Goal: Transaction & Acquisition: Obtain resource

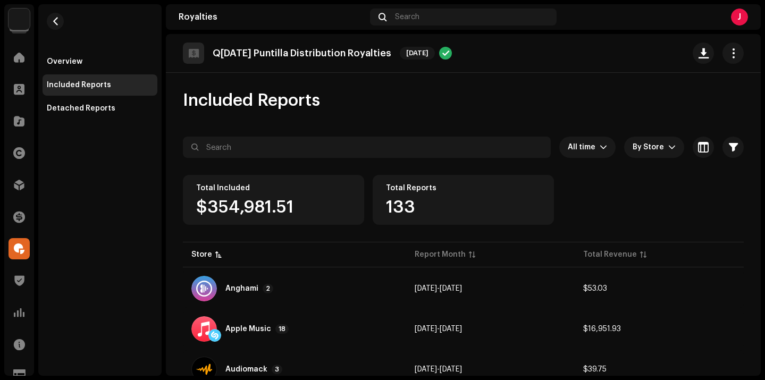
scroll to position [45, 0]
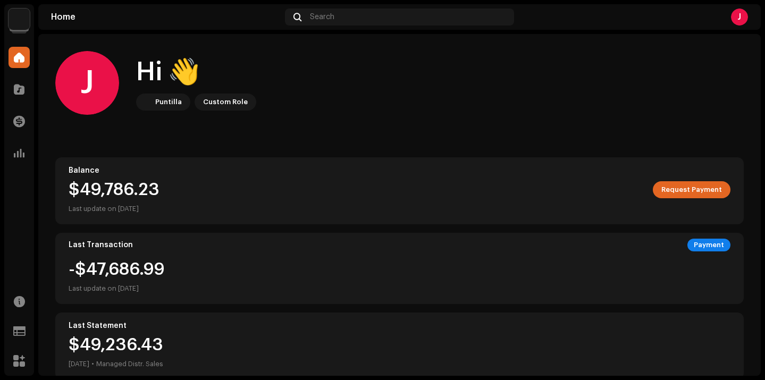
click at [14, 26] on img at bounding box center [19, 19] width 21 height 21
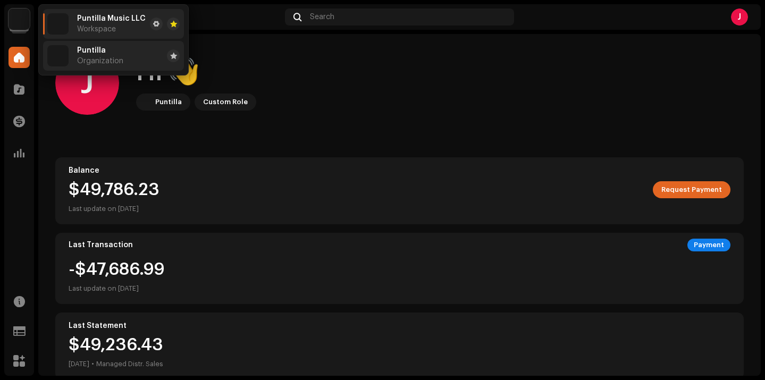
click at [82, 59] on span "Organization" at bounding box center [100, 61] width 46 height 9
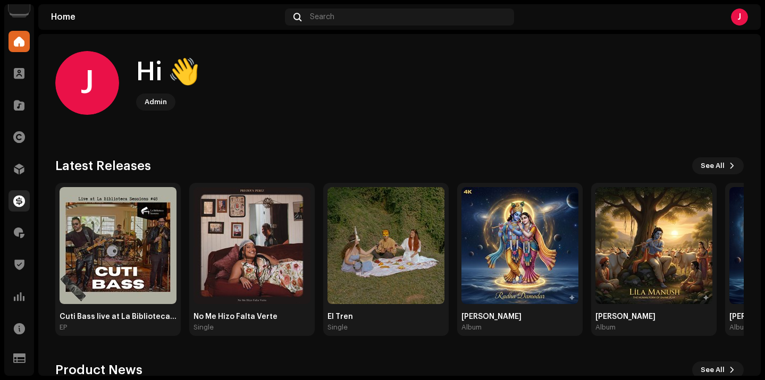
scroll to position [43, 0]
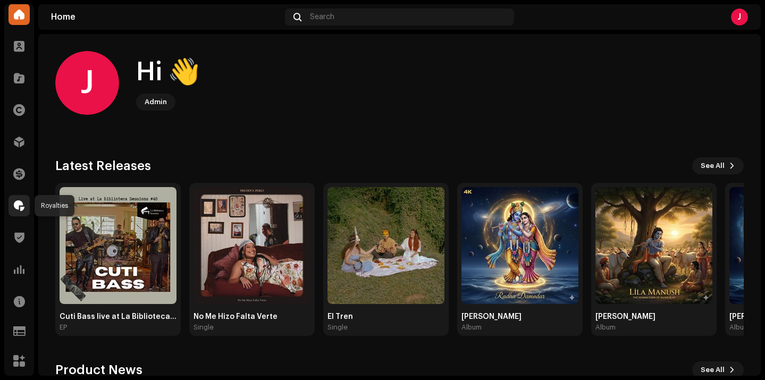
click at [20, 210] on span at bounding box center [19, 206] width 11 height 9
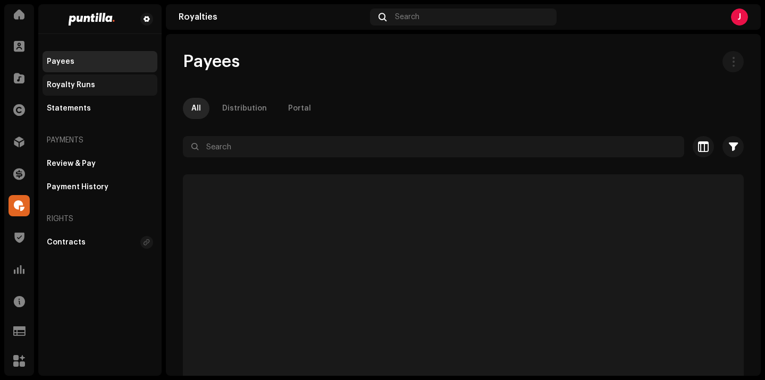
click at [97, 86] on div "Royalty Runs" at bounding box center [100, 85] width 106 height 9
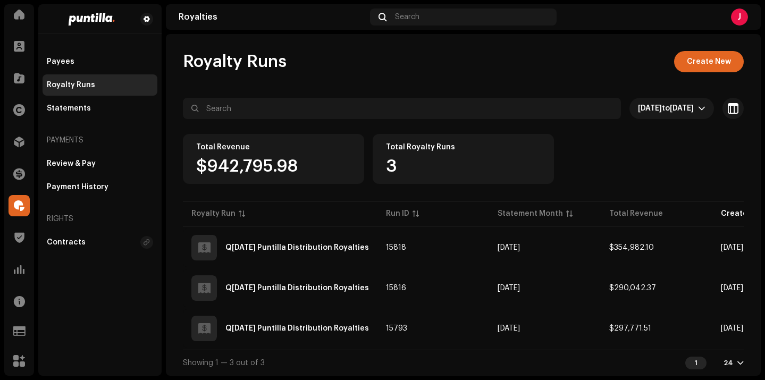
scroll to position [4, 0]
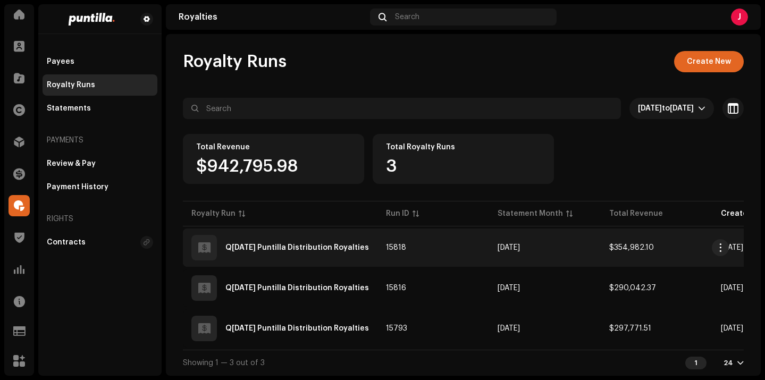
click at [362, 244] on div "Q3 September 2025 Puntilla Distribution Royalties" at bounding box center [298, 247] width 144 height 7
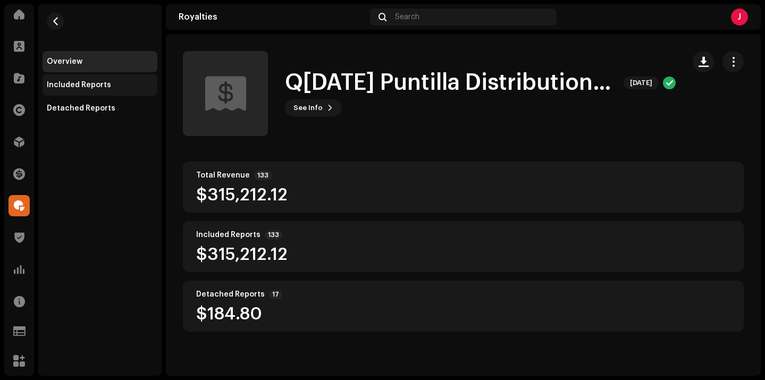
click at [113, 86] on div "Included Reports" at bounding box center [100, 85] width 106 height 9
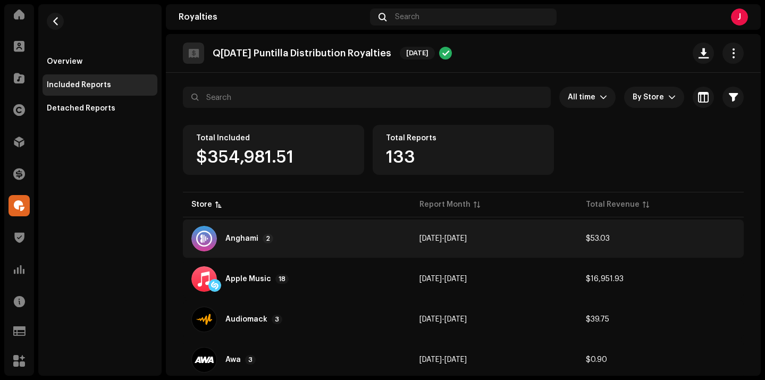
scroll to position [49, 0]
click at [287, 245] on div "Anghami 2" at bounding box center [296, 240] width 211 height 26
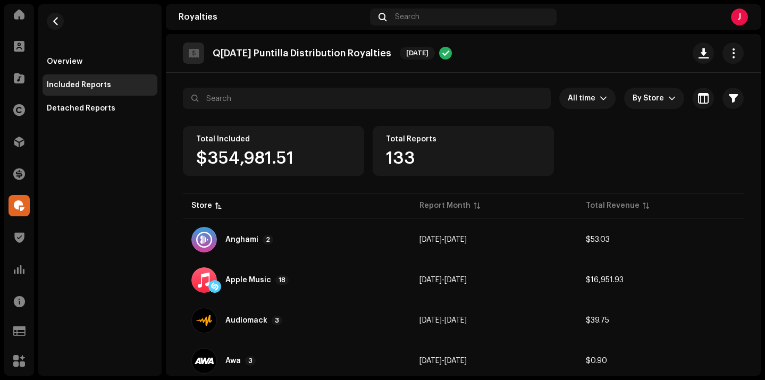
click at [93, 181] on div "Reports: Anghami Store Report Month Total Revenue Anghami Apr 2025 $27.65 Angha…" at bounding box center [382, 190] width 765 height 380
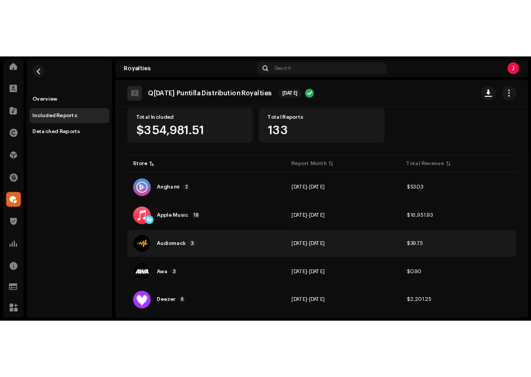
scroll to position [99, 0]
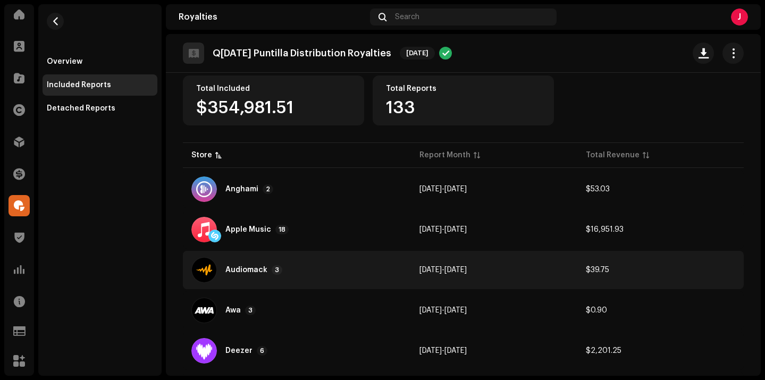
click at [279, 274] on div "Audiomack 3" at bounding box center [254, 270] width 57 height 10
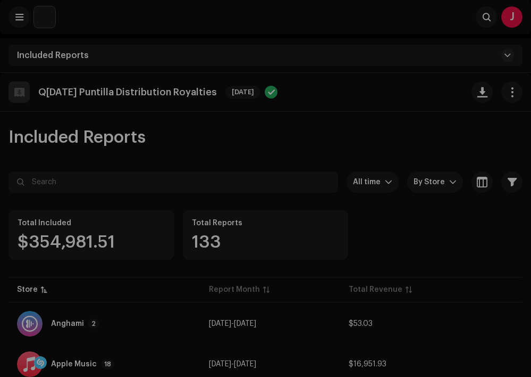
click at [430, 69] on div "Reports: Audiomack Store Report Month Total Revenue Audiomack (Merlin) Apr 2025…" at bounding box center [265, 188] width 531 height 377
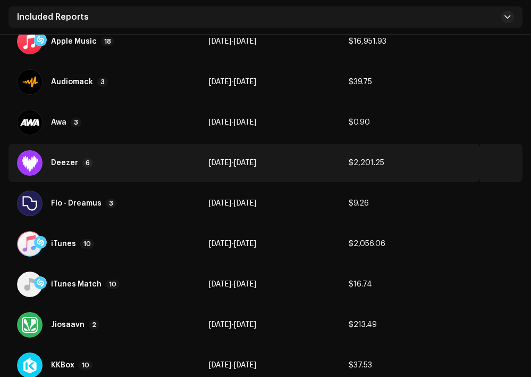
scroll to position [327, 0]
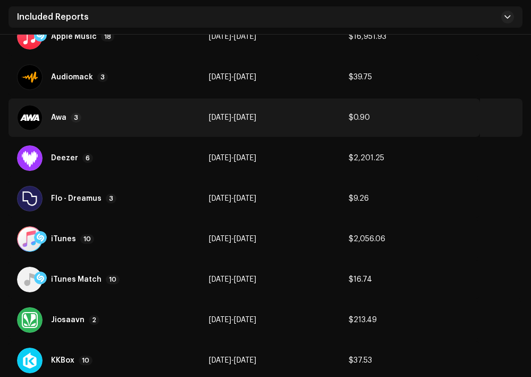
click at [139, 127] on div "Awa 3" at bounding box center [104, 118] width 175 height 26
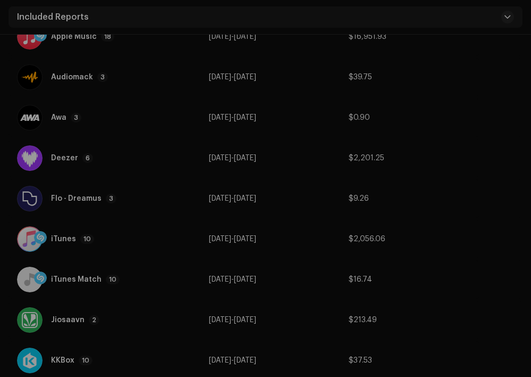
click at [497, 145] on div "Reports: Awa Store Report Month Total Revenue Awa Apr 2025 $0.56 Awa May 2025 $…" at bounding box center [265, 188] width 531 height 377
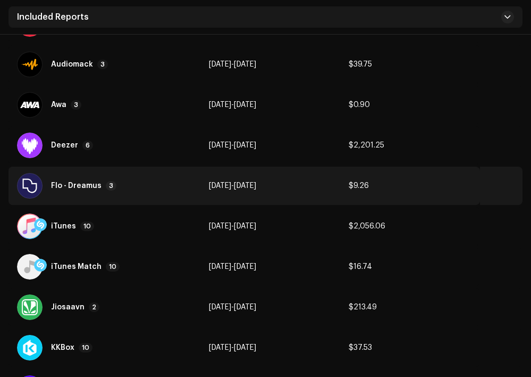
scroll to position [347, 0]
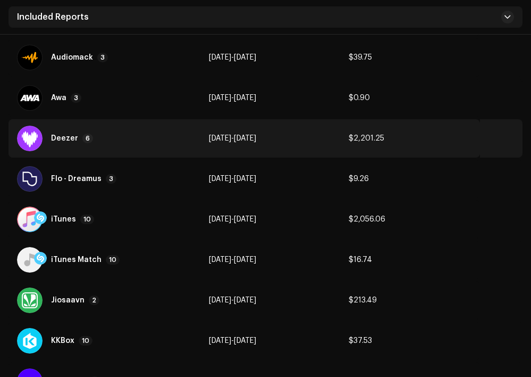
click at [134, 146] on div "Deezer 6" at bounding box center [104, 139] width 175 height 26
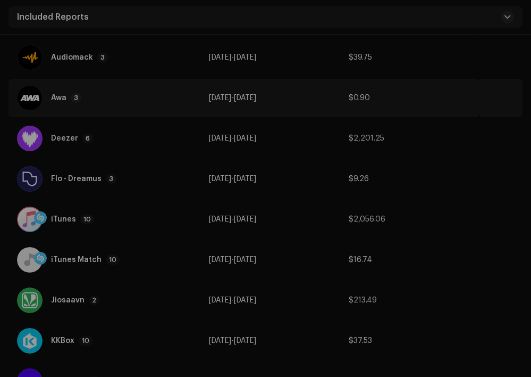
click at [512, 89] on div "Reports: Deezer Store Report Month Total Revenue Deezer Mar 2025 $752.83 Deezer…" at bounding box center [265, 188] width 531 height 377
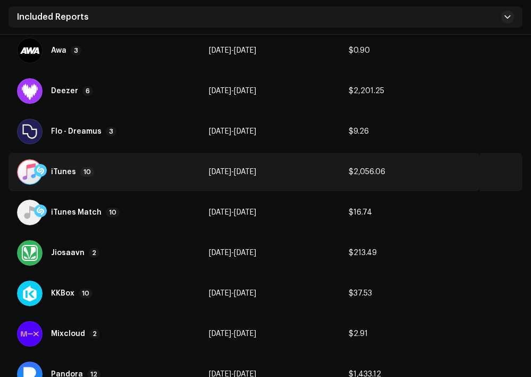
scroll to position [397, 0]
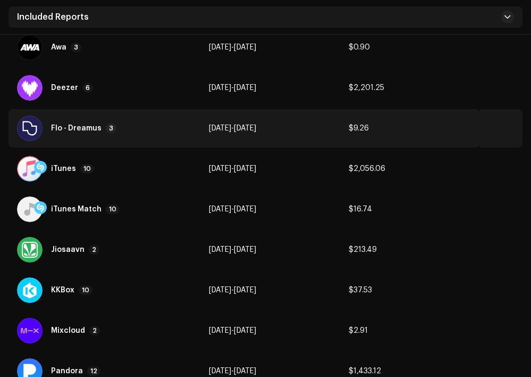
click at [125, 124] on div "Flo - Dreamus 3" at bounding box center [104, 128] width 175 height 26
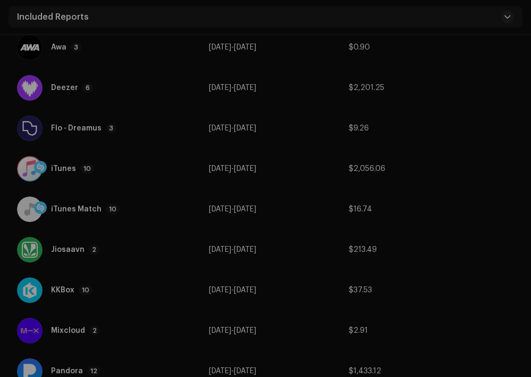
click at [494, 116] on div "Reports: Flo - Dreamus Store Report Month Total Revenue Flo - Dreamus Apr 2025 …" at bounding box center [265, 188] width 531 height 377
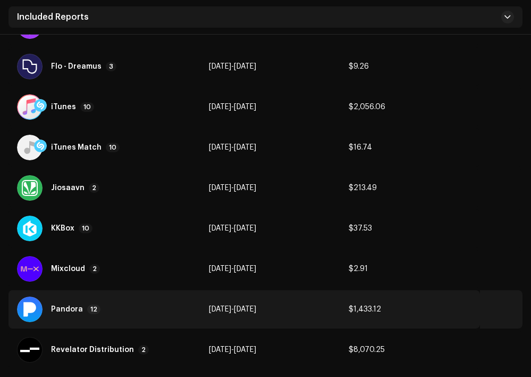
scroll to position [457, 0]
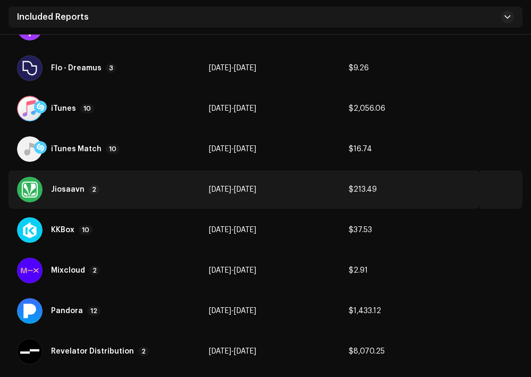
click at [149, 191] on div "Jiosaavn 2" at bounding box center [104, 190] width 175 height 26
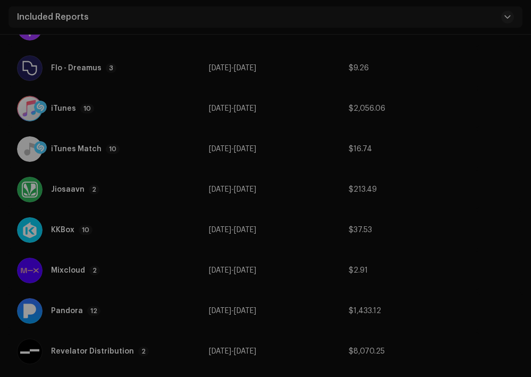
click at [244, 101] on div "Reports: Jiosaavn Store Report Month Total Revenue Jiosaavn Apr 2025 $111.15 Ji…" at bounding box center [265, 188] width 531 height 377
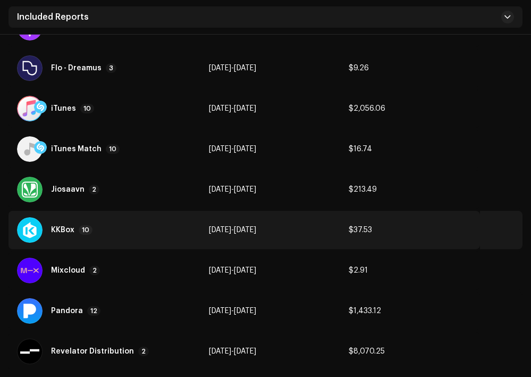
scroll to position [491, 0]
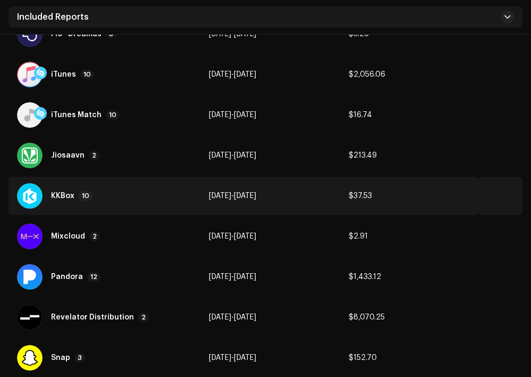
click at [114, 203] on div "KKBox 10" at bounding box center [104, 196] width 175 height 26
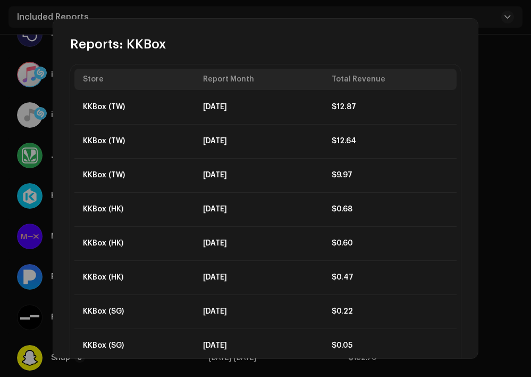
scroll to position [0, 0]
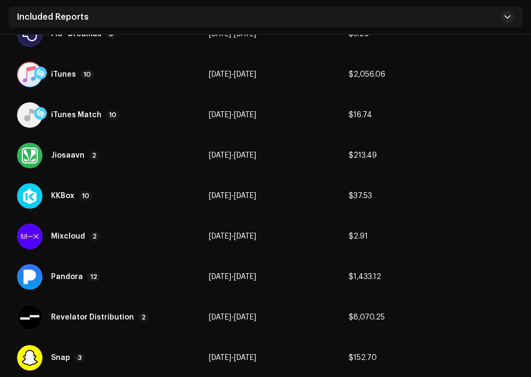
click at [495, 78] on div "Reports: KKBox Store Report Month Total Revenue KKBox (TW) May 2025 $12.87 KKBo…" at bounding box center [265, 188] width 531 height 377
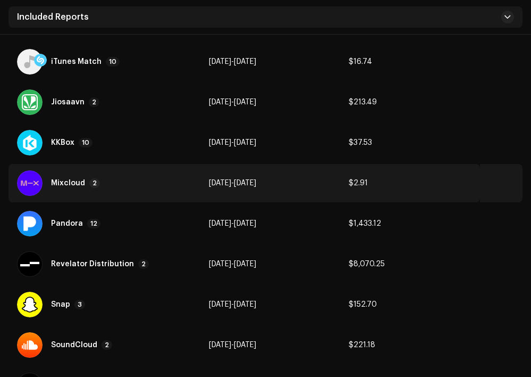
scroll to position [545, 0]
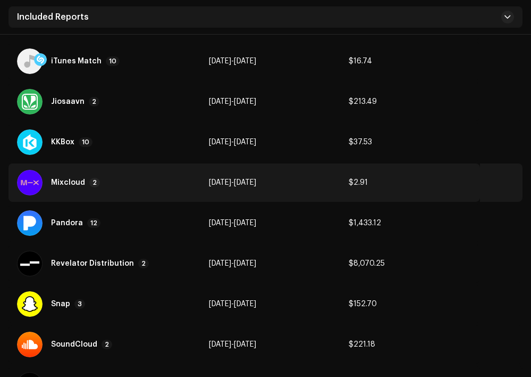
click at [129, 192] on div "Mixcloud 2" at bounding box center [104, 183] width 175 height 26
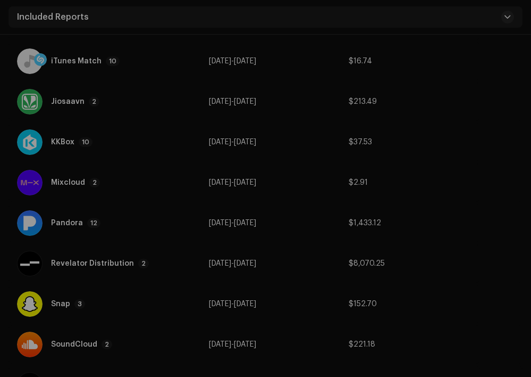
click at [484, 78] on div "Reports: Mixcloud Store Report Month Total Revenue Mixcloud May 2025 $2.84 Mixc…" at bounding box center [265, 188] width 531 height 377
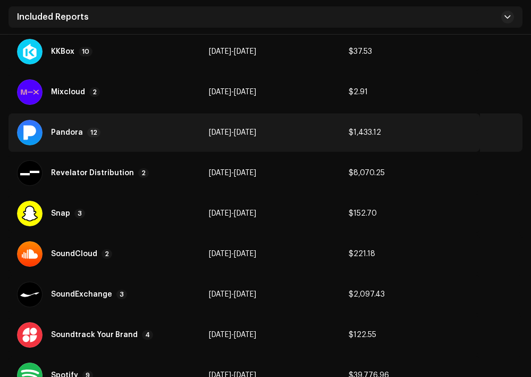
scroll to position [637, 0]
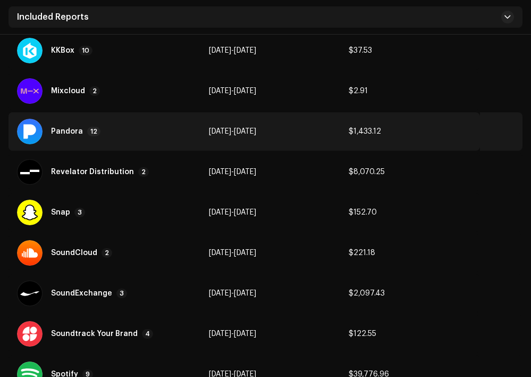
click at [64, 128] on div "Pandora" at bounding box center [67, 131] width 32 height 7
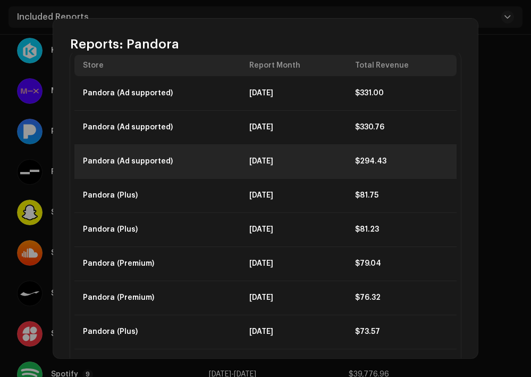
scroll to position [0, 0]
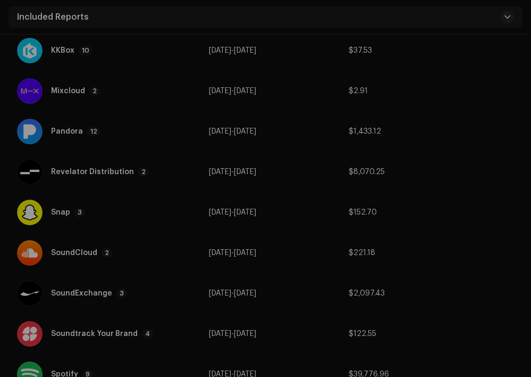
click at [498, 80] on div "Reports: Pandora Store Report Month Total Revenue Pandora (Ad supported) May 20…" at bounding box center [265, 188] width 531 height 377
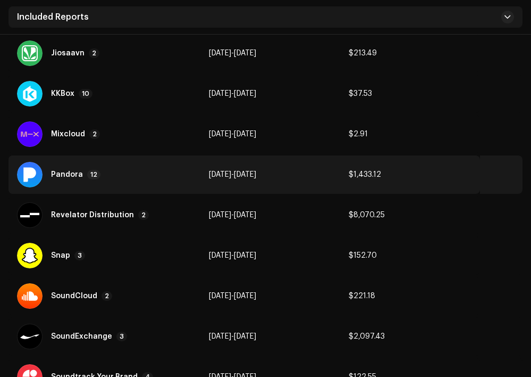
scroll to position [596, 0]
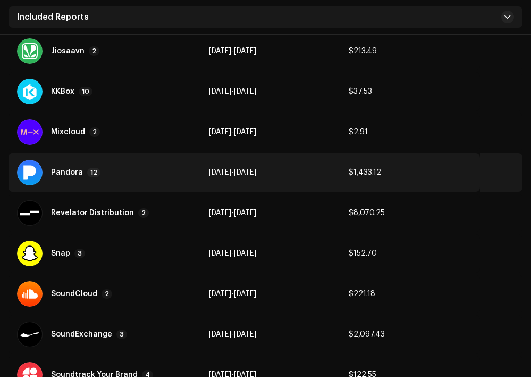
click at [161, 165] on div "Pandora 12" at bounding box center [104, 173] width 175 height 26
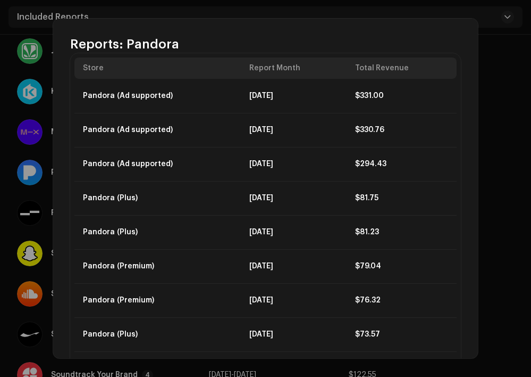
scroll to position [0, 0]
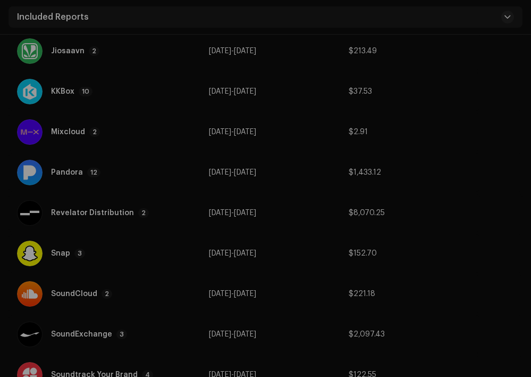
click at [496, 138] on div "Reports: Pandora Store Report Month Total Revenue Pandora (Ad supported) May 20…" at bounding box center [265, 188] width 531 height 377
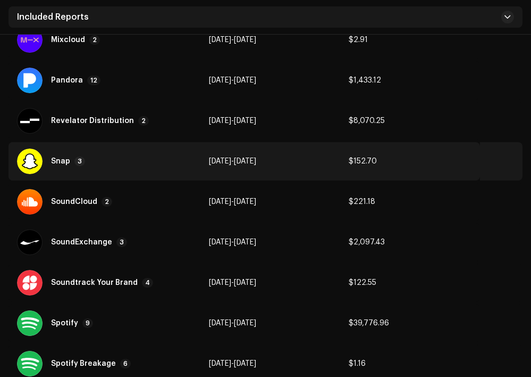
scroll to position [699, 0]
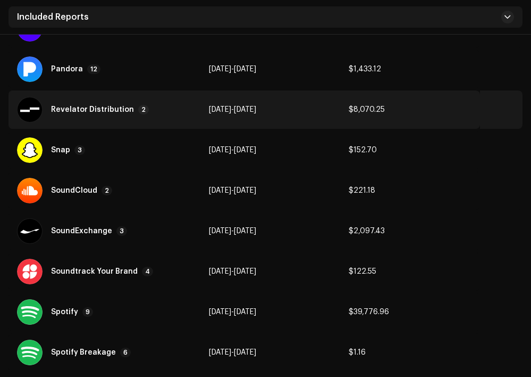
click at [102, 112] on div "Revelator Distribution" at bounding box center [92, 109] width 83 height 7
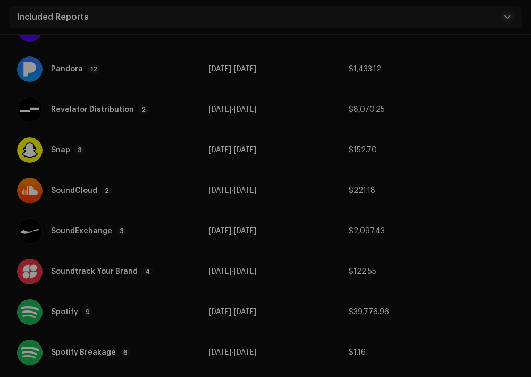
click at [449, 79] on div "Reports: Revelator Distribution Store Report Month Total Revenue Revelator Dist…" at bounding box center [265, 188] width 531 height 377
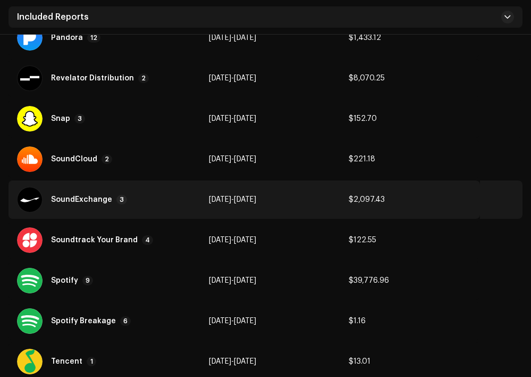
scroll to position [728, 0]
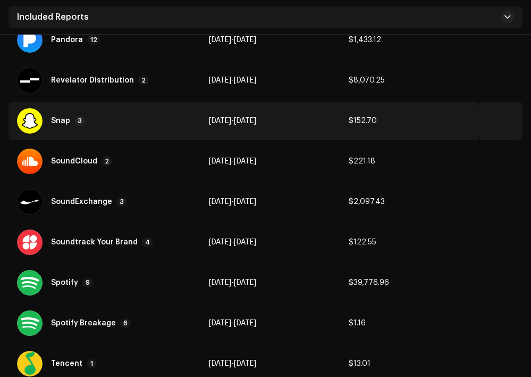
click at [103, 128] on div "Snap 3" at bounding box center [104, 121] width 175 height 26
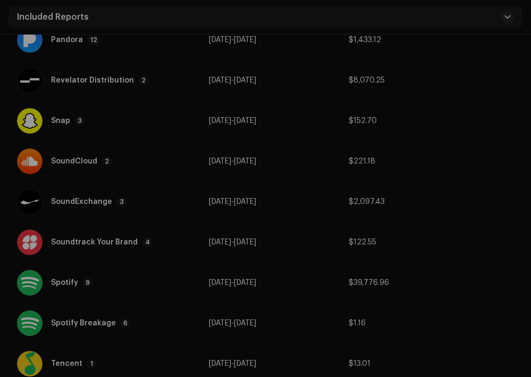
click at [412, 72] on div "Reports: Snap Store Report Month Total Revenue Snap Jul 2025 $64.40 Snap Jun 20…" at bounding box center [265, 188] width 531 height 377
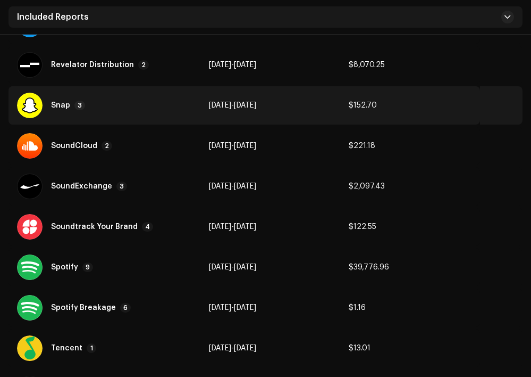
scroll to position [753, 0]
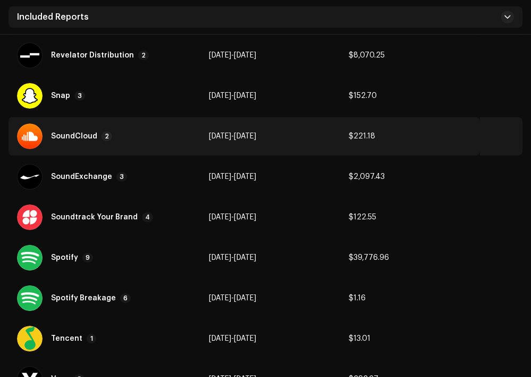
click at [135, 143] on div "SoundCloud 2" at bounding box center [104, 136] width 175 height 26
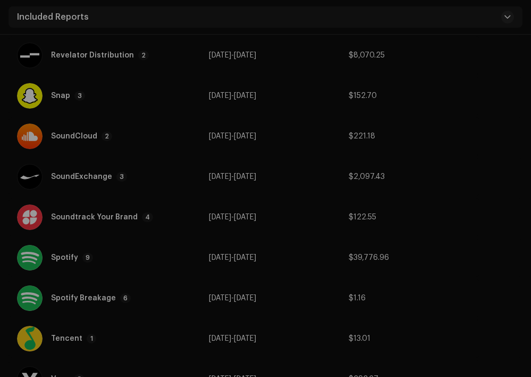
click at [511, 184] on div "Reports: SoundCloud Store Report Month Total Revenue SoundCloud Apr 2025 $113.6…" at bounding box center [265, 188] width 531 height 377
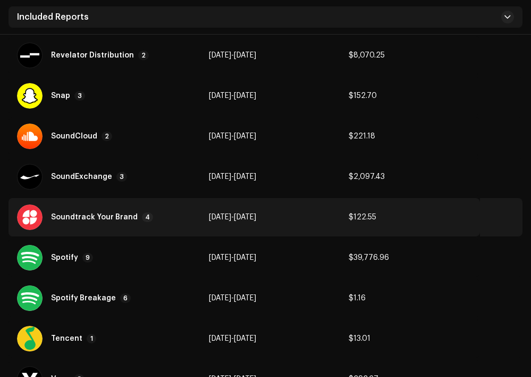
scroll to position [770, 0]
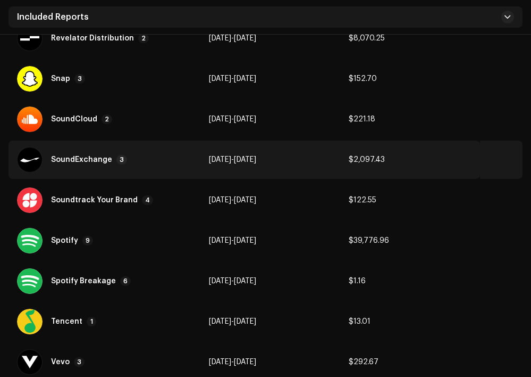
click at [174, 153] on div "SoundExchange 3" at bounding box center [104, 160] width 175 height 26
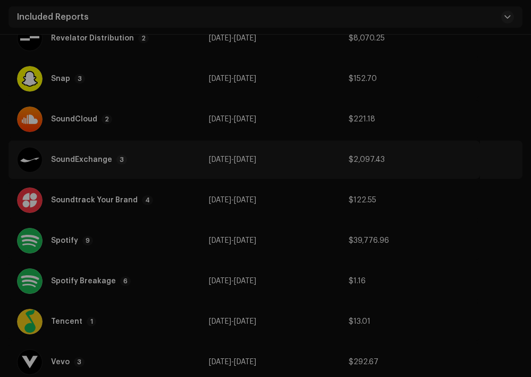
click at [501, 149] on div "Reports: SoundExchange Store Report Month Total Revenue SoundExchange Jul 2024 …" at bounding box center [265, 188] width 531 height 377
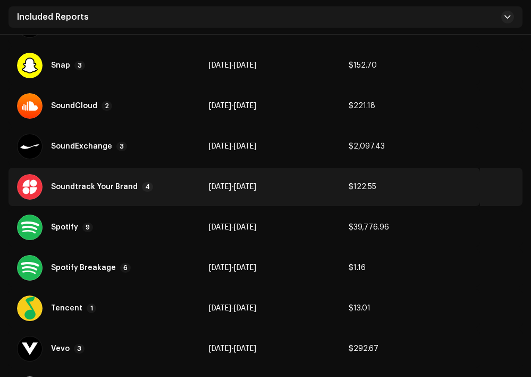
scroll to position [789, 0]
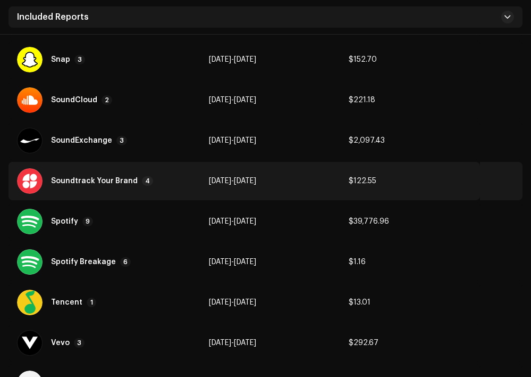
click at [113, 187] on div "Soundtrack Your Brand 4" at bounding box center [104, 181] width 175 height 26
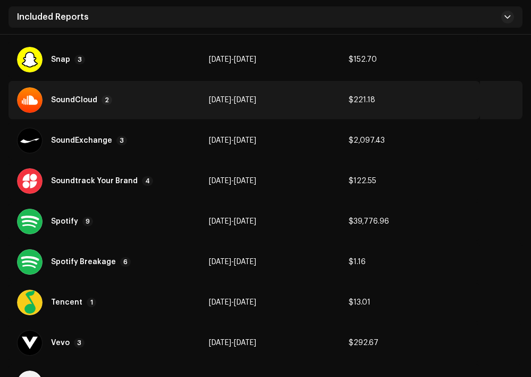
click at [501, 114] on div "Reports: Soundtrack Your Brand Store Report Month Total Revenue Soundtrack Your…" at bounding box center [265, 188] width 531 height 377
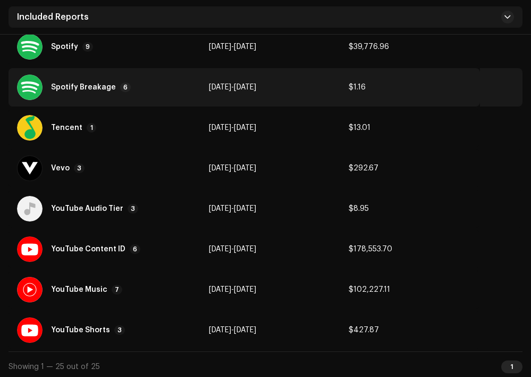
scroll to position [968, 0]
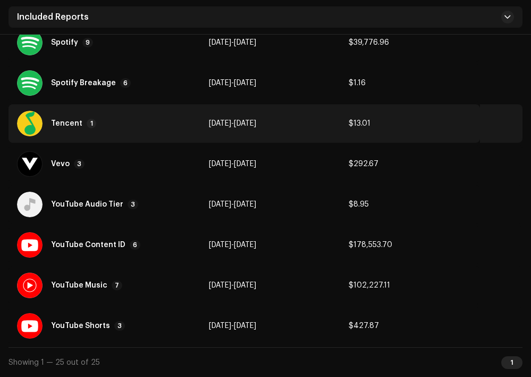
click at [107, 129] on div "Tencent 1" at bounding box center [104, 124] width 175 height 26
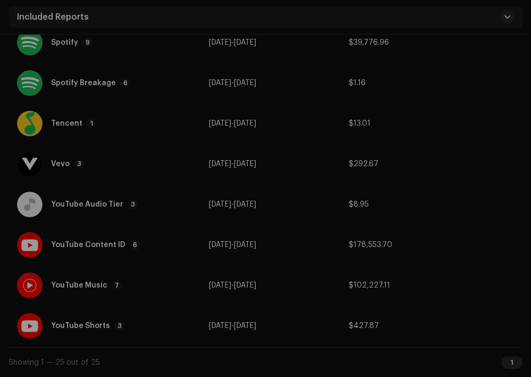
click at [413, 282] on div "Reports: Tencent Store Report Month Total Revenue Tencent May 2025 $13.01" at bounding box center [265, 188] width 531 height 377
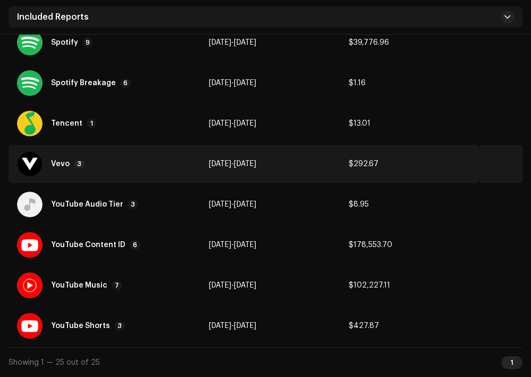
click at [104, 163] on div "Vevo 3" at bounding box center [104, 164] width 175 height 26
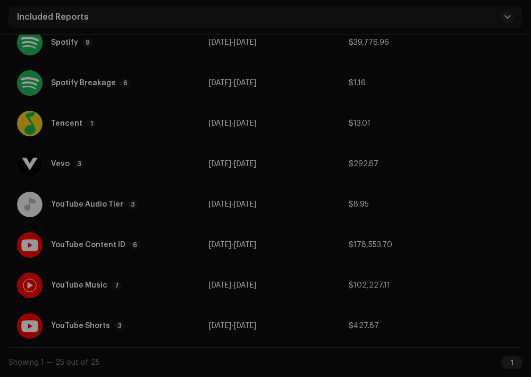
click at [507, 135] on div "Reports: Vevo Store Report Month Total Revenue Vevo Feb 2025 $120.55 Vevo Mar 2…" at bounding box center [265, 188] width 531 height 377
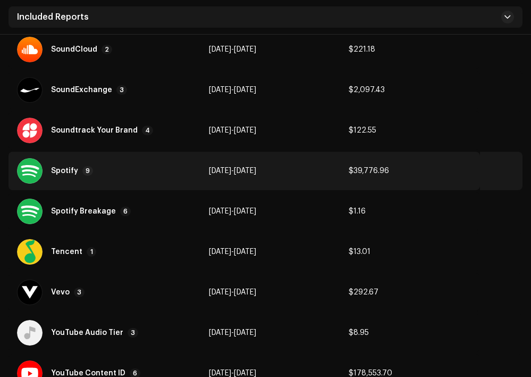
scroll to position [839, 0]
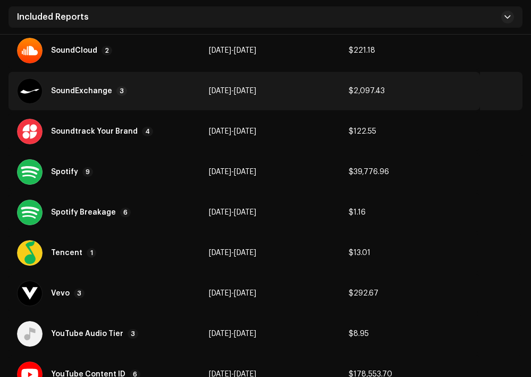
click at [89, 86] on div "SoundExchange 3" at bounding box center [89, 91] width 76 height 10
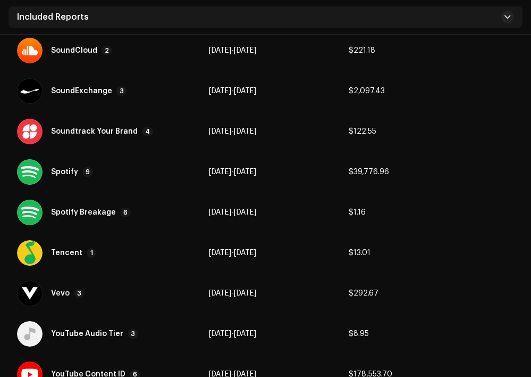
click at [435, 73] on div "Reports: SoundExchange Store Report Month Total Revenue SoundExchange Jul 2024 …" at bounding box center [265, 188] width 531 height 377
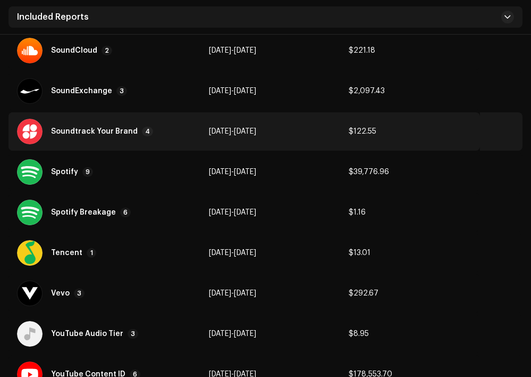
click at [107, 137] on div "Soundtrack Your Brand 4" at bounding box center [104, 132] width 175 height 26
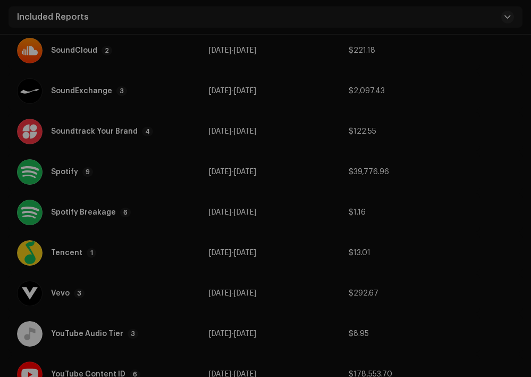
click at [405, 52] on div "Reports: Soundtrack Your Brand Store Report Month Total Revenue Soundtrack Your…" at bounding box center [265, 188] width 531 height 377
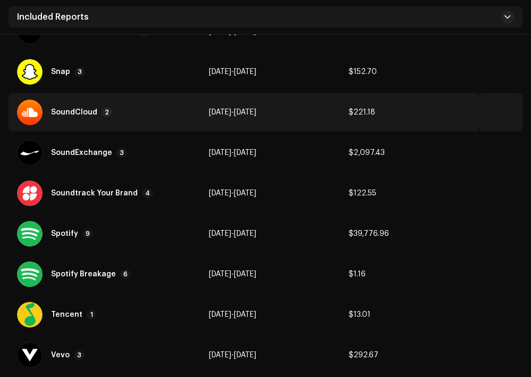
scroll to position [776, 0]
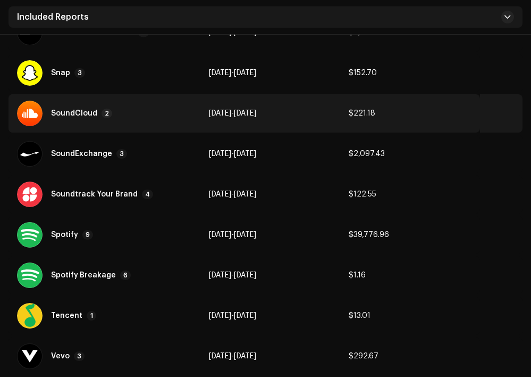
click at [92, 116] on div "SoundCloud" at bounding box center [74, 113] width 46 height 7
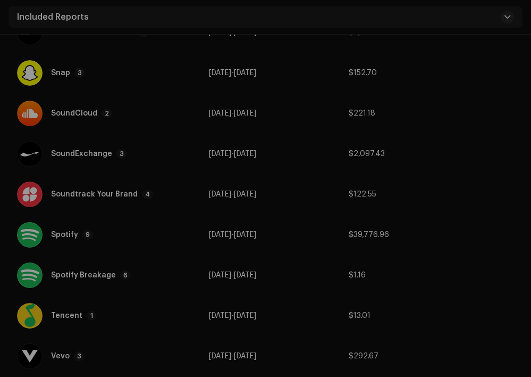
click at [443, 67] on div "Reports: SoundCloud Store Report Month Total Revenue SoundCloud Apr 2025 $113.6…" at bounding box center [265, 188] width 531 height 377
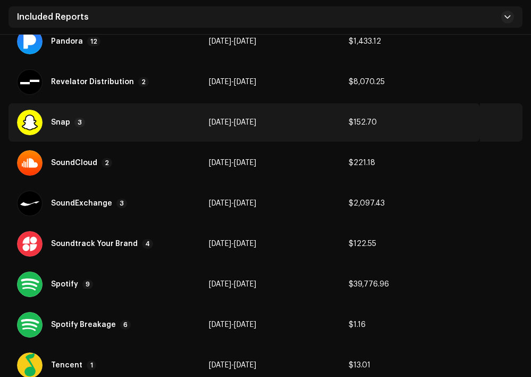
scroll to position [724, 0]
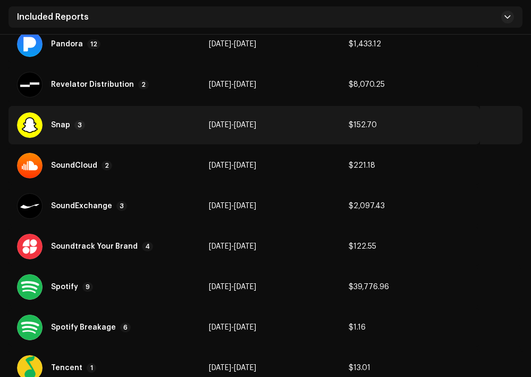
click at [75, 128] on p-badge "3" at bounding box center [79, 125] width 11 height 10
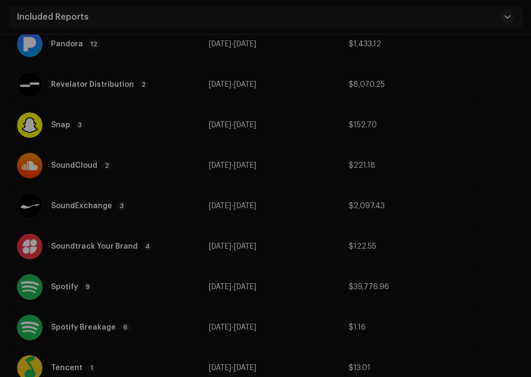
click at [438, 64] on div "Reports: Snap Store Report Month Total Revenue Snap Jul 2025 $64.40 Snap Jun 20…" at bounding box center [265, 188] width 531 height 377
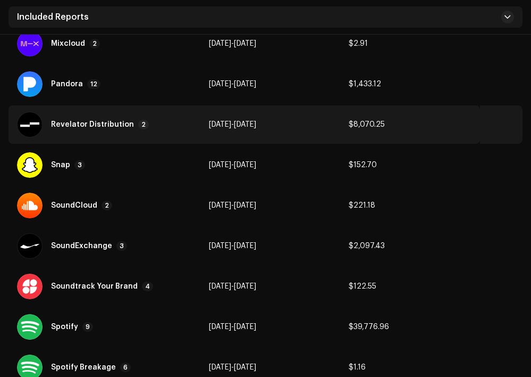
scroll to position [683, 0]
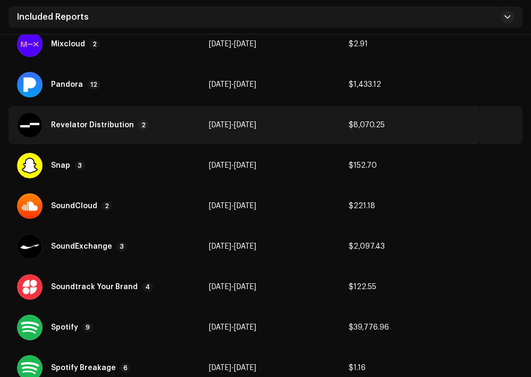
click at [112, 137] on div "Revelator Distribution 2" at bounding box center [104, 125] width 175 height 26
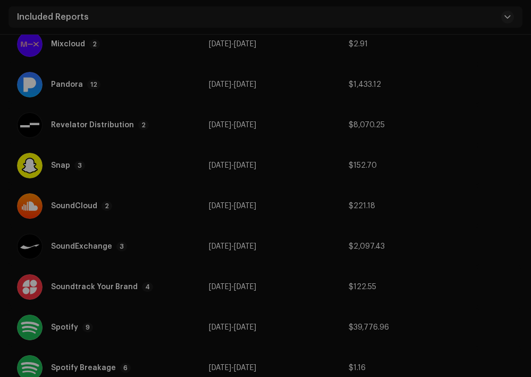
click at [429, 71] on div "Reports: Revelator Distribution Store Report Month Total Revenue Revelator Dist…" at bounding box center [265, 188] width 531 height 377
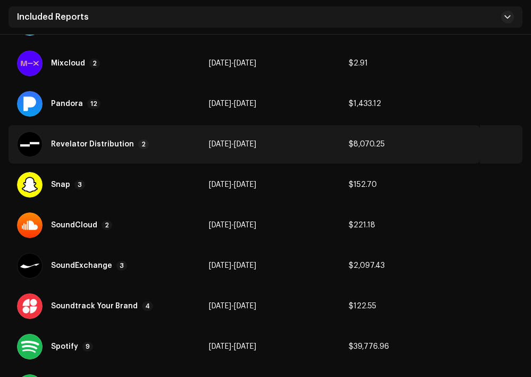
scroll to position [659, 0]
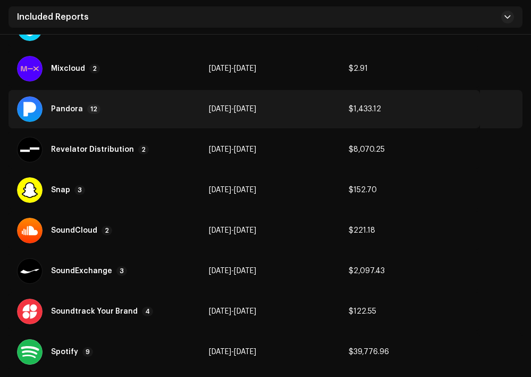
click at [97, 115] on div "Pandora 12" at bounding box center [104, 109] width 175 height 26
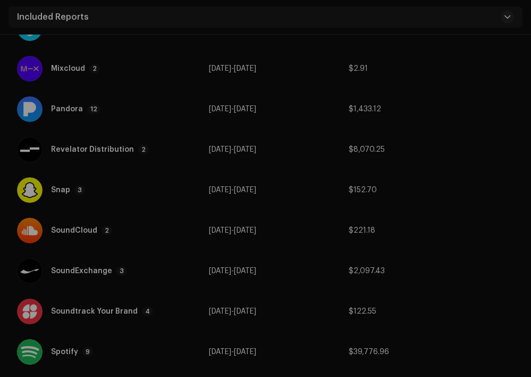
click at [503, 120] on div "Reports: Pandora Store Report Month Total Revenue Pandora (Ad supported) May 20…" at bounding box center [265, 188] width 531 height 377
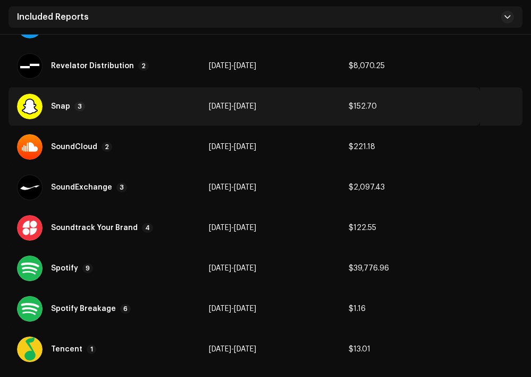
scroll to position [760, 0]
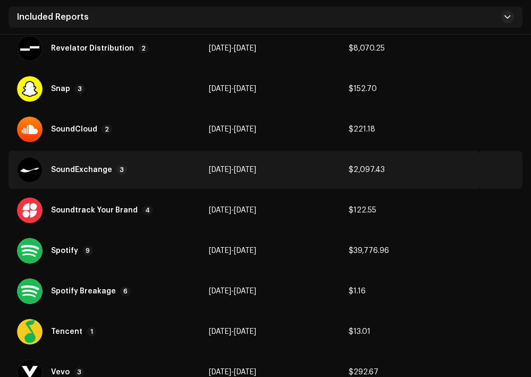
click at [111, 166] on div "SoundExchange 3" at bounding box center [89, 170] width 76 height 10
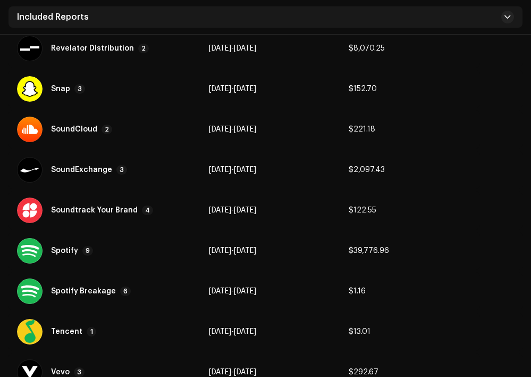
click at [514, 212] on div "Reports: SoundExchange Store Report Month Total Revenue SoundExchange Jul 2024 …" at bounding box center [265, 188] width 531 height 377
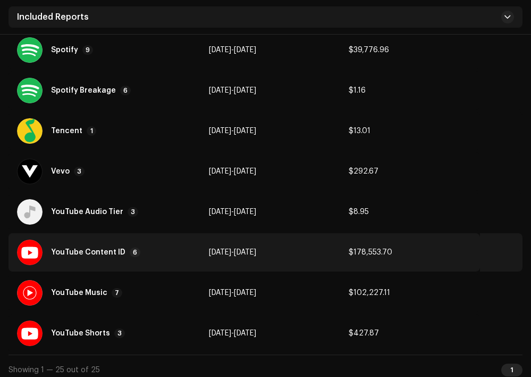
scroll to position [968, 0]
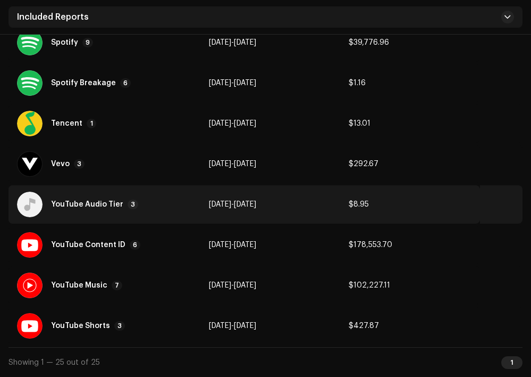
click at [152, 212] on div "YouTube Audio Tier 3" at bounding box center [104, 204] width 175 height 26
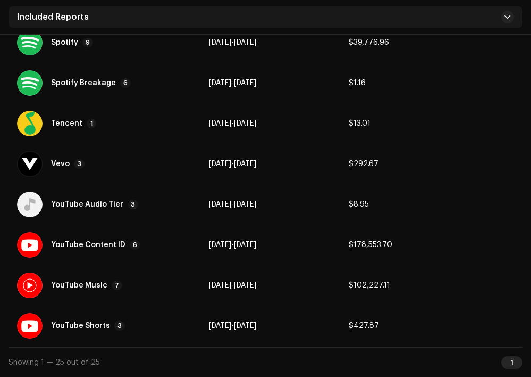
click at [467, 60] on div "Reports: YouTube Audio Tier Store Report Month Total Revenue YouTube Audio Tier…" at bounding box center [265, 188] width 531 height 377
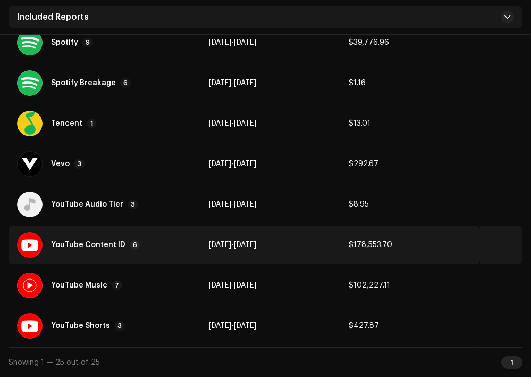
click at [128, 250] on div "YouTube Content ID 6" at bounding box center [104, 245] width 175 height 26
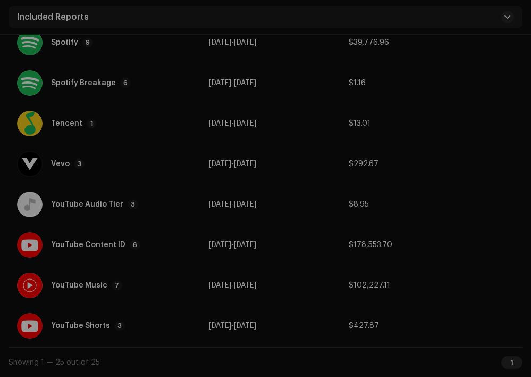
click at [498, 129] on div "Reports: YouTube Content ID Store Report Month Total Revenue YouTube Content ID…" at bounding box center [265, 188] width 531 height 377
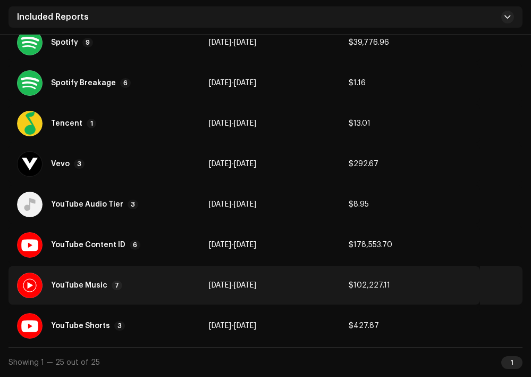
click at [131, 285] on div "YouTube Music 7" at bounding box center [104, 285] width 175 height 26
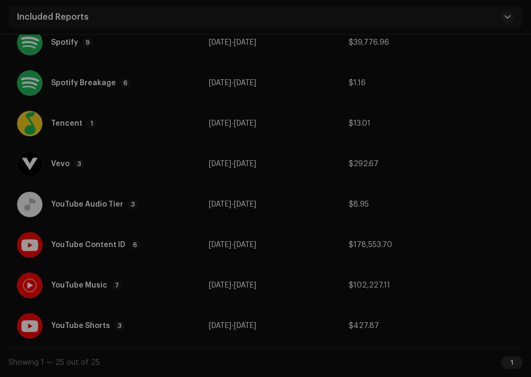
click at [501, 161] on div "Reports: YouTube Music Store Report Month Total Revenue YouTube Music Aug 2025 …" at bounding box center [265, 188] width 531 height 377
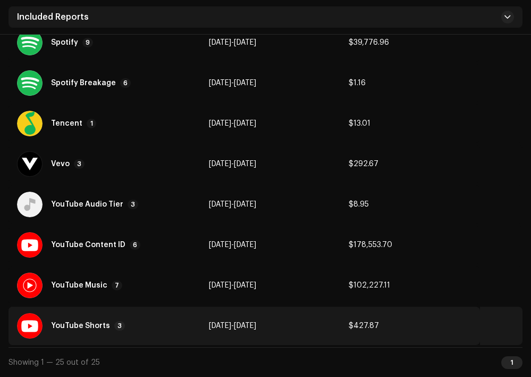
click at [128, 318] on div "YouTube Shorts 3" at bounding box center [104, 326] width 175 height 26
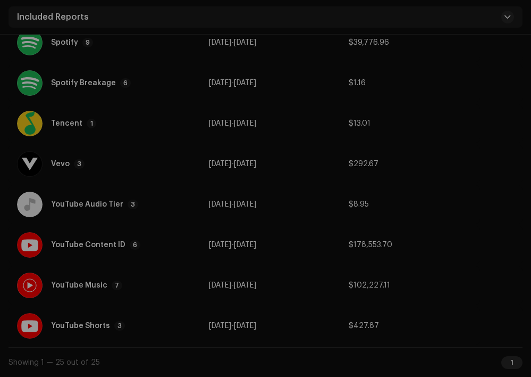
click at [498, 95] on div "Reports: YouTube Shorts Store Report Month Total Revenue YouTube Shorts Jul 202…" at bounding box center [265, 188] width 531 height 377
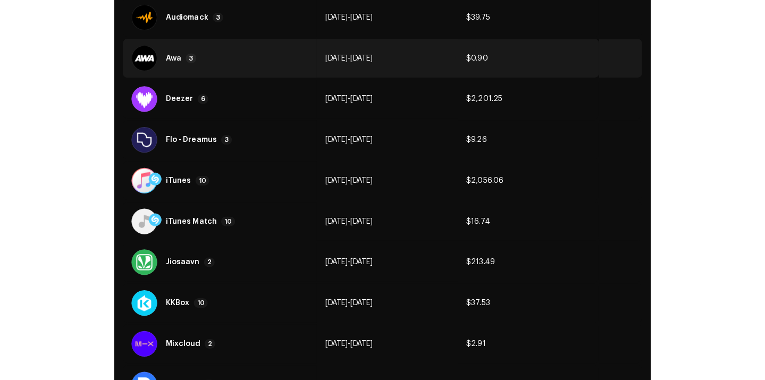
scroll to position [0, 0]
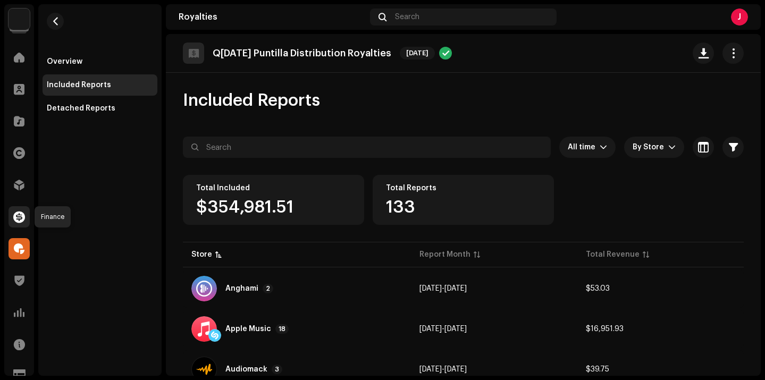
click at [18, 221] on span at bounding box center [19, 217] width 12 height 9
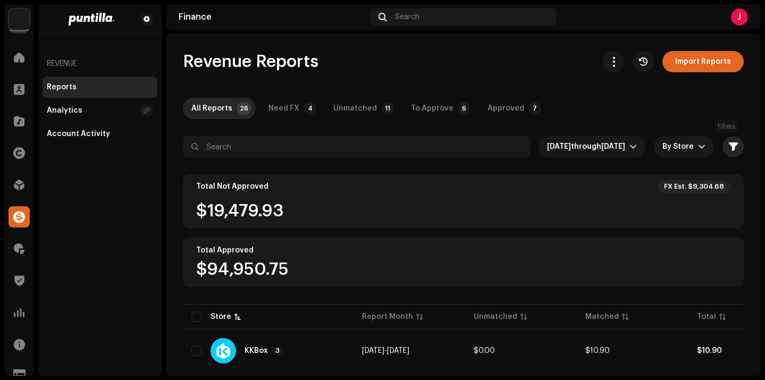
click at [729, 143] on span "button" at bounding box center [733, 147] width 9 height 9
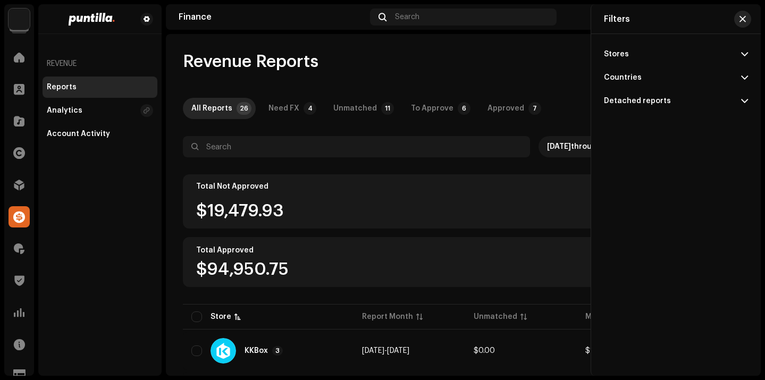
click at [739, 20] on button "button" at bounding box center [743, 19] width 17 height 17
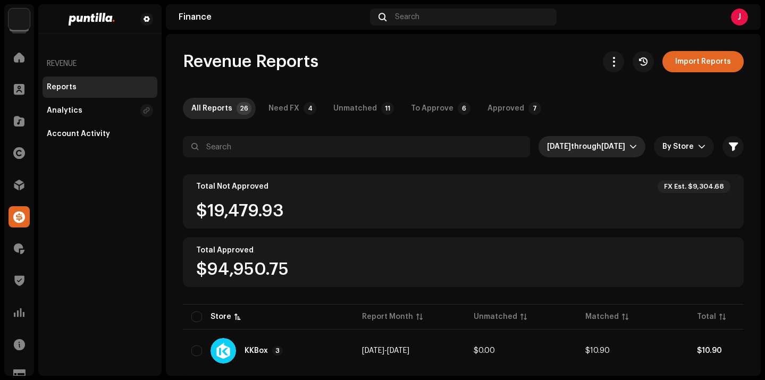
click at [630, 151] on div "dropdown trigger" at bounding box center [633, 146] width 7 height 21
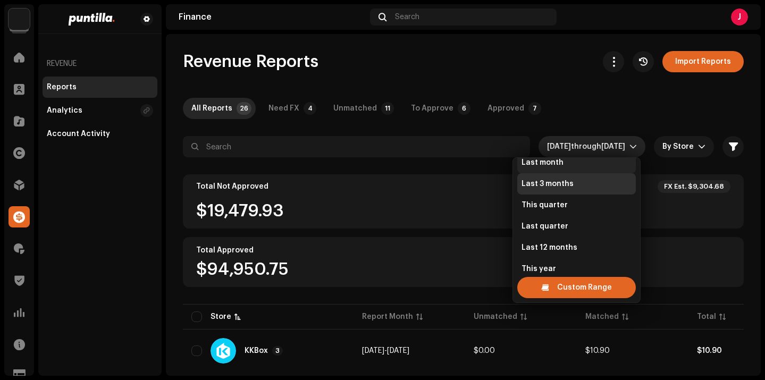
scroll to position [53, 0]
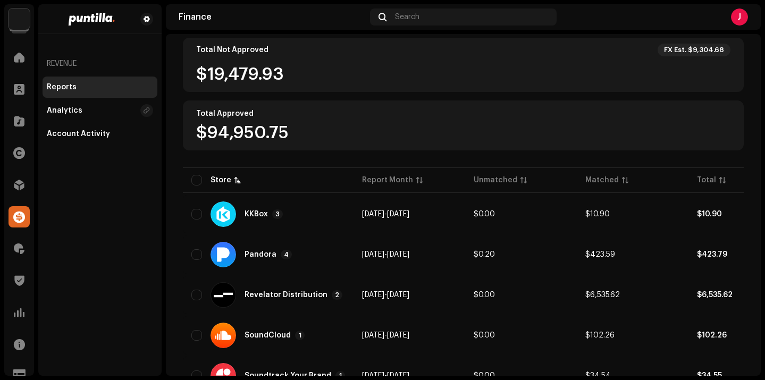
scroll to position [103, 0]
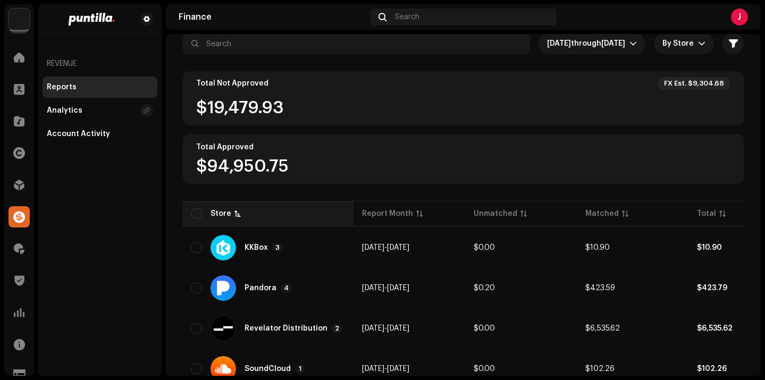
click at [248, 211] on div "Store" at bounding box center [268, 214] width 154 height 11
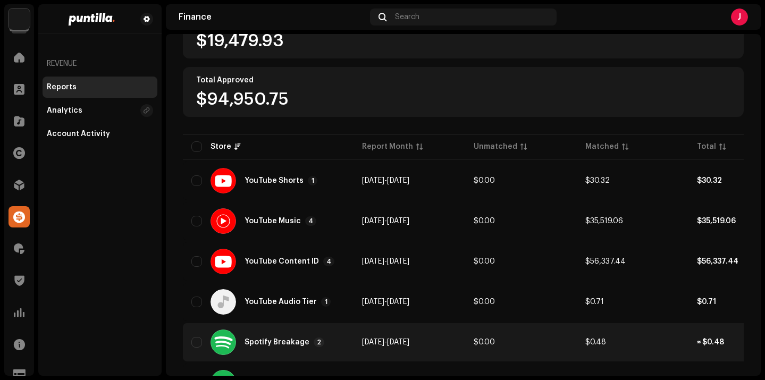
scroll to position [0, 0]
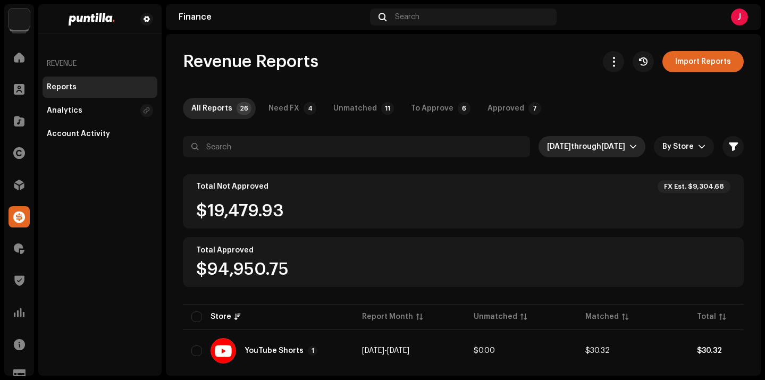
click at [630, 146] on icon "dropdown trigger" at bounding box center [633, 146] width 7 height 7
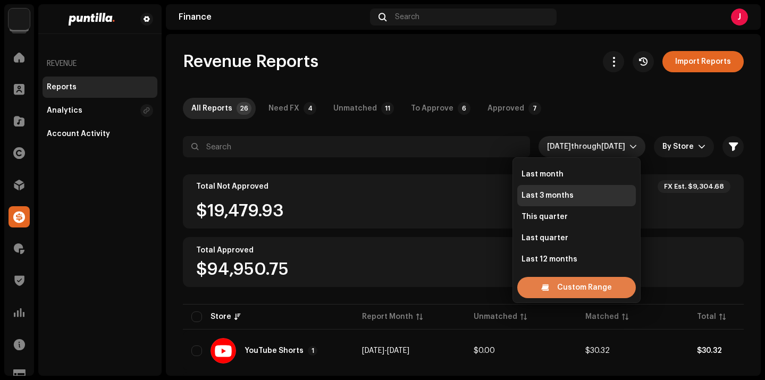
scroll to position [45, 0]
click at [598, 291] on span "Custom Range" at bounding box center [584, 287] width 55 height 21
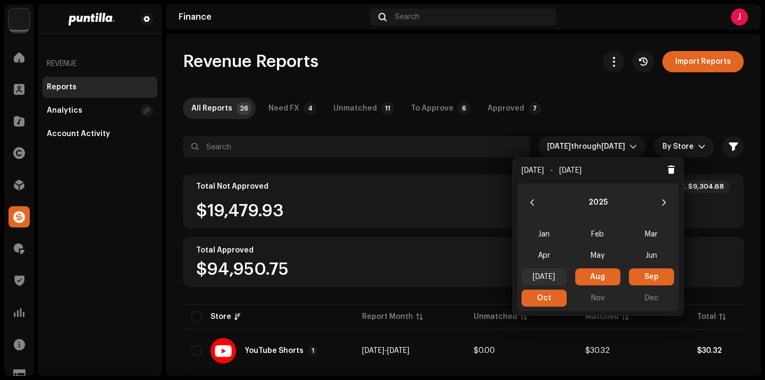
click at [558, 279] on span "Jul" at bounding box center [544, 277] width 45 height 17
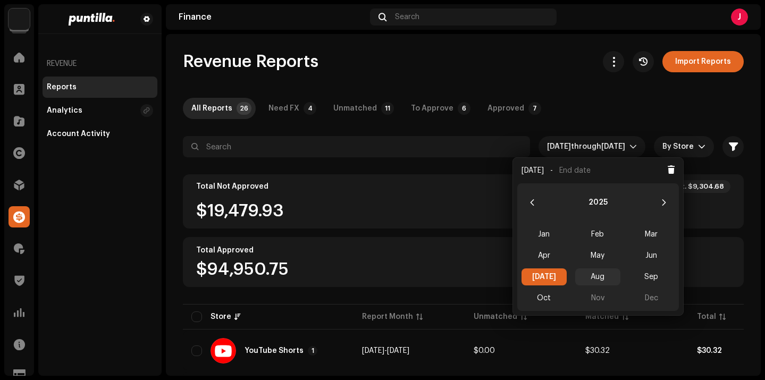
click at [602, 278] on span "Aug" at bounding box center [598, 277] width 45 height 17
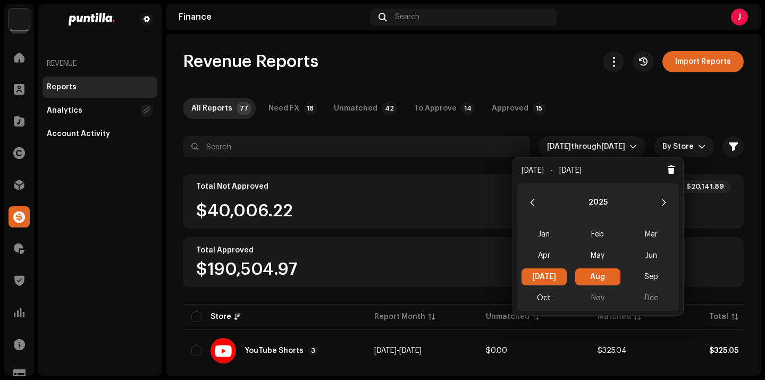
click at [596, 281] on span "Aug Aug" at bounding box center [598, 277] width 45 height 17
click at [531, 297] on span "Oct" at bounding box center [544, 298] width 45 height 17
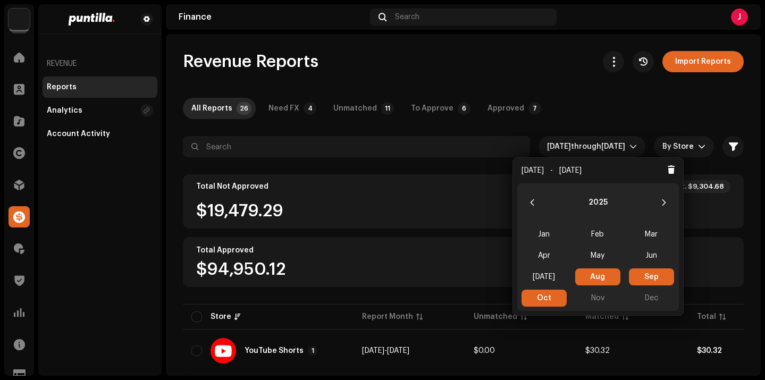
click at [626, 104] on div "All Reports 26 Need FX 4 Unmatched 11 To Approve 6 Approved 7" at bounding box center [463, 108] width 561 height 21
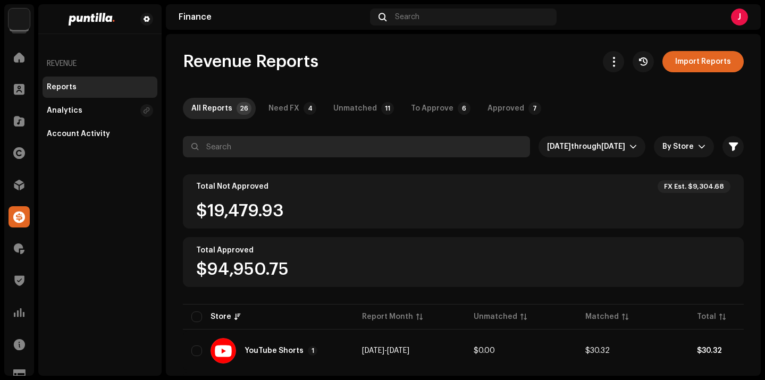
click at [350, 145] on input "text" at bounding box center [356, 146] width 347 height 21
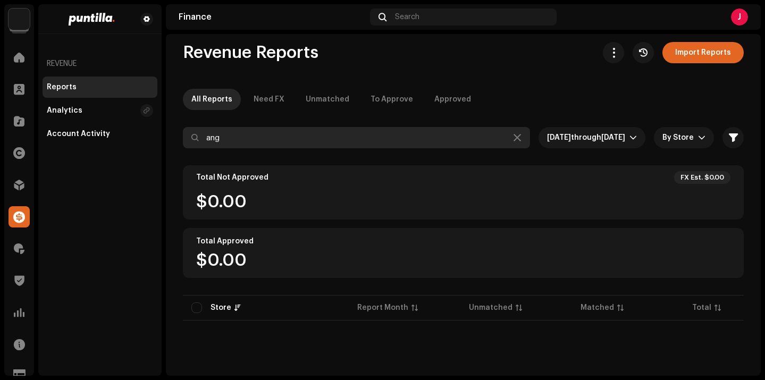
scroll to position [10, 0]
type input "a"
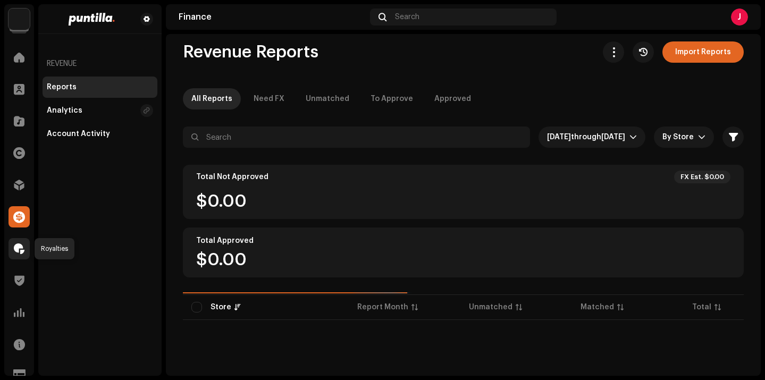
click at [15, 245] on span at bounding box center [19, 249] width 11 height 9
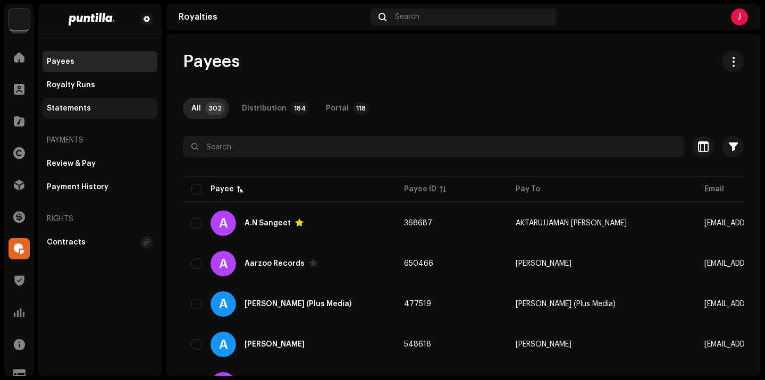
click at [101, 108] on div "Statements" at bounding box center [100, 108] width 106 height 9
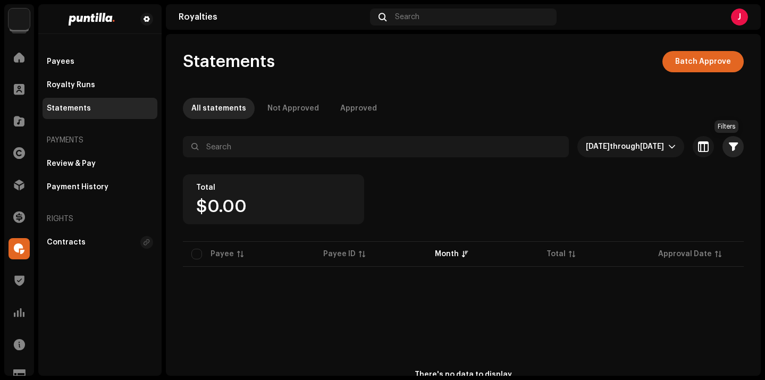
click at [729, 149] on span "button" at bounding box center [733, 147] width 9 height 9
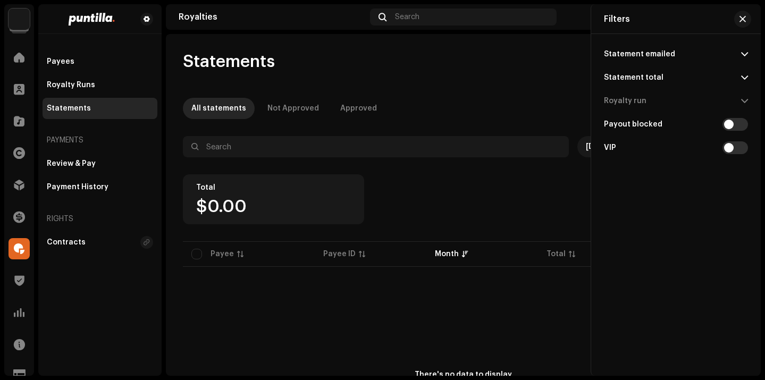
click at [744, 54] on span at bounding box center [744, 54] width 7 height 9
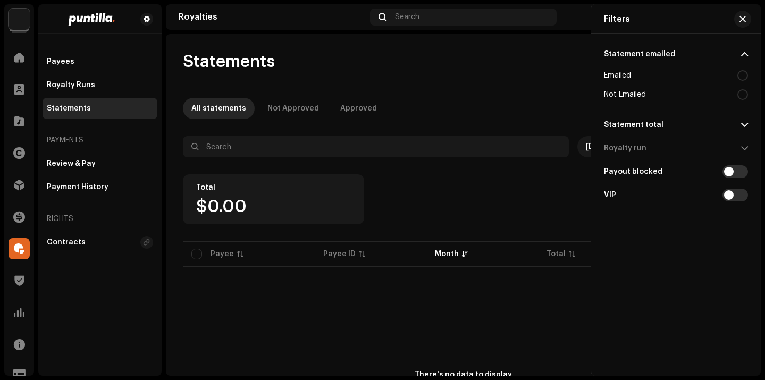
click at [744, 55] on span at bounding box center [744, 54] width 7 height 9
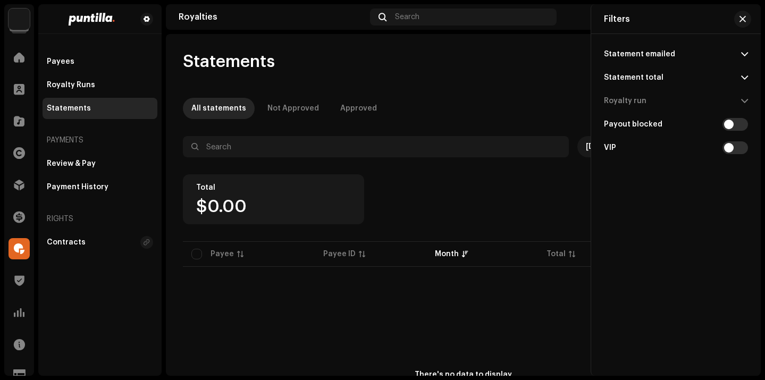
click at [743, 84] on p-accordion-header "Statement total" at bounding box center [676, 77] width 144 height 23
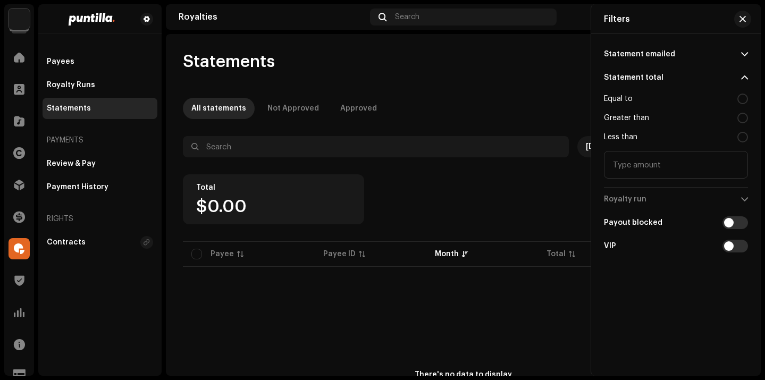
click at [743, 84] on p-accordion-header "Statement total" at bounding box center [676, 77] width 144 height 23
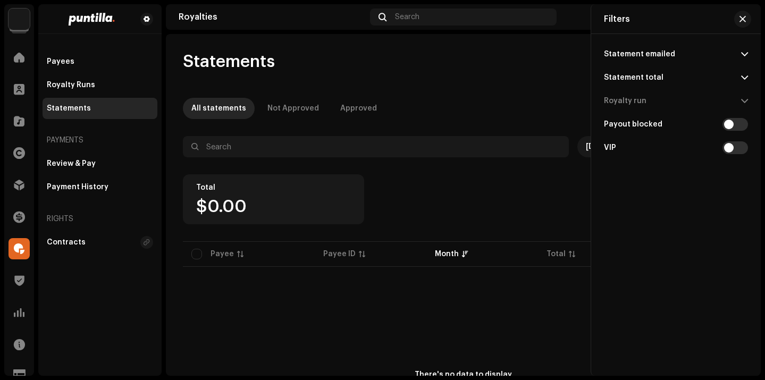
drag, startPoint x: 744, startPoint y: 27, endPoint x: 730, endPoint y: 39, distance: 18.8
click at [744, 27] on button "button" at bounding box center [743, 19] width 17 height 17
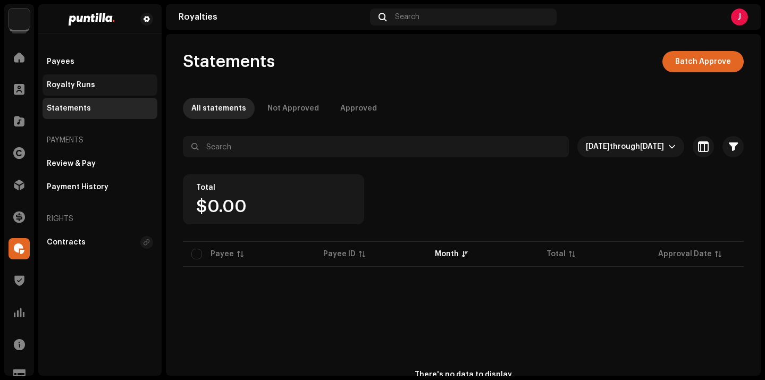
click at [69, 91] on div "Royalty Runs" at bounding box center [100, 84] width 115 height 21
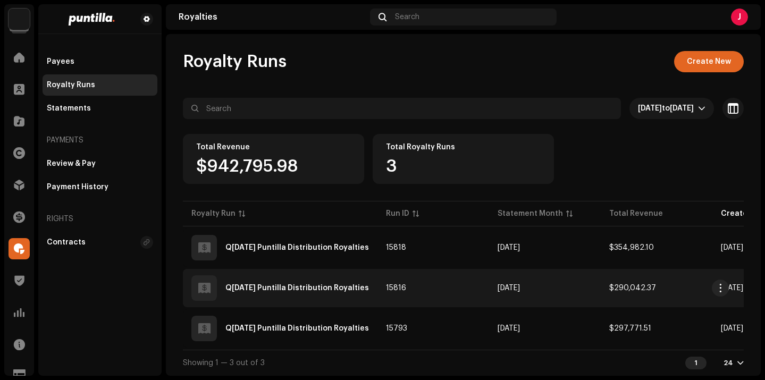
click at [302, 288] on div "Q3 September 2025 Puntilla Distribution Royalties" at bounding box center [298, 288] width 144 height 7
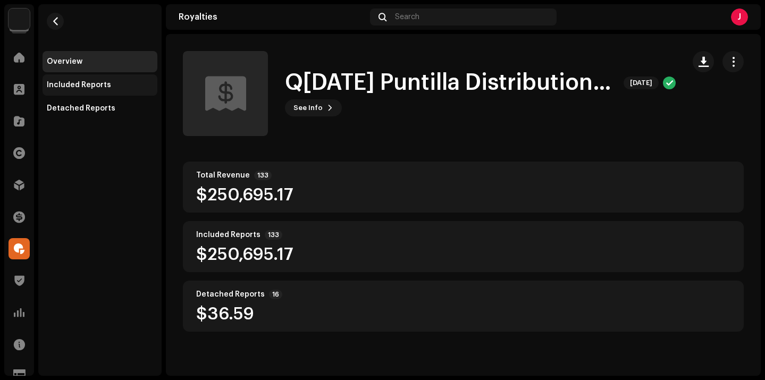
click at [91, 87] on div "Included Reports" at bounding box center [79, 85] width 64 height 9
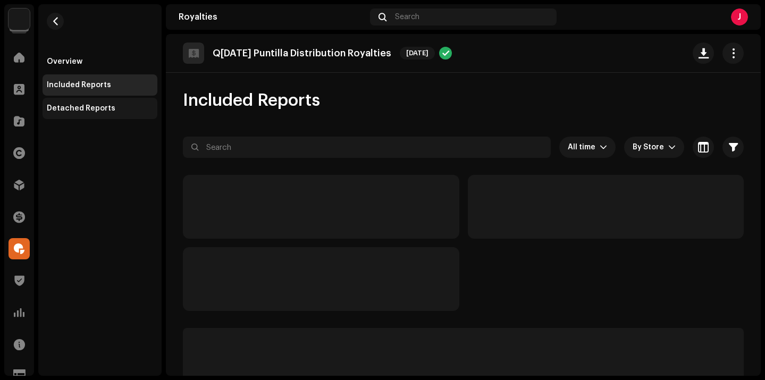
click at [101, 112] on div "Detached Reports" at bounding box center [81, 108] width 69 height 9
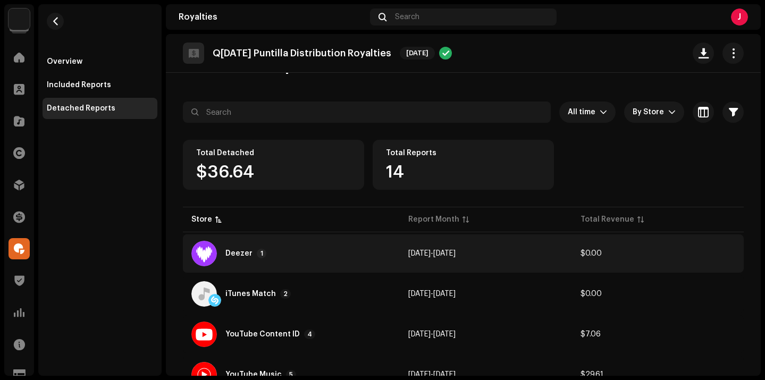
scroll to position [41, 0]
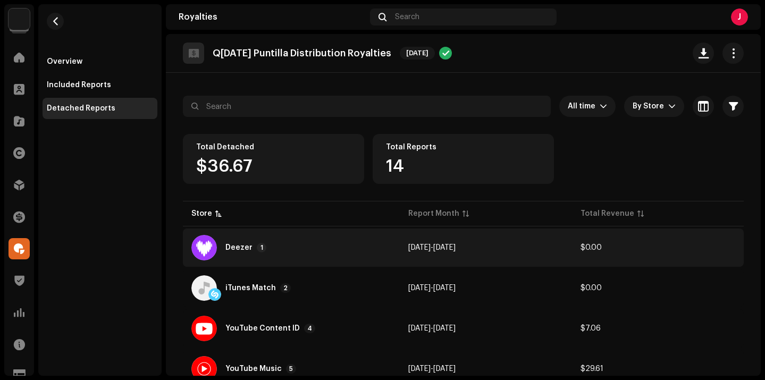
click at [260, 258] on div "Deezer 1" at bounding box center [291, 248] width 200 height 26
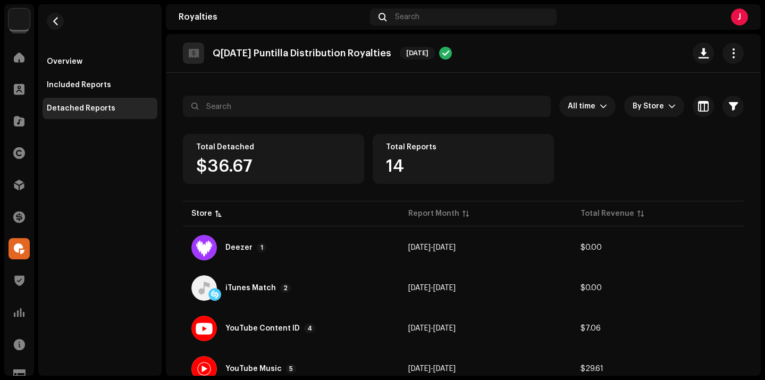
drag, startPoint x: 491, startPoint y: 86, endPoint x: 482, endPoint y: 86, distance: 9.1
click at [491, 86] on div "Reports: Deezer Store Report Month Total Revenue Deezer May 2025 $0.00" at bounding box center [382, 190] width 765 height 380
click at [93, 87] on div "Included Reports" at bounding box center [79, 85] width 64 height 9
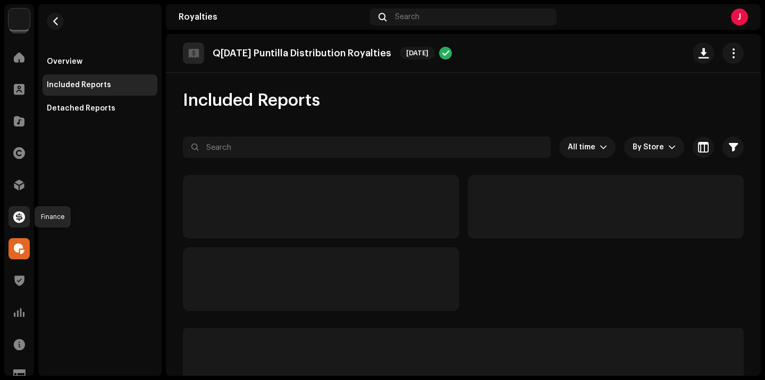
click at [23, 219] on span at bounding box center [19, 217] width 12 height 9
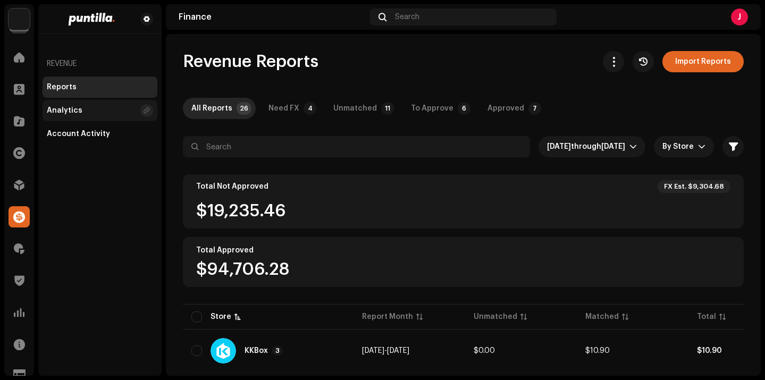
click at [63, 114] on div "Analytics" at bounding box center [65, 110] width 36 height 9
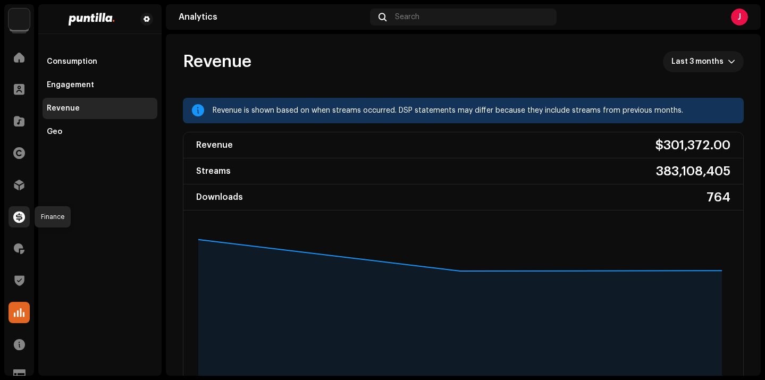
click at [22, 220] on span at bounding box center [19, 217] width 12 height 9
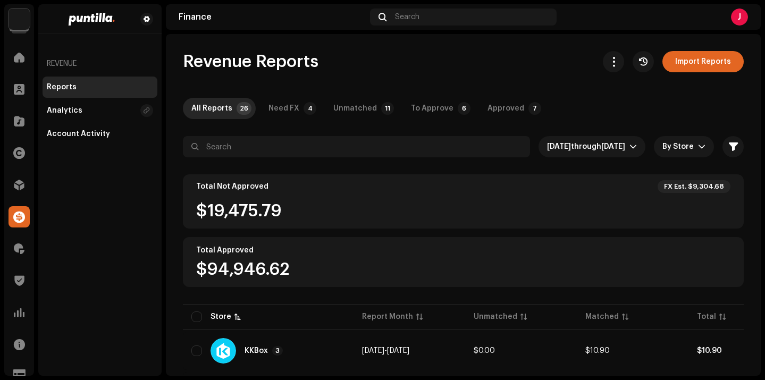
click at [98, 91] on div "Reports" at bounding box center [100, 87] width 106 height 9
click at [613, 70] on button "button" at bounding box center [613, 61] width 21 height 21
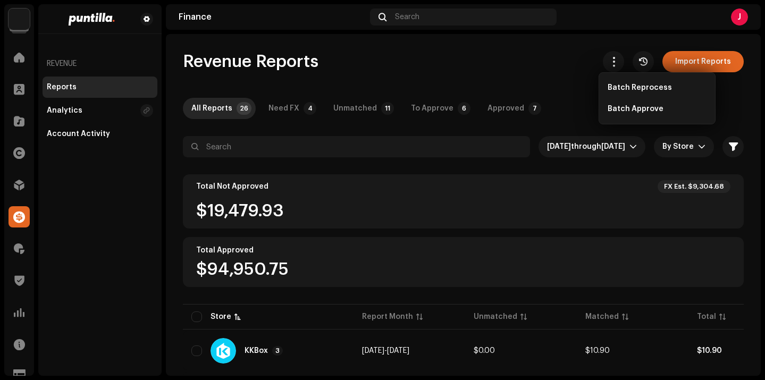
click at [566, 103] on div "All Reports 26 Need FX 4 Unmatched 11 To Approve 6 Approved 7" at bounding box center [463, 108] width 561 height 21
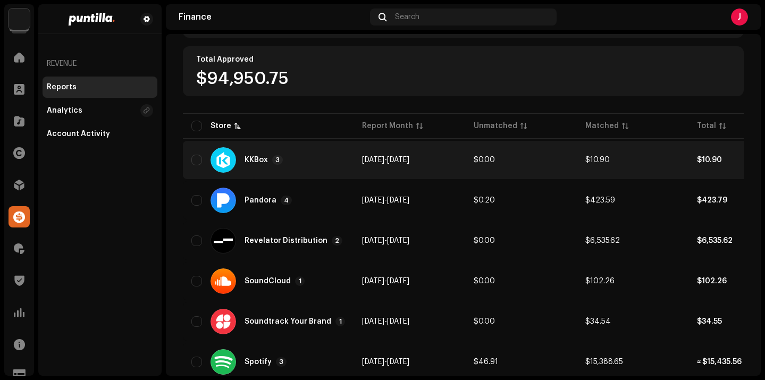
scroll to position [190, 0]
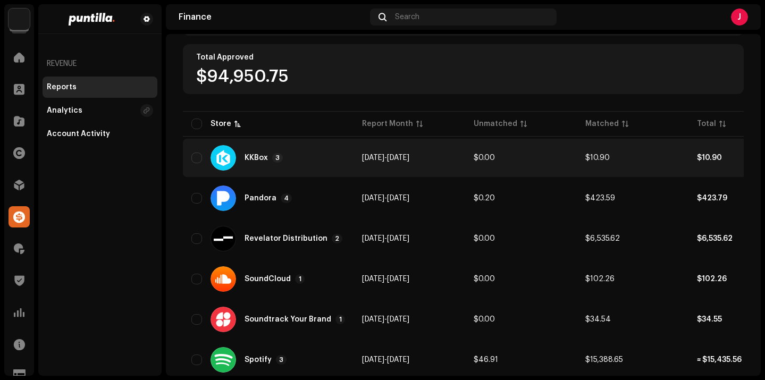
click at [317, 164] on div "KKBox 3" at bounding box center [268, 158] width 154 height 26
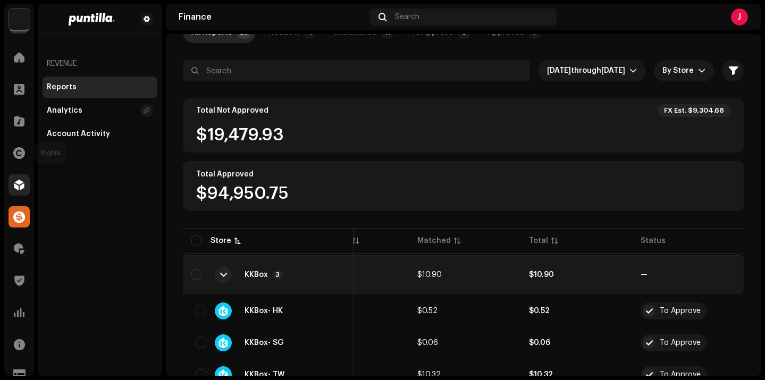
scroll to position [77, 0]
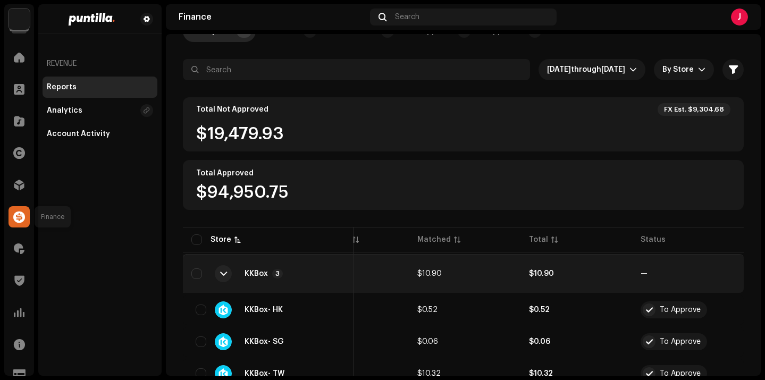
click at [24, 213] on span at bounding box center [19, 217] width 12 height 9
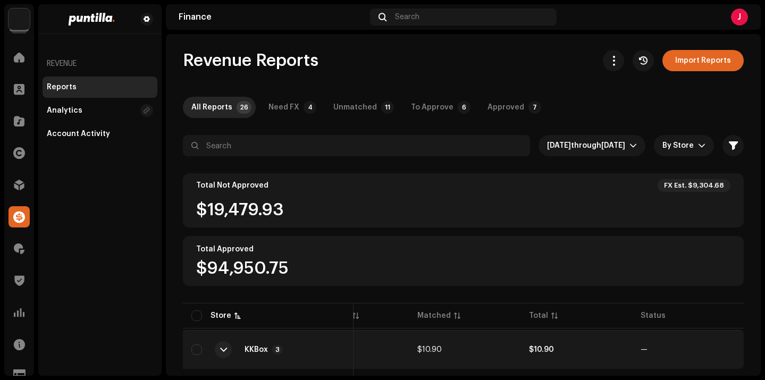
scroll to position [0, 0]
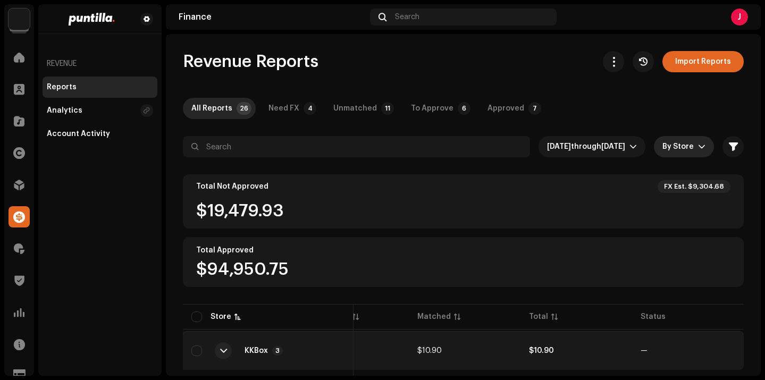
click at [698, 149] on icon "dropdown trigger" at bounding box center [701, 146] width 7 height 7
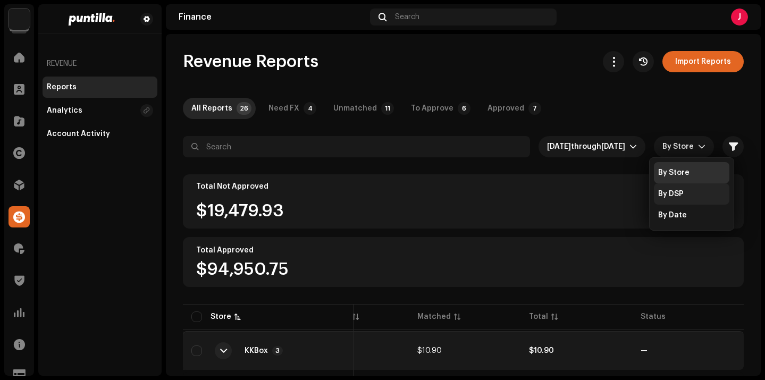
click at [689, 197] on div "By DSP" at bounding box center [691, 194] width 67 height 11
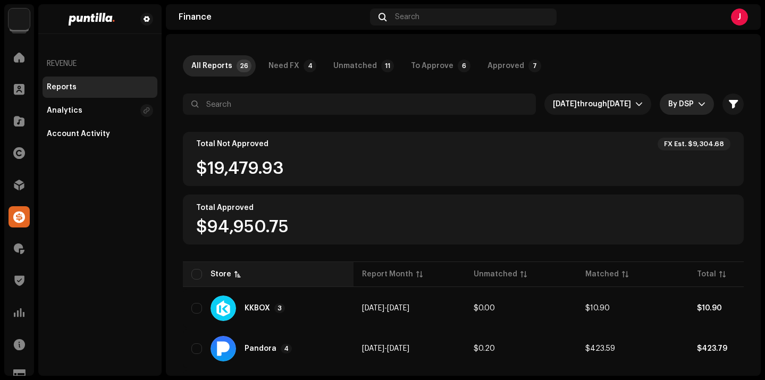
click at [267, 273] on div "Store" at bounding box center [268, 274] width 154 height 11
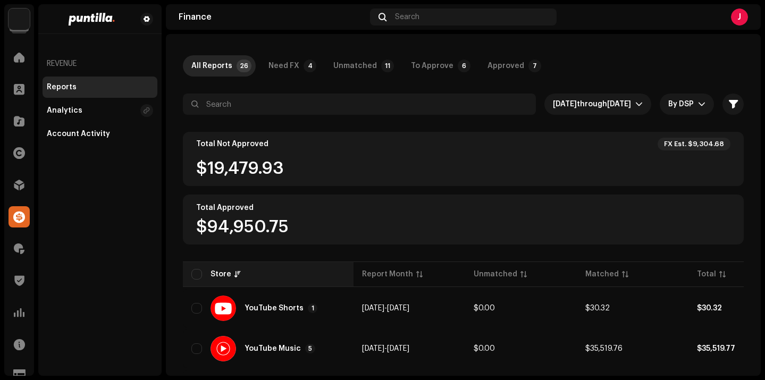
drag, startPoint x: 268, startPoint y: 273, endPoint x: 273, endPoint y: 270, distance: 5.8
click at [268, 273] on div "Store" at bounding box center [268, 274] width 154 height 11
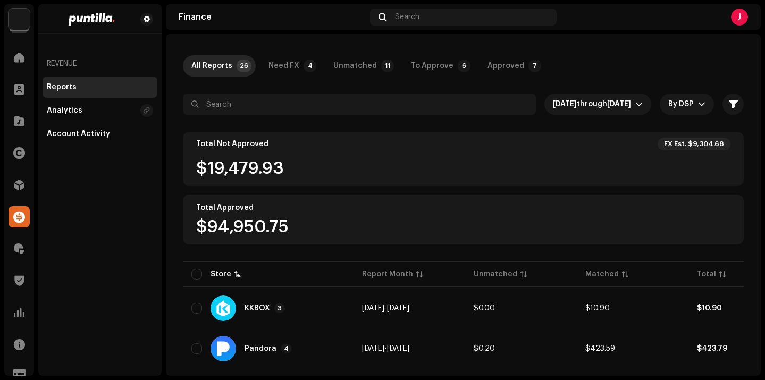
click at [693, 141] on div "FX Est. $9,304.68" at bounding box center [694, 144] width 60 height 9
click at [698, 105] on icon "dropdown trigger" at bounding box center [701, 104] width 7 height 7
click at [691, 131] on div "By Store" at bounding box center [678, 130] width 31 height 11
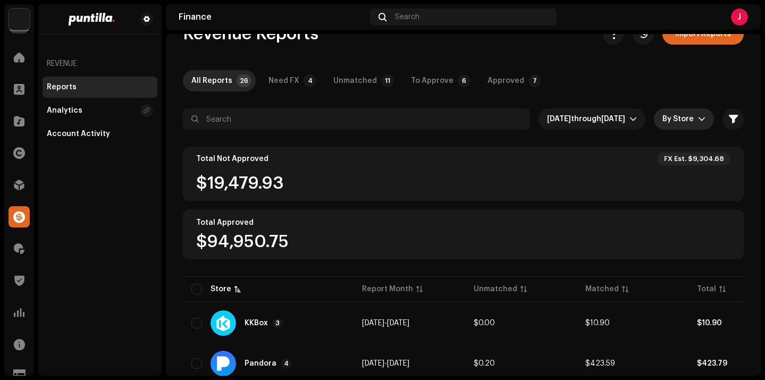
scroll to position [26, 0]
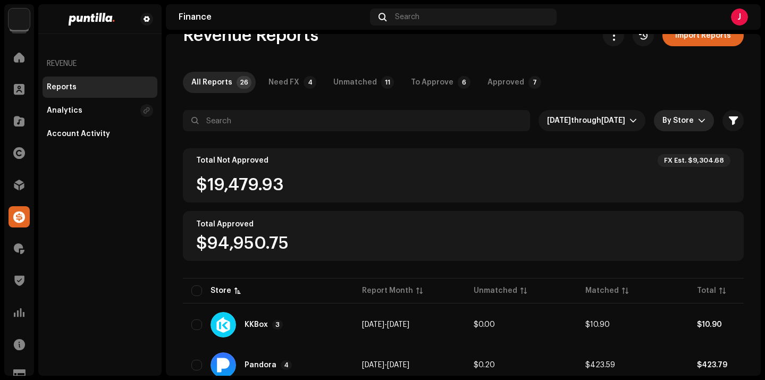
click at [670, 120] on span "By Store" at bounding box center [681, 120] width 36 height 21
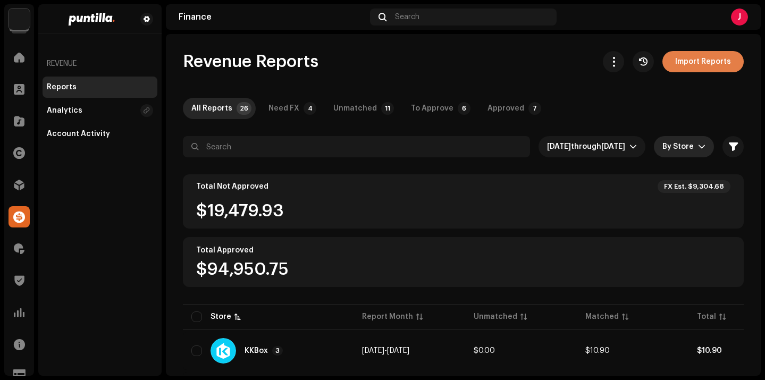
click at [666, 69] on button "Import Reports" at bounding box center [703, 61] width 81 height 21
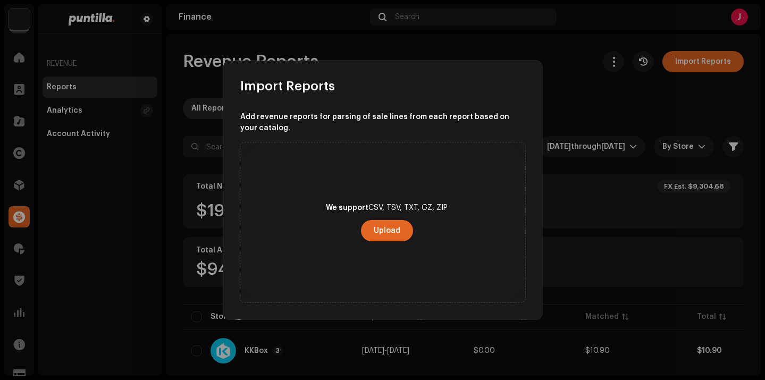
click at [505, 93] on div "Import Reports" at bounding box center [382, 78] width 319 height 34
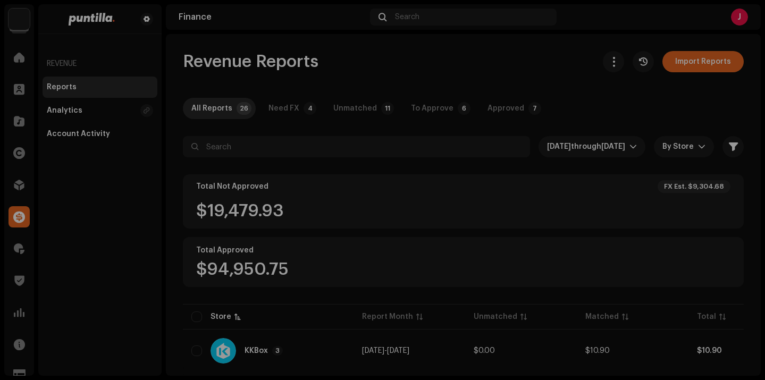
click at [582, 100] on div "Import Reports Add revenue reports for parsing of sale lines from each report b…" at bounding box center [382, 190] width 765 height 380
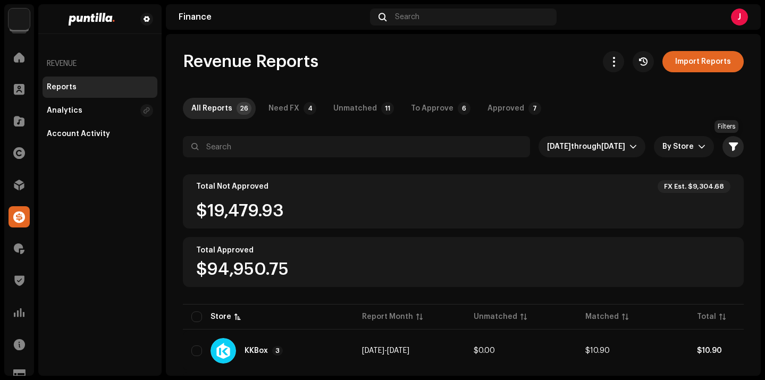
click at [732, 146] on button "button" at bounding box center [733, 146] width 21 height 21
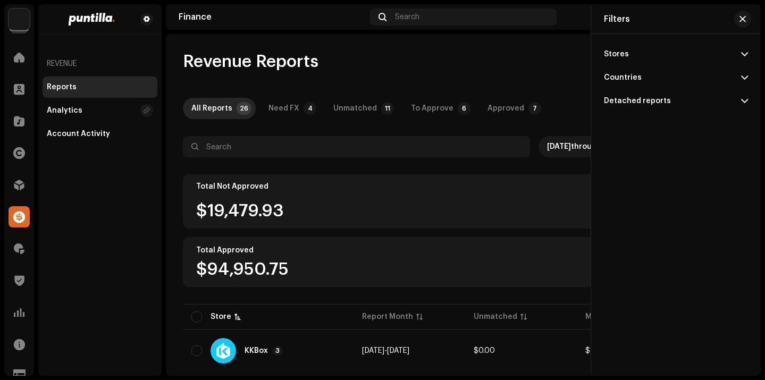
click at [630, 50] on p-accordion-header "Stores" at bounding box center [676, 54] width 144 height 23
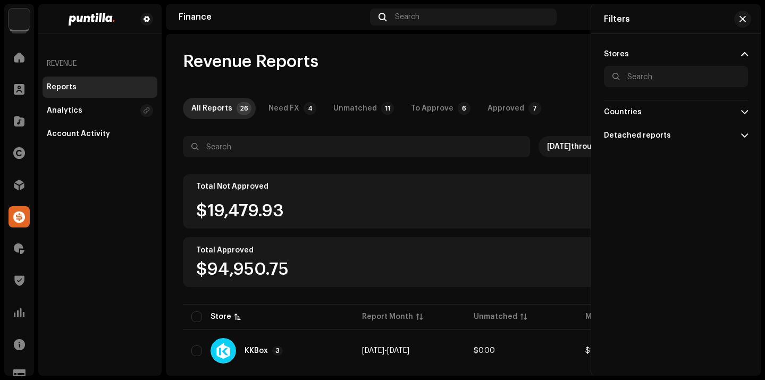
click at [640, 111] on p-accordion-header "Countries" at bounding box center [676, 112] width 144 height 23
click at [655, 176] on p-accordion-header "Detached reports" at bounding box center [676, 170] width 144 height 23
click at [738, 17] on button "button" at bounding box center [743, 19] width 17 height 17
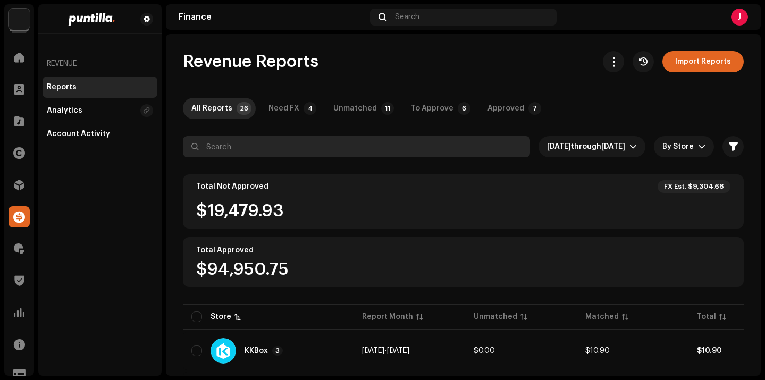
click at [430, 147] on input "text" at bounding box center [356, 146] width 347 height 21
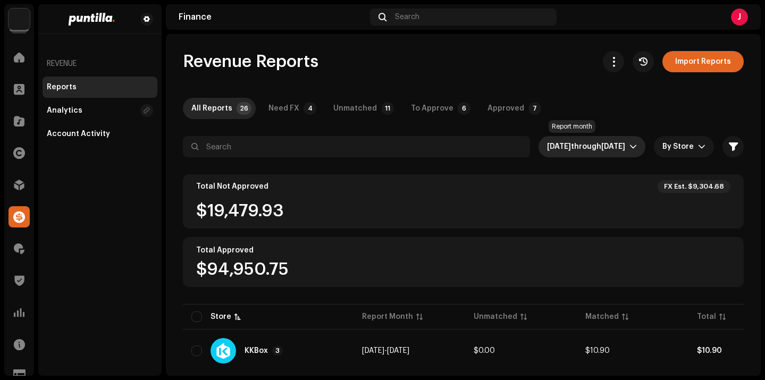
click at [605, 147] on span "[DATE]" at bounding box center [614, 146] width 24 height 7
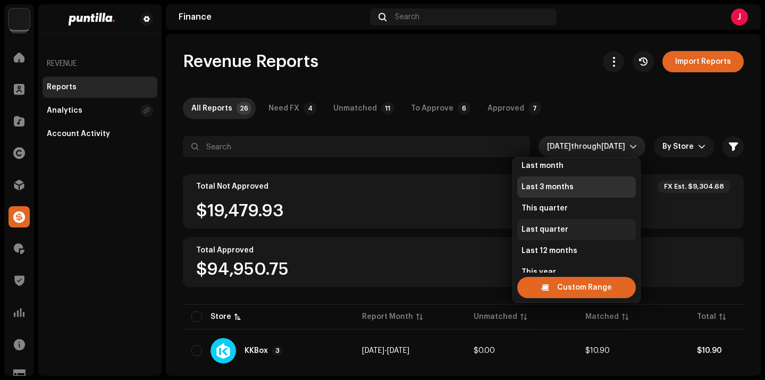
scroll to position [55, 0]
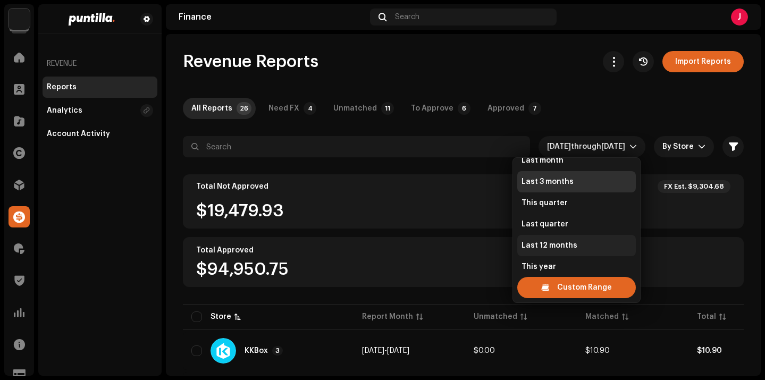
click at [569, 235] on li "Last 12 months" at bounding box center [577, 245] width 119 height 21
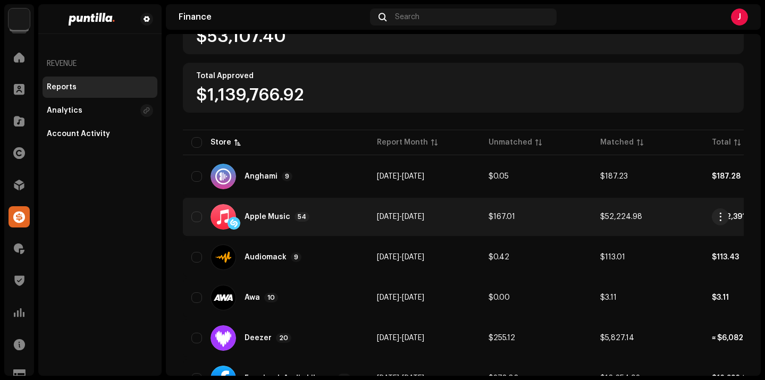
scroll to position [182, 0]
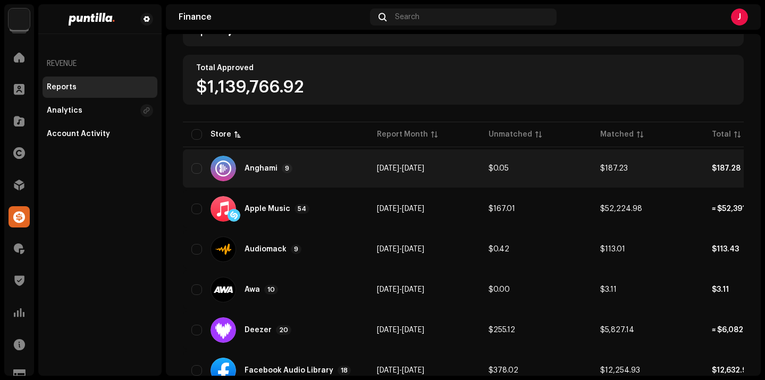
click at [287, 157] on div "Anghami 9" at bounding box center [275, 169] width 169 height 26
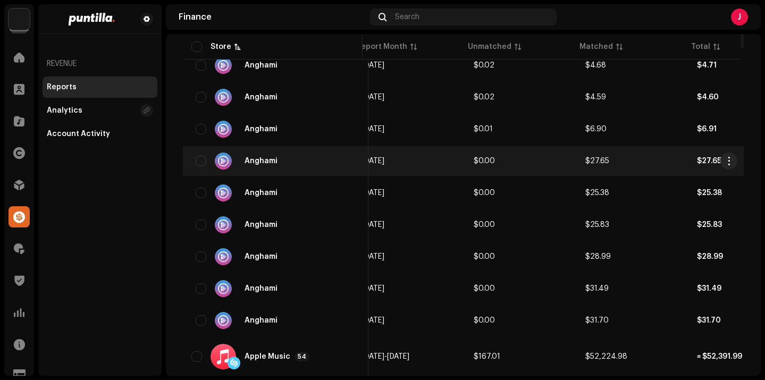
scroll to position [0, 30]
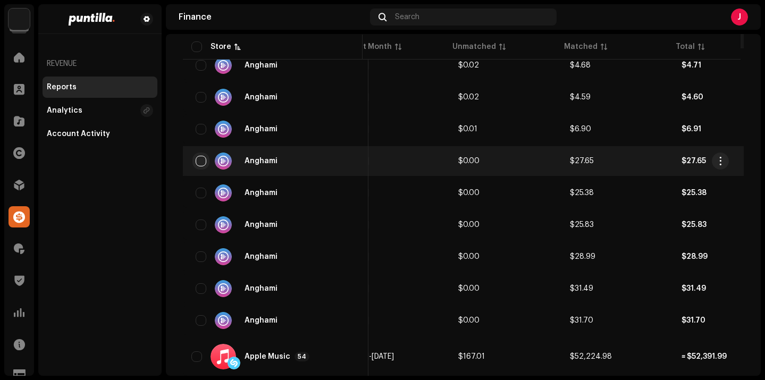
click at [200, 158] on input "checkbox" at bounding box center [201, 161] width 11 height 11
checkbox input "true"
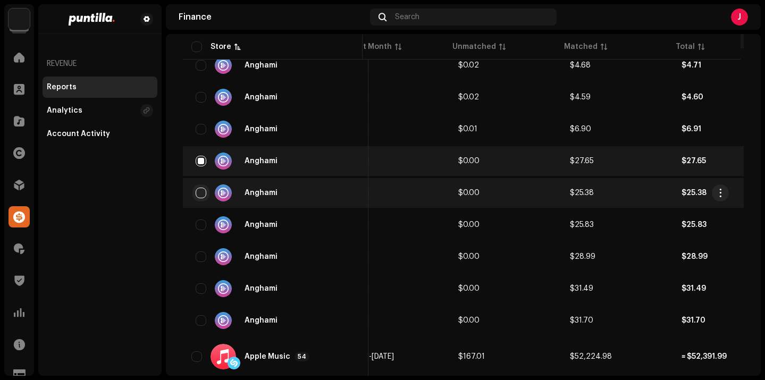
click at [202, 192] on input "checkbox" at bounding box center [201, 193] width 11 height 11
checkbox input "true"
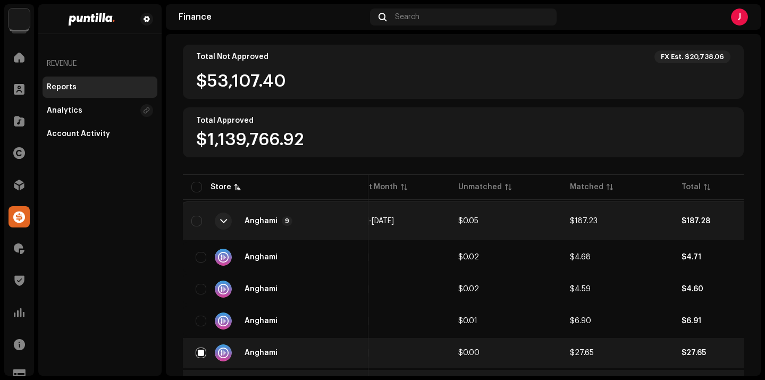
scroll to position [0, 0]
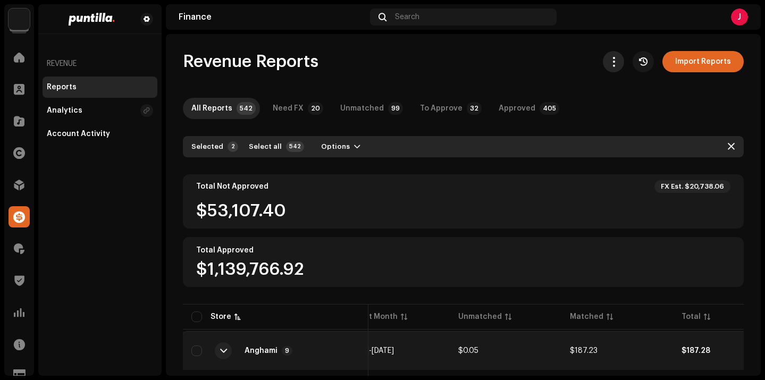
click at [609, 66] on span "button" at bounding box center [614, 61] width 10 height 9
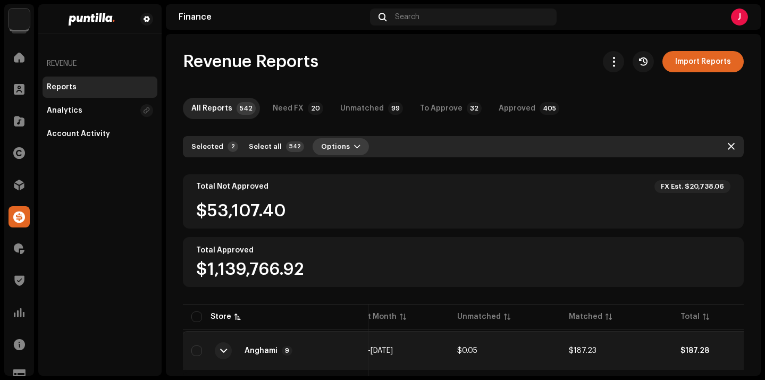
click at [354, 149] on span "button" at bounding box center [357, 147] width 6 height 9
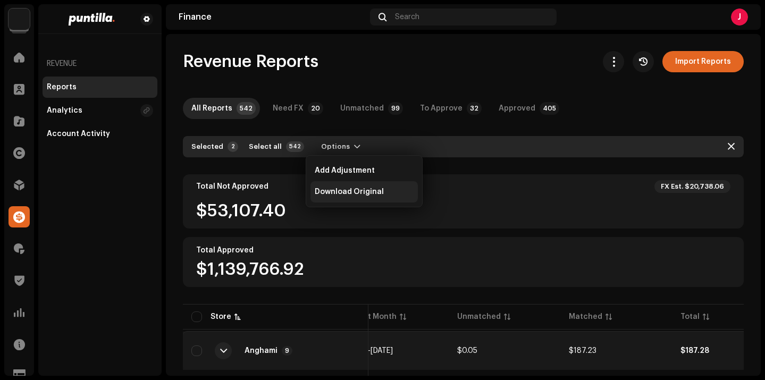
click at [373, 188] on span "Download Original" at bounding box center [349, 192] width 69 height 9
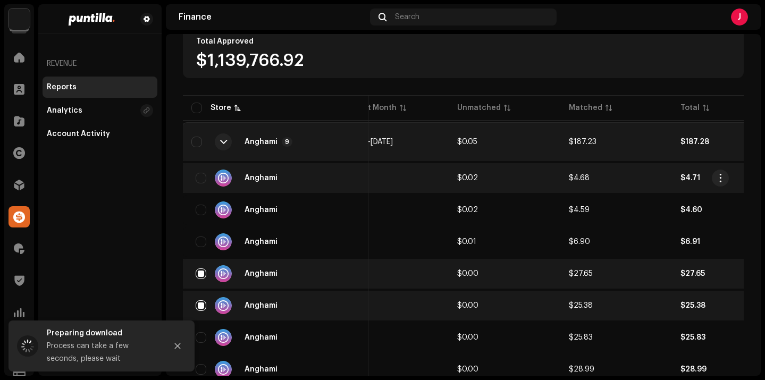
scroll to position [213, 0]
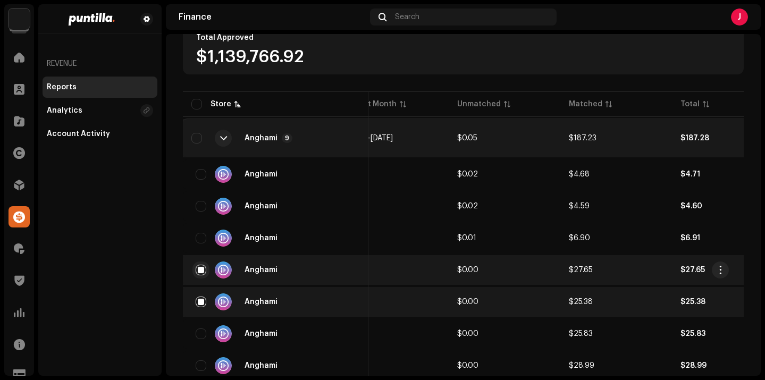
click at [204, 270] on input "checkbox" at bounding box center [201, 270] width 11 height 11
checkbox input "false"
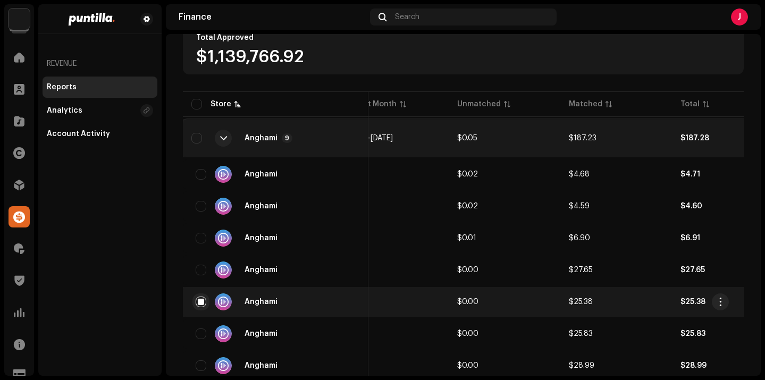
click at [199, 297] on input "checkbox" at bounding box center [201, 302] width 11 height 11
checkbox input "false"
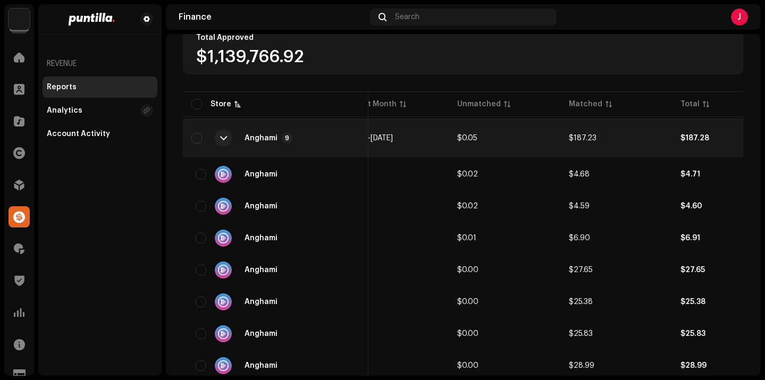
click at [231, 139] on div at bounding box center [223, 138] width 17 height 17
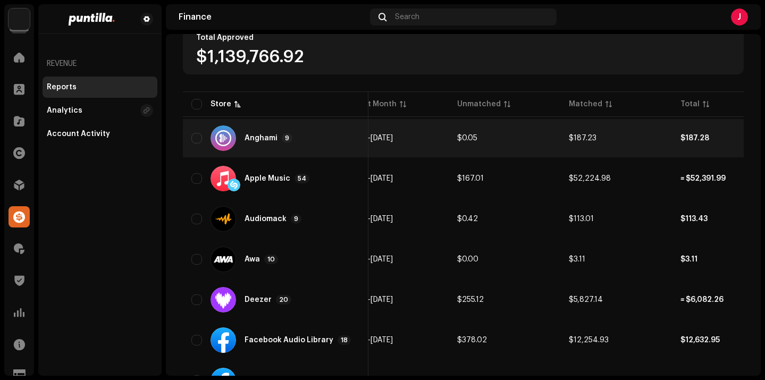
click at [230, 136] on div at bounding box center [224, 139] width 26 height 26
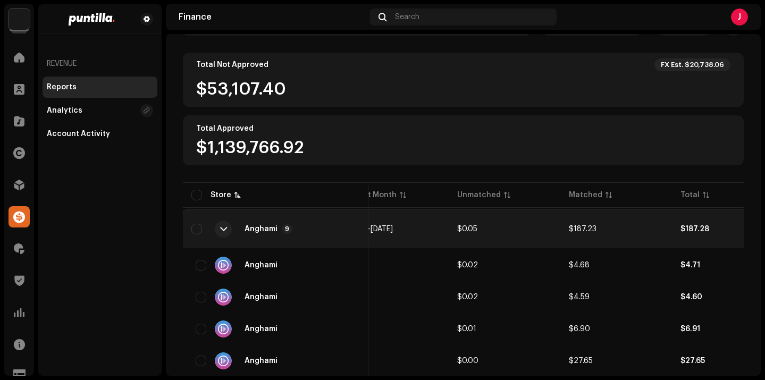
click at [224, 229] on div at bounding box center [223, 229] width 7 height 9
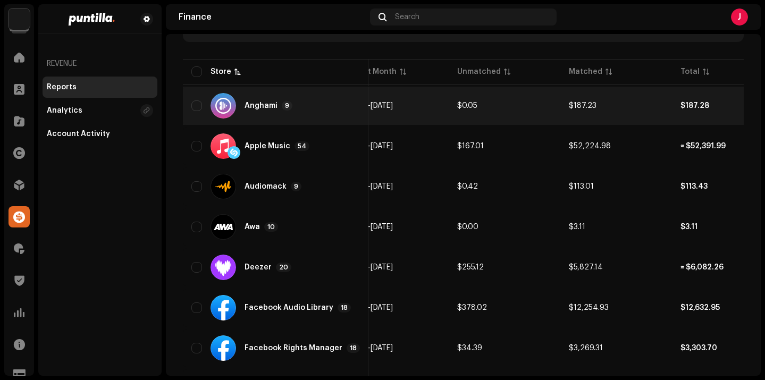
scroll to position [246, 0]
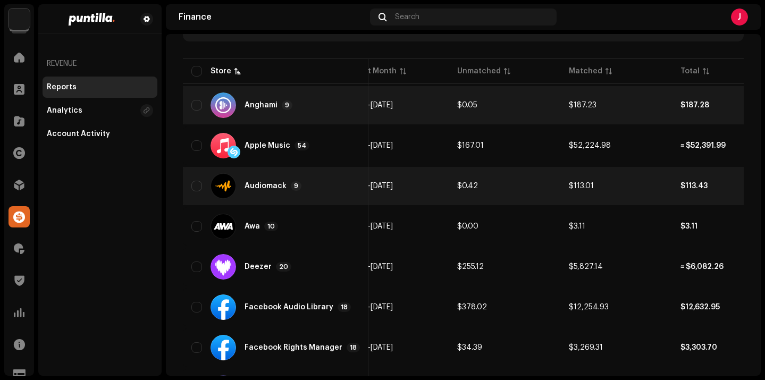
click at [220, 187] on div at bounding box center [224, 186] width 26 height 26
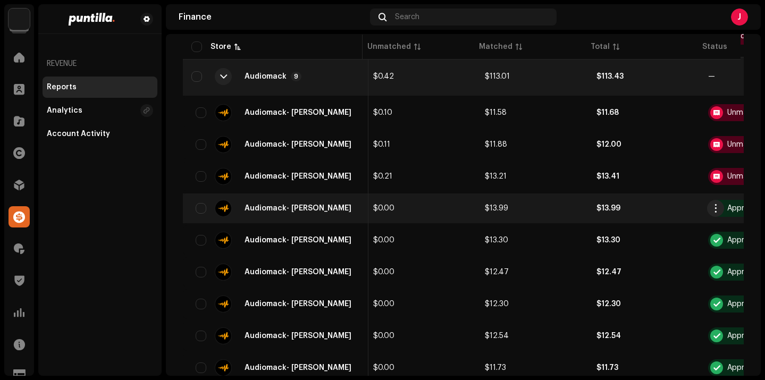
scroll to position [0, 110]
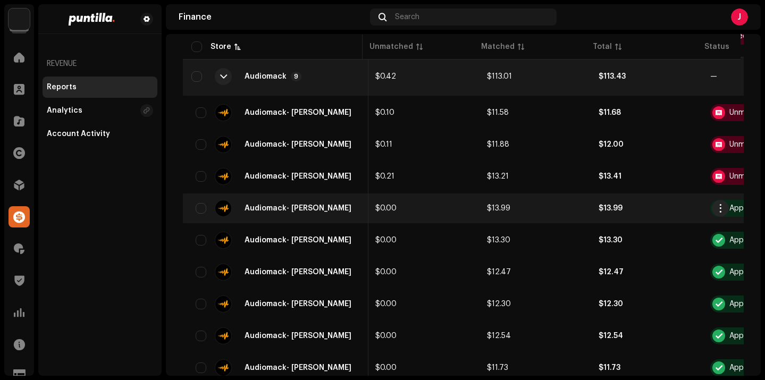
drag, startPoint x: 197, startPoint y: 210, endPoint x: 197, endPoint y: 215, distance: 5.9
click at [197, 210] on input "checkbox" at bounding box center [201, 208] width 11 height 11
checkbox input "true"
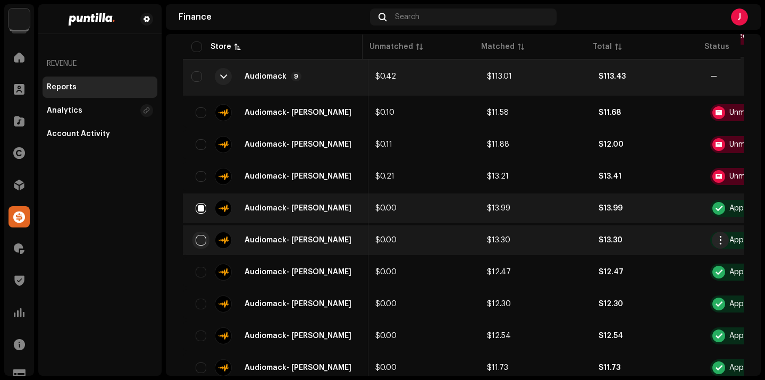
click at [201, 243] on input "checkbox" at bounding box center [201, 240] width 11 height 11
checkbox input "true"
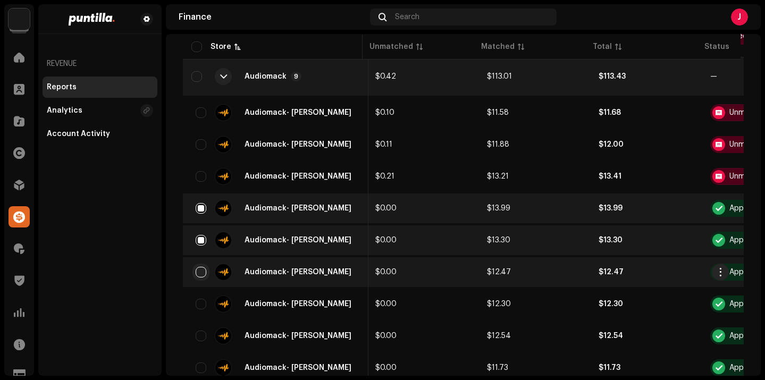
click at [199, 271] on input "checkbox" at bounding box center [201, 272] width 11 height 11
checkbox input "true"
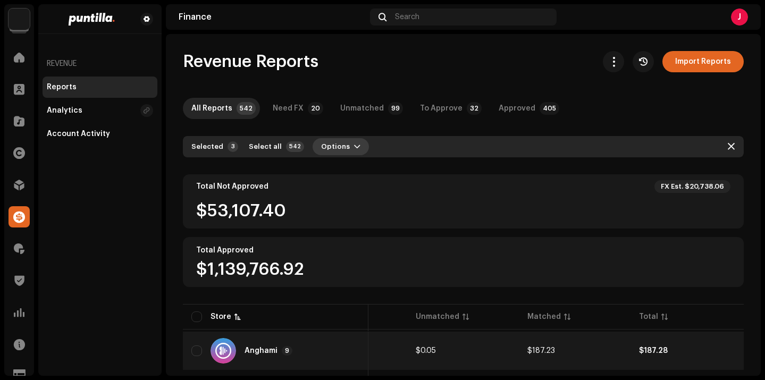
click at [354, 147] on span "button" at bounding box center [357, 147] width 6 height 9
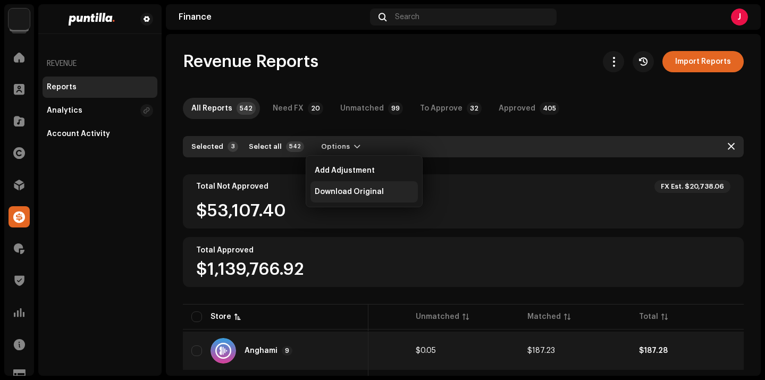
click at [374, 188] on span "Download Original" at bounding box center [349, 192] width 69 height 9
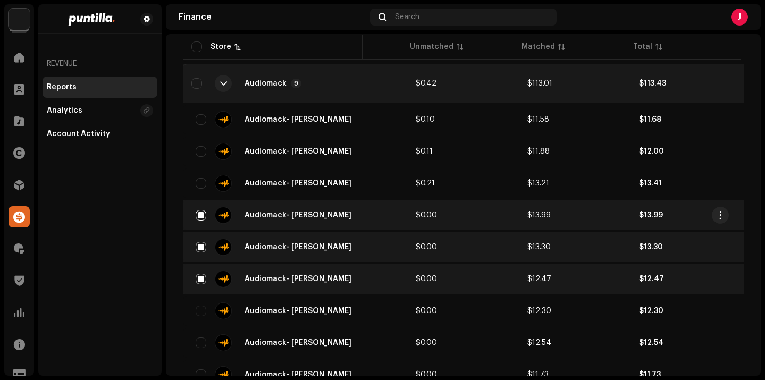
click at [206, 212] on div "Audiomack - Merlin" at bounding box center [275, 215] width 169 height 17
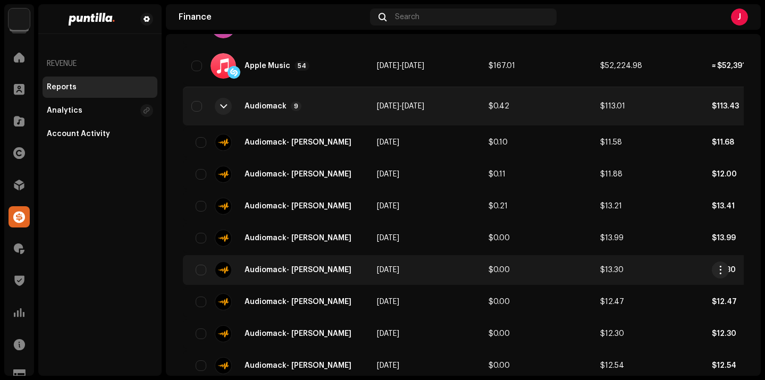
scroll to position [207, 0]
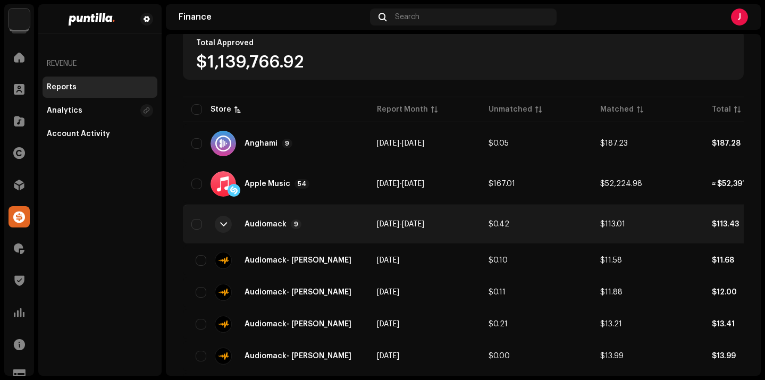
click at [225, 220] on div at bounding box center [223, 224] width 7 height 9
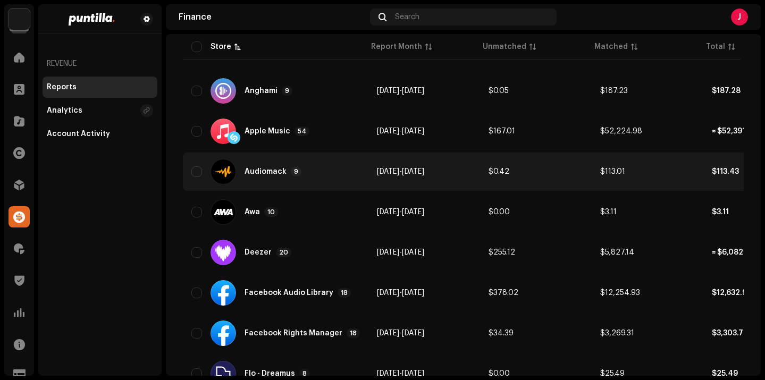
scroll to position [270, 0]
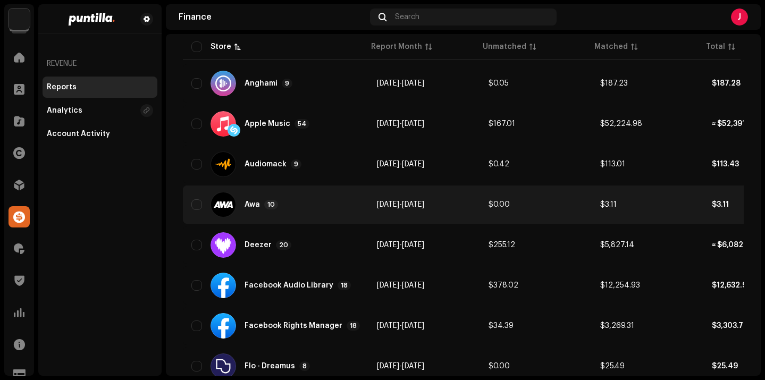
click at [221, 207] on div at bounding box center [224, 205] width 26 height 26
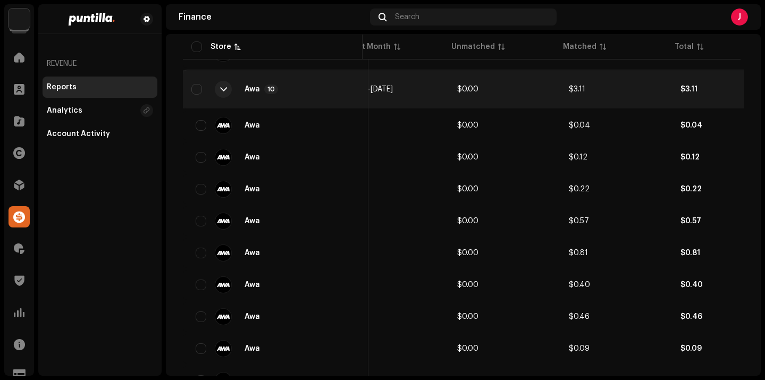
scroll to position [0, 14]
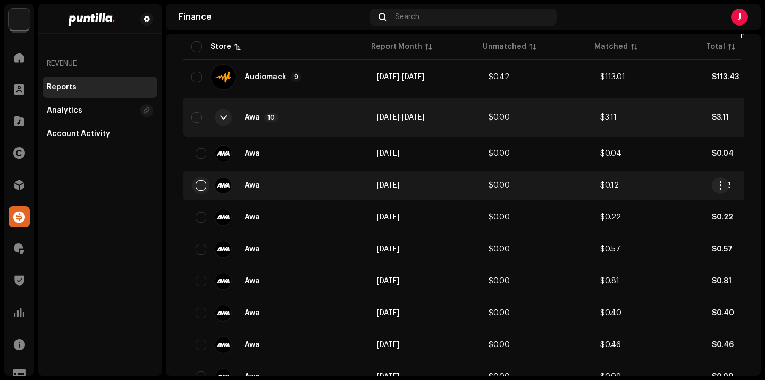
click at [204, 188] on input "checkbox" at bounding box center [201, 185] width 11 height 11
checkbox input "true"
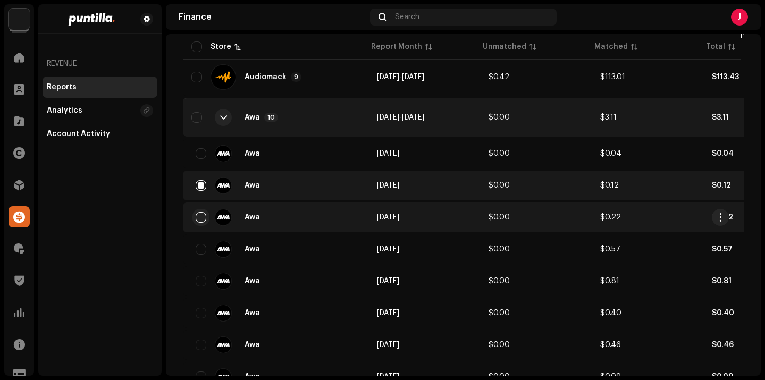
click at [203, 218] on input "checkbox" at bounding box center [201, 217] width 11 height 11
checkbox input "true"
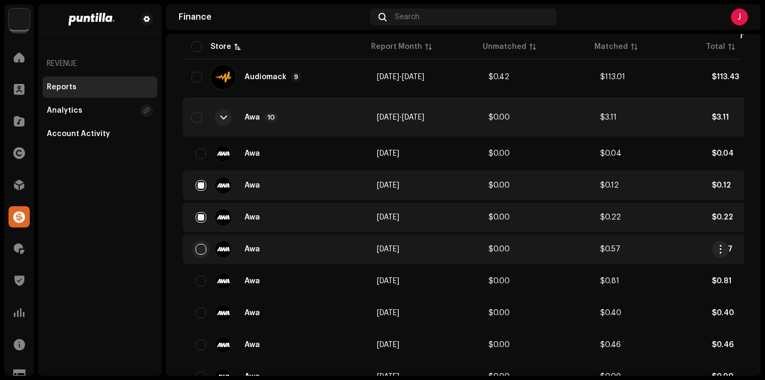
click at [199, 249] on input "checkbox" at bounding box center [201, 249] width 11 height 11
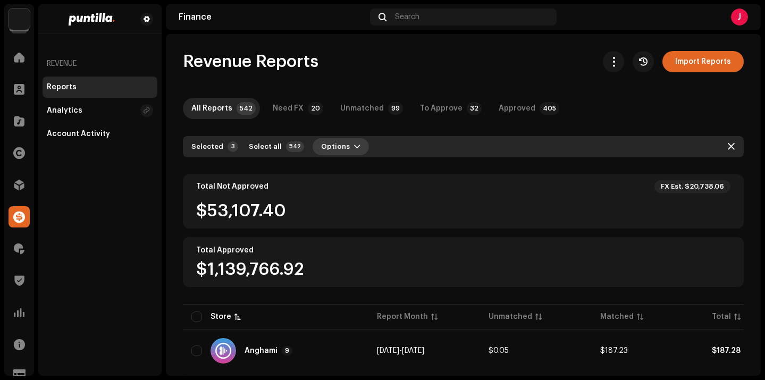
click at [331, 151] on span "Options" at bounding box center [335, 146] width 29 height 21
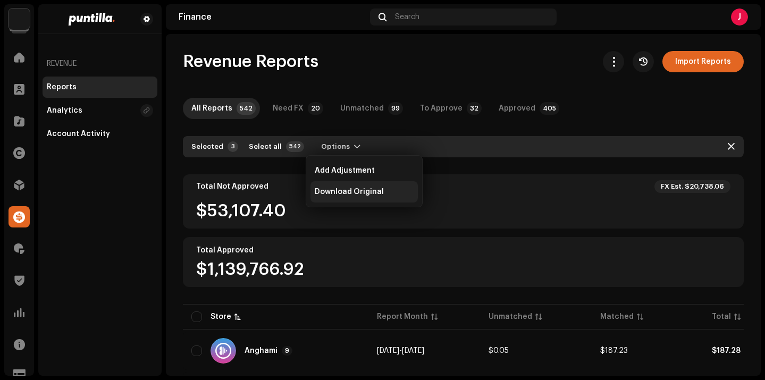
click at [346, 191] on span "Download Original" at bounding box center [349, 192] width 69 height 9
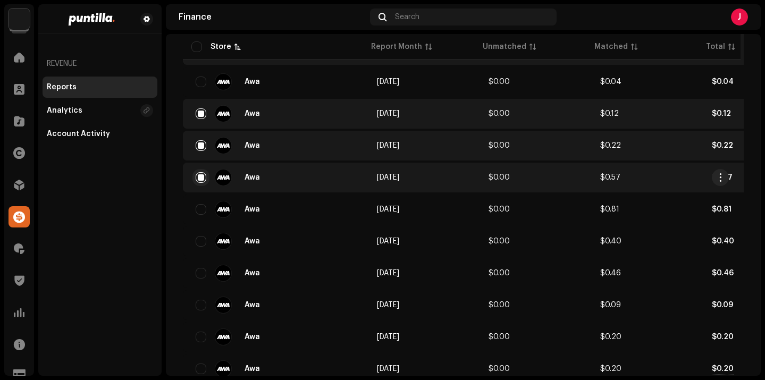
click at [203, 178] on input "checkbox" at bounding box center [201, 177] width 11 height 11
checkbox input "false"
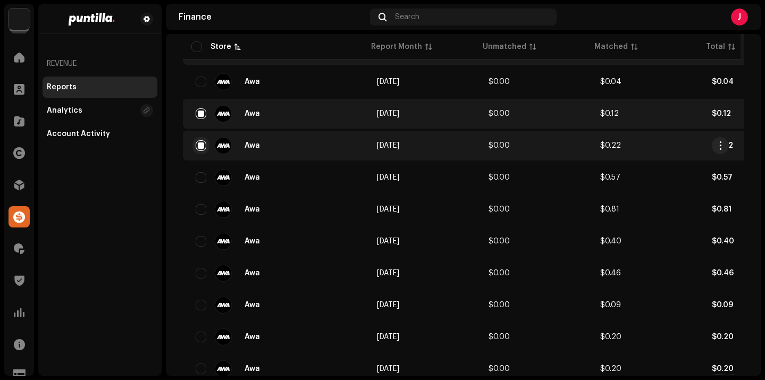
click at [203, 145] on input "checkbox" at bounding box center [201, 145] width 11 height 11
checkbox input "false"
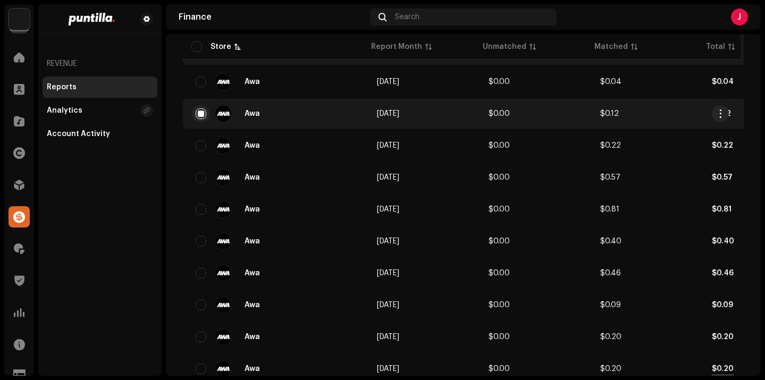
click at [201, 111] on input "checkbox" at bounding box center [201, 114] width 11 height 11
checkbox input "false"
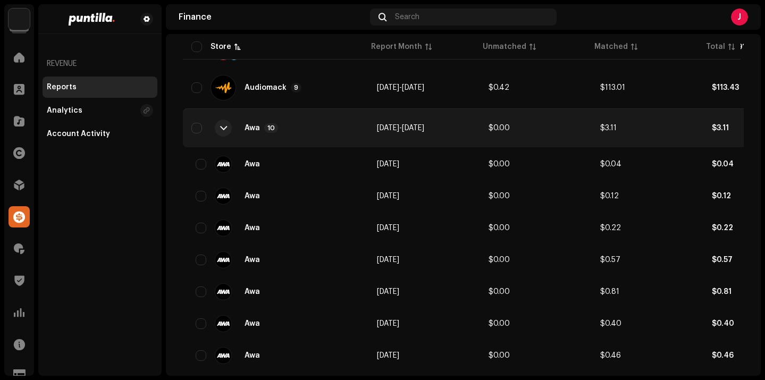
click at [263, 131] on div "Awa 10" at bounding box center [262, 128] width 34 height 10
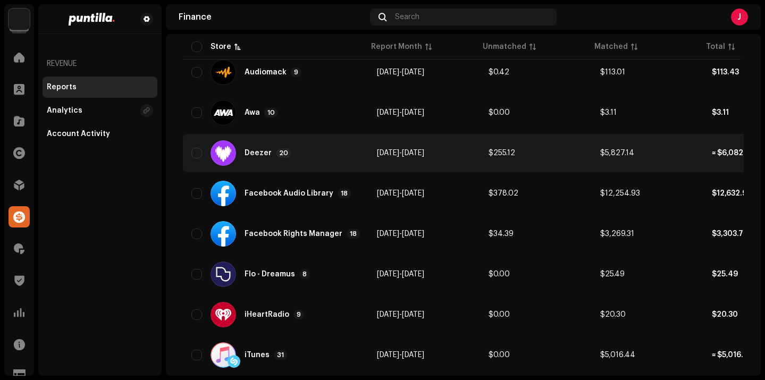
scroll to position [370, 0]
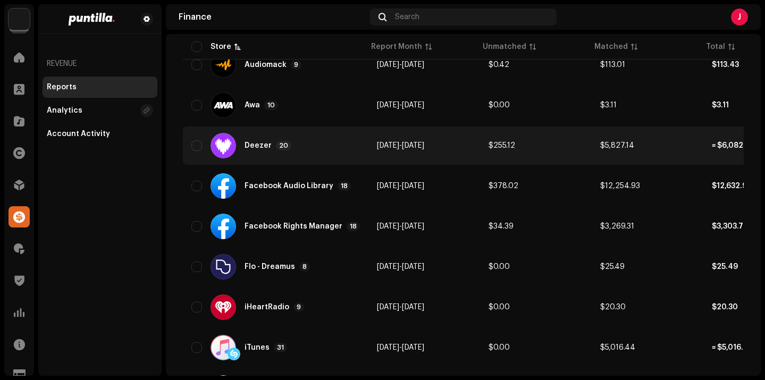
click at [269, 149] on div "Deezer" at bounding box center [258, 145] width 27 height 7
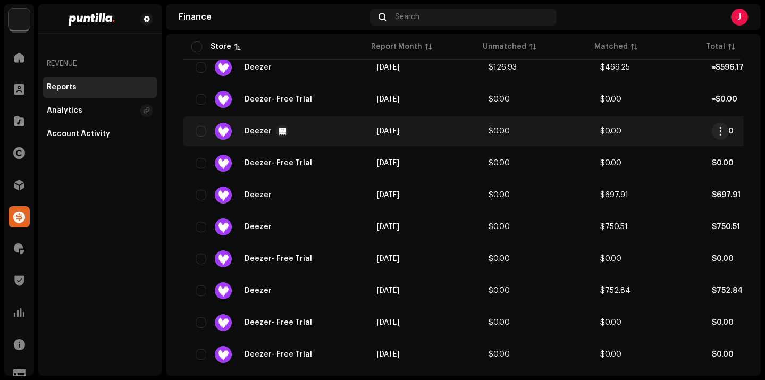
scroll to position [548, 0]
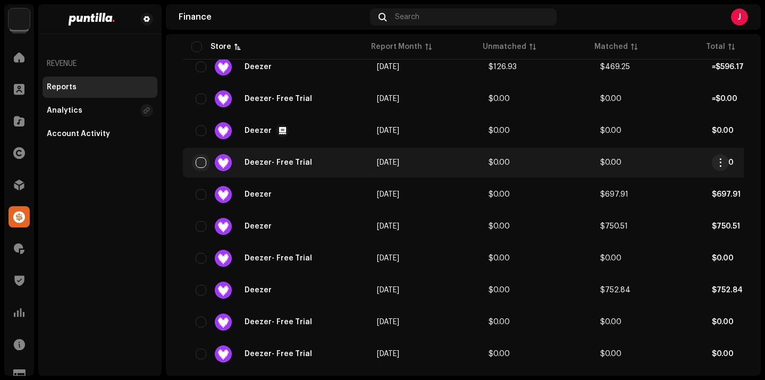
click at [203, 164] on input "checkbox" at bounding box center [201, 162] width 11 height 11
checkbox input "true"
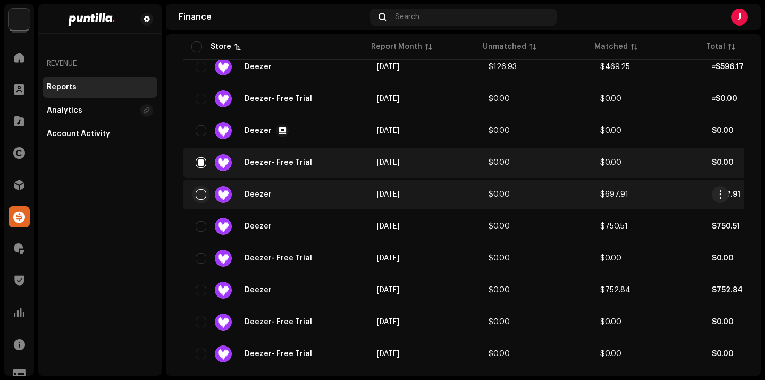
click at [204, 196] on input "checkbox" at bounding box center [201, 194] width 11 height 11
checkbox input "true"
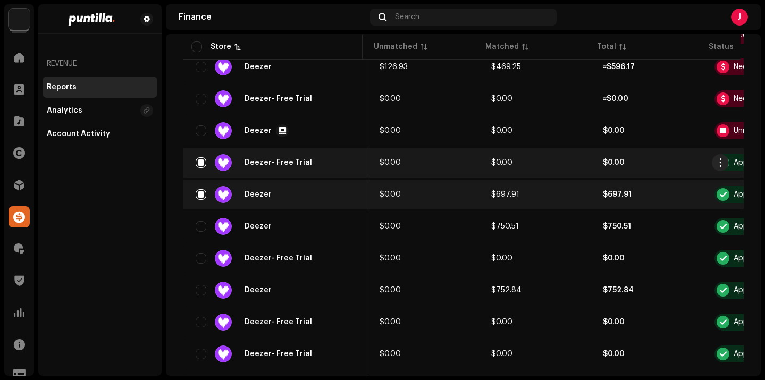
scroll to position [0, 80]
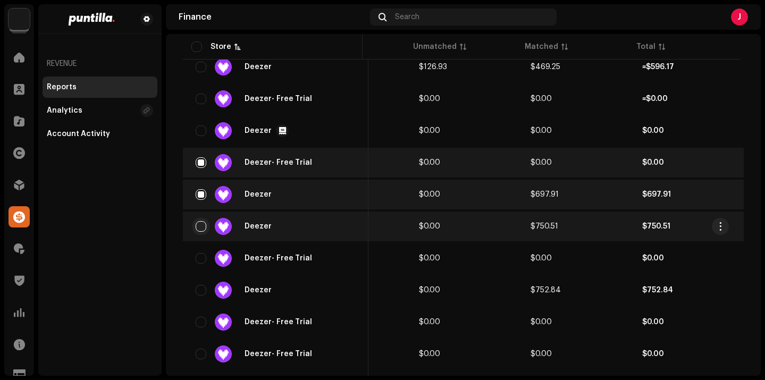
click at [202, 226] on input "checkbox" at bounding box center [201, 226] width 11 height 11
checkbox input "true"
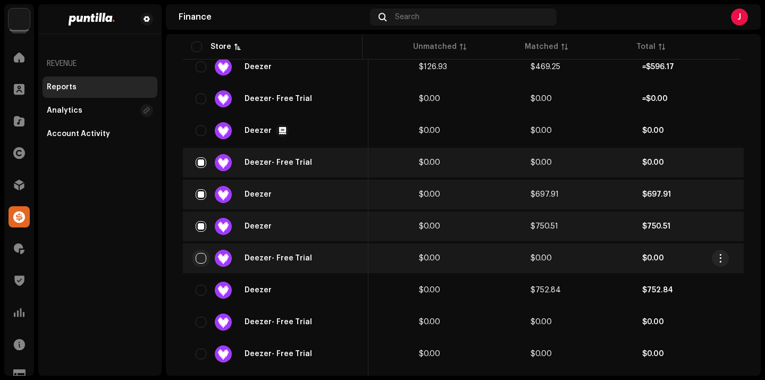
click at [198, 260] on input "checkbox" at bounding box center [201, 258] width 11 height 11
checkbox input "true"
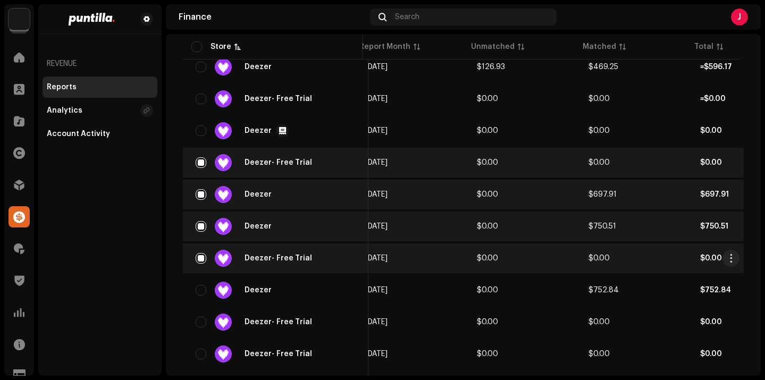
scroll to position [0, 0]
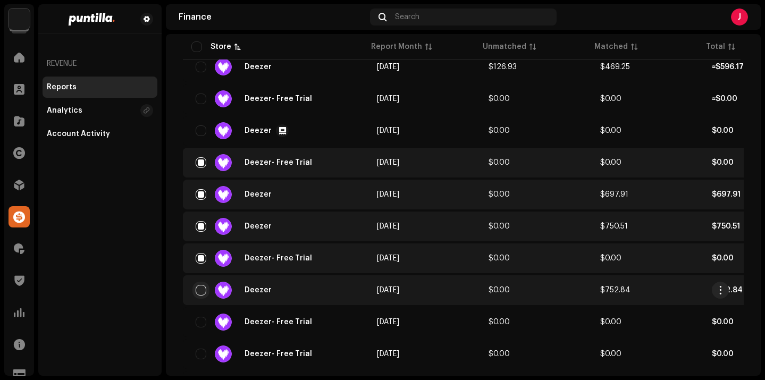
click at [202, 287] on input "checkbox" at bounding box center [201, 290] width 11 height 11
checkbox input "true"
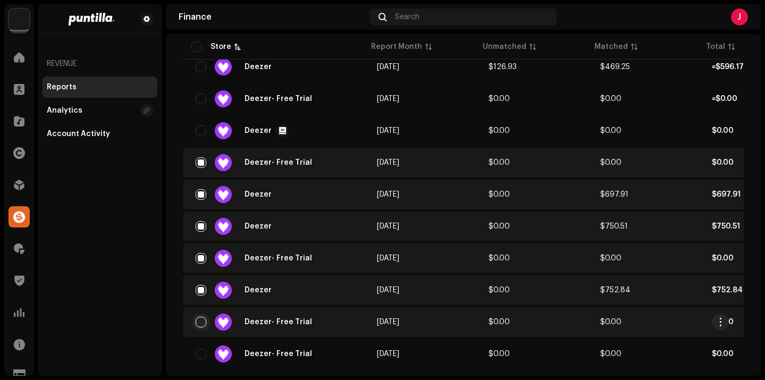
click at [201, 321] on input "checkbox" at bounding box center [201, 322] width 11 height 11
checkbox input "true"
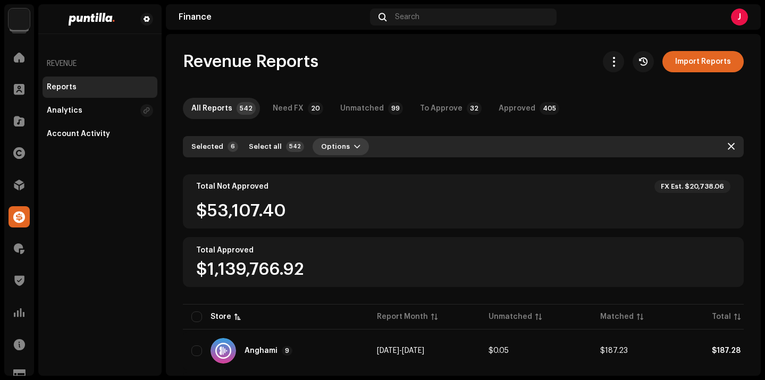
click at [332, 145] on span "Options" at bounding box center [335, 146] width 29 height 21
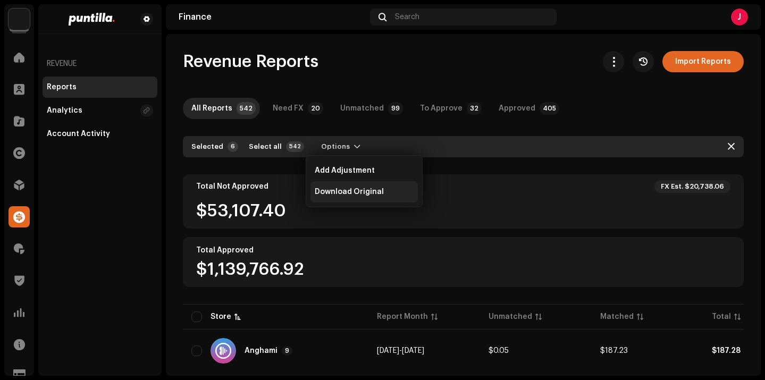
click at [357, 193] on span "Download Original" at bounding box center [349, 192] width 69 height 9
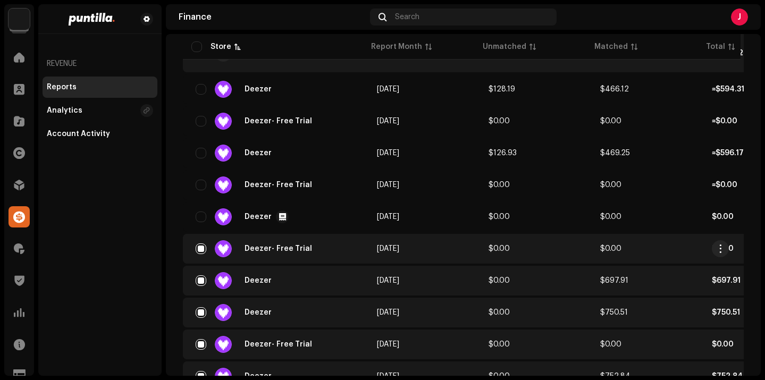
scroll to position [467, 0]
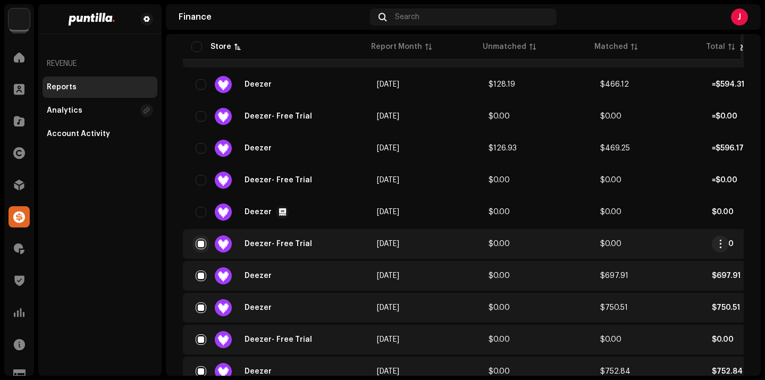
click at [203, 243] on input "checkbox" at bounding box center [201, 244] width 11 height 11
checkbox input "false"
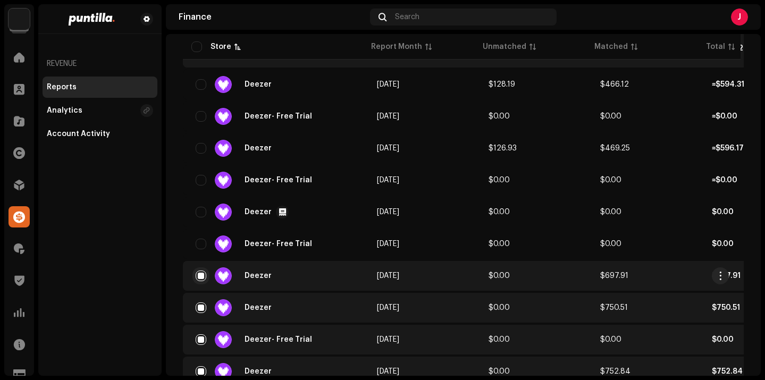
click at [197, 275] on input "checkbox" at bounding box center [201, 276] width 11 height 11
checkbox input "false"
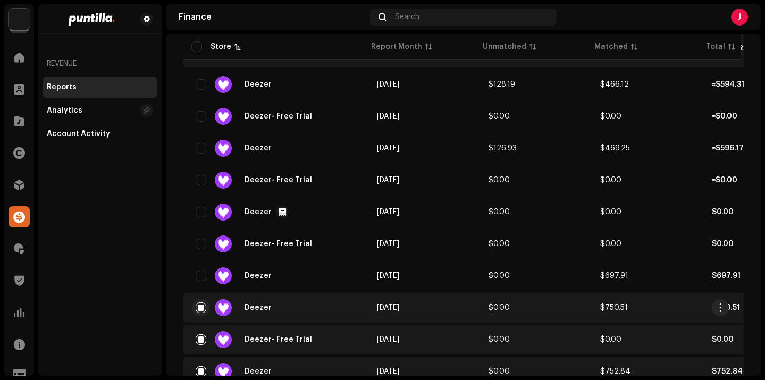
click at [202, 305] on input "checkbox" at bounding box center [201, 308] width 11 height 11
checkbox input "false"
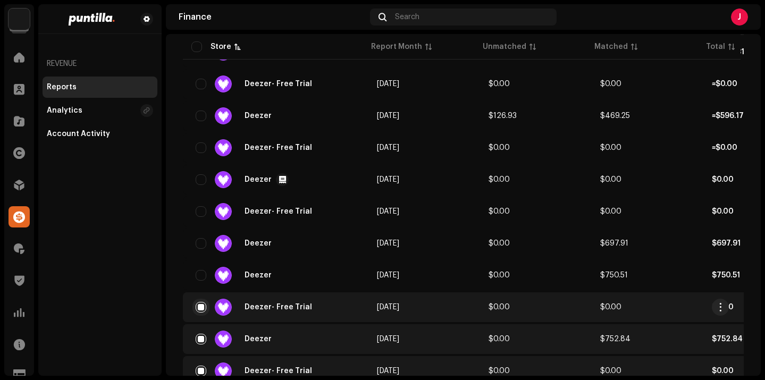
scroll to position [501, 0]
click at [201, 304] on input "checkbox" at bounding box center [201, 306] width 11 height 11
checkbox input "false"
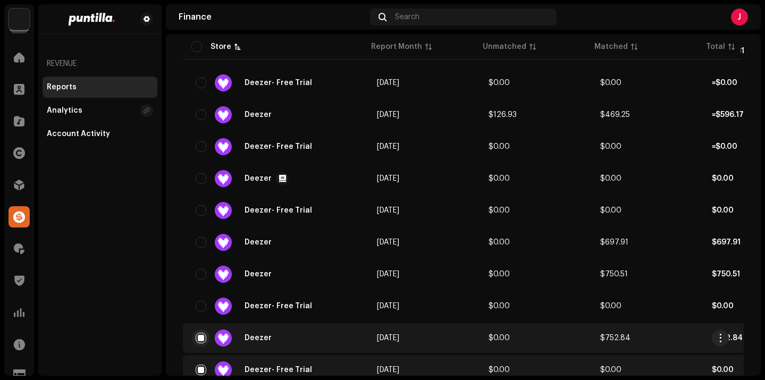
click at [203, 339] on input "checkbox" at bounding box center [201, 338] width 11 height 11
checkbox input "false"
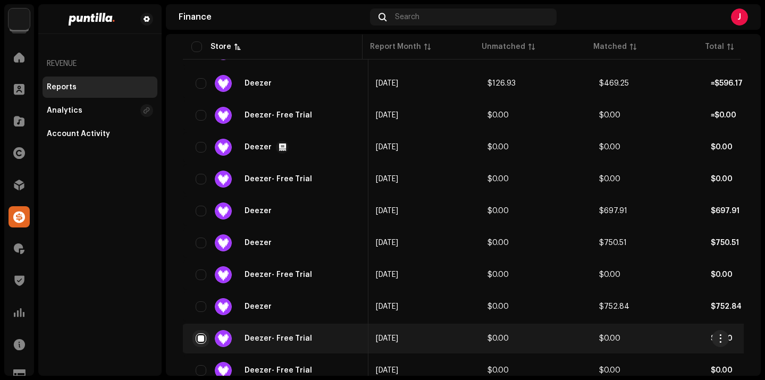
scroll to position [0, 2]
click at [201, 338] on input "checkbox" at bounding box center [201, 338] width 11 height 11
checkbox input "false"
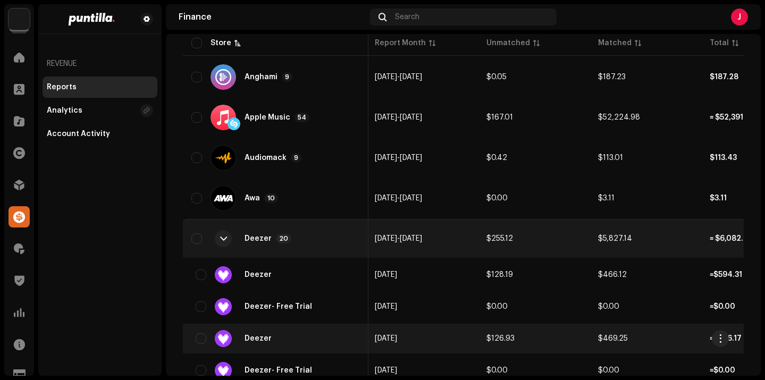
scroll to position [261, 0]
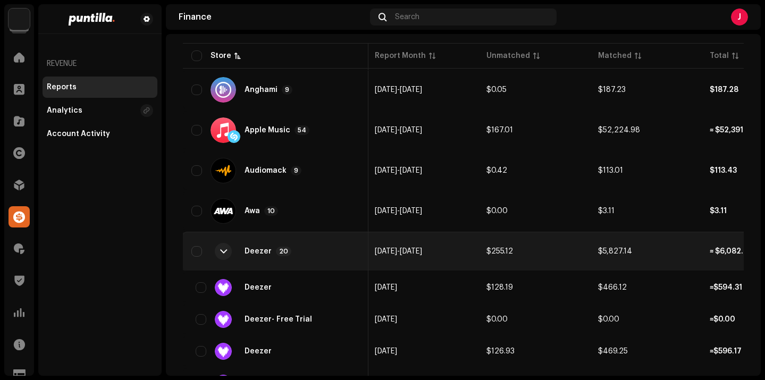
click at [232, 255] on div at bounding box center [224, 252] width 26 height 26
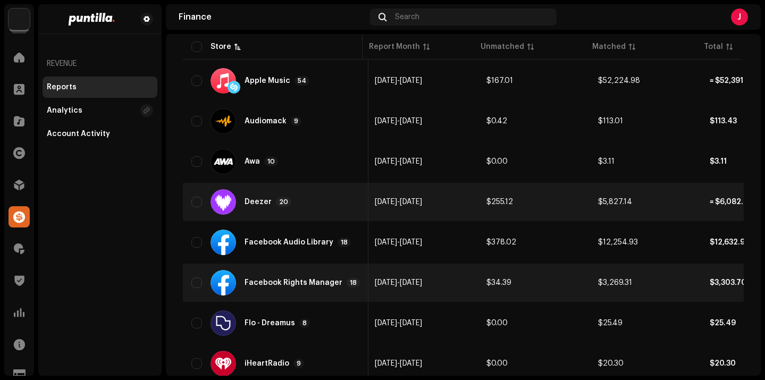
scroll to position [316, 0]
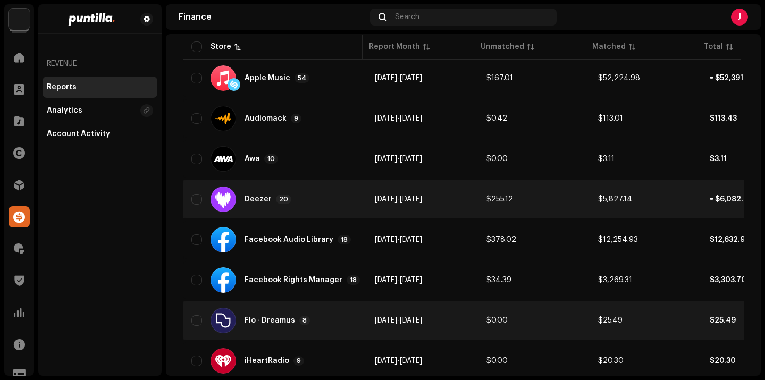
click at [264, 323] on div "Flo - Dreamus" at bounding box center [270, 320] width 51 height 7
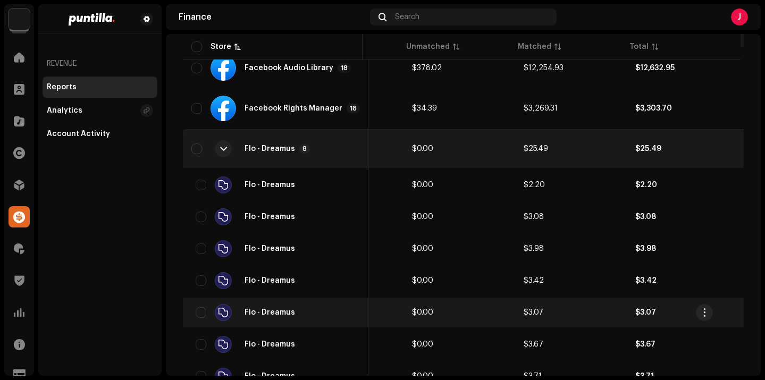
scroll to position [0, 87]
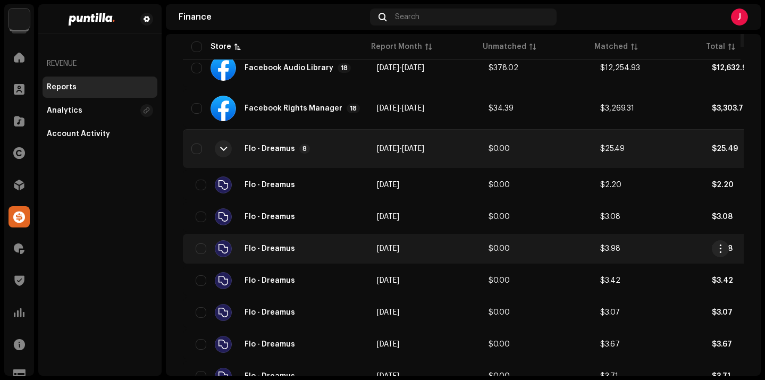
drag, startPoint x: 202, startPoint y: 247, endPoint x: 201, endPoint y: 234, distance: 12.9
click at [202, 247] on input "checkbox" at bounding box center [201, 249] width 11 height 11
checkbox input "true"
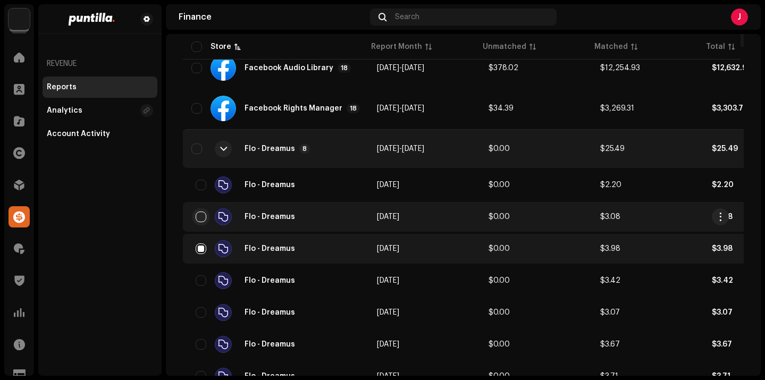
click at [198, 216] on input "checkbox" at bounding box center [201, 217] width 11 height 11
checkbox input "true"
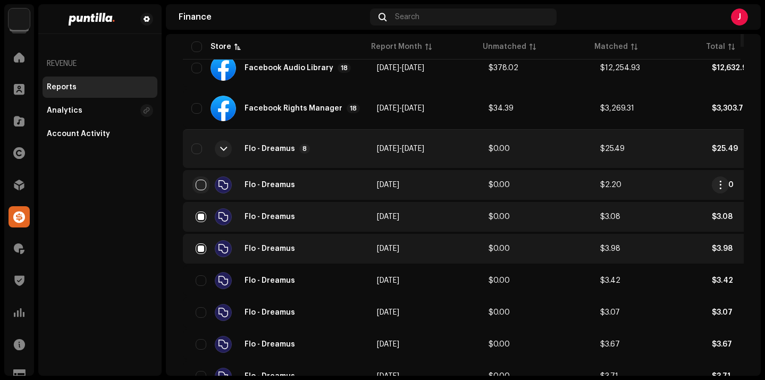
click at [201, 187] on input "checkbox" at bounding box center [201, 185] width 11 height 11
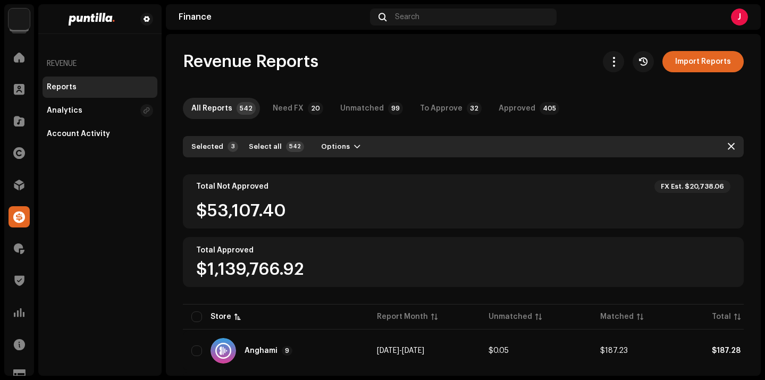
click at [331, 156] on div "Selected 3 Select all 542 Options" at bounding box center [463, 146] width 561 height 21
click at [337, 149] on span "Options" at bounding box center [335, 146] width 29 height 21
click at [344, 190] on span "Download Original" at bounding box center [349, 192] width 69 height 9
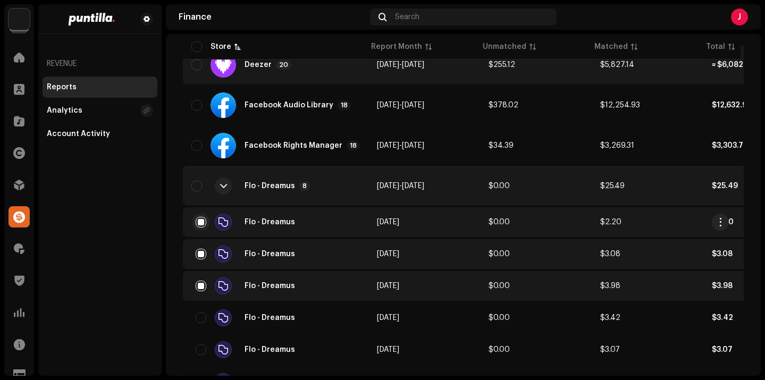
click at [202, 226] on input "checkbox" at bounding box center [201, 222] width 11 height 11
checkbox input "false"
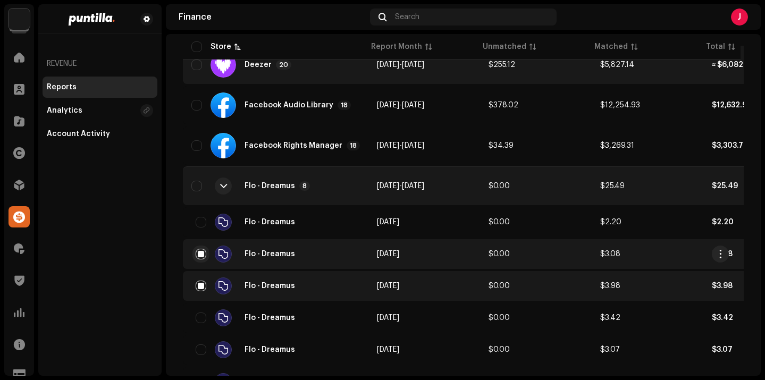
drag, startPoint x: 203, startPoint y: 252, endPoint x: 202, endPoint y: 258, distance: 5.9
click at [203, 252] on input "checkbox" at bounding box center [201, 254] width 11 height 11
checkbox input "false"
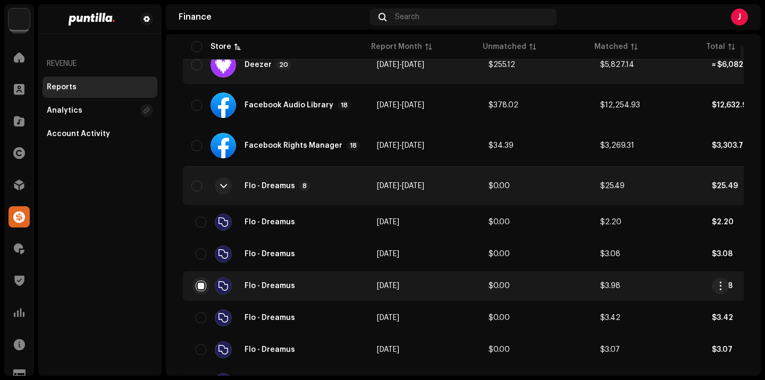
click at [201, 282] on input "checkbox" at bounding box center [201, 286] width 11 height 11
checkbox input "false"
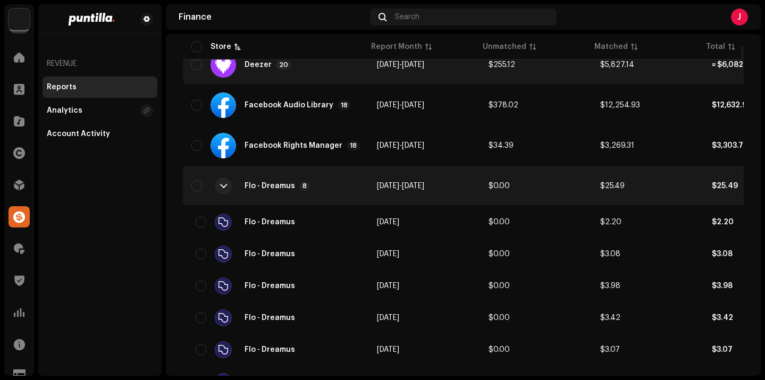
click at [222, 188] on div at bounding box center [223, 186] width 7 height 9
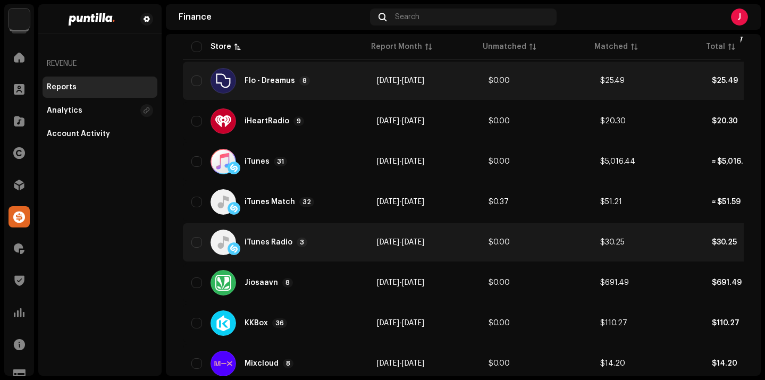
scroll to position [570, 0]
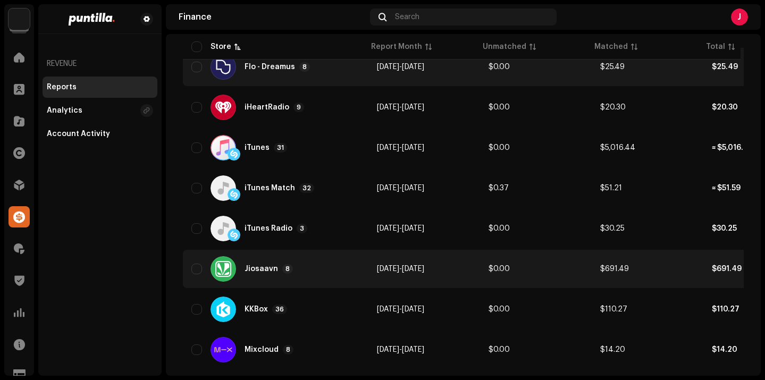
click at [272, 272] on div "Jiosaavn" at bounding box center [262, 268] width 34 height 7
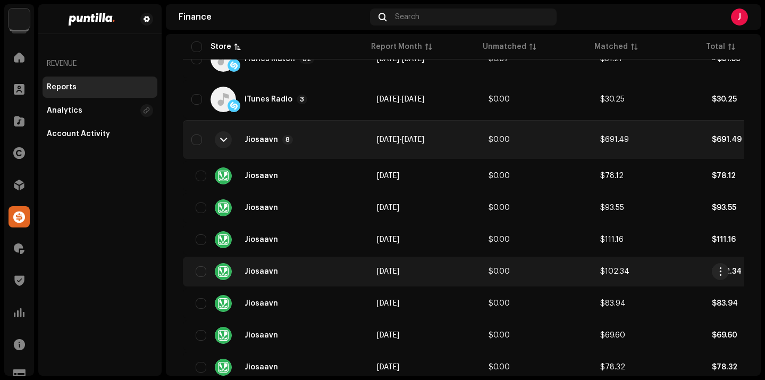
scroll to position [706, 0]
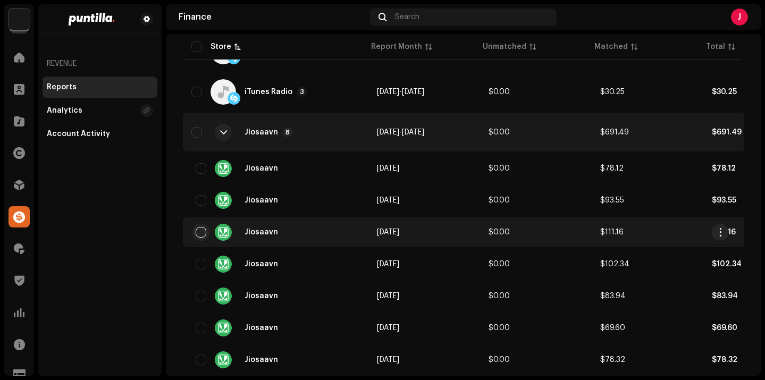
click at [198, 231] on input "checkbox" at bounding box center [201, 232] width 11 height 11
checkbox input "true"
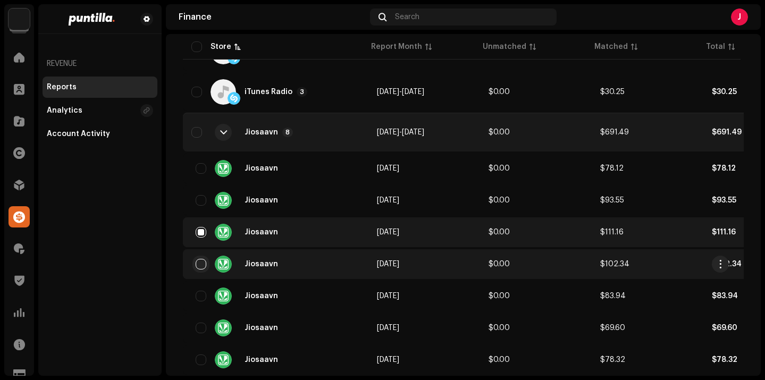
click at [201, 265] on input "checkbox" at bounding box center [201, 264] width 11 height 11
checkbox input "true"
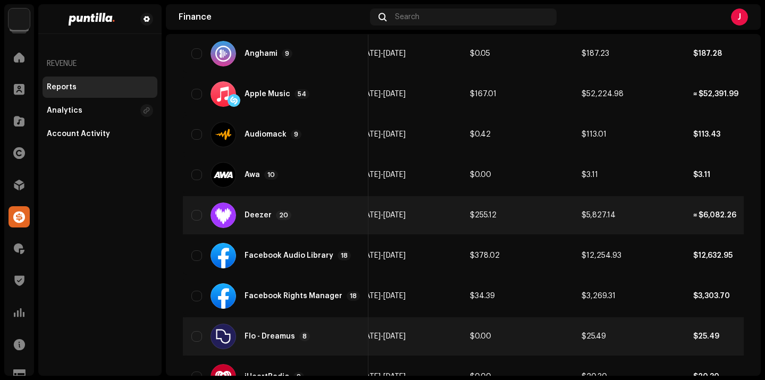
scroll to position [0, 0]
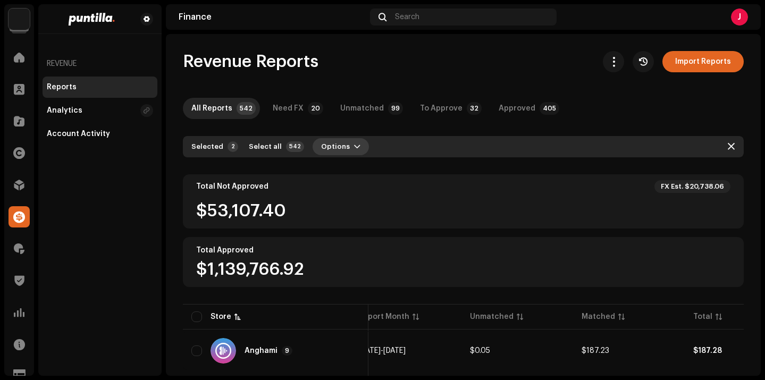
click at [354, 146] on span "button" at bounding box center [357, 147] width 6 height 9
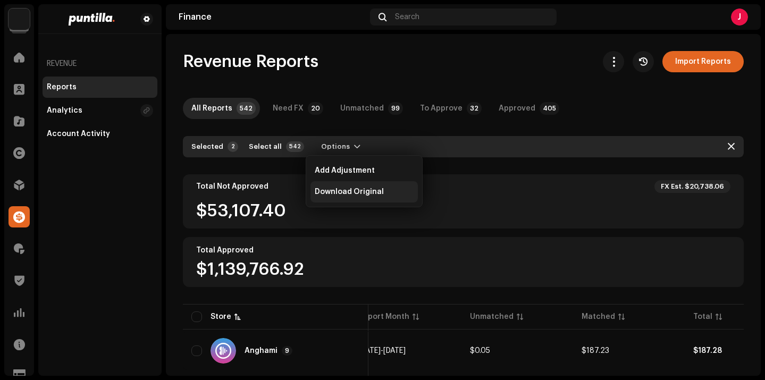
click at [354, 190] on span "Download Original" at bounding box center [349, 192] width 69 height 9
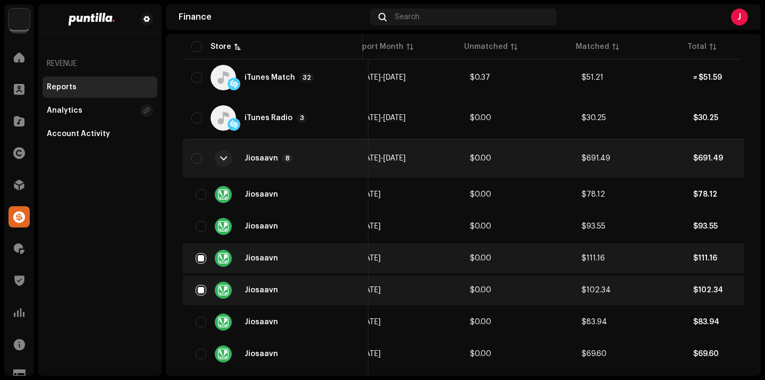
scroll to position [722, 0]
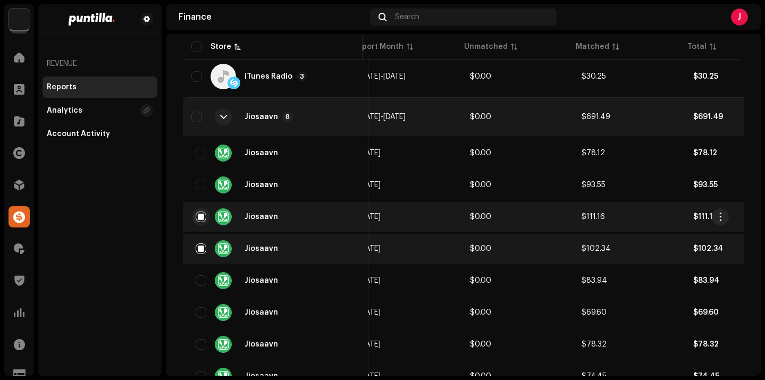
click at [203, 218] on input "checkbox" at bounding box center [201, 217] width 11 height 11
checkbox input "false"
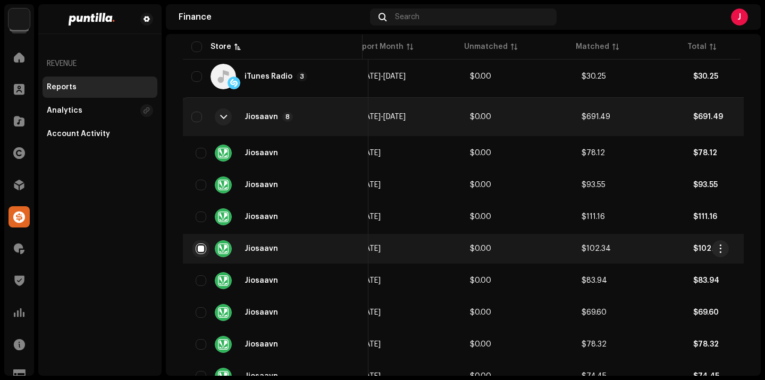
click at [198, 249] on input "checkbox" at bounding box center [201, 249] width 11 height 11
checkbox input "false"
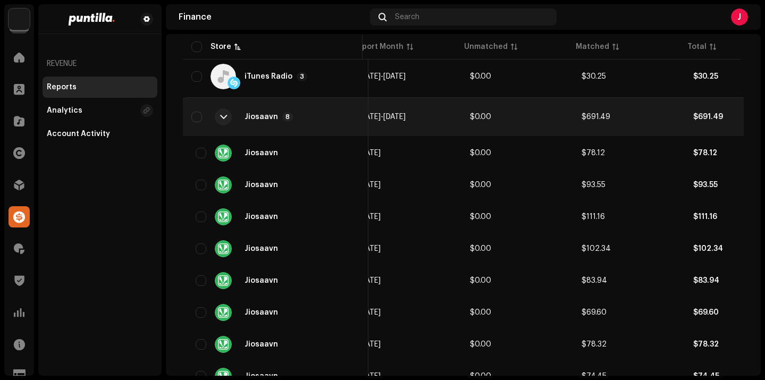
click at [266, 125] on div "Jiosaavn 8" at bounding box center [275, 117] width 169 height 26
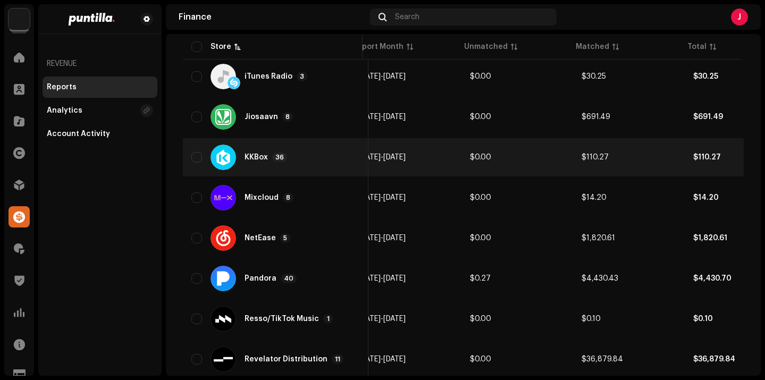
click at [265, 160] on div "KKBox" at bounding box center [256, 157] width 23 height 7
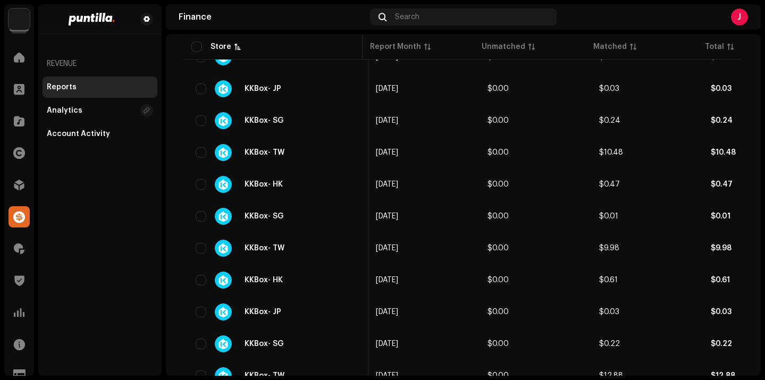
scroll to position [956, 0]
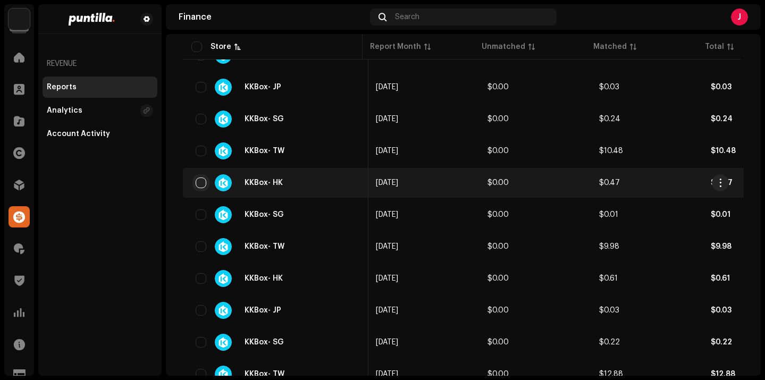
click at [201, 181] on input "checkbox" at bounding box center [201, 183] width 11 height 11
checkbox input "true"
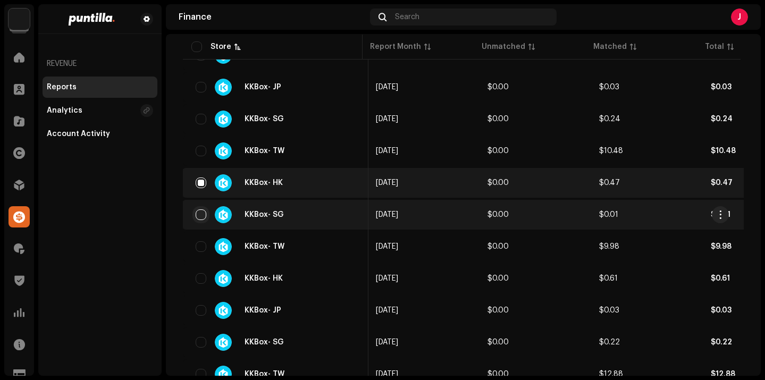
click at [201, 216] on input "checkbox" at bounding box center [201, 215] width 11 height 11
checkbox input "true"
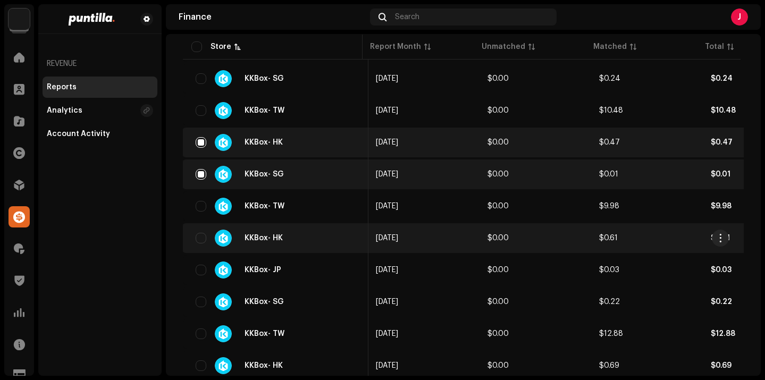
scroll to position [998, 0]
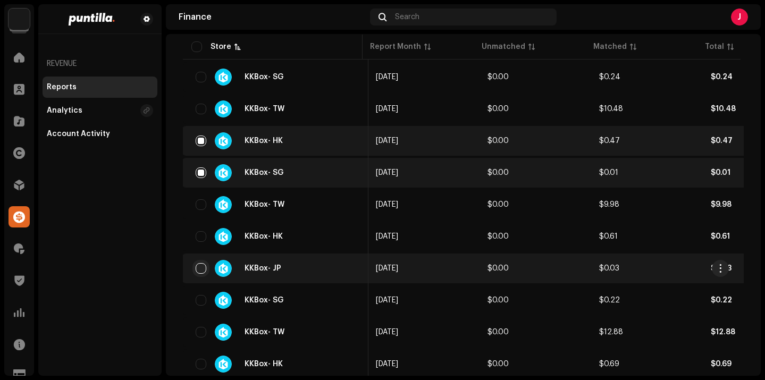
click at [197, 268] on input "checkbox" at bounding box center [201, 268] width 11 height 11
checkbox input "true"
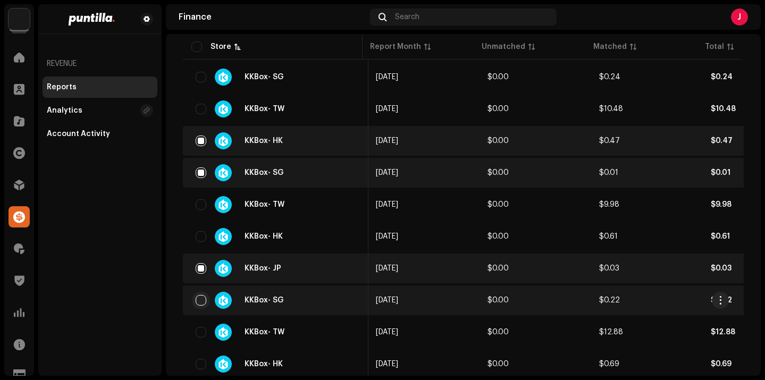
click at [202, 300] on input "checkbox" at bounding box center [201, 300] width 11 height 11
checkbox input "true"
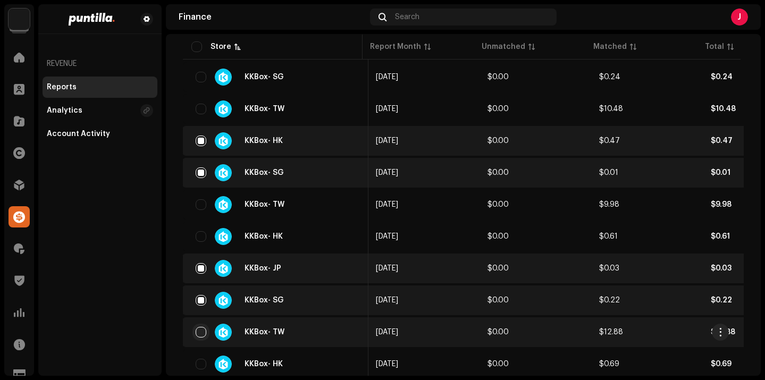
click at [204, 333] on input "checkbox" at bounding box center [201, 332] width 11 height 11
checkbox input "true"
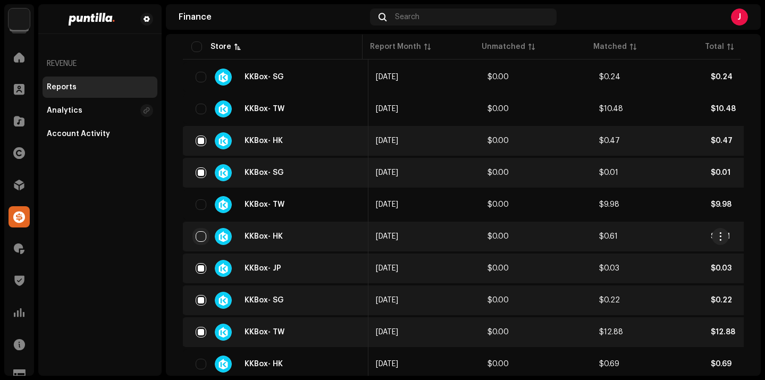
click at [202, 235] on input "checkbox" at bounding box center [201, 236] width 11 height 11
checkbox input "true"
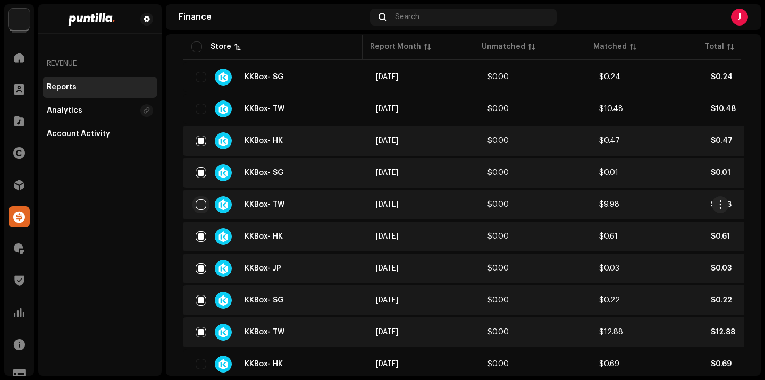
click at [202, 205] on input "checkbox" at bounding box center [201, 204] width 11 height 11
checkbox input "true"
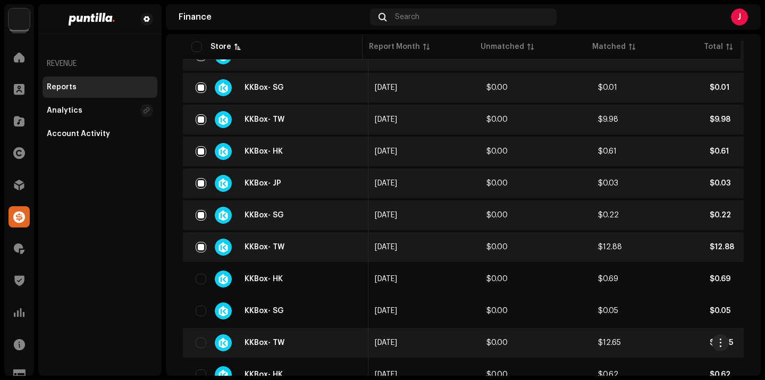
scroll to position [1091, 0]
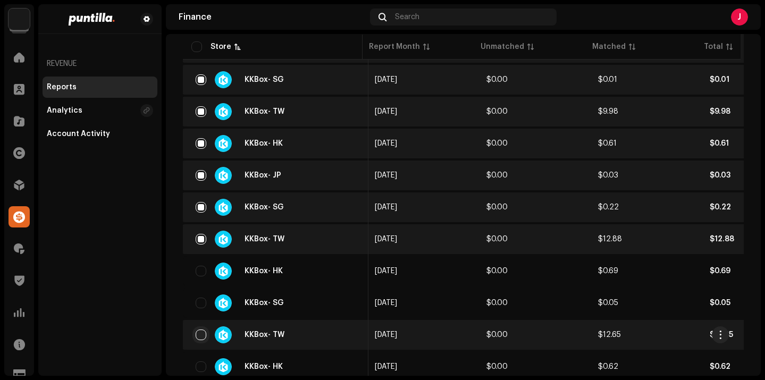
click at [199, 333] on input "checkbox" at bounding box center [201, 335] width 11 height 11
checkbox input "true"
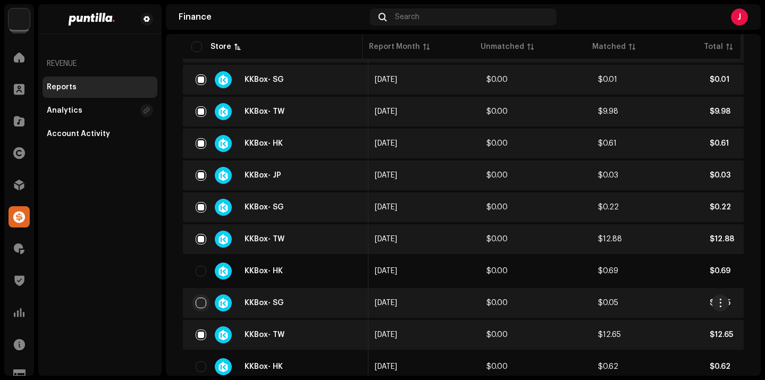
click at [204, 305] on input "checkbox" at bounding box center [201, 303] width 11 height 11
checkbox input "true"
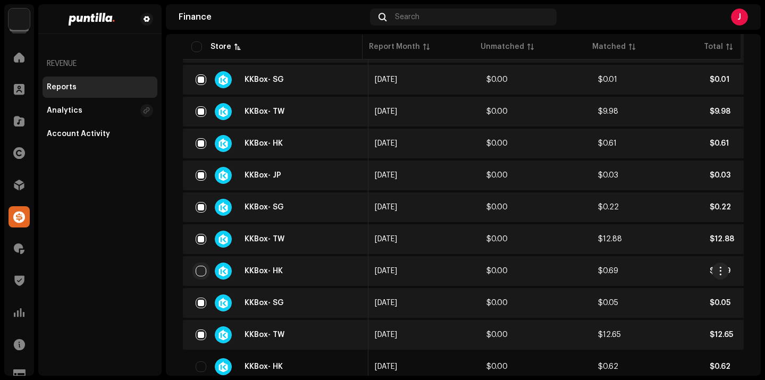
click at [202, 272] on input "checkbox" at bounding box center [201, 271] width 11 height 11
checkbox input "true"
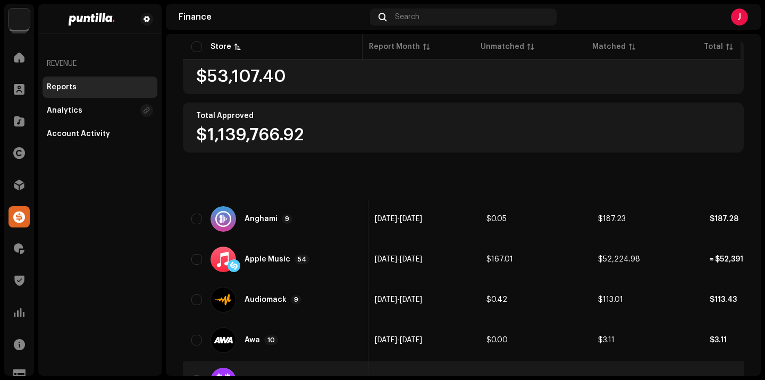
scroll to position [0, 0]
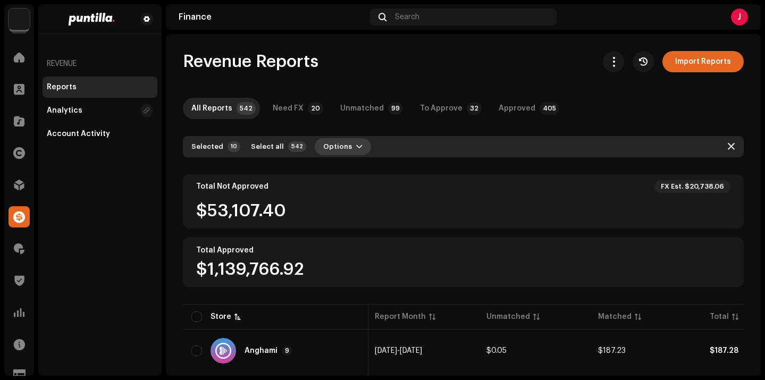
click at [342, 147] on span "Options" at bounding box center [337, 146] width 29 height 21
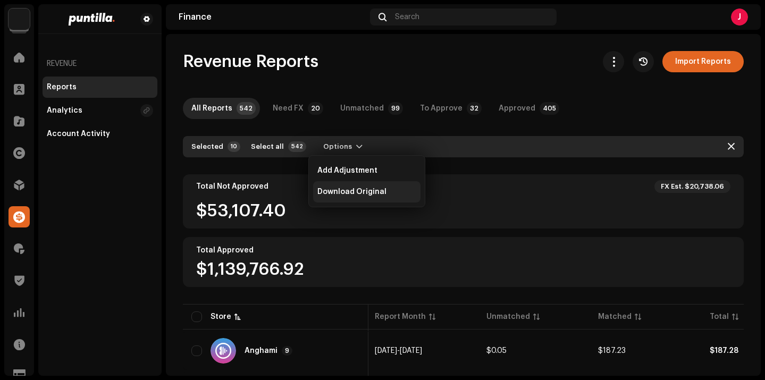
click at [353, 196] on span "Download Original" at bounding box center [352, 192] width 69 height 9
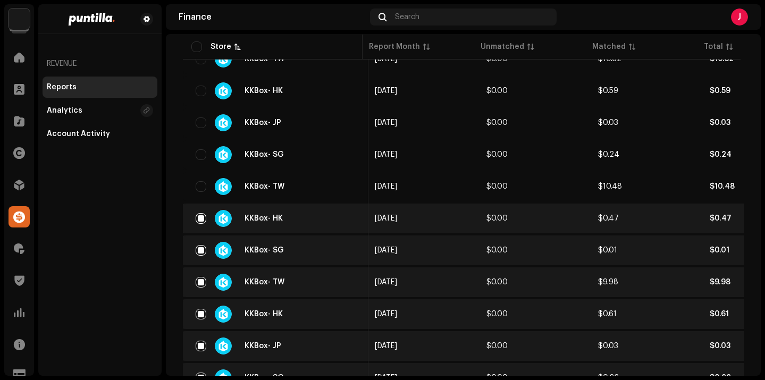
scroll to position [927, 0]
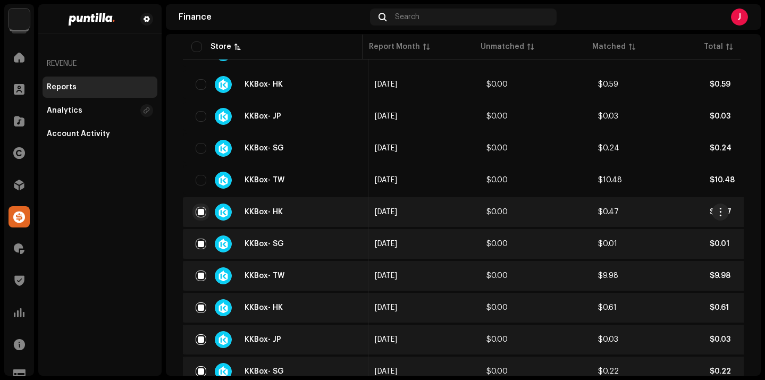
click at [202, 212] on input "checkbox" at bounding box center [201, 212] width 11 height 11
checkbox input "false"
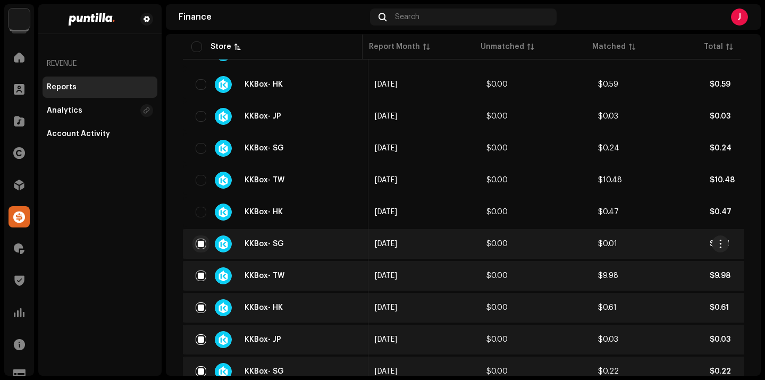
click at [201, 246] on input "checkbox" at bounding box center [201, 244] width 11 height 11
checkbox input "false"
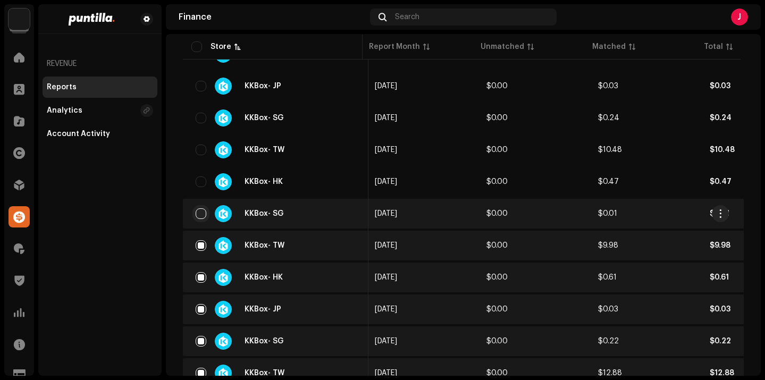
scroll to position [965, 0]
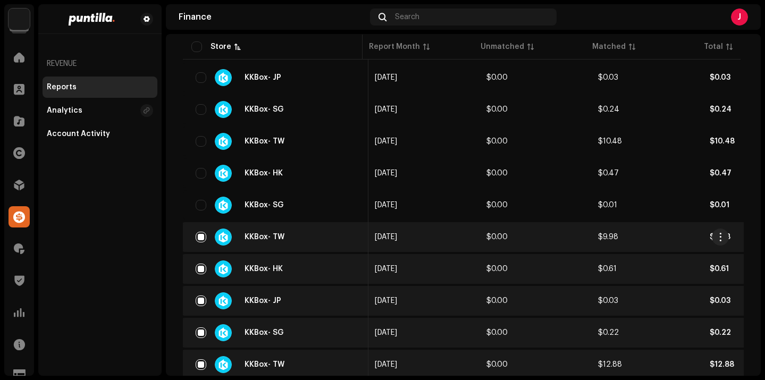
drag, startPoint x: 202, startPoint y: 234, endPoint x: 201, endPoint y: 246, distance: 12.3
click at [202, 234] on input "checkbox" at bounding box center [201, 237] width 11 height 11
checkbox input "false"
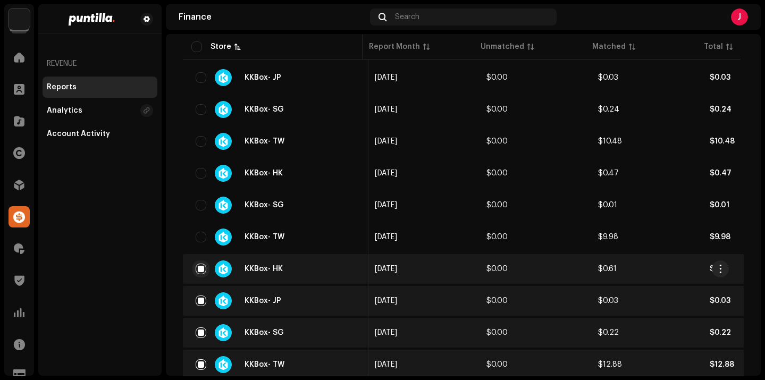
click at [203, 271] on input "checkbox" at bounding box center [201, 269] width 11 height 11
checkbox input "false"
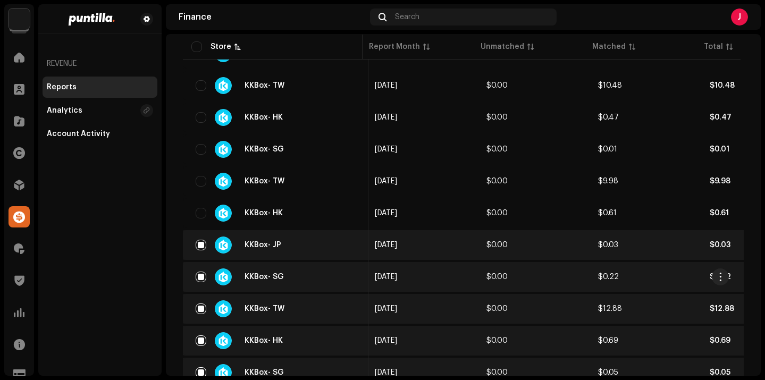
scroll to position [1023, 0]
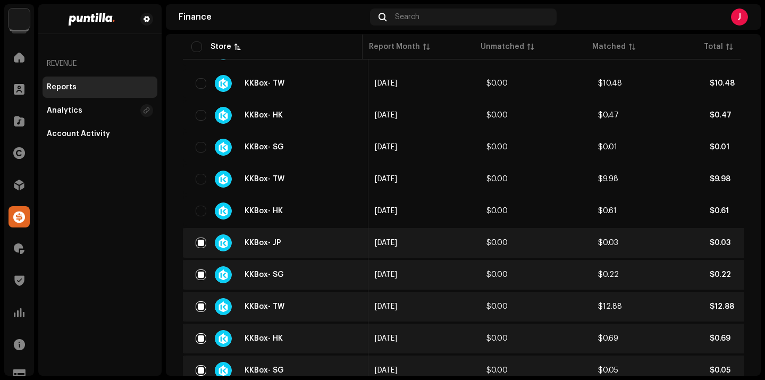
drag, startPoint x: 203, startPoint y: 245, endPoint x: 202, endPoint y: 258, distance: 13.3
click at [203, 245] on input "checkbox" at bounding box center [201, 243] width 11 height 11
checkbox input "false"
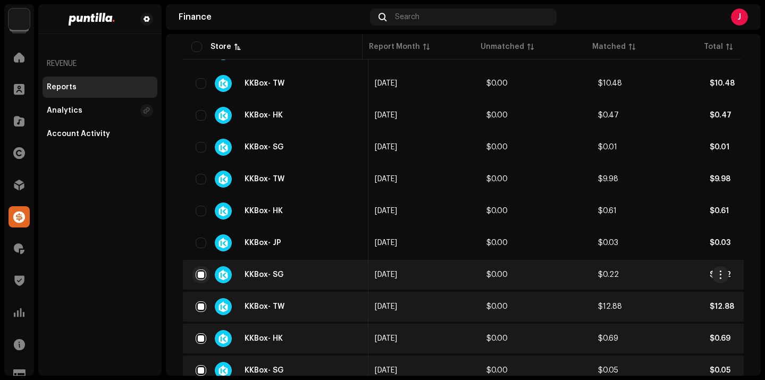
click at [202, 279] on input "checkbox" at bounding box center [201, 275] width 11 height 11
checkbox input "false"
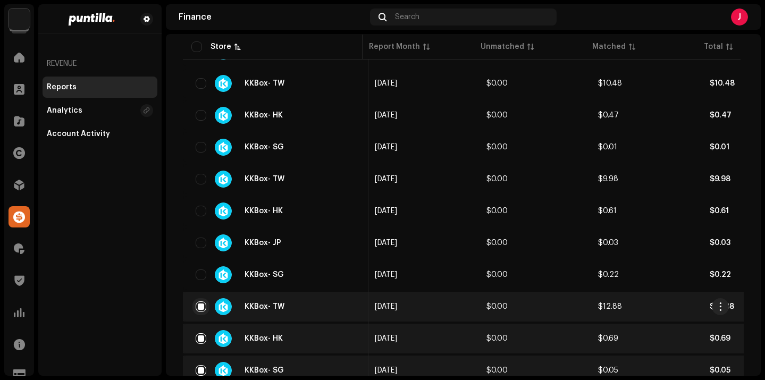
click at [203, 310] on input "checkbox" at bounding box center [201, 307] width 11 height 11
checkbox input "false"
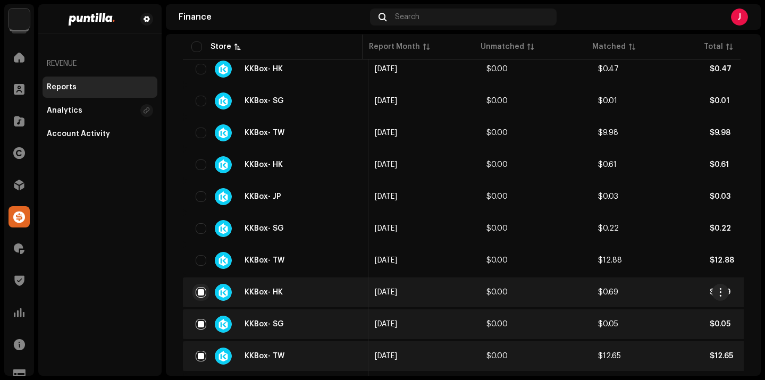
scroll to position [1079, 0]
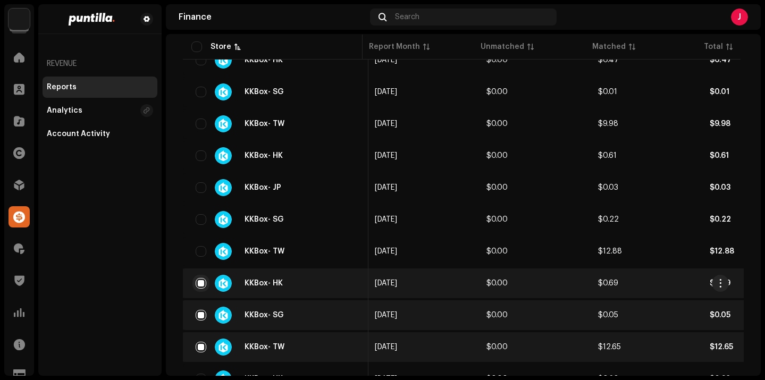
click at [201, 288] on input "checkbox" at bounding box center [201, 283] width 11 height 11
checkbox input "false"
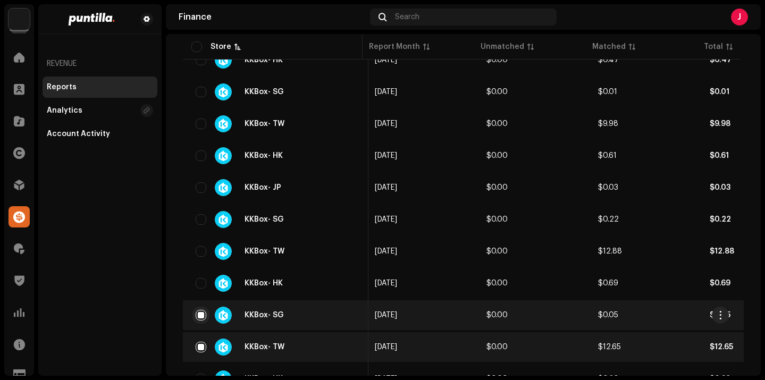
click at [197, 315] on input "checkbox" at bounding box center [201, 315] width 11 height 11
checkbox input "false"
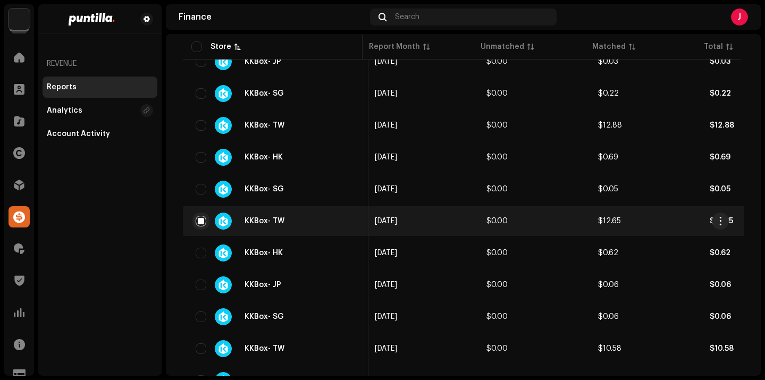
click at [202, 222] on input "checkbox" at bounding box center [201, 221] width 11 height 11
checkbox input "false"
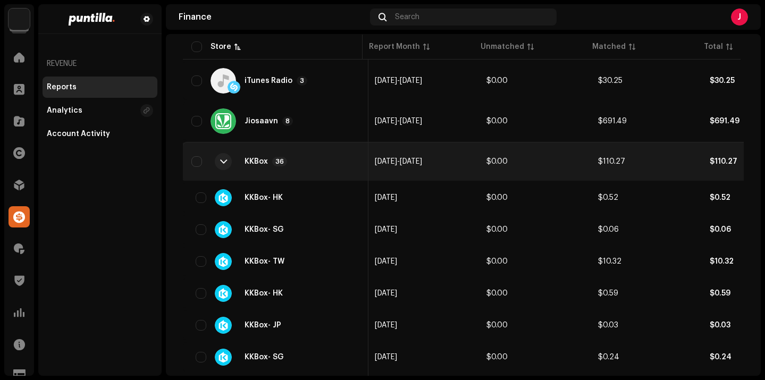
scroll to position [687, 0]
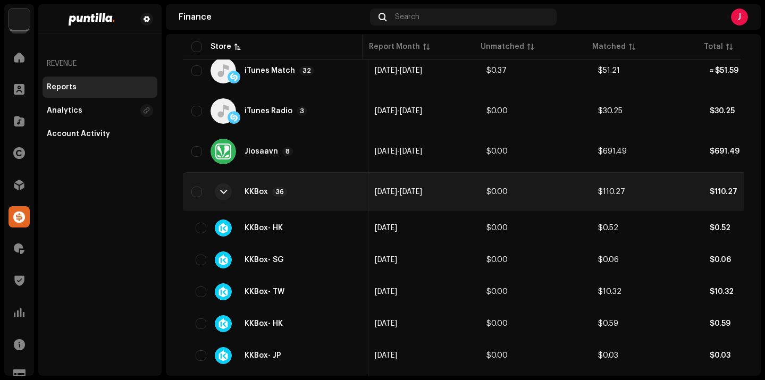
click at [252, 195] on div "KKBox" at bounding box center [256, 191] width 23 height 7
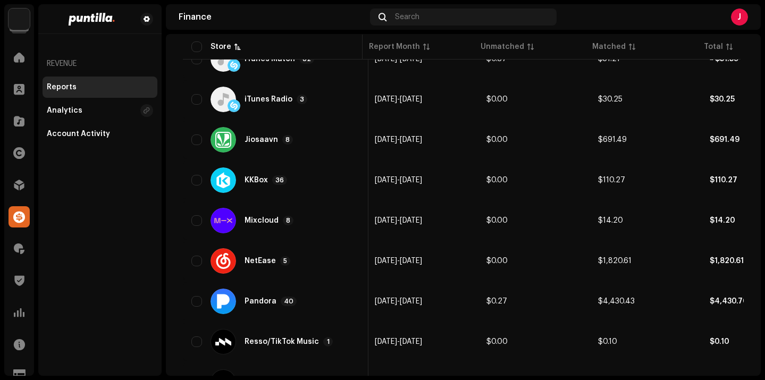
scroll to position [710, 0]
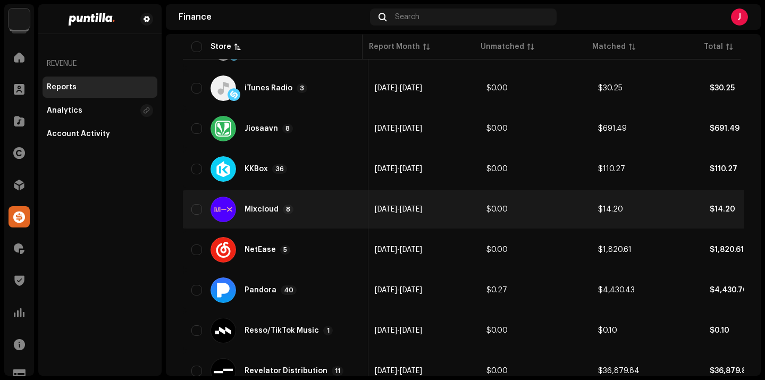
click at [303, 210] on div "Mixcloud 8" at bounding box center [275, 210] width 169 height 26
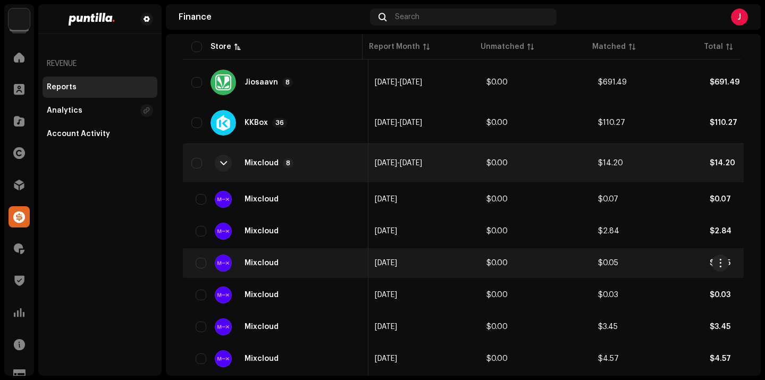
scroll to position [757, 0]
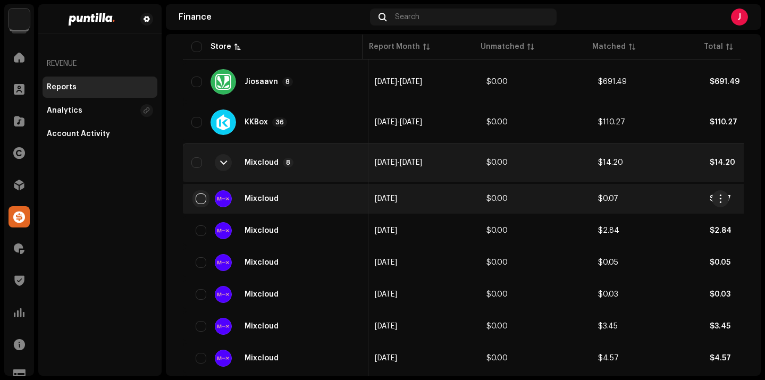
click at [203, 198] on input "checkbox" at bounding box center [201, 199] width 11 height 11
checkbox input "true"
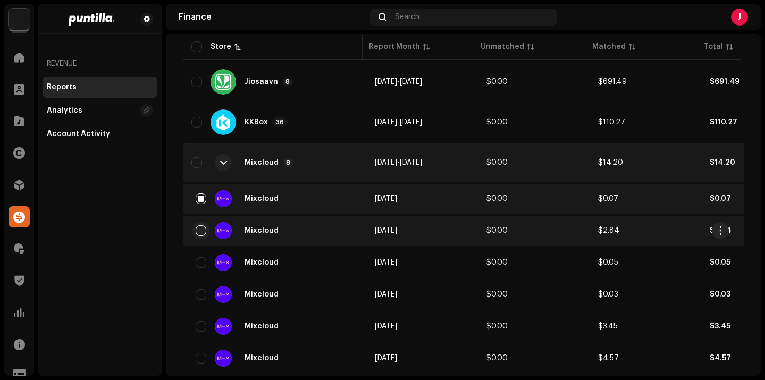
click at [202, 231] on input "checkbox" at bounding box center [201, 231] width 11 height 11
checkbox input "true"
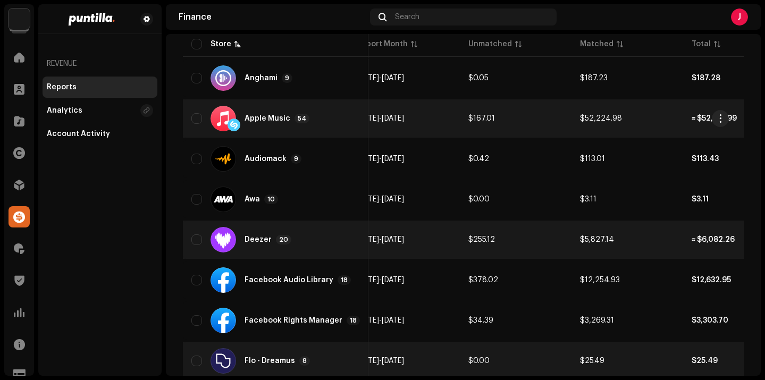
scroll to position [0, 0]
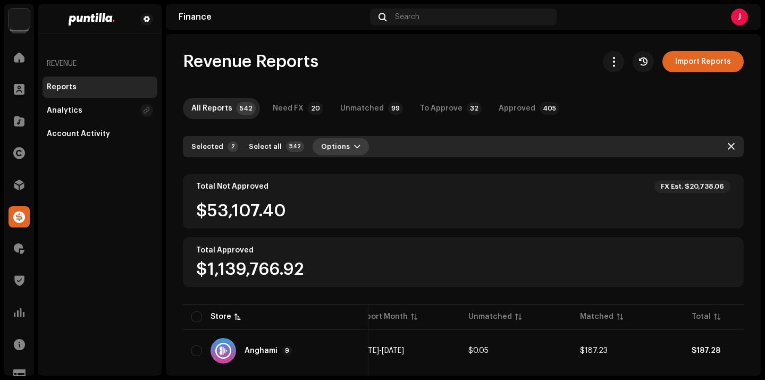
click at [343, 149] on button "Options" at bounding box center [341, 146] width 56 height 17
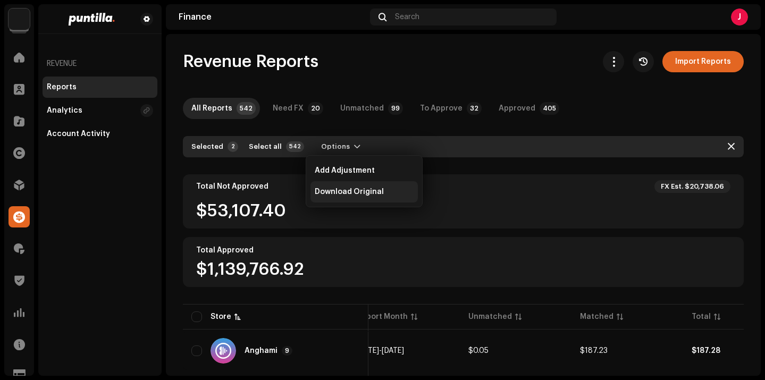
click at [362, 190] on span "Download Original" at bounding box center [349, 192] width 69 height 9
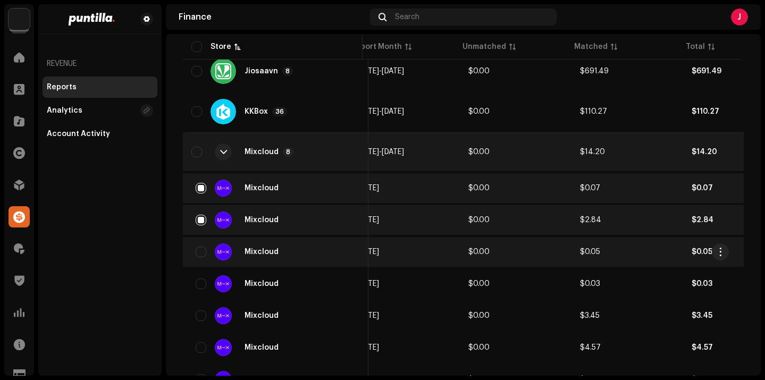
scroll to position [782, 0]
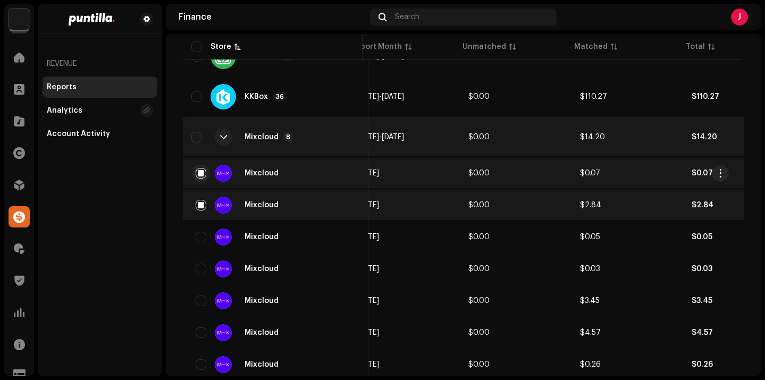
click at [204, 173] on input "checkbox" at bounding box center [201, 173] width 11 height 11
checkbox input "false"
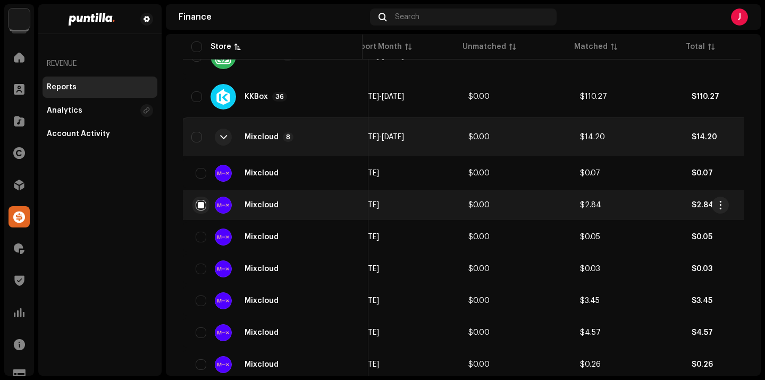
click at [202, 204] on input "checkbox" at bounding box center [201, 205] width 11 height 11
checkbox input "false"
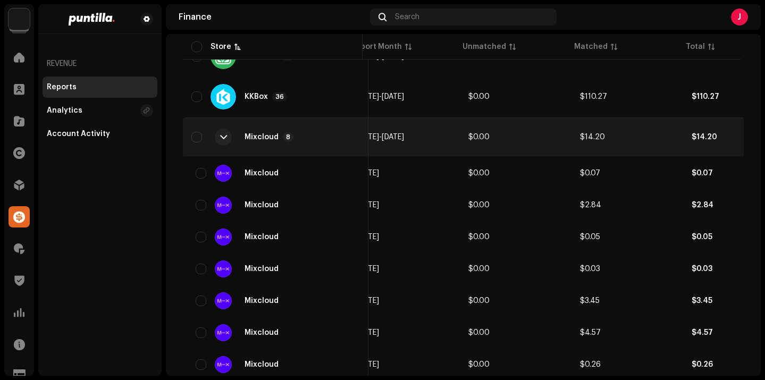
click at [226, 137] on div at bounding box center [223, 137] width 7 height 9
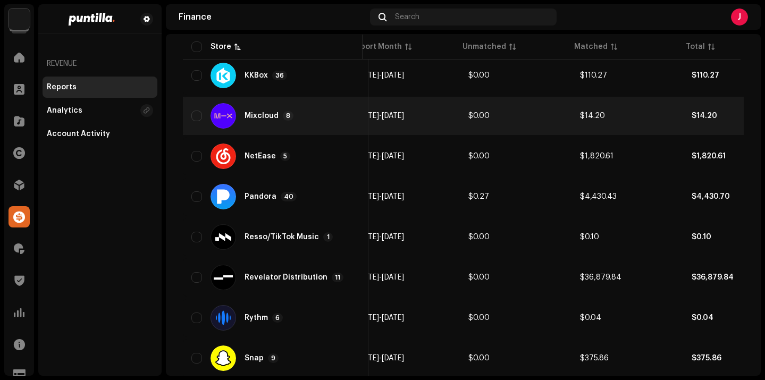
scroll to position [812, 0]
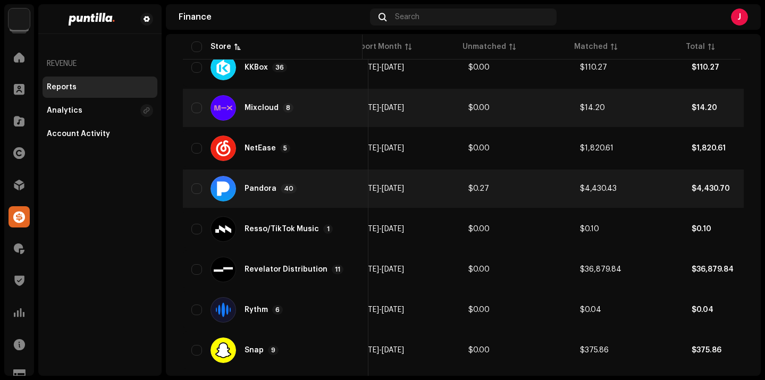
click at [263, 189] on div "Pandora" at bounding box center [261, 188] width 32 height 7
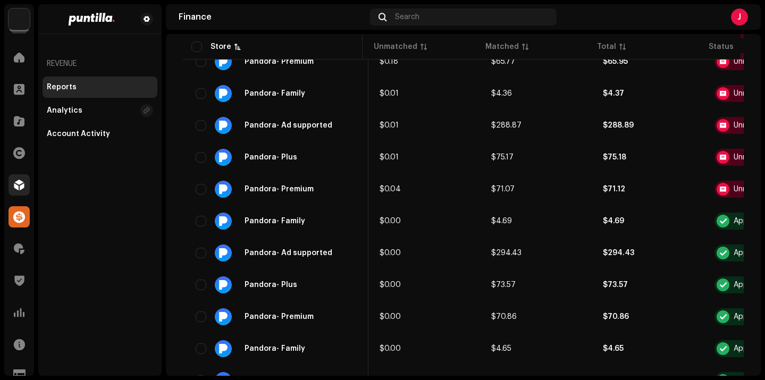
scroll to position [0, 84]
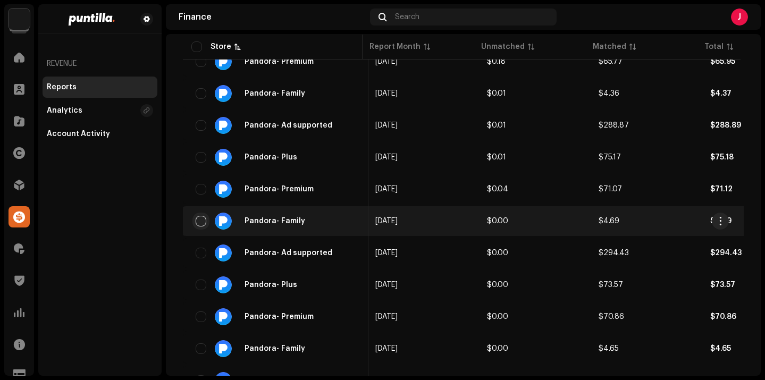
click at [203, 224] on input "checkbox" at bounding box center [201, 221] width 11 height 11
checkbox input "true"
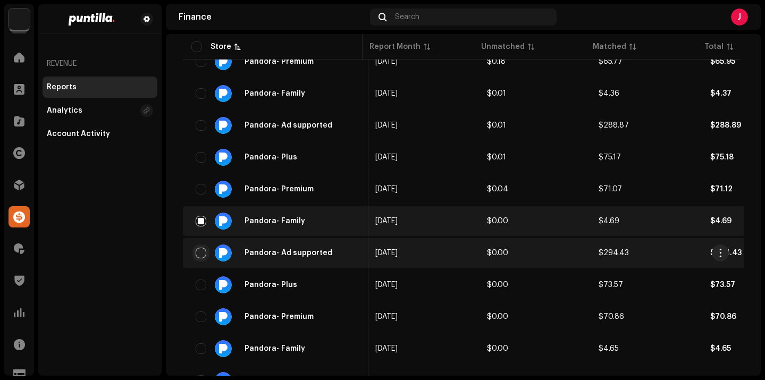
click at [202, 252] on input "checkbox" at bounding box center [201, 253] width 11 height 11
checkbox input "true"
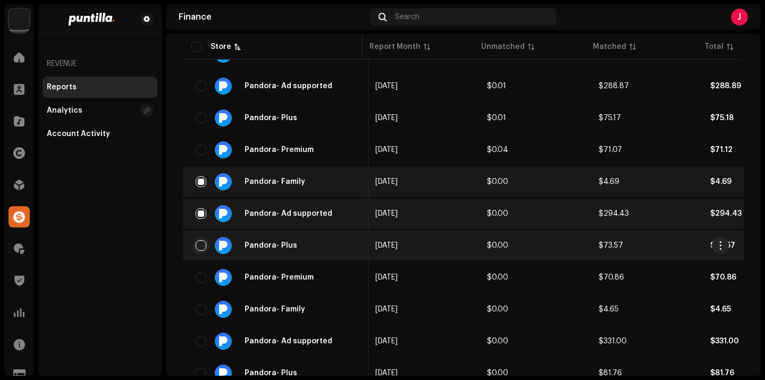
click at [202, 248] on input "checkbox" at bounding box center [201, 245] width 11 height 11
checkbox input "true"
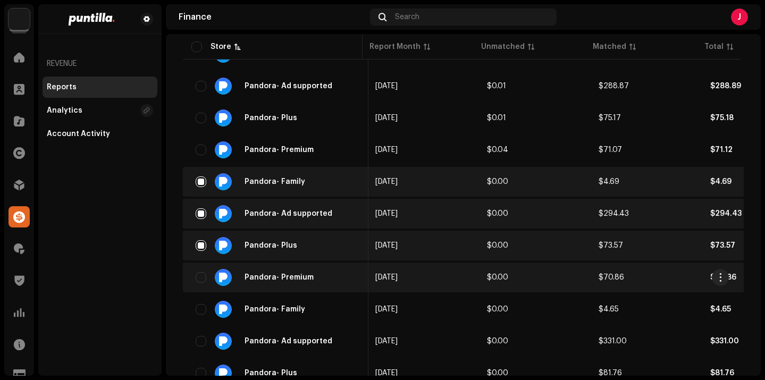
drag, startPoint x: 201, startPoint y: 273, endPoint x: 224, endPoint y: 276, distance: 23.5
click at [201, 273] on input "checkbox" at bounding box center [201, 277] width 11 height 11
checkbox input "true"
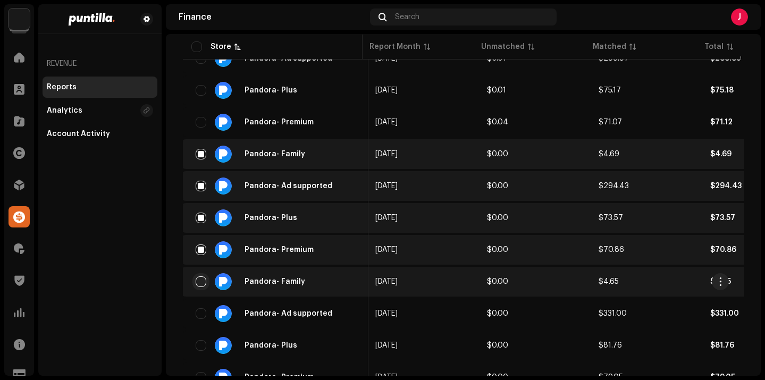
click at [202, 281] on input "checkbox" at bounding box center [201, 282] width 11 height 11
checkbox input "true"
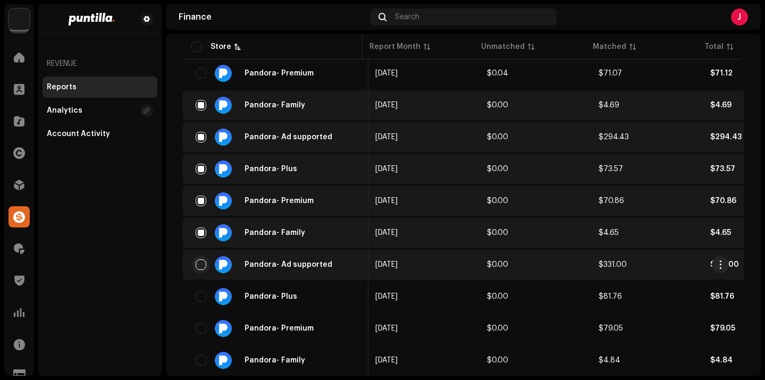
click at [202, 264] on input "checkbox" at bounding box center [201, 265] width 11 height 11
checkbox input "true"
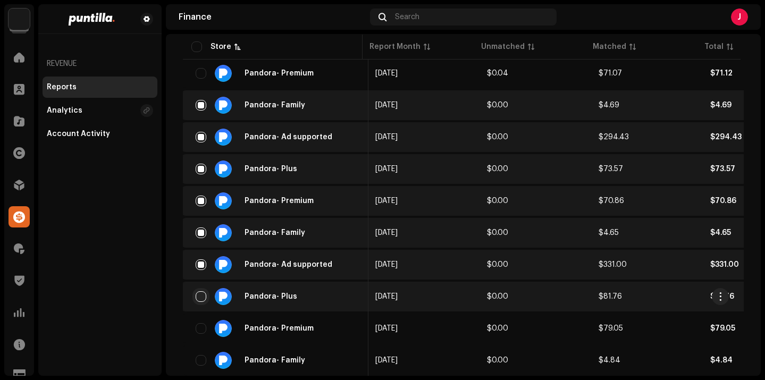
click at [203, 296] on input "checkbox" at bounding box center [201, 296] width 11 height 11
checkbox input "true"
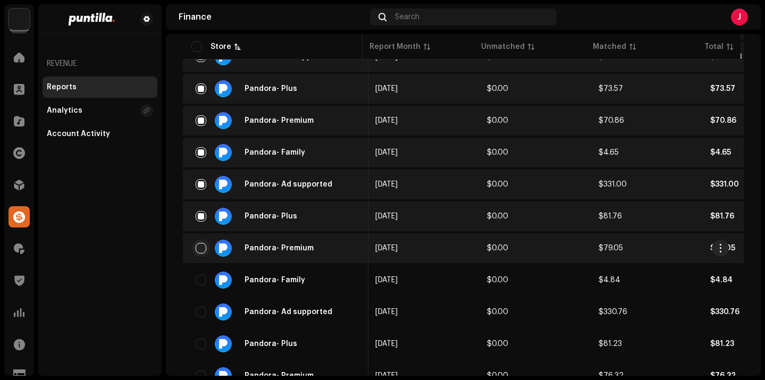
click at [198, 248] on input "checkbox" at bounding box center [201, 248] width 11 height 11
checkbox input "true"
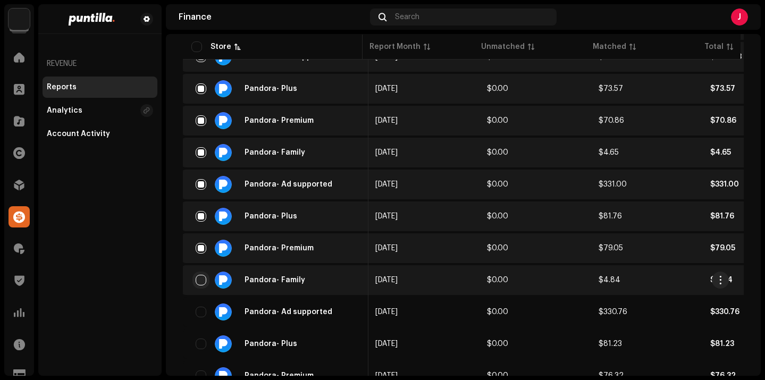
click at [201, 281] on input "checkbox" at bounding box center [201, 280] width 11 height 11
checkbox input "true"
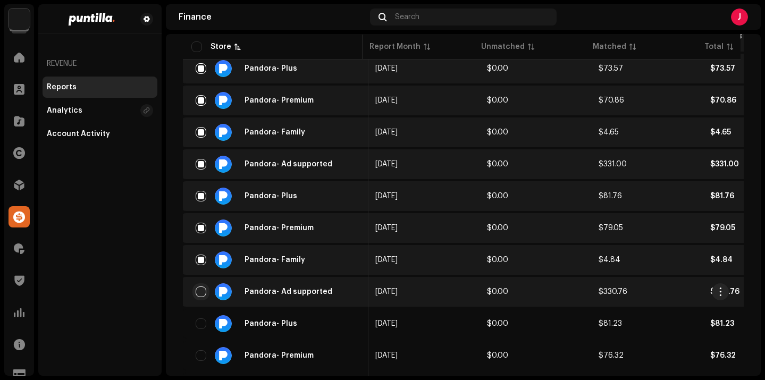
click at [205, 291] on input "checkbox" at bounding box center [201, 292] width 11 height 11
checkbox input "true"
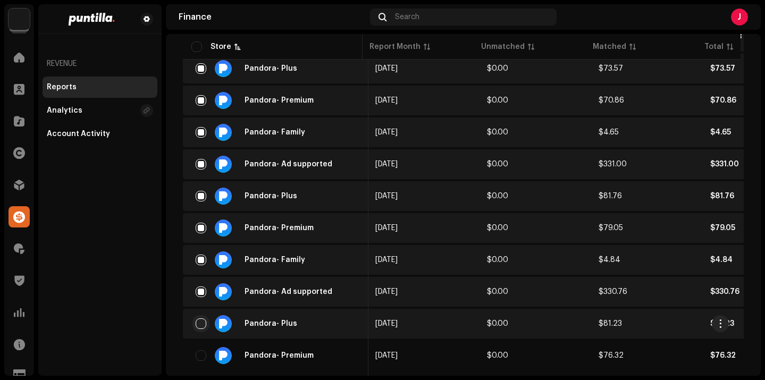
click at [202, 324] on input "checkbox" at bounding box center [201, 324] width 11 height 11
checkbox input "true"
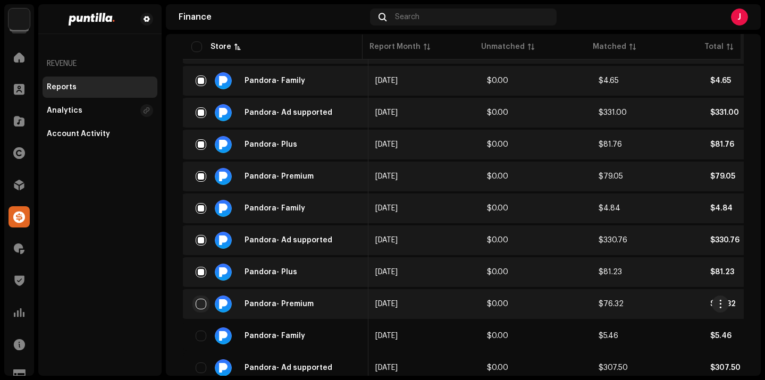
click at [202, 304] on input "checkbox" at bounding box center [201, 304] width 11 height 11
checkbox input "true"
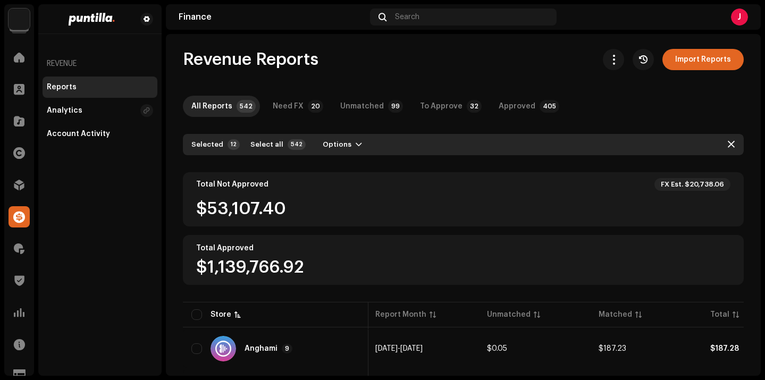
scroll to position [0, 0]
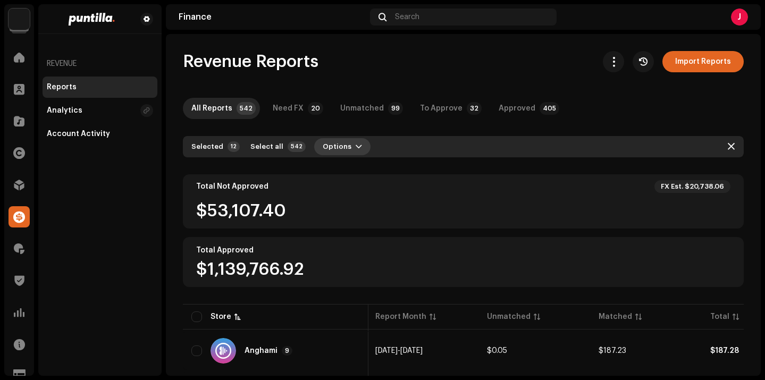
click at [340, 149] on span "Options" at bounding box center [337, 146] width 29 height 21
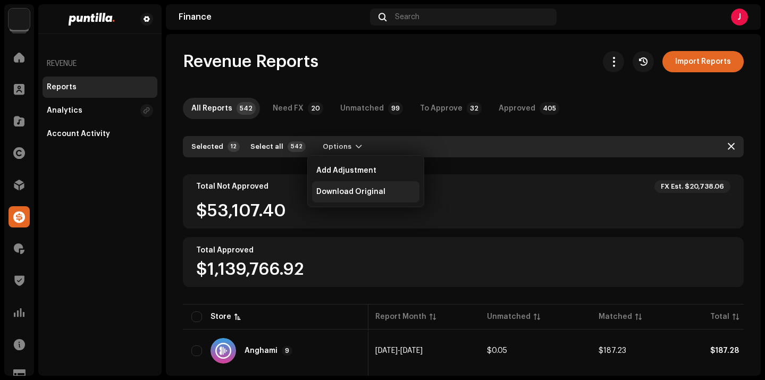
click at [344, 190] on span "Download Original" at bounding box center [350, 192] width 69 height 9
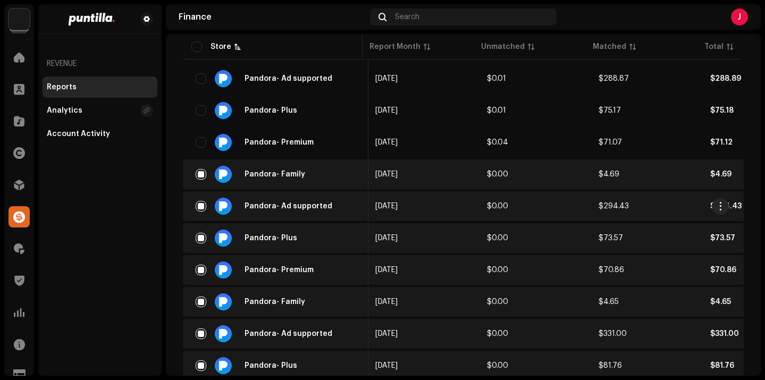
scroll to position [1133, 0]
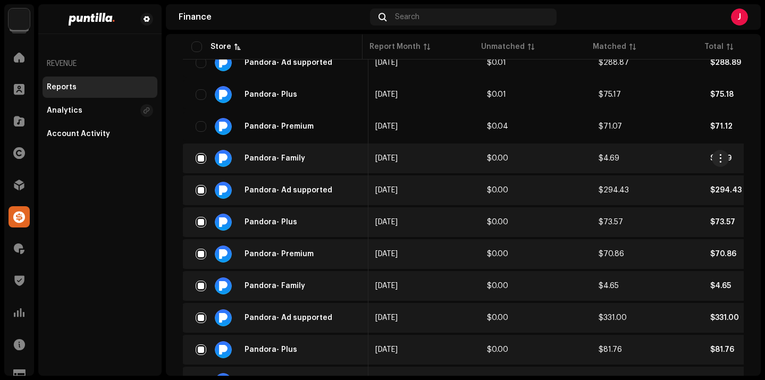
drag, startPoint x: 199, startPoint y: 159, endPoint x: 198, endPoint y: 167, distance: 8.6
click at [199, 159] on input "checkbox" at bounding box center [201, 158] width 11 height 11
checkbox input "false"
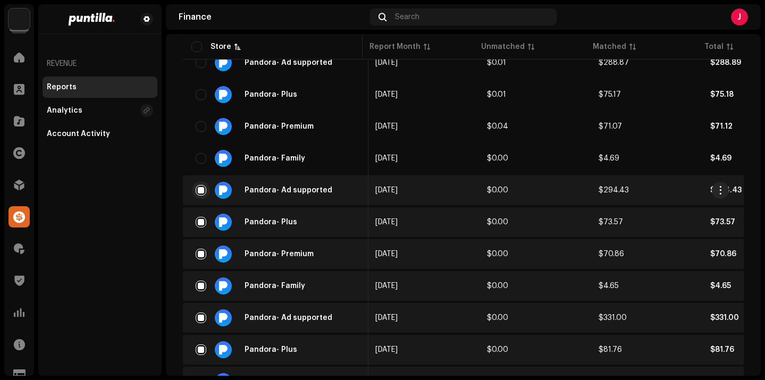
click at [199, 189] on input "checkbox" at bounding box center [201, 190] width 11 height 11
checkbox input "false"
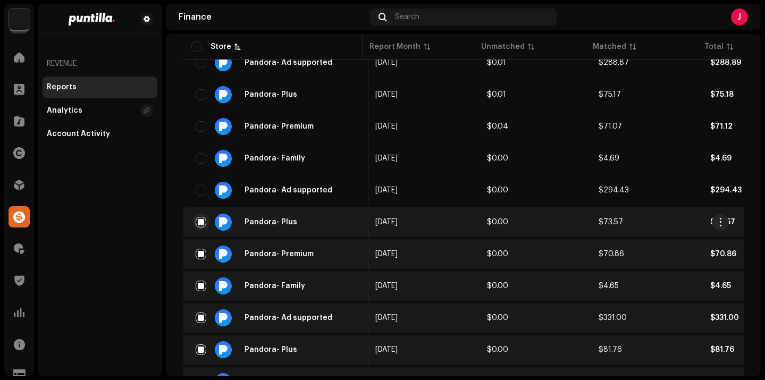
click at [204, 220] on input "checkbox" at bounding box center [201, 222] width 11 height 11
checkbox input "false"
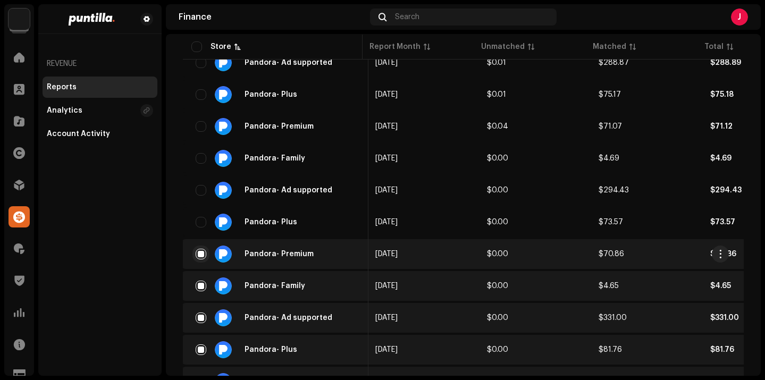
click at [203, 254] on input "checkbox" at bounding box center [201, 254] width 11 height 11
checkbox input "false"
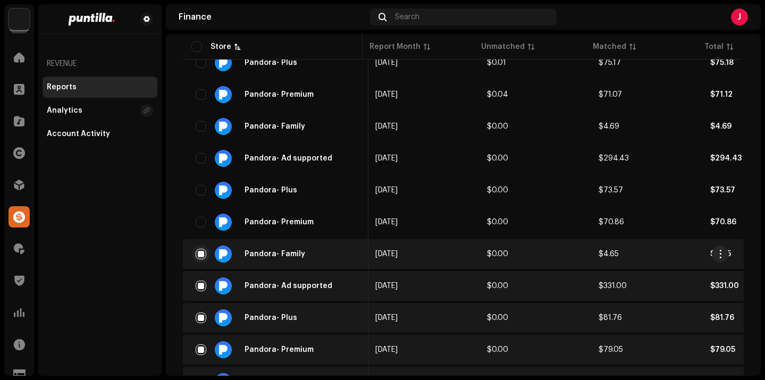
click at [201, 256] on input "checkbox" at bounding box center [201, 254] width 11 height 11
checkbox input "false"
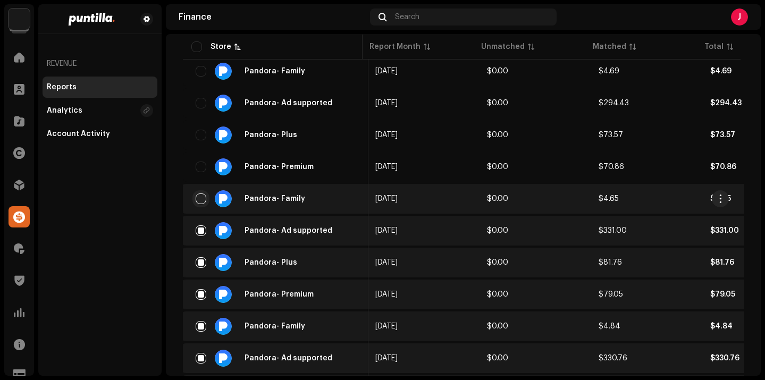
scroll to position [1252, 0]
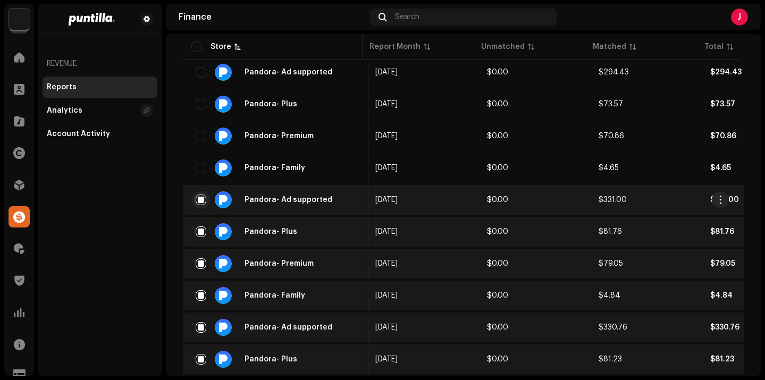
click at [200, 196] on input "checkbox" at bounding box center [201, 200] width 11 height 11
checkbox input "false"
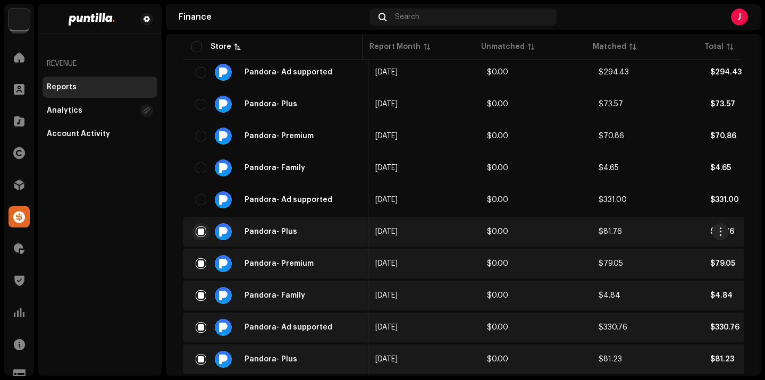
click at [204, 235] on input "checkbox" at bounding box center [201, 232] width 11 height 11
checkbox input "false"
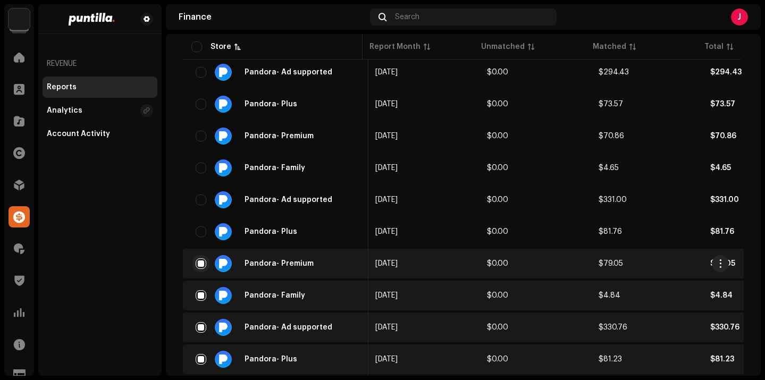
click at [204, 265] on input "checkbox" at bounding box center [201, 263] width 11 height 11
checkbox input "false"
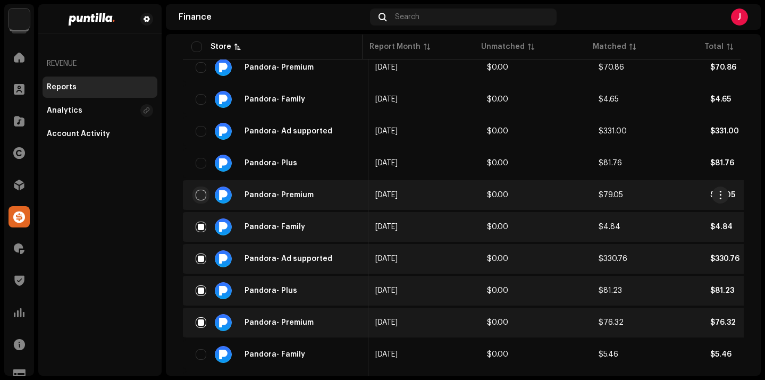
scroll to position [1345, 0]
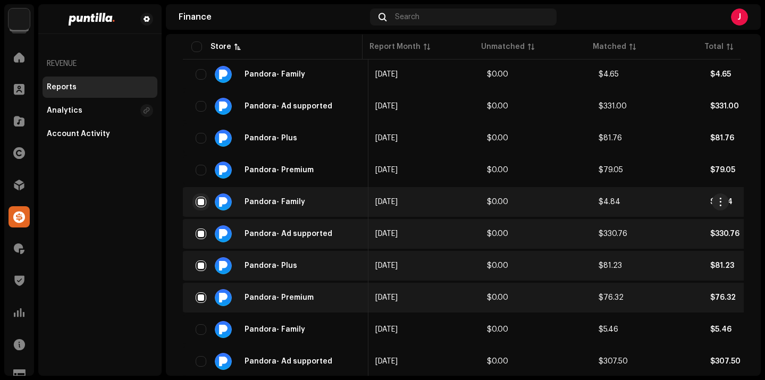
click at [199, 202] on input "checkbox" at bounding box center [201, 202] width 11 height 11
checkbox input "false"
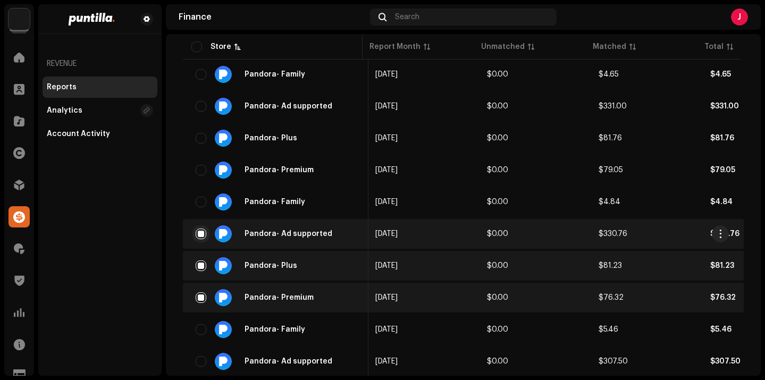
click at [205, 235] on input "checkbox" at bounding box center [201, 234] width 11 height 11
checkbox input "false"
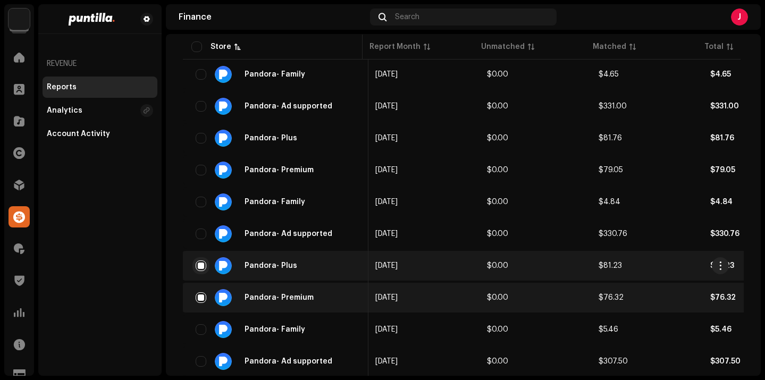
click at [202, 269] on input "checkbox" at bounding box center [201, 266] width 11 height 11
checkbox input "false"
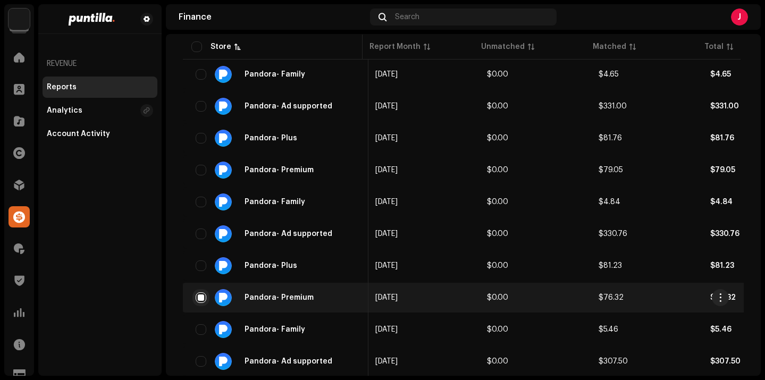
click at [199, 297] on input "checkbox" at bounding box center [201, 298] width 11 height 11
checkbox input "false"
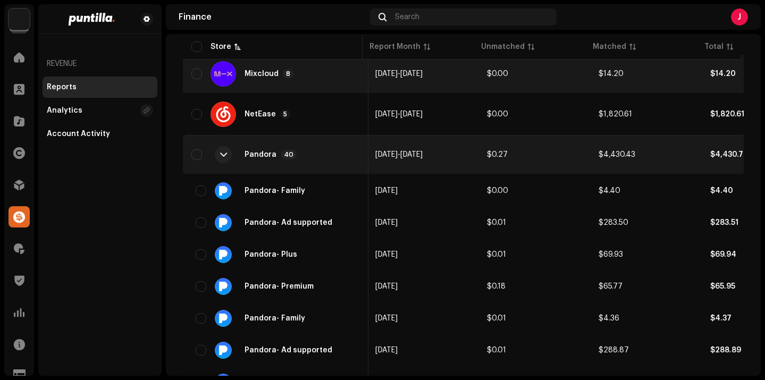
scroll to position [845, 0]
click at [253, 159] on div "Pandora" at bounding box center [261, 155] width 32 height 7
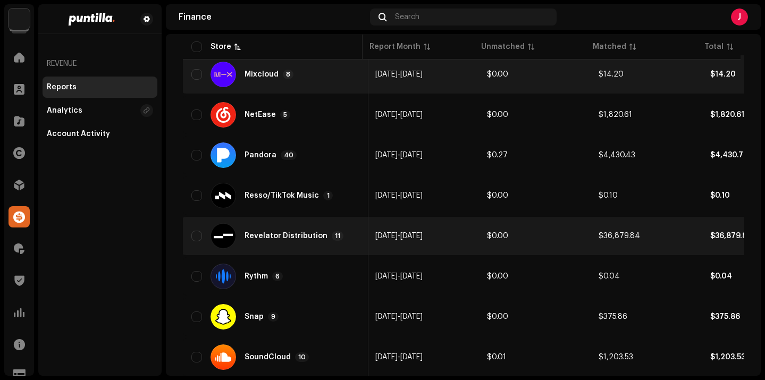
click at [283, 240] on div "Revelator Distribution 11" at bounding box center [294, 236] width 99 height 10
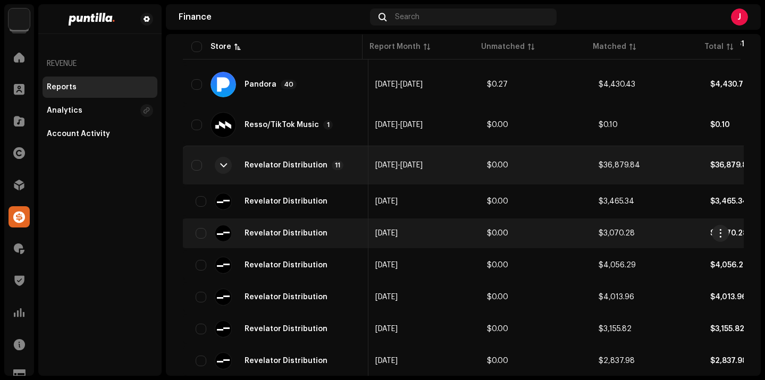
scroll to position [917, 0]
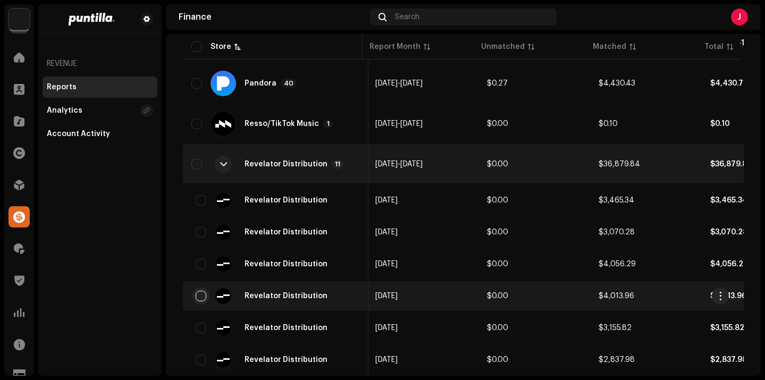
click at [202, 292] on input "checkbox" at bounding box center [201, 296] width 11 height 11
checkbox input "true"
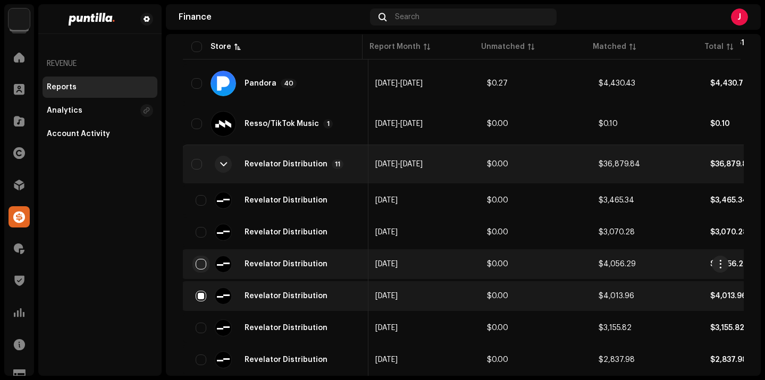
click at [202, 263] on input "checkbox" at bounding box center [201, 264] width 11 height 11
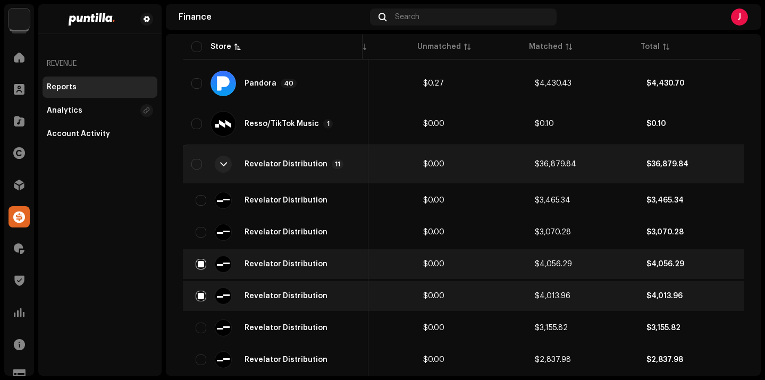
scroll to position [0, 11]
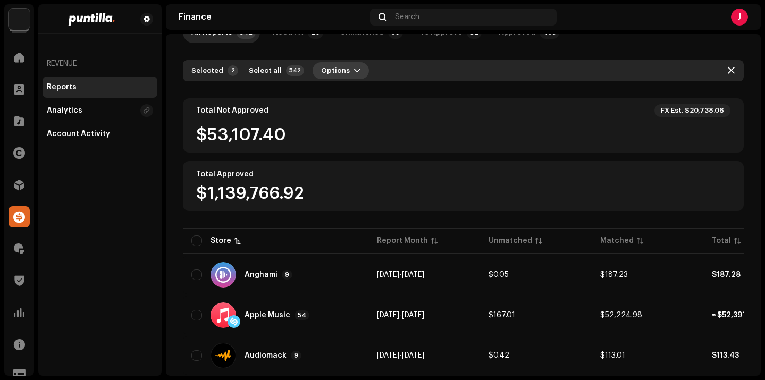
click at [338, 73] on span "Options" at bounding box center [335, 70] width 29 height 21
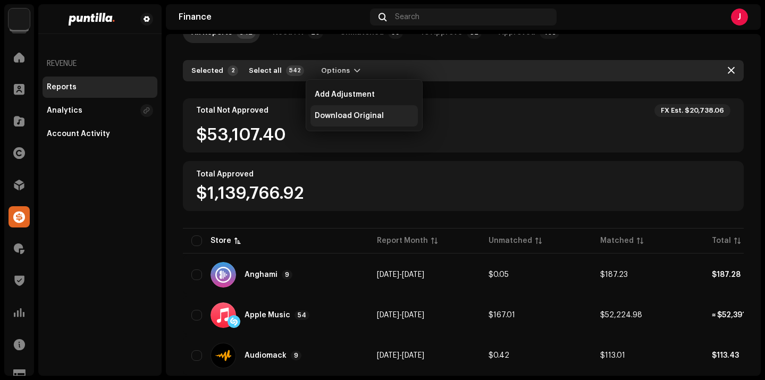
click at [349, 113] on span "Download Original" at bounding box center [349, 116] width 69 height 9
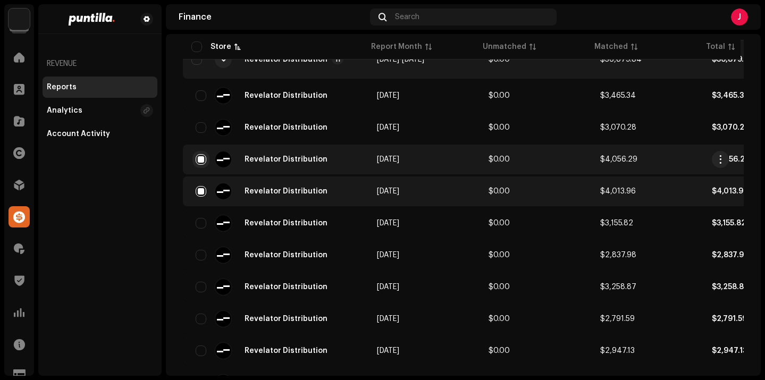
click at [206, 156] on input "checkbox" at bounding box center [201, 159] width 11 height 11
checkbox input "false"
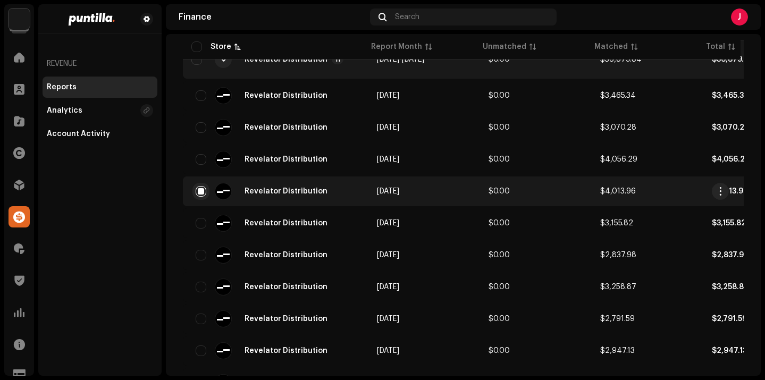
click at [205, 189] on input "checkbox" at bounding box center [201, 191] width 11 height 11
checkbox input "false"
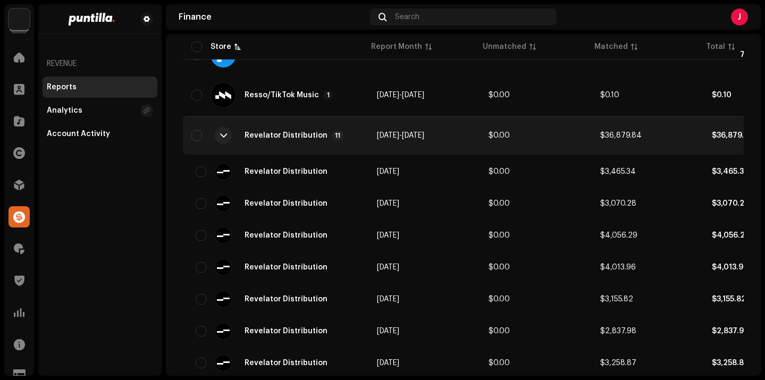
click at [274, 141] on div "Revelator Distribution 11" at bounding box center [275, 136] width 169 height 26
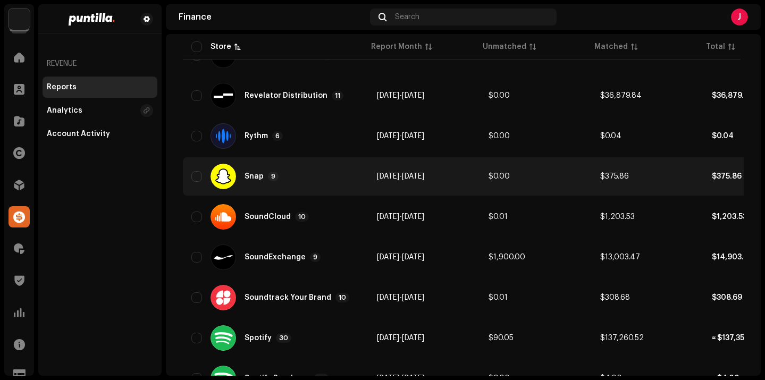
click at [263, 180] on div "Snap 9" at bounding box center [262, 177] width 34 height 10
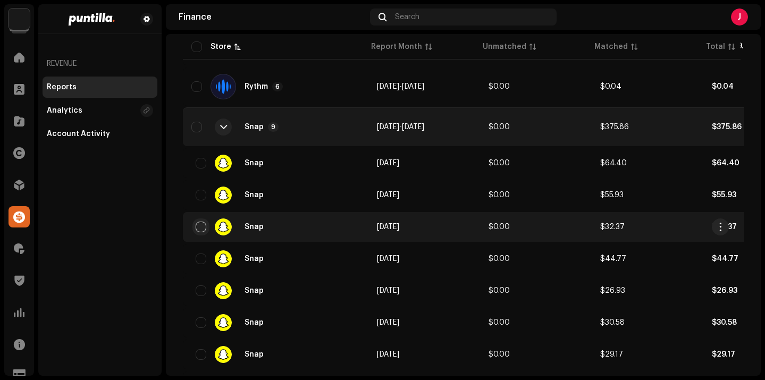
click at [204, 226] on input "checkbox" at bounding box center [201, 227] width 11 height 11
checkbox input "true"
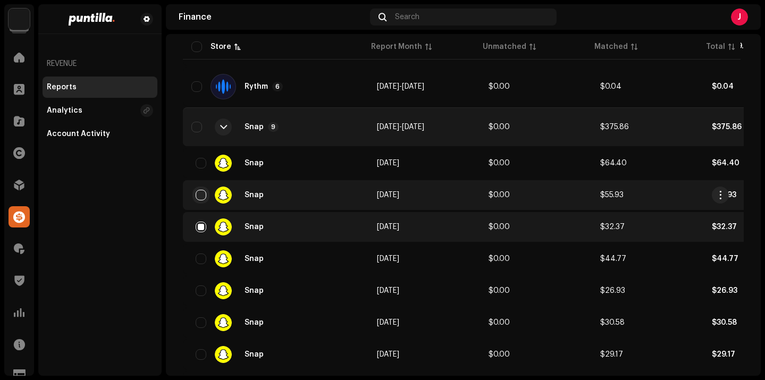
click at [201, 197] on input "checkbox" at bounding box center [201, 195] width 11 height 11
checkbox input "true"
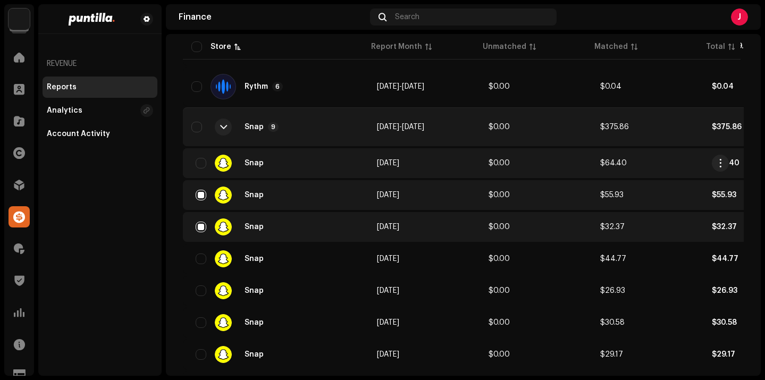
click at [207, 163] on div "Snap" at bounding box center [275, 163] width 169 height 17
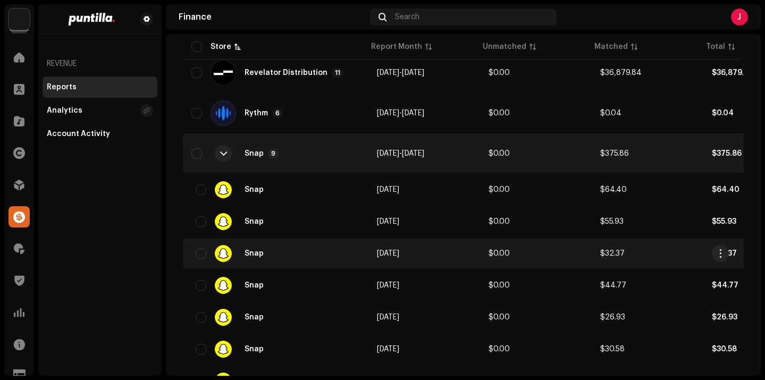
scroll to position [1000, 0]
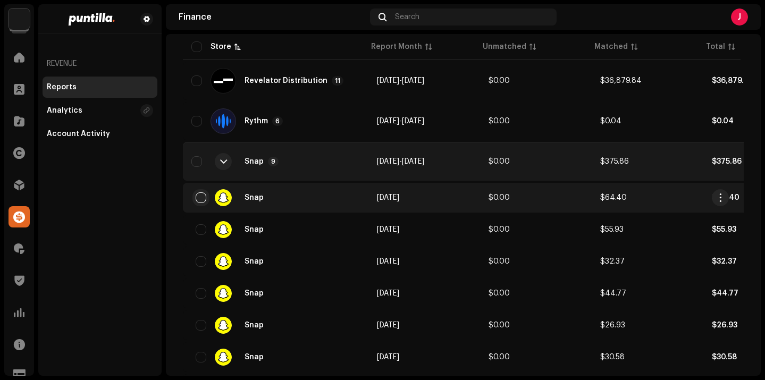
click at [205, 199] on input "checkbox" at bounding box center [201, 198] width 11 height 11
checkbox input "true"
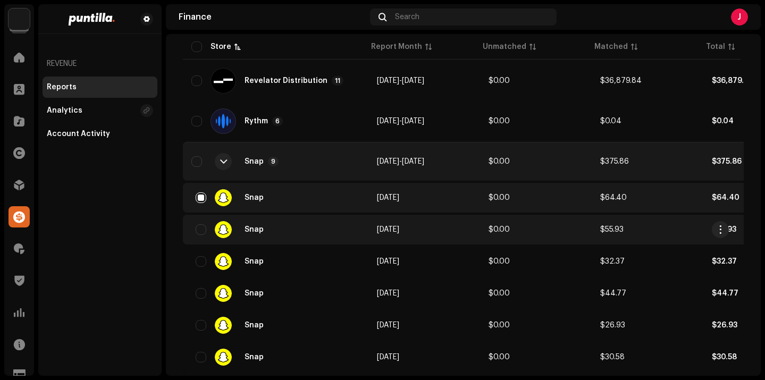
drag, startPoint x: 202, startPoint y: 232, endPoint x: 202, endPoint y: 240, distance: 8.0
click at [202, 232] on input "checkbox" at bounding box center [201, 229] width 11 height 11
checkbox input "true"
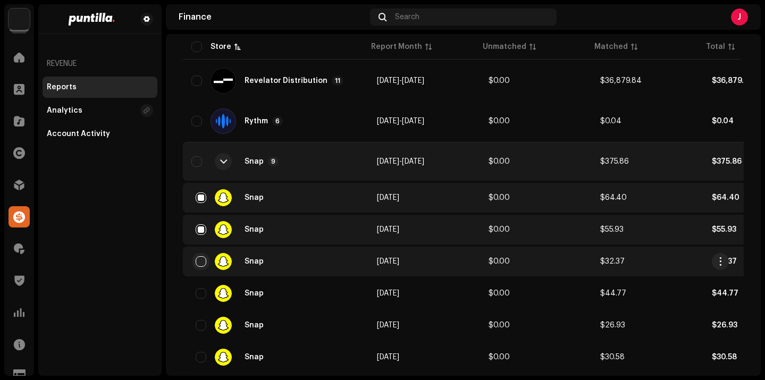
click at [201, 262] on input "checkbox" at bounding box center [201, 261] width 11 height 11
checkbox input "true"
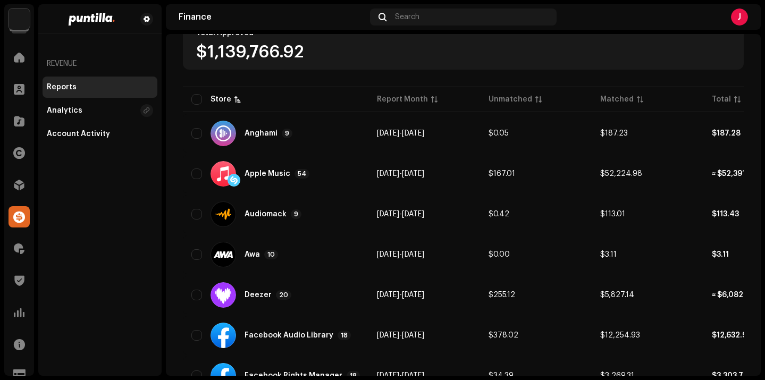
scroll to position [0, 0]
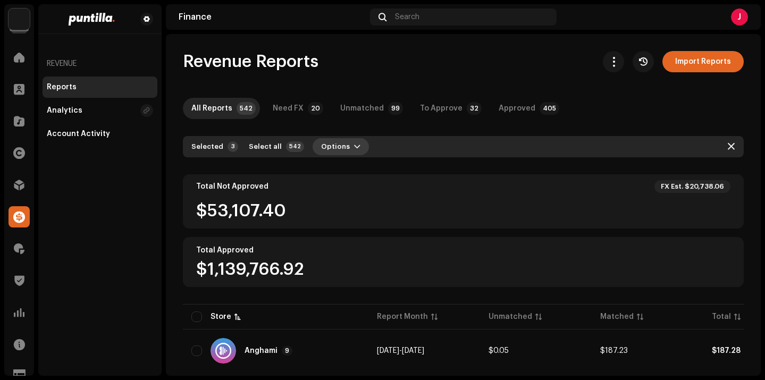
click at [324, 144] on span "Options" at bounding box center [335, 146] width 29 height 21
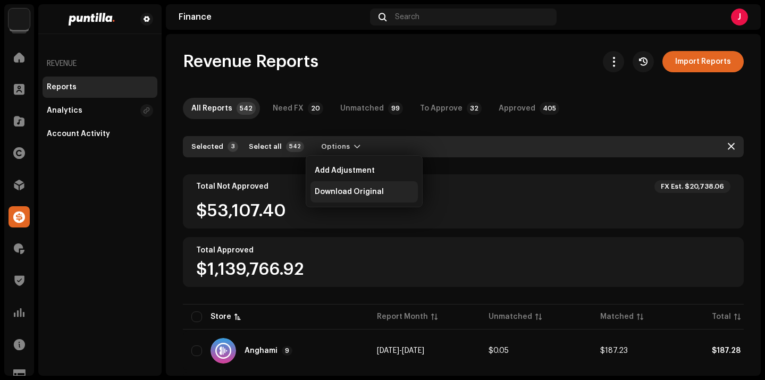
click at [340, 192] on span "Download Original" at bounding box center [349, 192] width 69 height 9
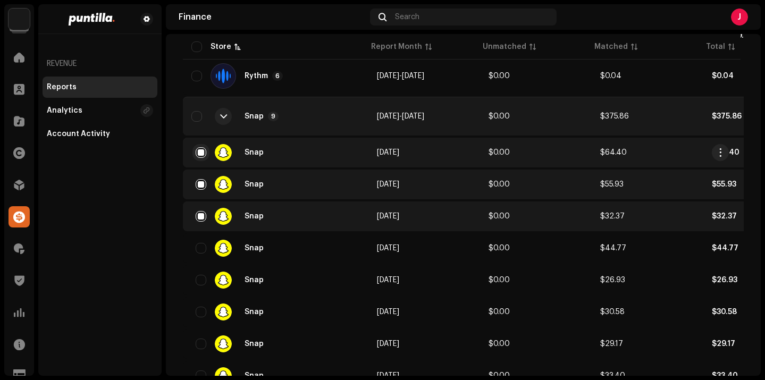
scroll to position [1043, 0]
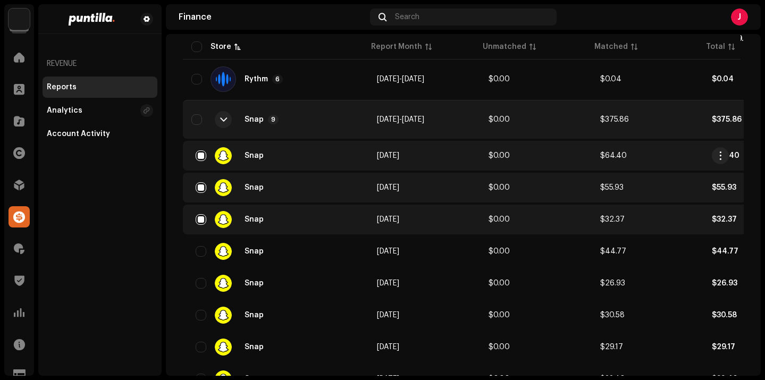
drag, startPoint x: 202, startPoint y: 159, endPoint x: 199, endPoint y: 166, distance: 7.9
click at [202, 159] on input "checkbox" at bounding box center [201, 156] width 11 height 11
checkbox input "false"
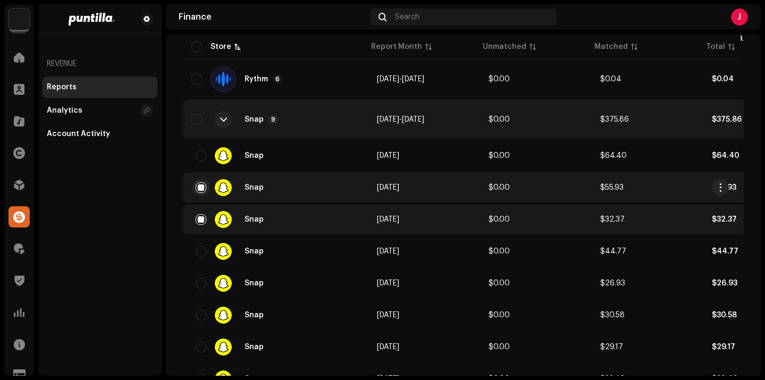
click at [200, 189] on input "checkbox" at bounding box center [201, 187] width 11 height 11
checkbox input "false"
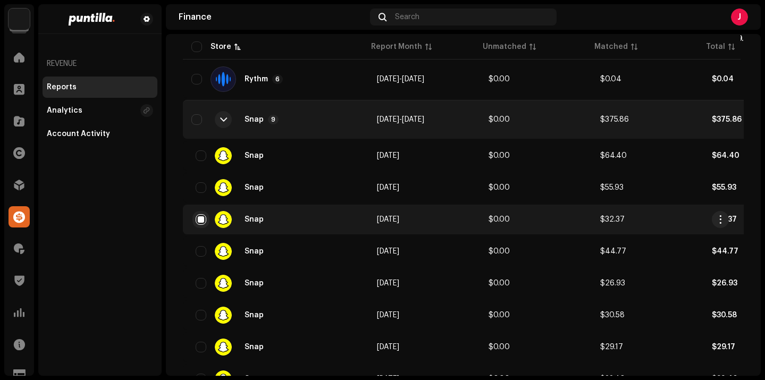
click at [201, 220] on input "checkbox" at bounding box center [201, 219] width 11 height 11
checkbox input "false"
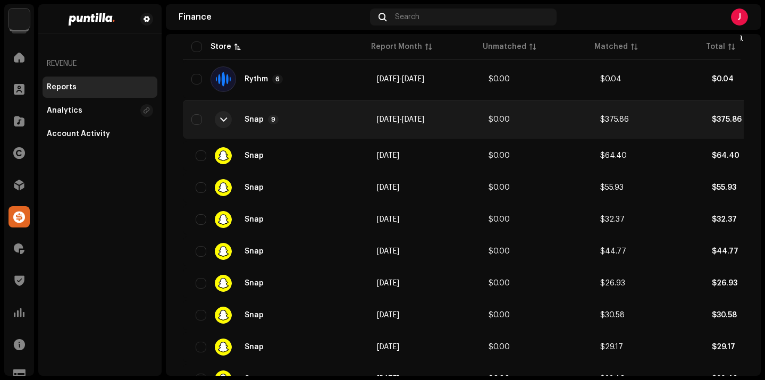
click at [249, 117] on div "Snap" at bounding box center [254, 119] width 19 height 7
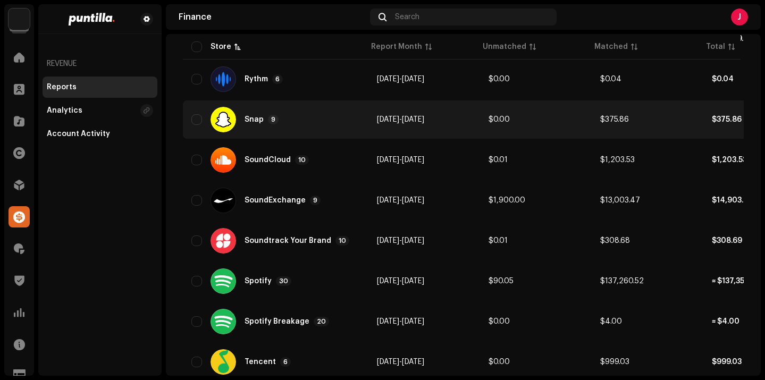
scroll to position [1061, 0]
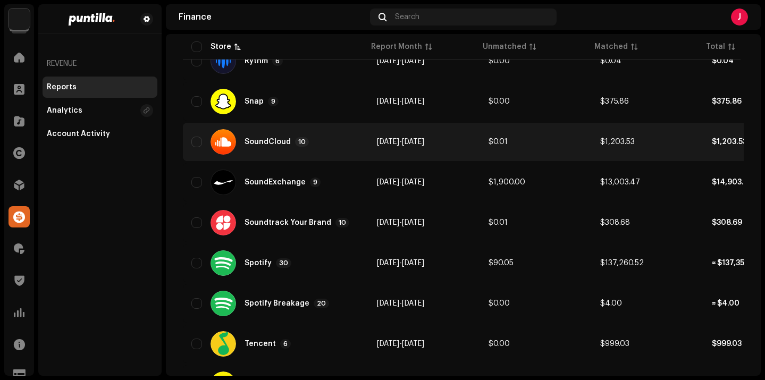
click at [260, 148] on div "SoundCloud 10" at bounding box center [275, 142] width 169 height 26
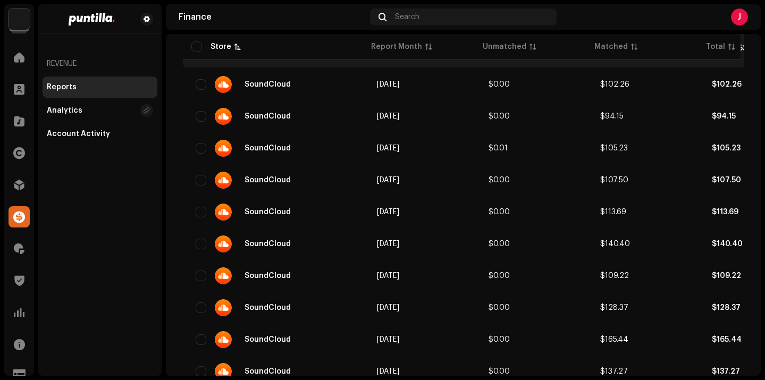
scroll to position [1156, 0]
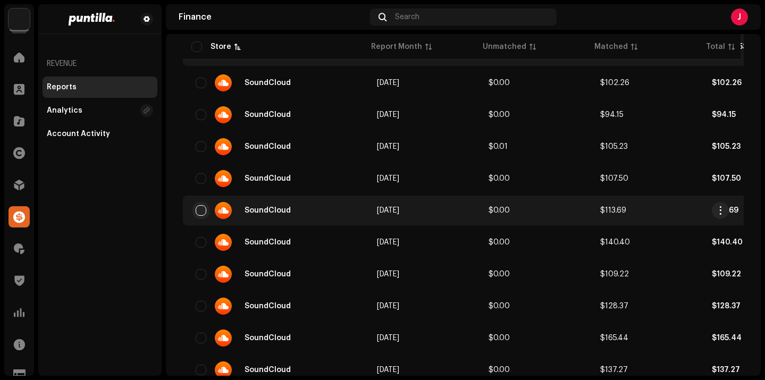
click at [196, 211] on input "checkbox" at bounding box center [201, 210] width 11 height 11
checkbox input "true"
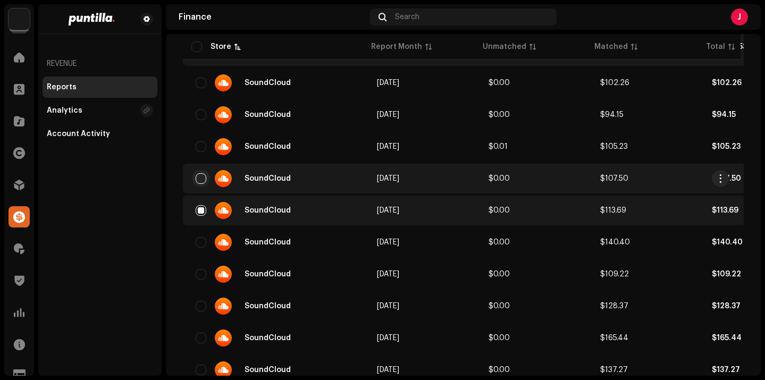
click at [199, 176] on input "checkbox" at bounding box center [201, 178] width 11 height 11
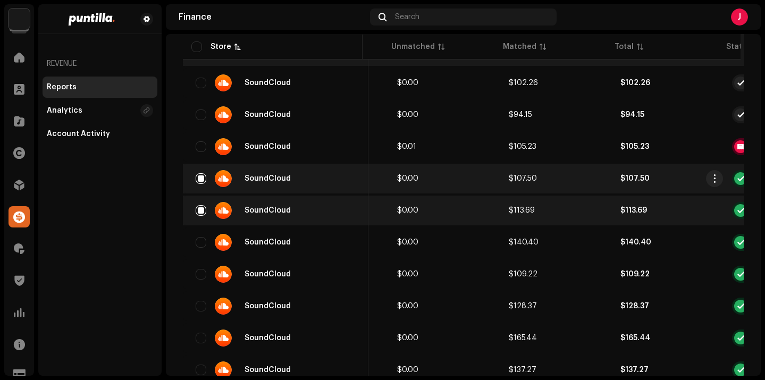
scroll to position [0, 112]
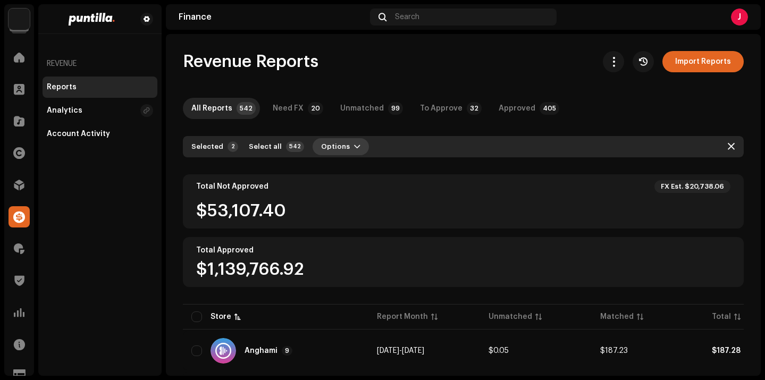
click at [343, 141] on button "Options" at bounding box center [341, 146] width 56 height 17
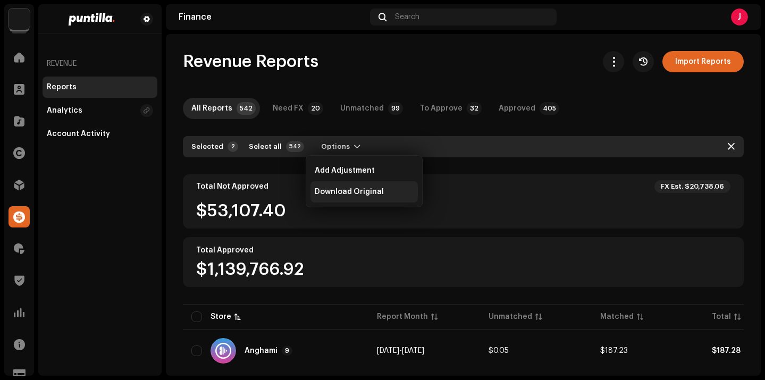
click at [352, 192] on span "Download Original" at bounding box center [349, 192] width 69 height 9
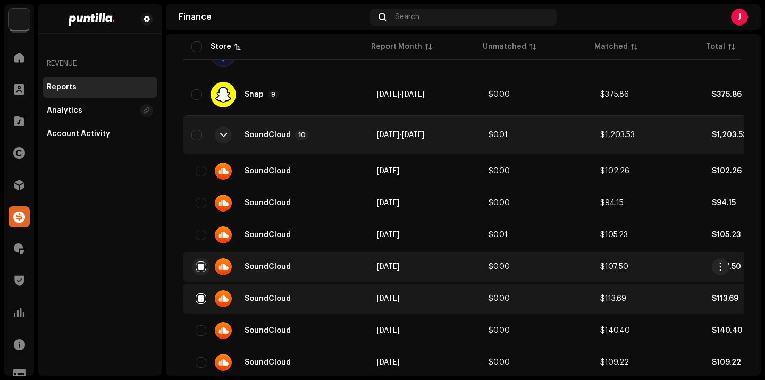
click at [202, 270] on input "checkbox" at bounding box center [201, 267] width 11 height 11
checkbox input "false"
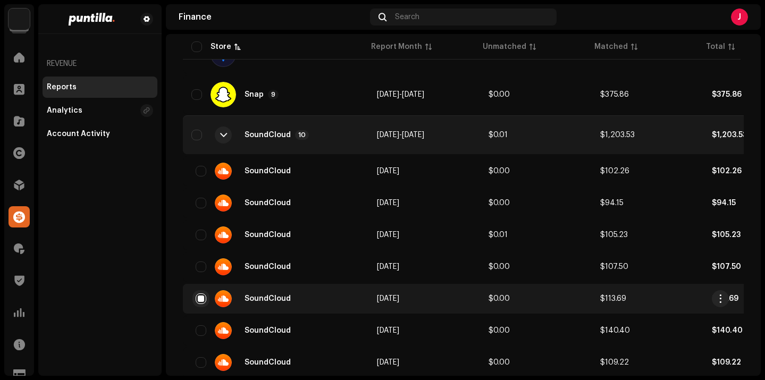
click at [202, 301] on input "checkbox" at bounding box center [201, 299] width 11 height 11
checkbox input "false"
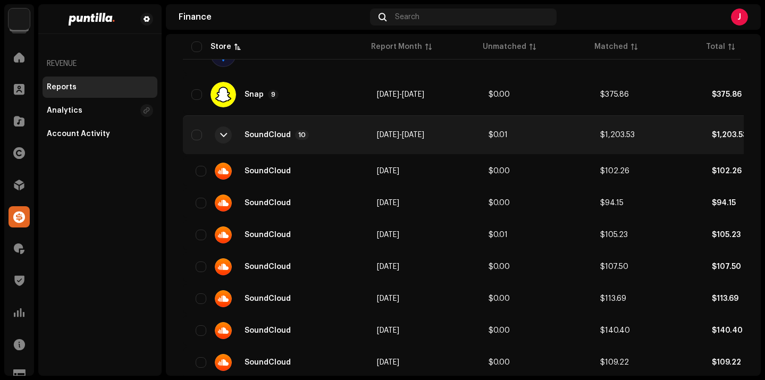
click at [230, 139] on div at bounding box center [223, 135] width 17 height 17
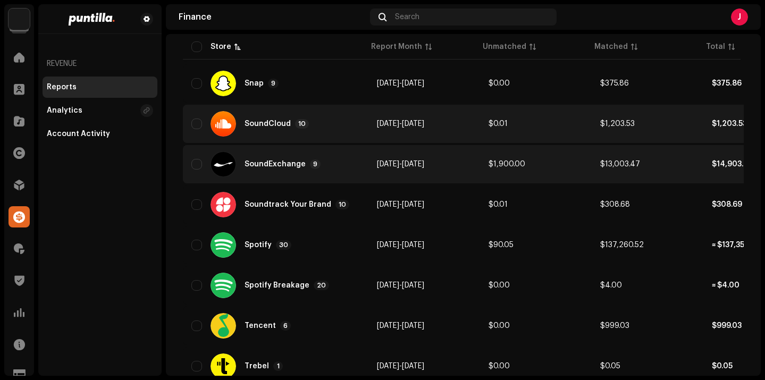
click at [283, 166] on div "SoundExchange" at bounding box center [275, 164] width 61 height 7
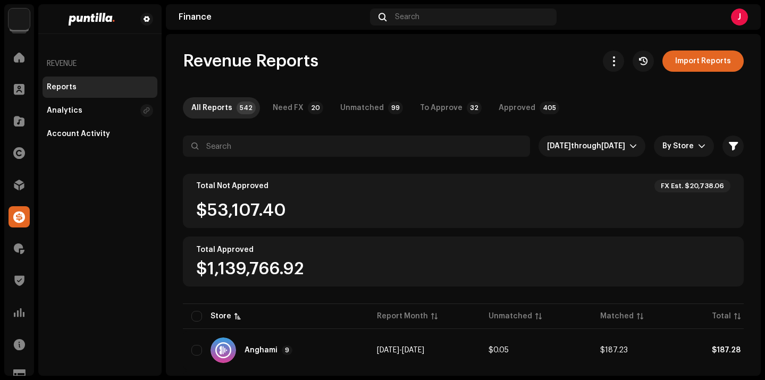
scroll to position [0, 0]
click at [587, 154] on span "Nov 2024 through Oct 2025" at bounding box center [588, 146] width 82 height 21
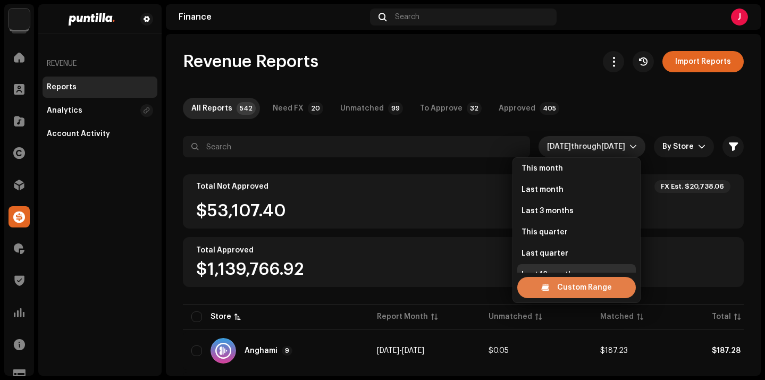
scroll to position [38, 0]
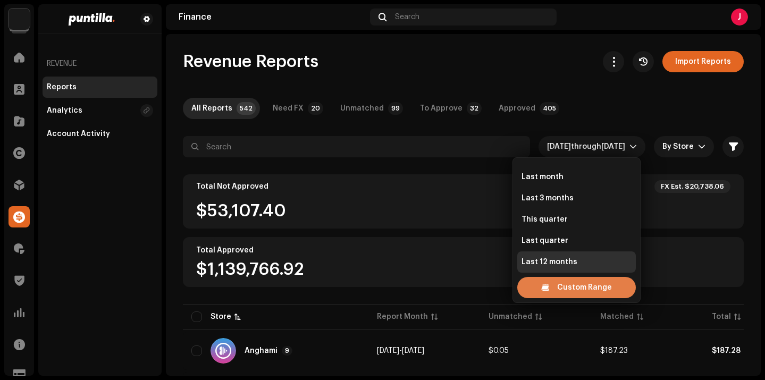
click at [575, 290] on span "Custom Range" at bounding box center [584, 287] width 55 height 21
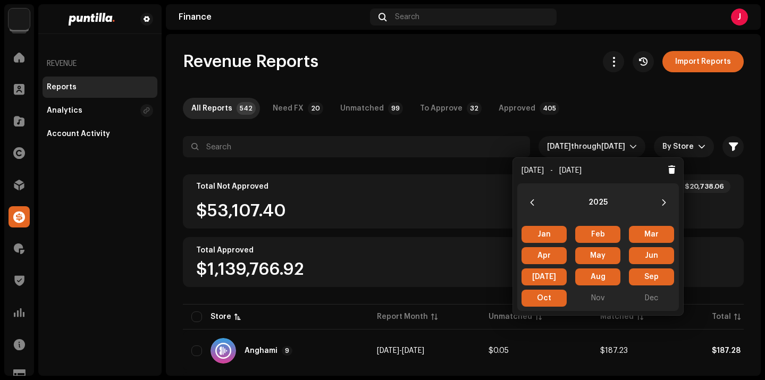
click at [643, 236] on span "Mar Mar" at bounding box center [651, 234] width 45 height 17
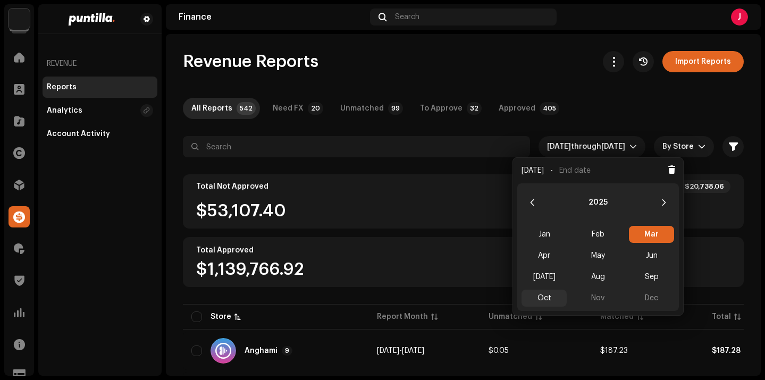
click at [544, 301] on span "Oct" at bounding box center [544, 298] width 45 height 17
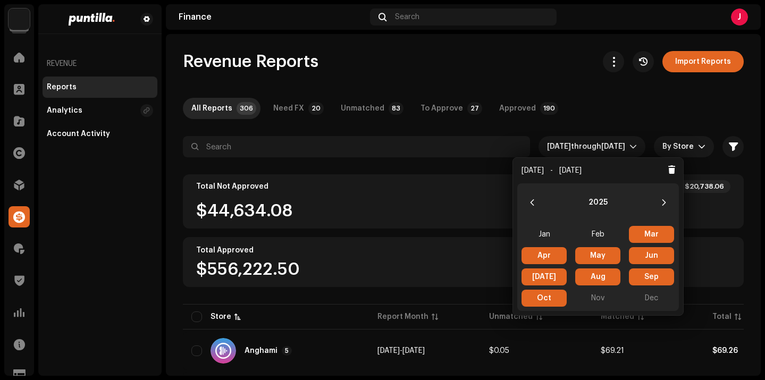
click at [462, 247] on div "Total Approved" at bounding box center [463, 250] width 535 height 9
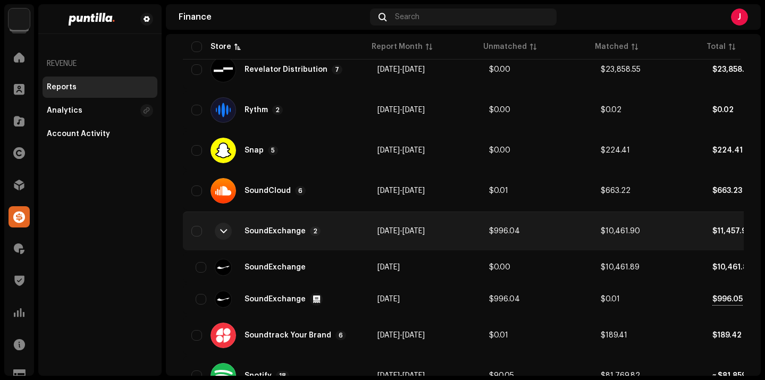
scroll to position [974, 0]
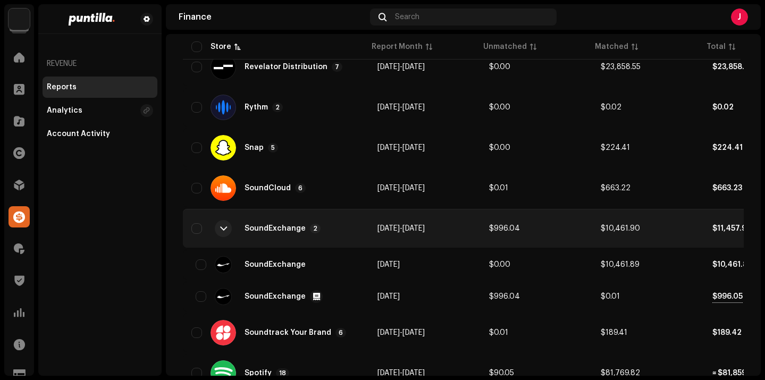
click at [262, 229] on div "SoundExchange" at bounding box center [275, 228] width 61 height 7
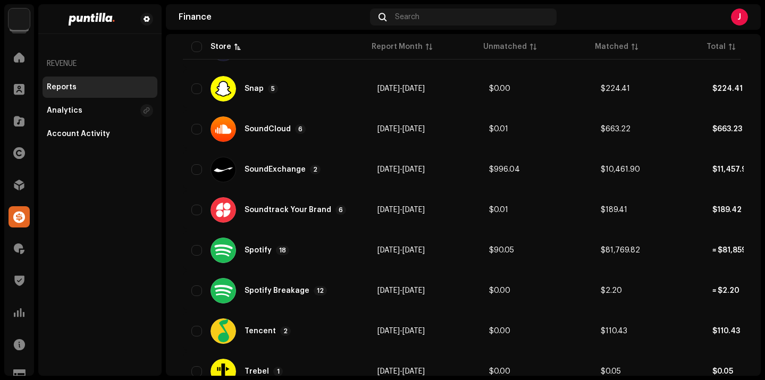
scroll to position [1041, 0]
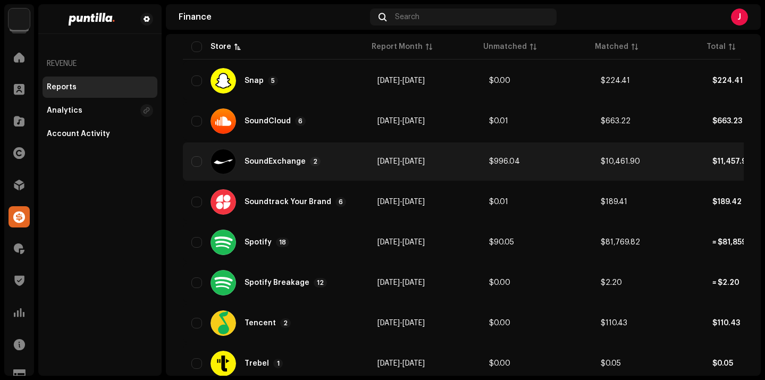
click at [260, 159] on div "SoundExchange" at bounding box center [275, 161] width 61 height 7
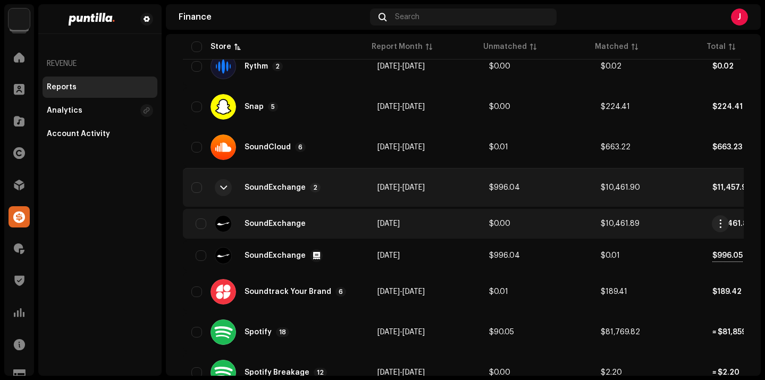
scroll to position [1012, 0]
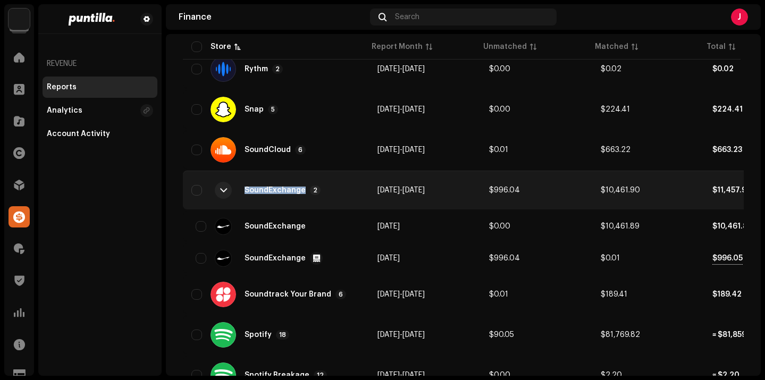
click at [266, 198] on div "SoundExchange 2" at bounding box center [275, 191] width 169 height 26
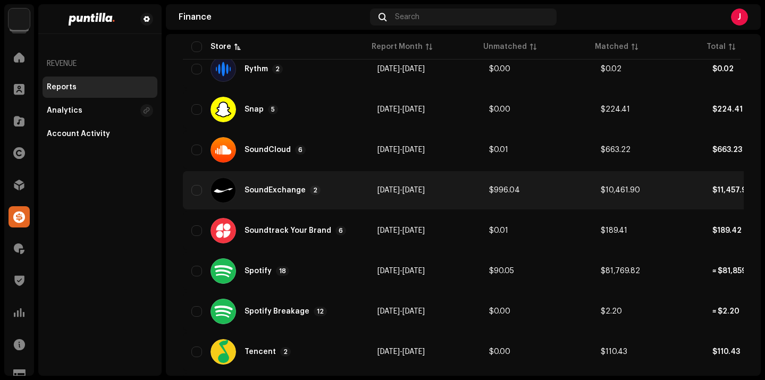
click at [263, 194] on div "SoundExchange 2" at bounding box center [283, 191] width 76 height 10
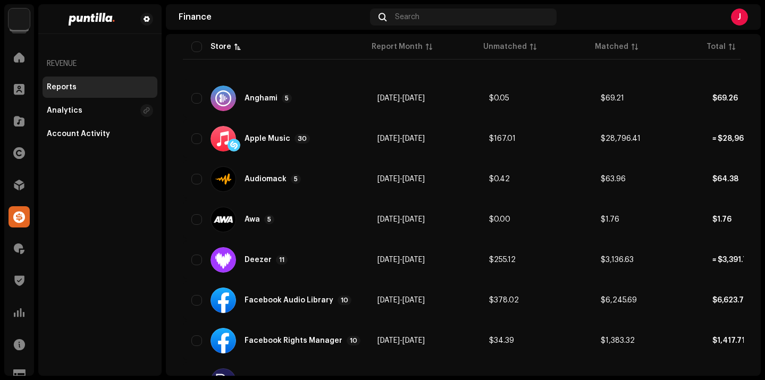
scroll to position [0, 0]
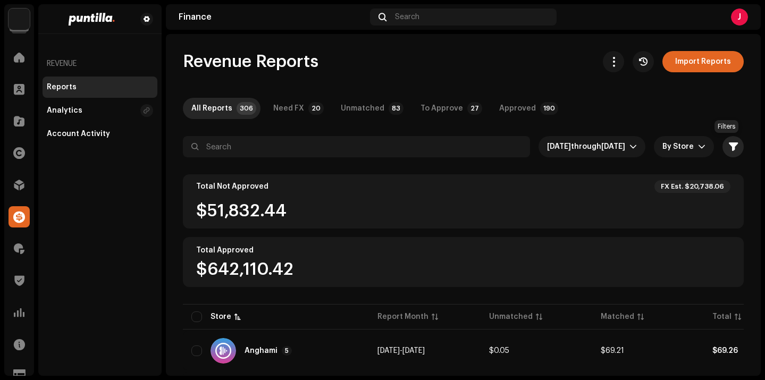
click at [729, 149] on span "button" at bounding box center [733, 147] width 9 height 9
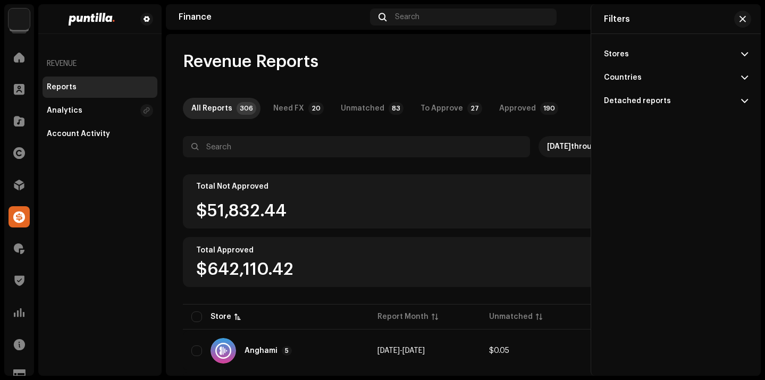
click at [578, 113] on div "All Reports 306 Need FX 20 Unmatched 83 To Approve 27 Approved 190" at bounding box center [463, 108] width 561 height 21
click at [741, 18] on span "button" at bounding box center [743, 19] width 6 height 9
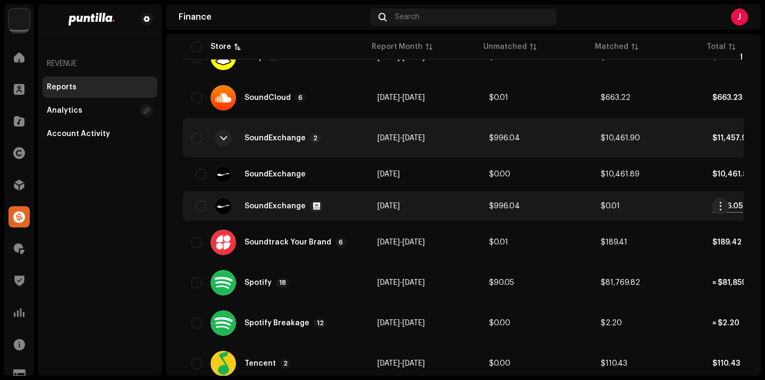
scroll to position [1066, 0]
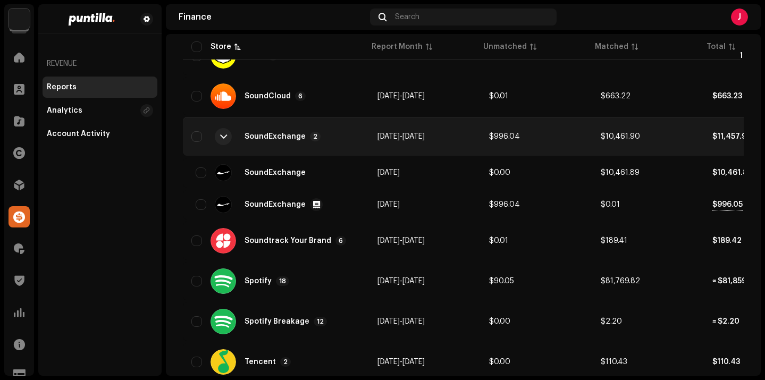
click at [258, 141] on div "SoundExchange 2" at bounding box center [283, 137] width 76 height 10
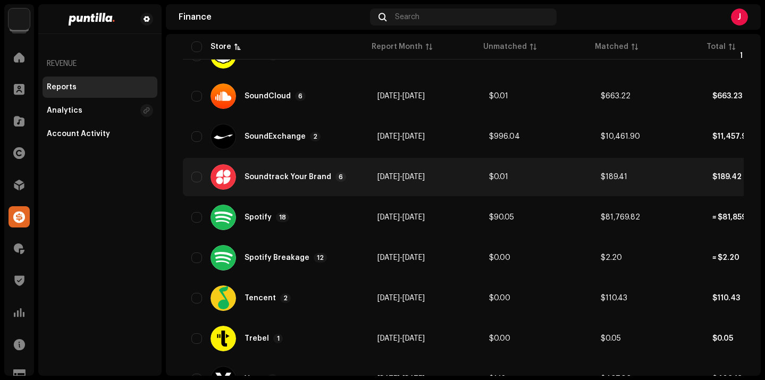
click at [294, 177] on div "Soundtrack Your Brand" at bounding box center [288, 176] width 87 height 7
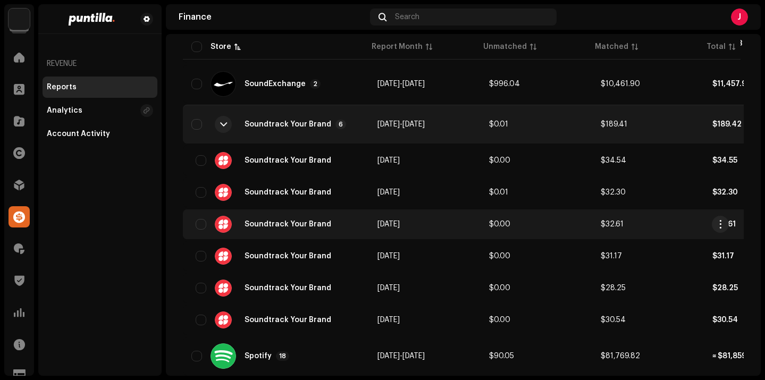
scroll to position [1129, 0]
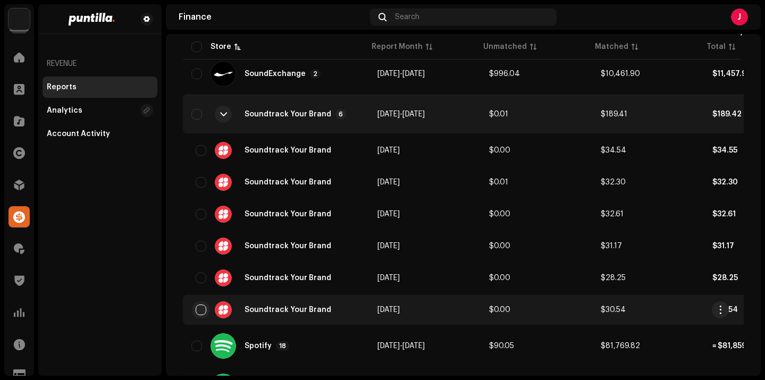
click at [201, 310] on input "checkbox" at bounding box center [201, 310] width 11 height 11
checkbox input "true"
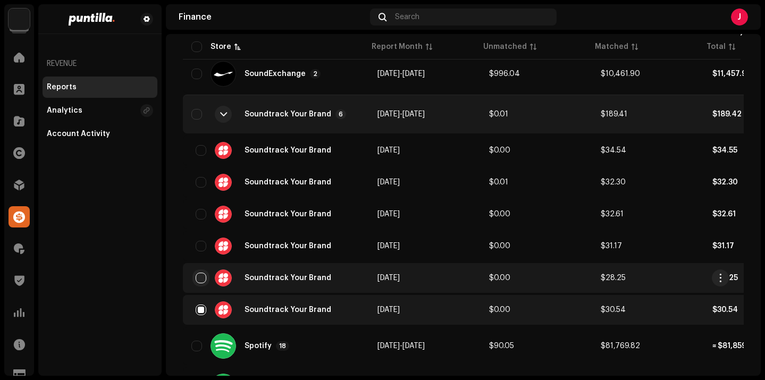
click at [200, 279] on input "checkbox" at bounding box center [201, 278] width 11 height 11
checkbox input "true"
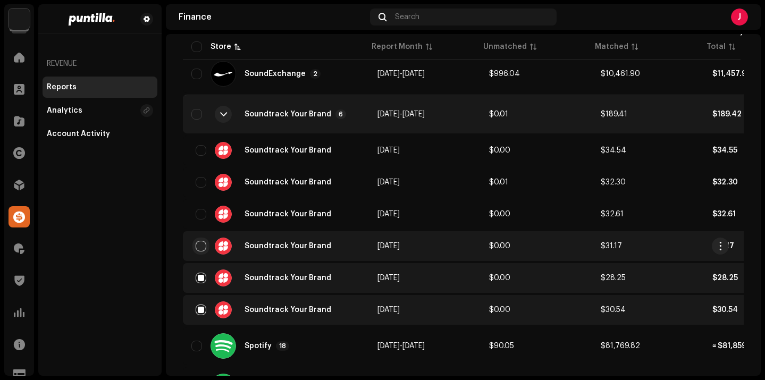
click at [201, 244] on input "checkbox" at bounding box center [201, 246] width 11 height 11
checkbox input "true"
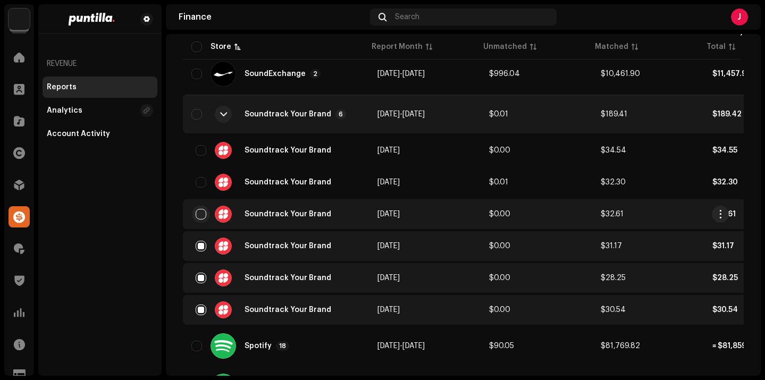
click at [203, 213] on input "checkbox" at bounding box center [201, 214] width 11 height 11
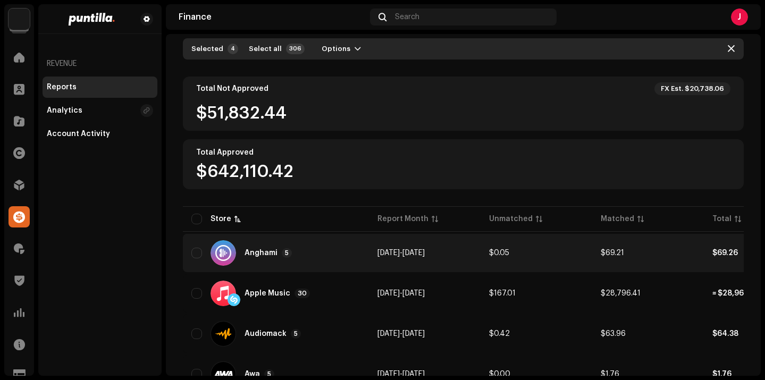
scroll to position [0, 0]
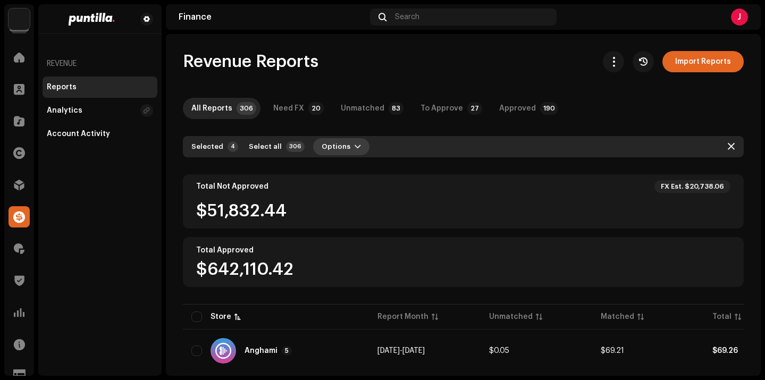
click at [336, 151] on span "Options" at bounding box center [336, 146] width 29 height 21
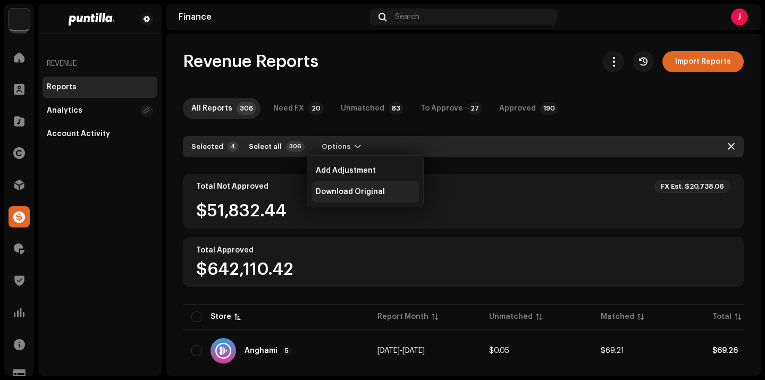
click at [345, 190] on span "Download Original" at bounding box center [350, 192] width 69 height 9
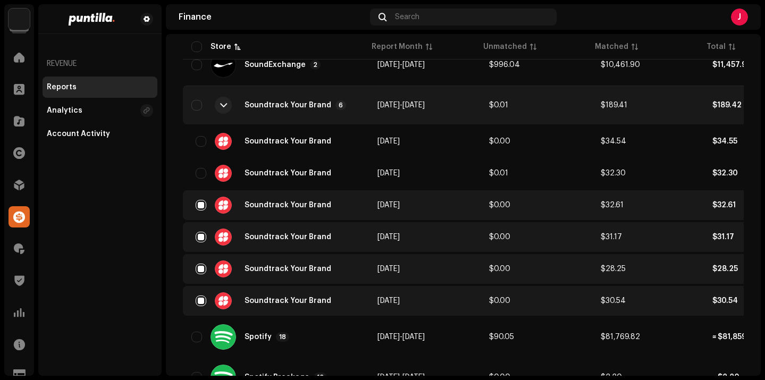
scroll to position [1149, 0]
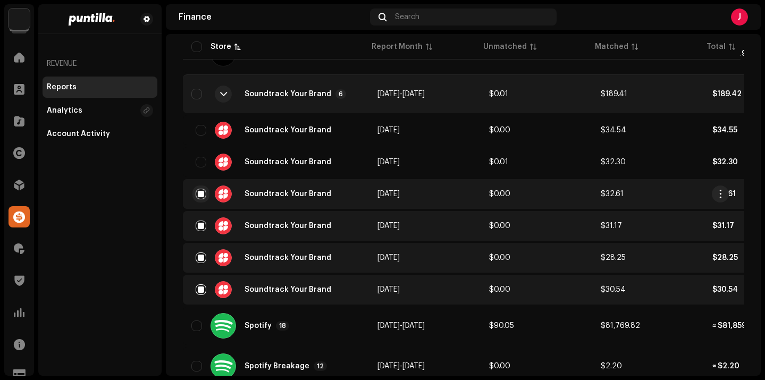
click at [202, 190] on input "checkbox" at bounding box center [201, 194] width 11 height 11
checkbox input "false"
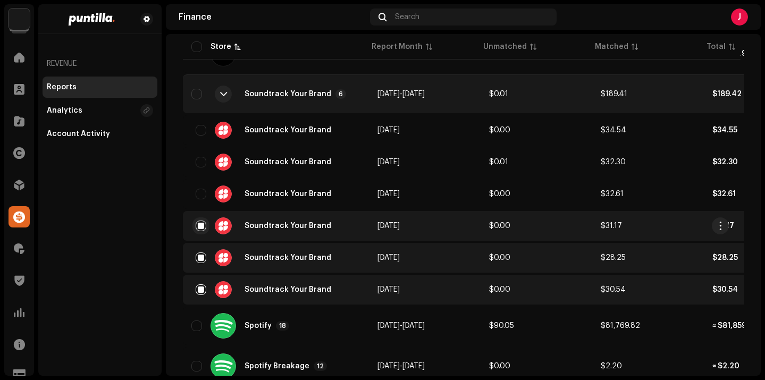
click at [202, 221] on input "checkbox" at bounding box center [201, 226] width 11 height 11
checkbox input "false"
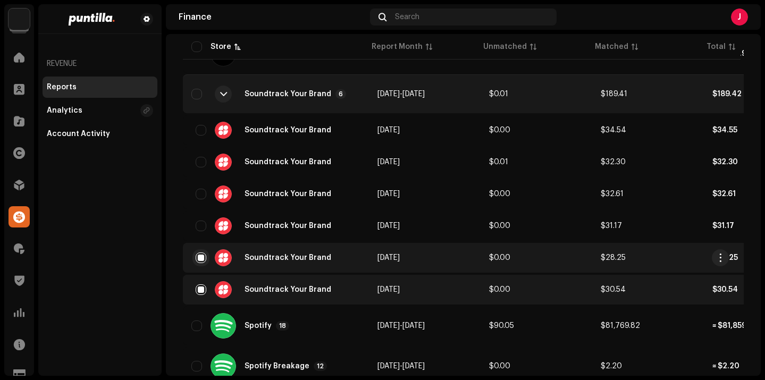
drag, startPoint x: 198, startPoint y: 252, endPoint x: 199, endPoint y: 262, distance: 10.2
click at [198, 253] on input "checkbox" at bounding box center [201, 258] width 11 height 11
checkbox input "false"
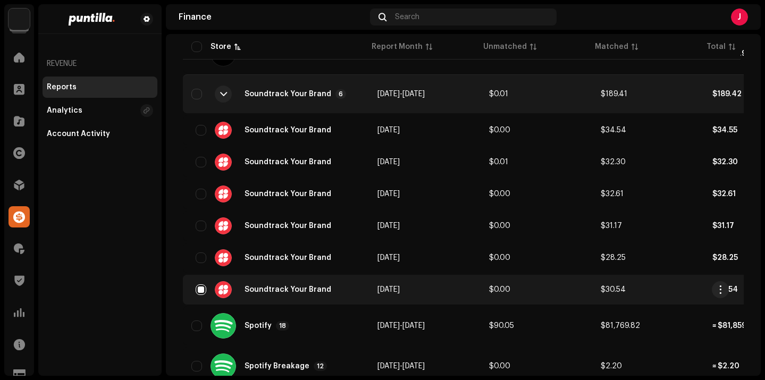
click at [201, 286] on input "checkbox" at bounding box center [201, 290] width 11 height 11
checkbox input "false"
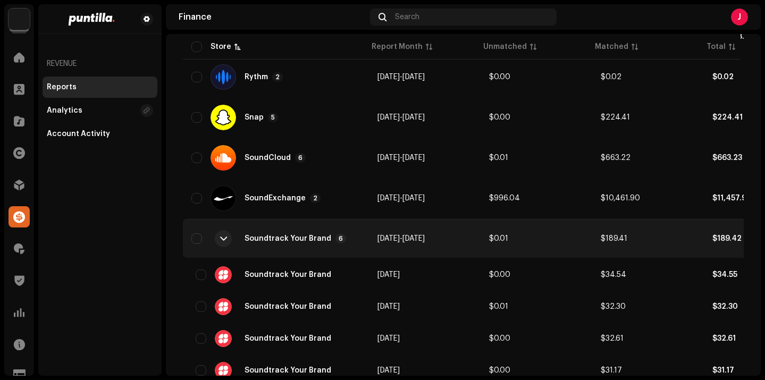
scroll to position [988, 0]
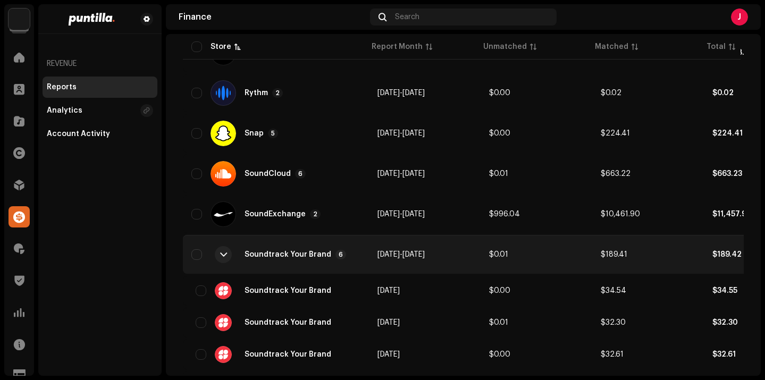
click at [222, 257] on div at bounding box center [223, 255] width 7 height 9
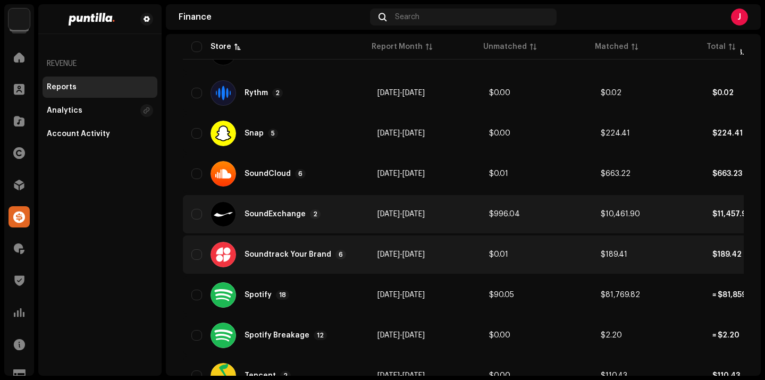
click at [246, 218] on div "SoundExchange 2" at bounding box center [283, 215] width 76 height 10
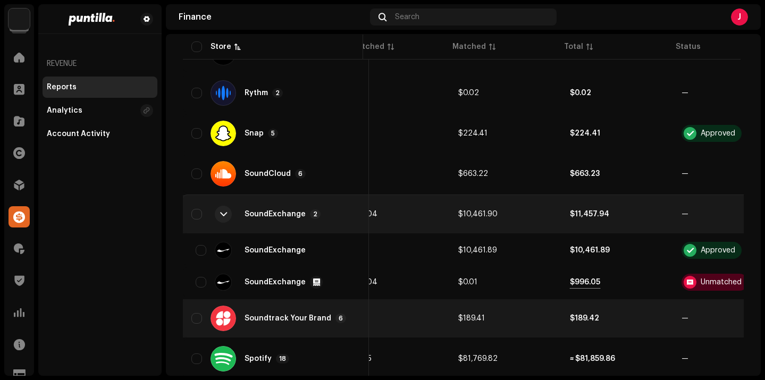
scroll to position [0, 150]
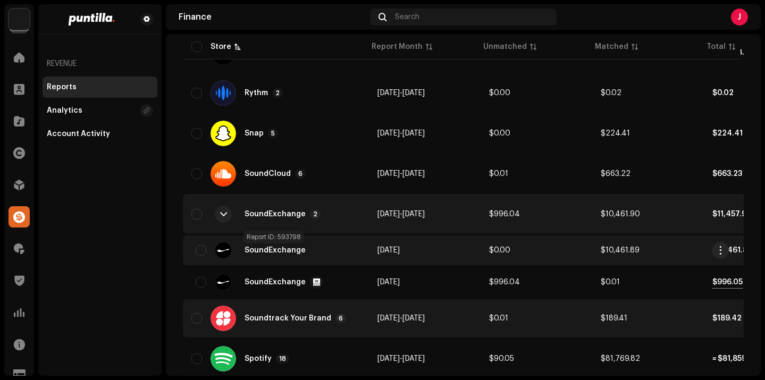
click at [252, 253] on span "SoundExchange" at bounding box center [275, 250] width 61 height 7
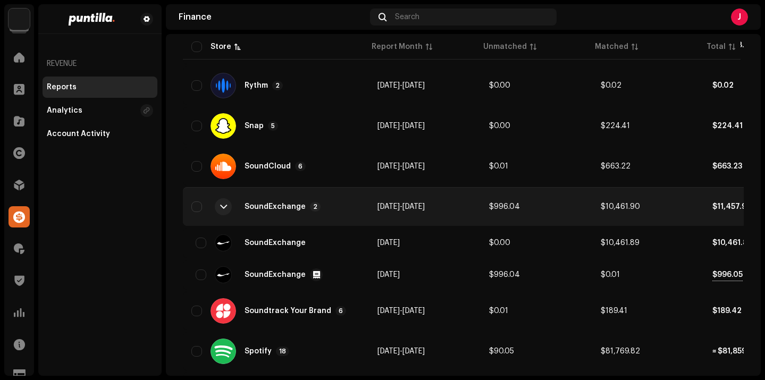
click at [277, 207] on div "SoundExchange" at bounding box center [275, 206] width 61 height 7
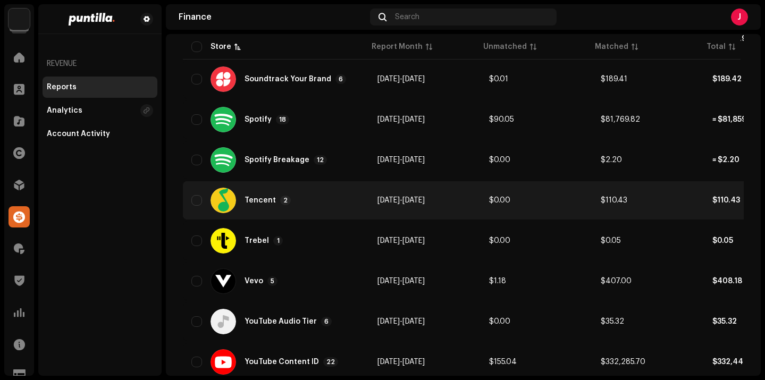
click at [276, 202] on div "Tencent 2" at bounding box center [268, 201] width 46 height 10
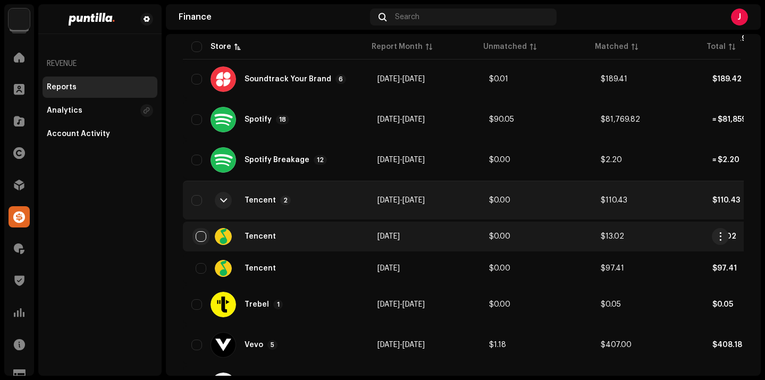
click at [204, 236] on input "checkbox" at bounding box center [201, 236] width 11 height 11
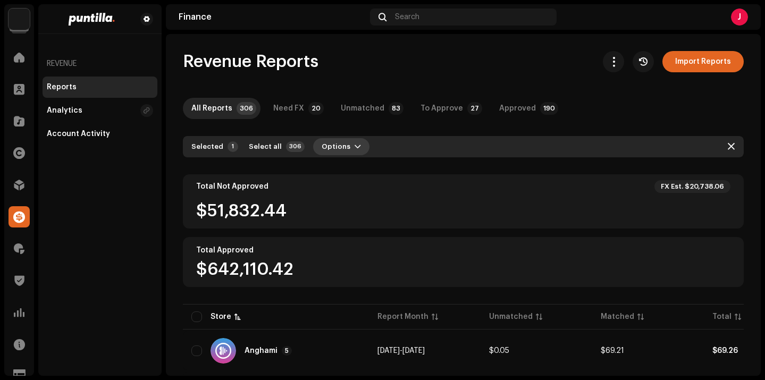
click at [322, 147] on span "Options" at bounding box center [336, 146] width 29 height 21
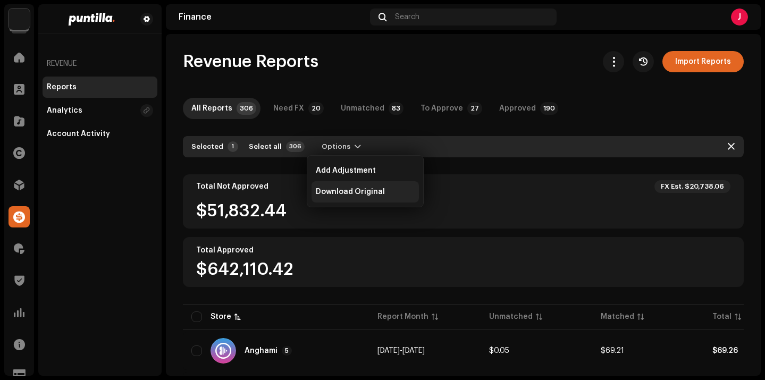
click at [349, 192] on span "Download Original" at bounding box center [350, 192] width 69 height 9
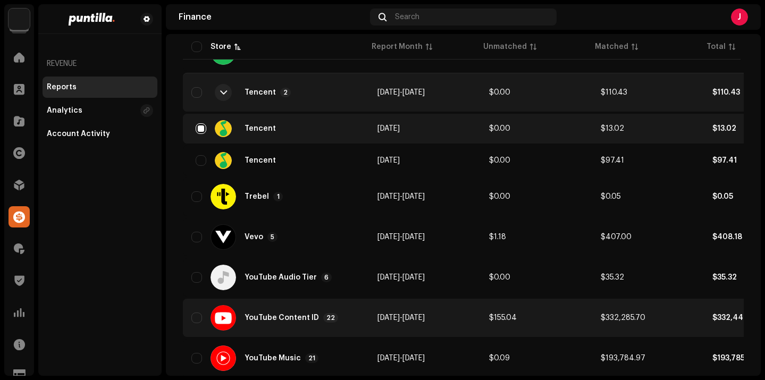
scroll to position [1269, 0]
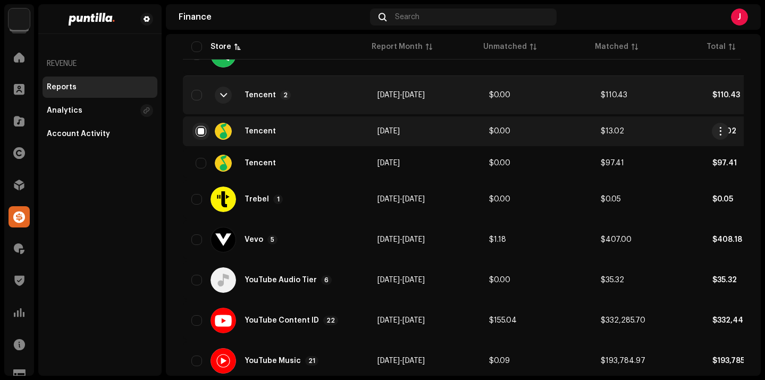
click at [203, 130] on input "checkbox" at bounding box center [201, 131] width 11 height 11
checkbox input "false"
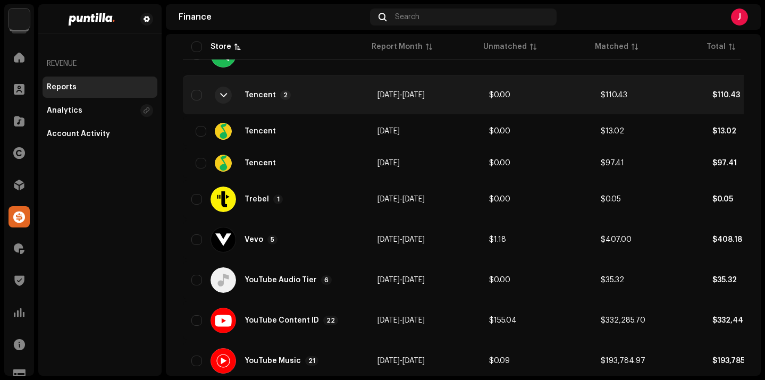
click at [223, 97] on div at bounding box center [223, 95] width 7 height 9
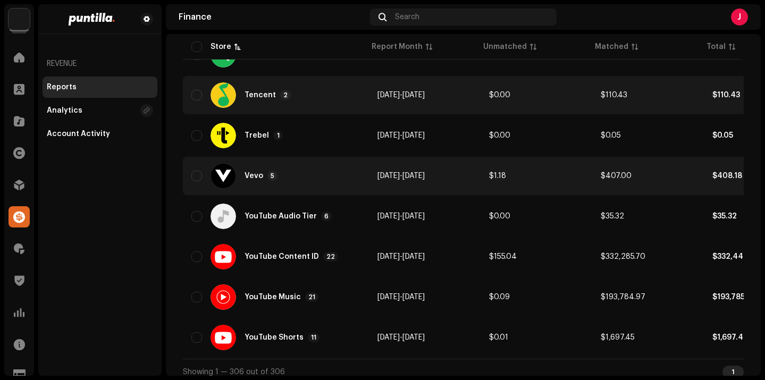
click at [226, 177] on div at bounding box center [224, 176] width 26 height 26
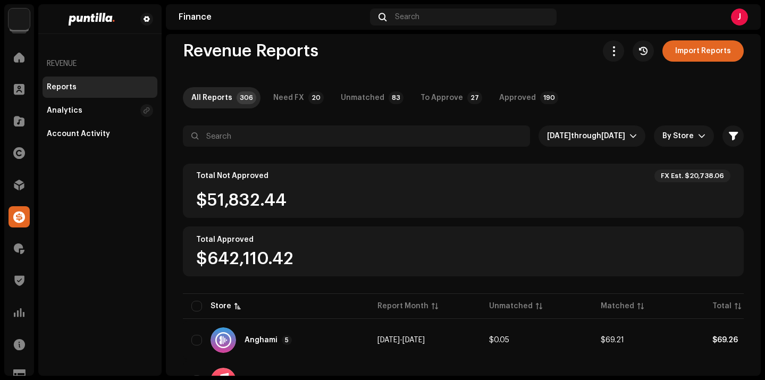
scroll to position [0, 0]
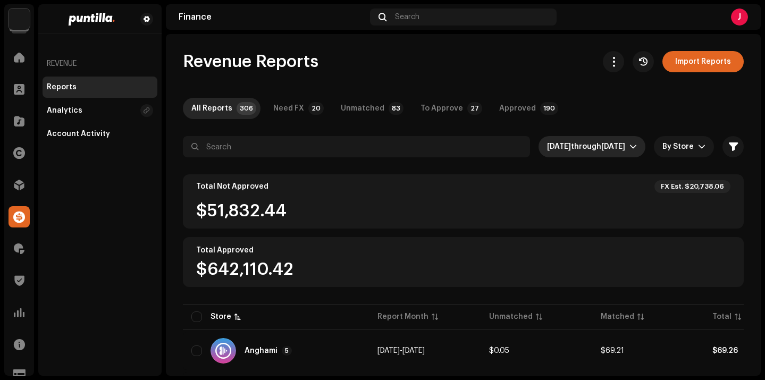
click at [608, 151] on span "Mar 2025 through Oct 2025" at bounding box center [588, 146] width 82 height 21
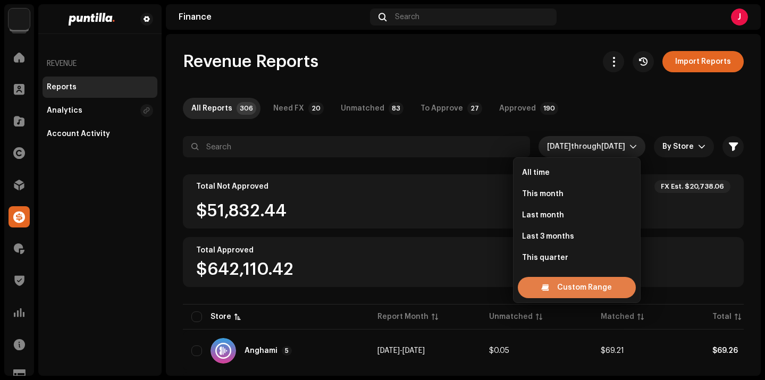
scroll to position [17, 0]
click at [584, 288] on span "Custom Range" at bounding box center [584, 287] width 55 height 21
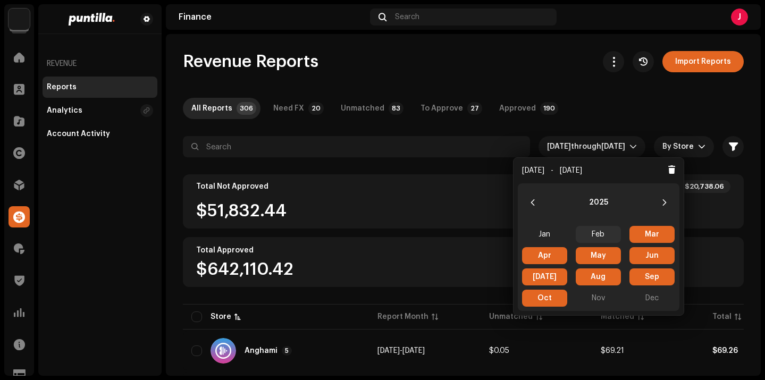
click at [585, 236] on span "Feb" at bounding box center [598, 234] width 45 height 17
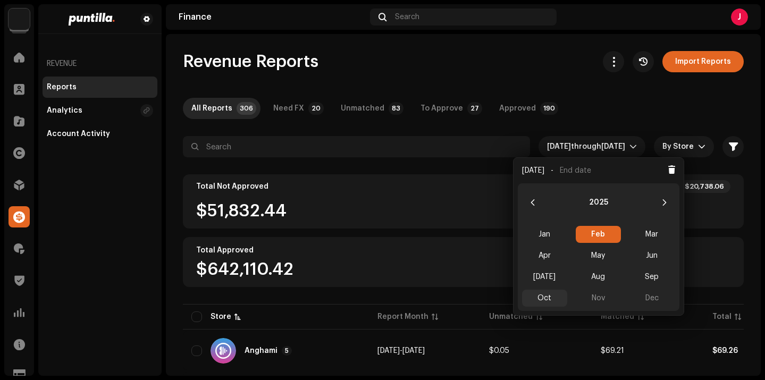
click at [549, 295] on span "Oct" at bounding box center [544, 298] width 45 height 17
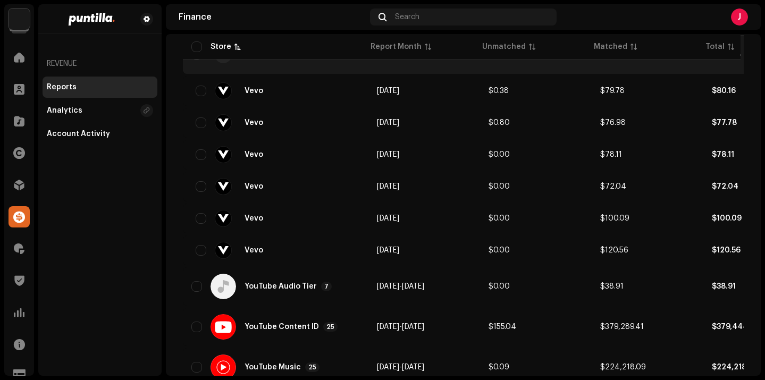
scroll to position [1390, 0]
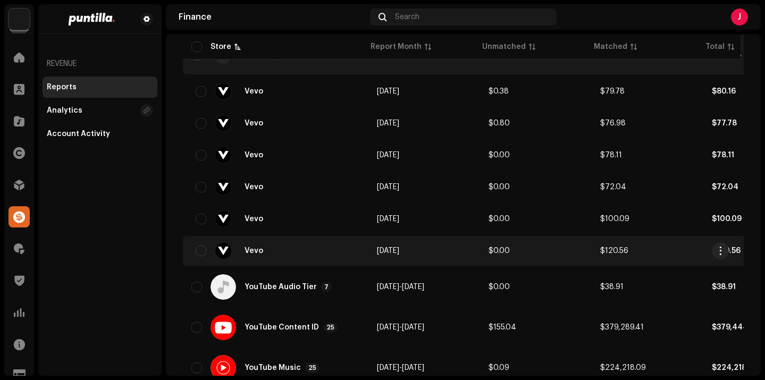
click at [206, 248] on div "Vevo" at bounding box center [275, 251] width 169 height 17
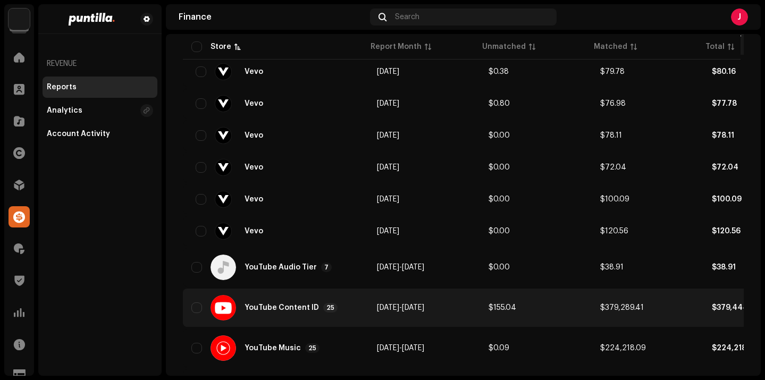
scroll to position [1473, 0]
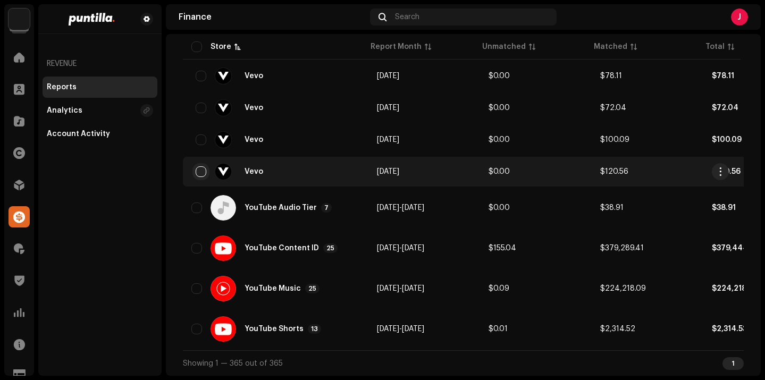
click at [201, 169] on input "checkbox" at bounding box center [201, 171] width 11 height 11
checkbox input "true"
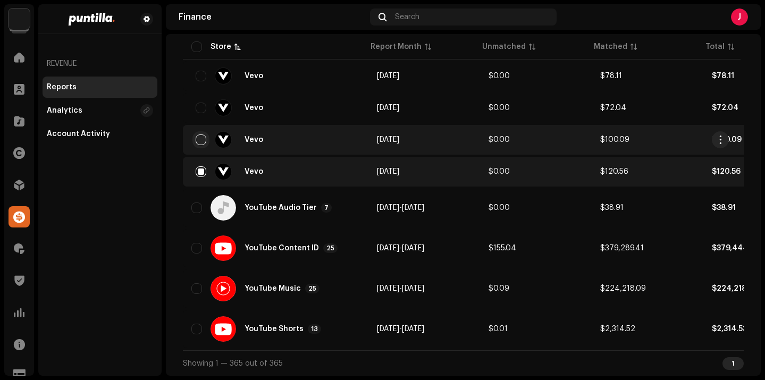
click at [203, 136] on input "checkbox" at bounding box center [201, 140] width 11 height 11
checkbox input "true"
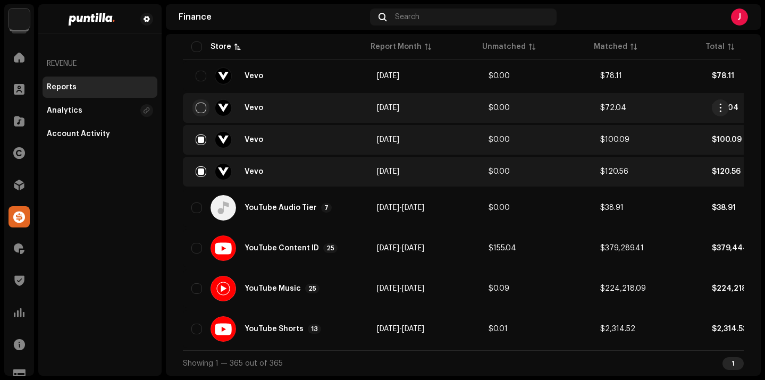
click at [201, 106] on input "checkbox" at bounding box center [201, 108] width 11 height 11
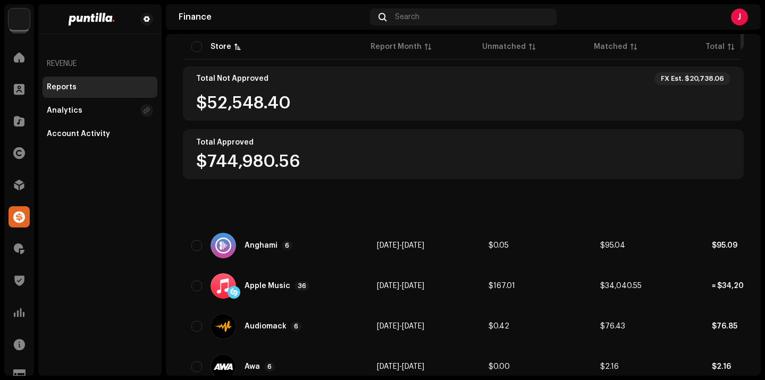
scroll to position [0, 0]
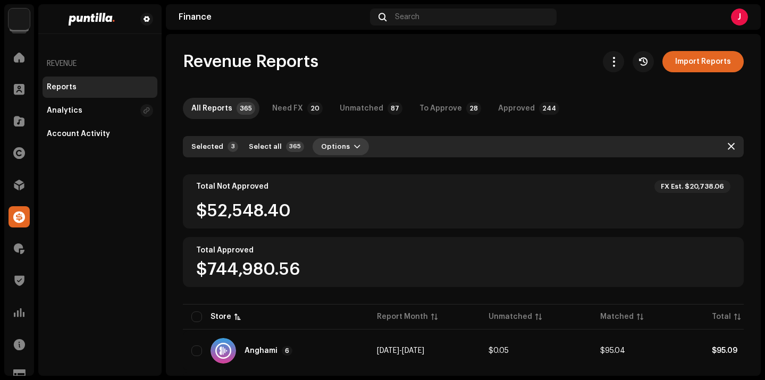
click at [354, 148] on span "button" at bounding box center [357, 147] width 6 height 9
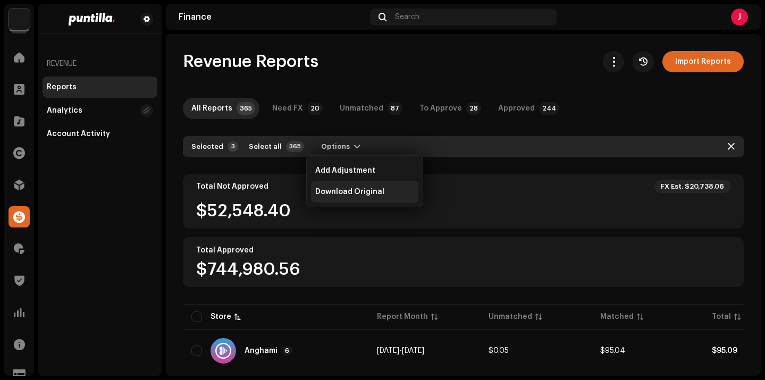
click at [354, 188] on span "Download Original" at bounding box center [349, 192] width 69 height 9
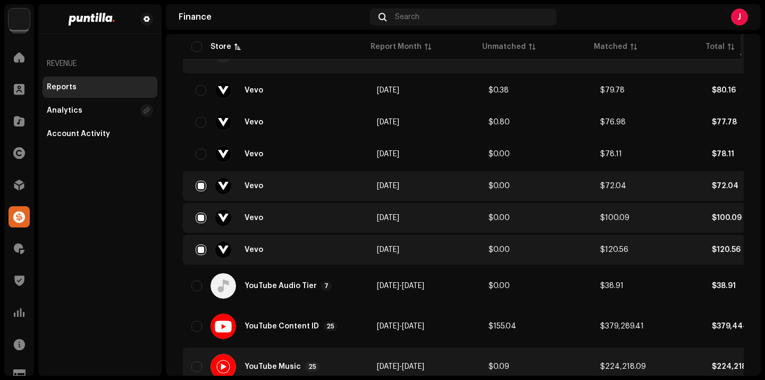
scroll to position [1364, 0]
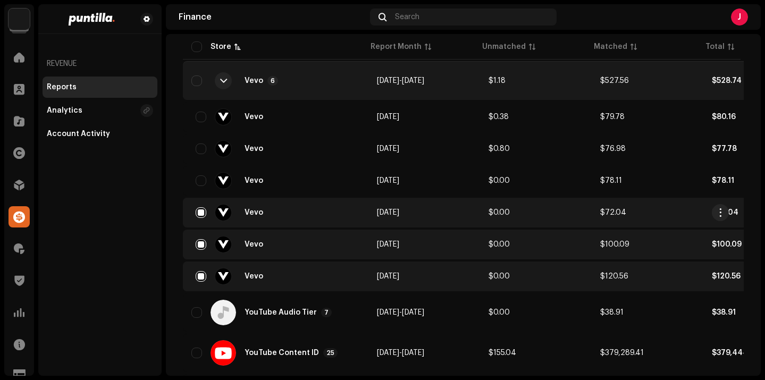
click at [205, 212] on input "checkbox" at bounding box center [201, 212] width 11 height 11
checkbox input "false"
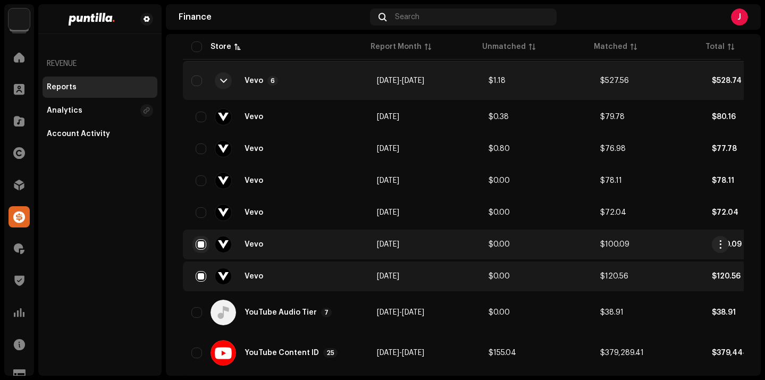
click at [201, 240] on input "checkbox" at bounding box center [201, 244] width 11 height 11
checkbox input "false"
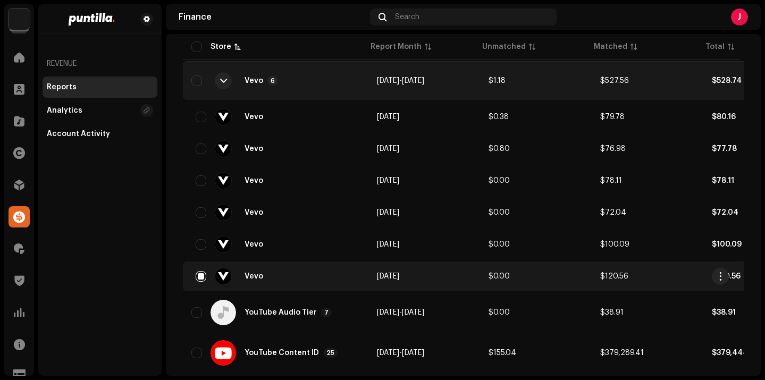
drag, startPoint x: 199, startPoint y: 277, endPoint x: 215, endPoint y: 268, distance: 17.6
click at [199, 277] on input "checkbox" at bounding box center [201, 276] width 11 height 11
checkbox input "false"
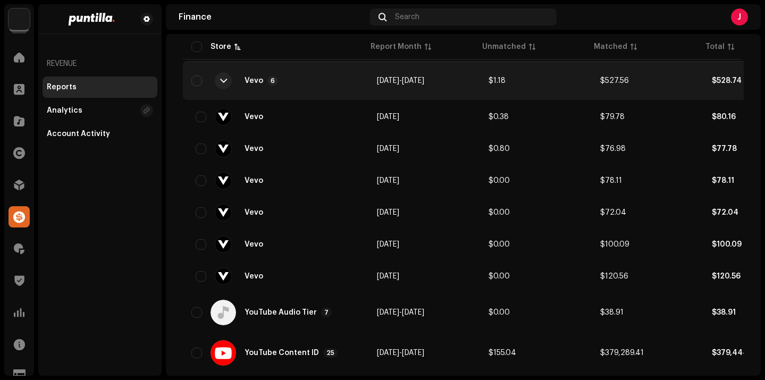
drag, startPoint x: 231, startPoint y: 81, endPoint x: 238, endPoint y: 83, distance: 6.7
click at [231, 81] on div at bounding box center [223, 80] width 17 height 17
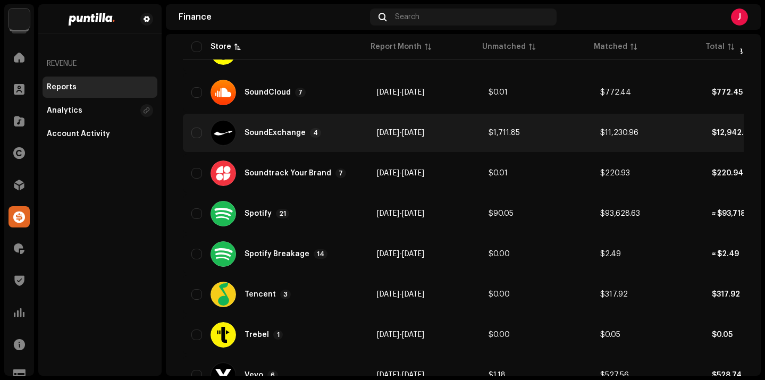
scroll to position [1058, 0]
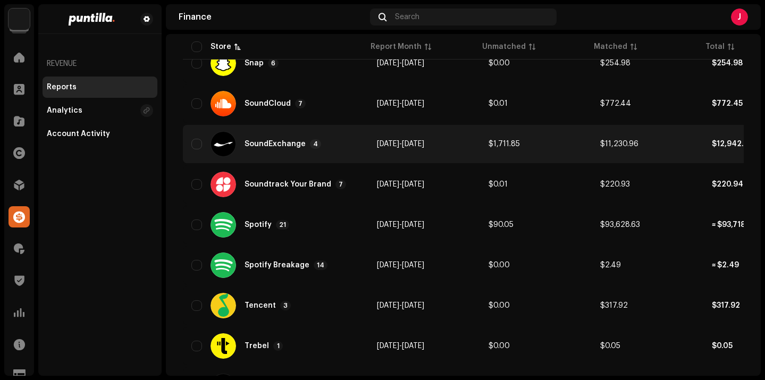
click at [249, 140] on div "SoundExchange" at bounding box center [275, 143] width 61 height 7
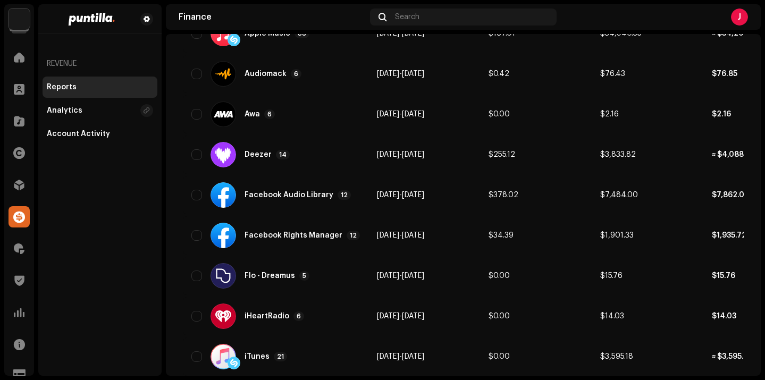
scroll to position [0, 0]
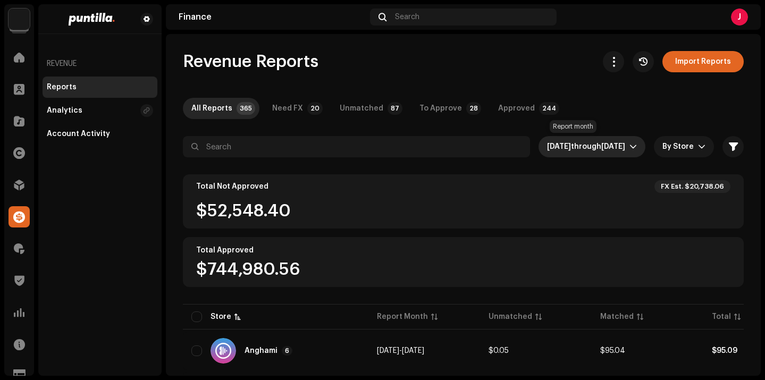
click at [571, 146] on span "through" at bounding box center [586, 146] width 30 height 7
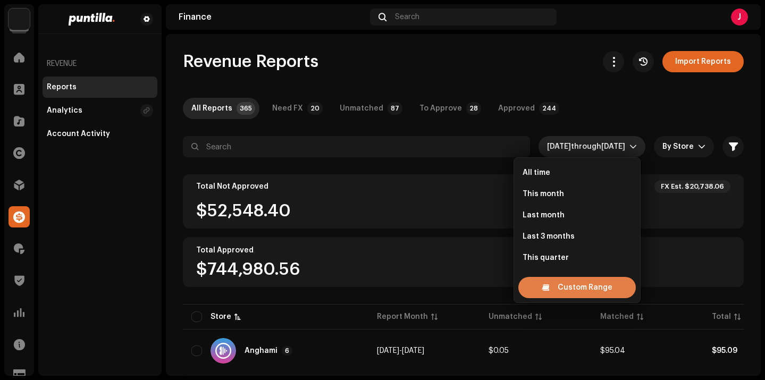
scroll to position [17, 0]
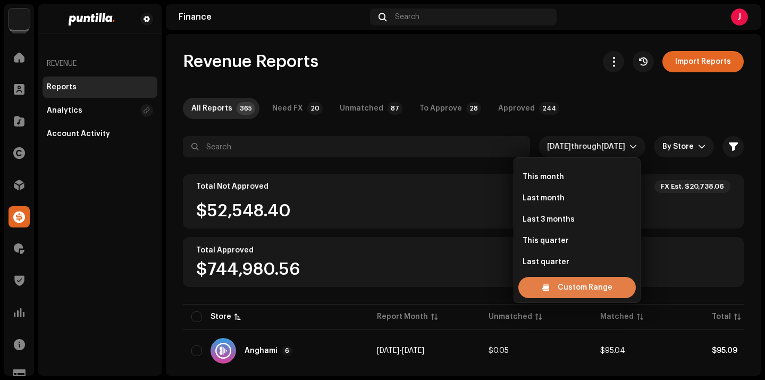
click at [586, 293] on span "Custom Range" at bounding box center [585, 287] width 55 height 21
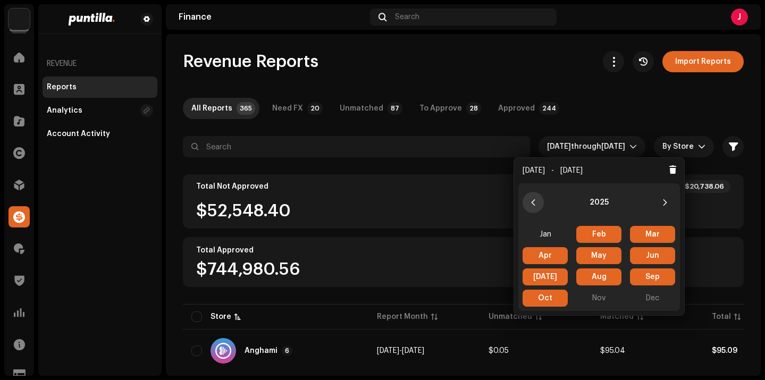
click at [536, 201] on icon "Previous Year" at bounding box center [533, 202] width 7 height 7
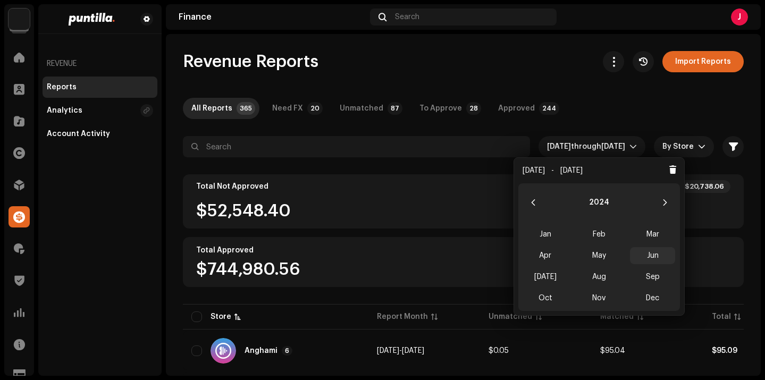
click at [651, 256] on span "Jun" at bounding box center [652, 255] width 45 height 17
click at [651, 280] on span "Sep" at bounding box center [652, 277] width 45 height 17
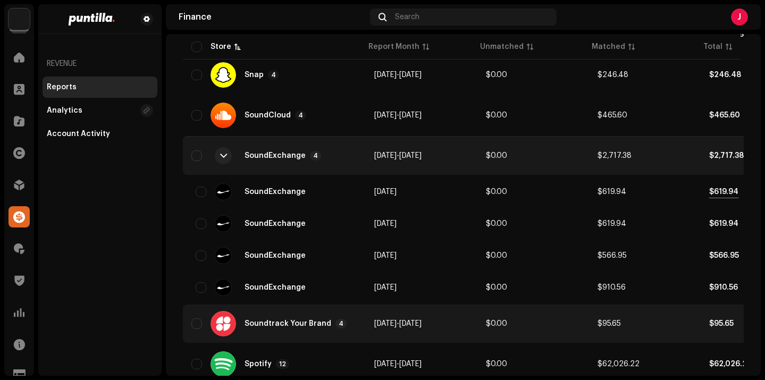
scroll to position [1040, 0]
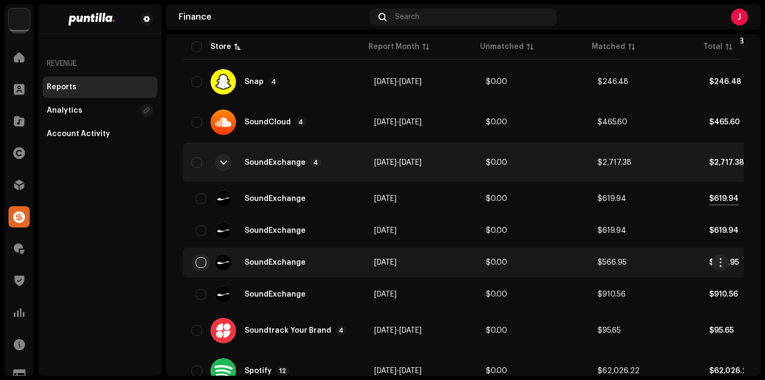
click at [198, 263] on input "checkbox" at bounding box center [201, 262] width 11 height 11
checkbox input "true"
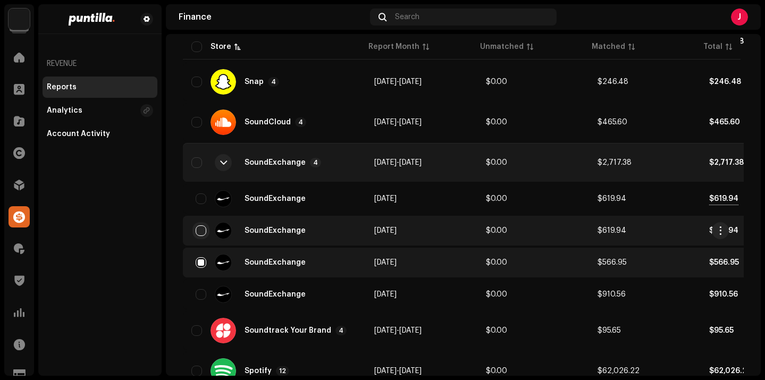
click at [198, 229] on input "checkbox" at bounding box center [201, 231] width 11 height 11
checkbox input "true"
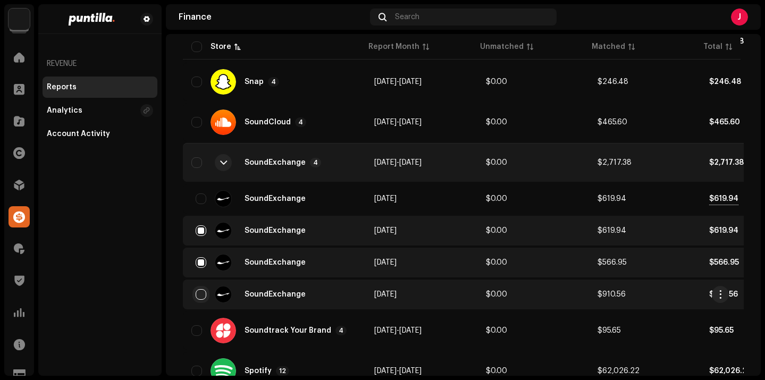
click at [201, 294] on input "checkbox" at bounding box center [201, 294] width 11 height 11
checkbox input "true"
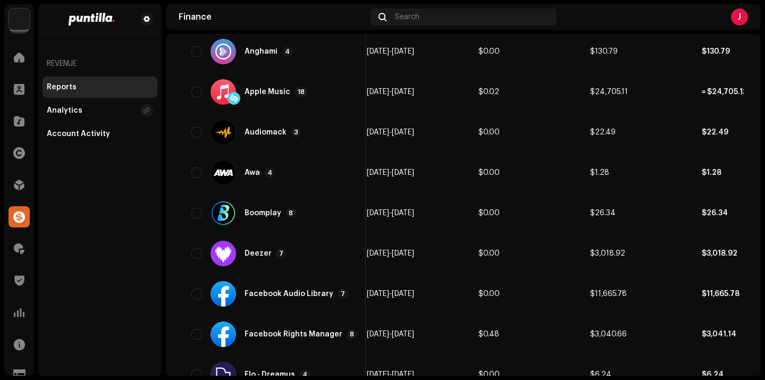
scroll to position [0, 0]
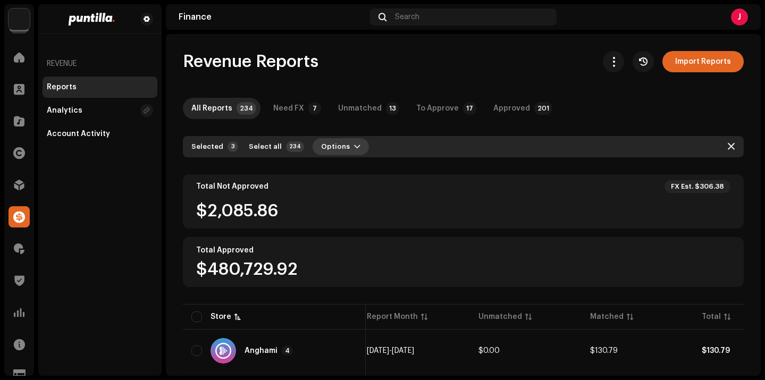
click at [354, 148] on span "button" at bounding box center [357, 147] width 6 height 9
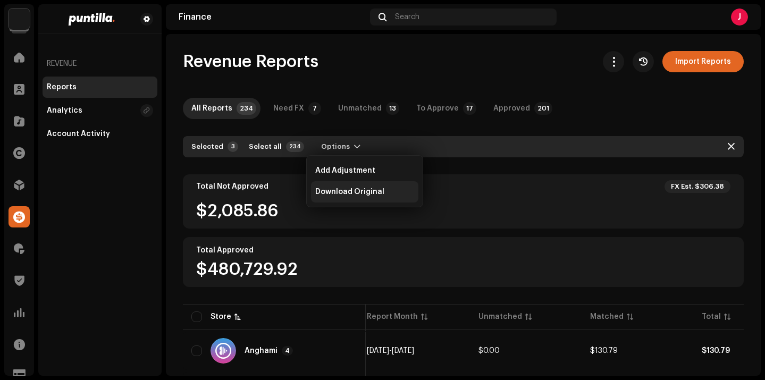
click at [352, 193] on span "Download Original" at bounding box center [349, 192] width 69 height 9
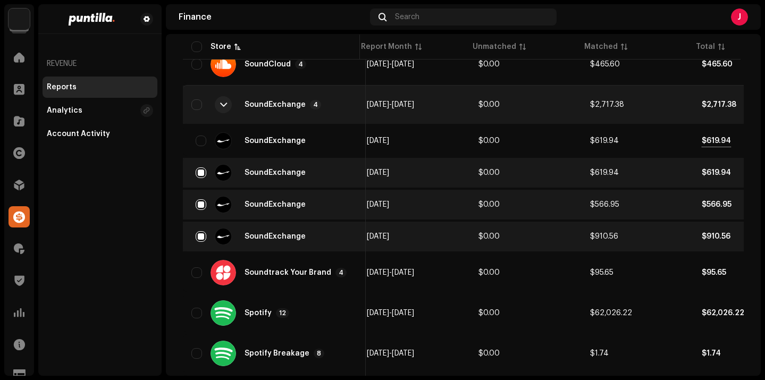
scroll to position [1055, 0]
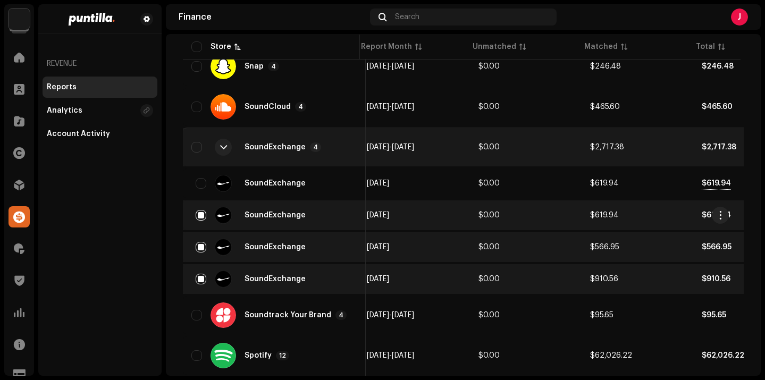
click at [202, 220] on input "checkbox" at bounding box center [201, 215] width 11 height 11
checkbox input "false"
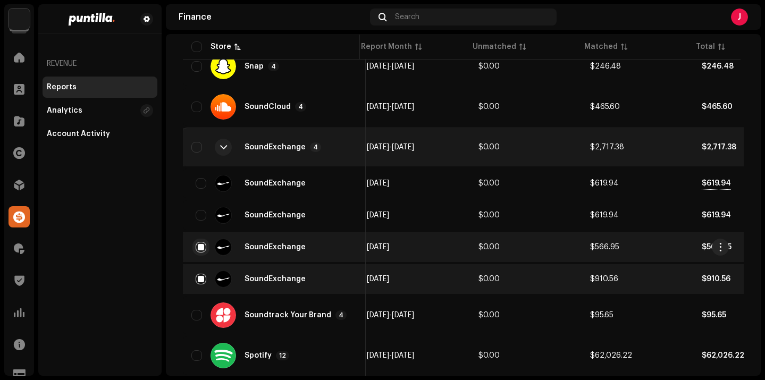
click at [203, 245] on input "checkbox" at bounding box center [201, 247] width 11 height 11
checkbox input "false"
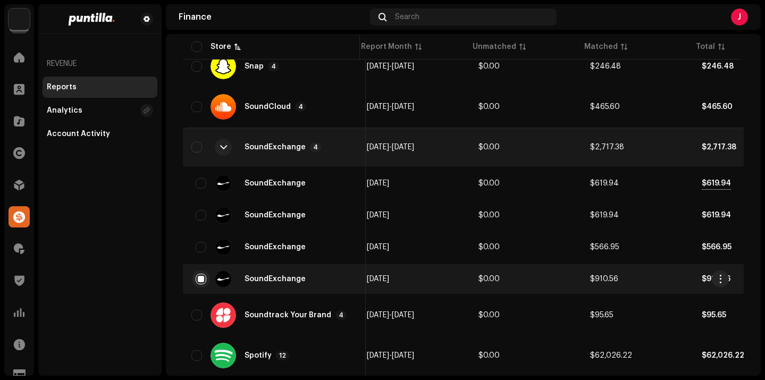
click at [201, 280] on input "checkbox" at bounding box center [201, 279] width 11 height 11
checkbox input "false"
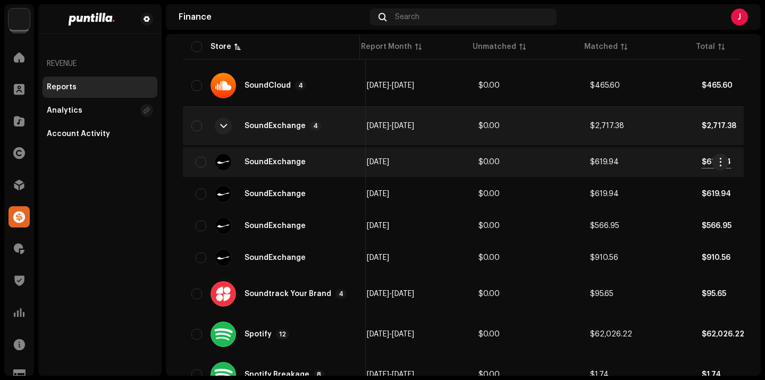
scroll to position [1083, 0]
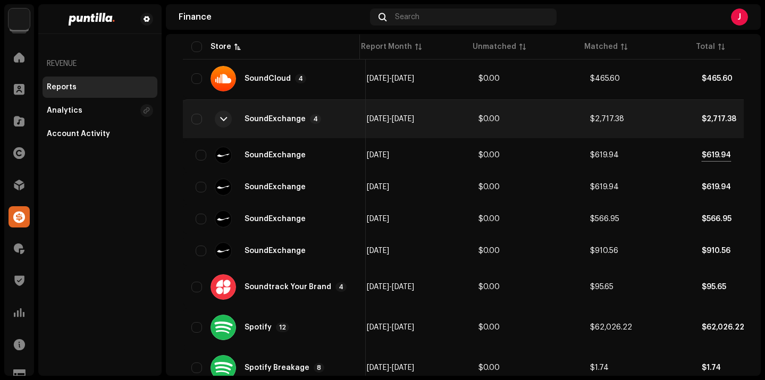
click at [296, 124] on div "SoundExchange 4" at bounding box center [274, 119] width 166 height 26
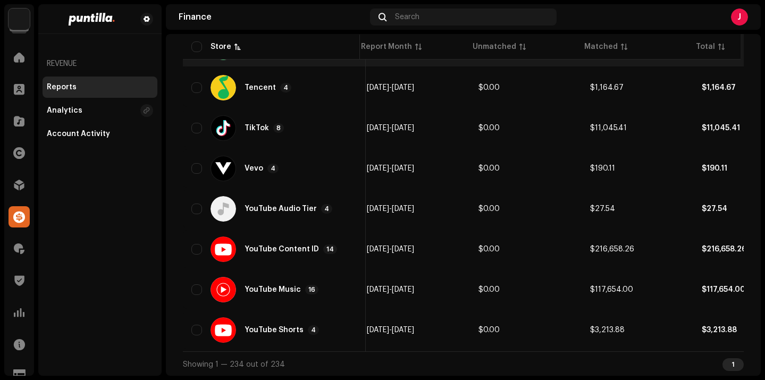
scroll to position [1282, 0]
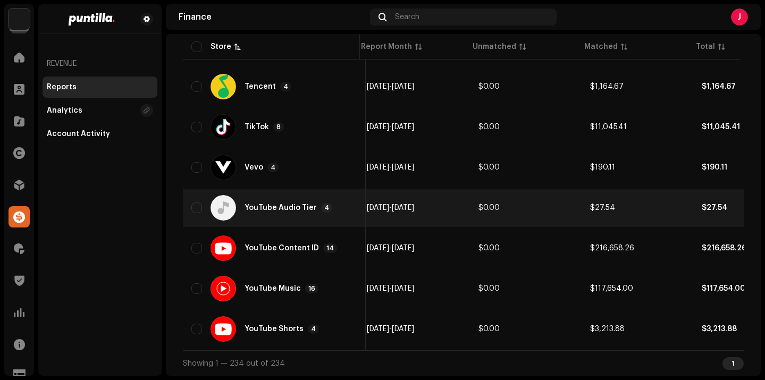
click at [279, 204] on div "YouTube Audio Tier" at bounding box center [281, 207] width 72 height 7
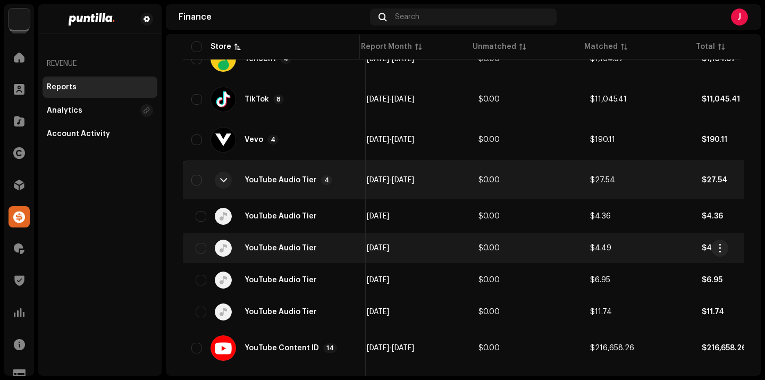
scroll to position [0, 0]
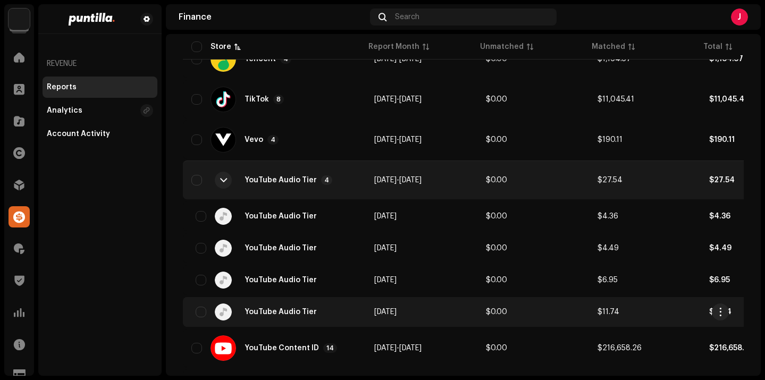
click at [203, 307] on input "checkbox" at bounding box center [201, 312] width 11 height 11
checkbox input "true"
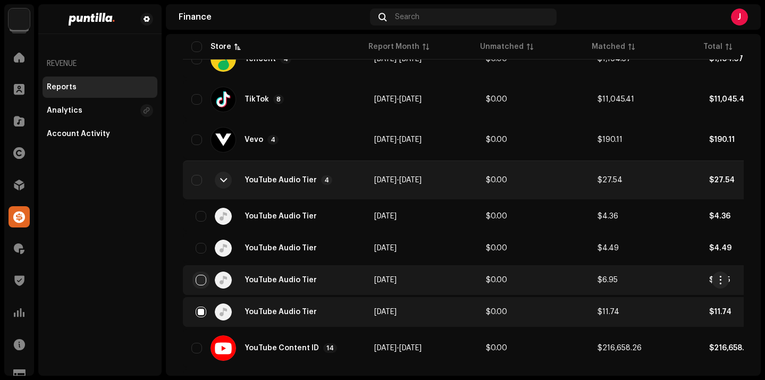
click at [202, 279] on input "checkbox" at bounding box center [201, 280] width 11 height 11
checkbox input "true"
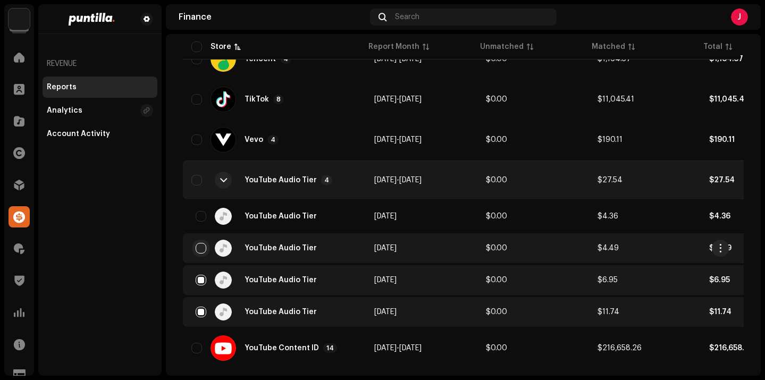
click at [203, 249] on input "checkbox" at bounding box center [201, 248] width 11 height 11
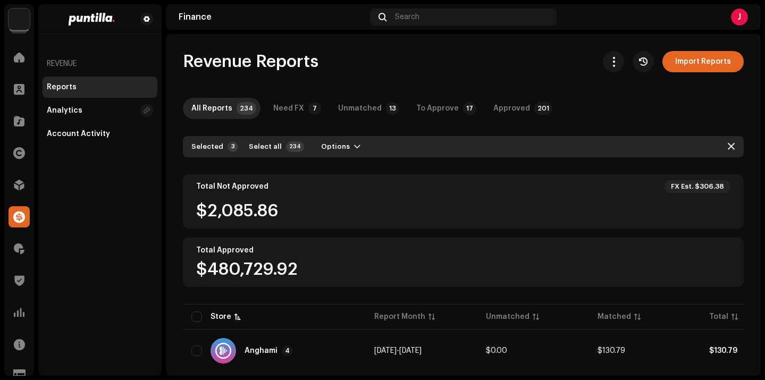
click at [59, 88] on div "Reports" at bounding box center [62, 87] width 30 height 9
drag, startPoint x: 735, startPoint y: 145, endPoint x: 729, endPoint y: 146, distance: 5.3
click at [734, 145] on div "Selected 3 Select all 234 Options" at bounding box center [463, 146] width 561 height 21
click at [728, 146] on span "button" at bounding box center [731, 147] width 7 height 9
checkbox input "false"
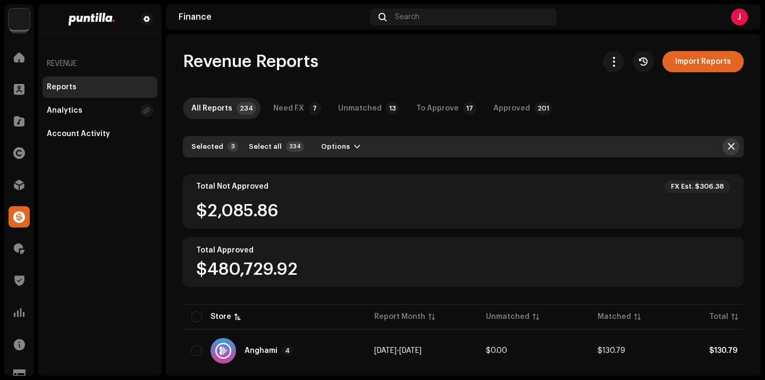
checkbox input "false"
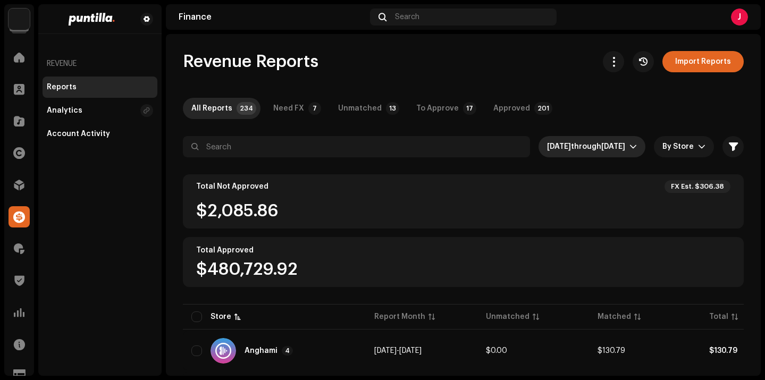
click at [640, 147] on p-select "Jun 2024 through Sep 2024" at bounding box center [592, 146] width 107 height 21
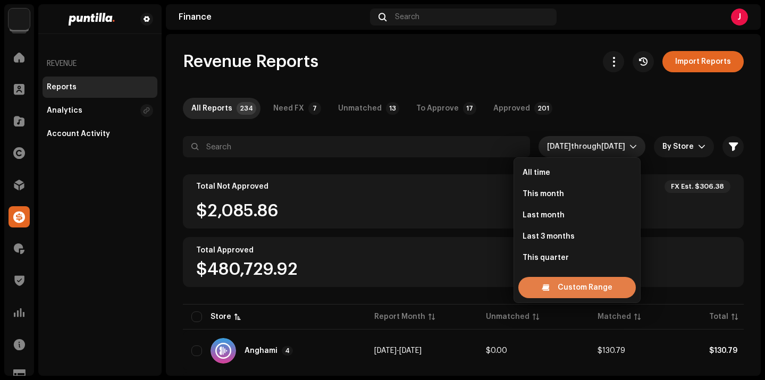
scroll to position [17, 0]
click at [596, 287] on span "Custom Range" at bounding box center [585, 287] width 55 height 21
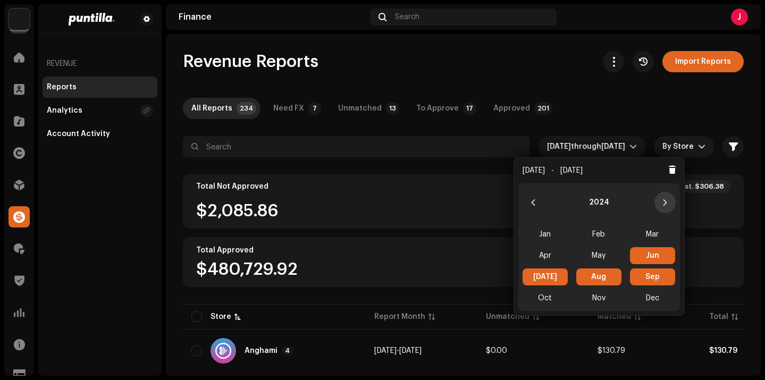
click at [670, 198] on button "Next Year" at bounding box center [665, 202] width 21 height 21
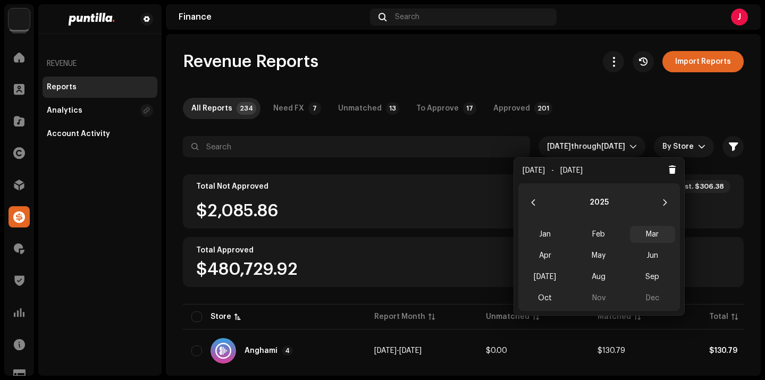
click at [655, 231] on span "Mar" at bounding box center [652, 234] width 45 height 17
click at [551, 294] on span "Oct" at bounding box center [545, 298] width 45 height 17
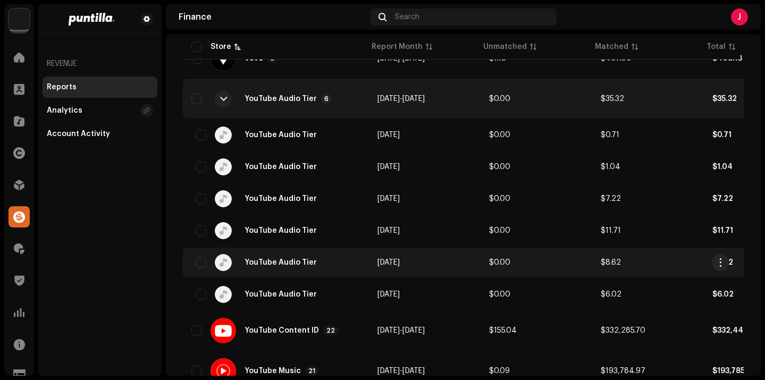
scroll to position [1398, 0]
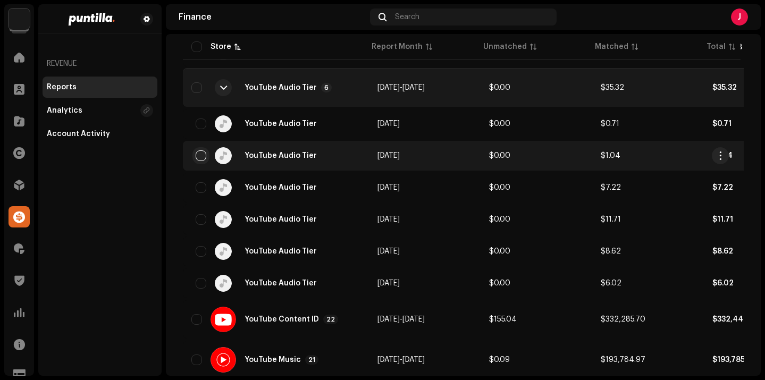
click at [199, 154] on input "checkbox" at bounding box center [201, 156] width 11 height 11
checkbox input "true"
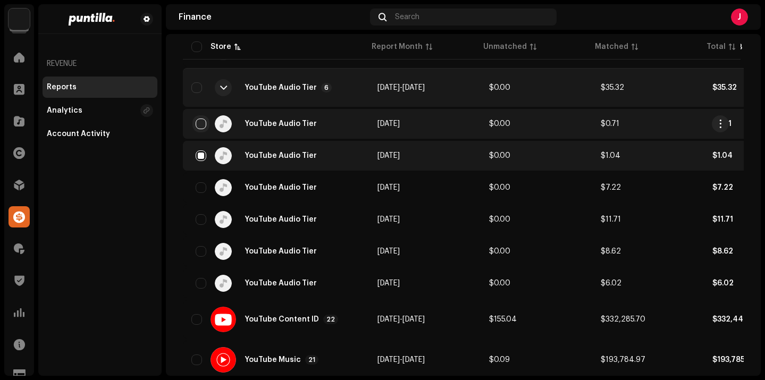
click at [201, 122] on input "checkbox" at bounding box center [201, 124] width 11 height 11
checkbox input "true"
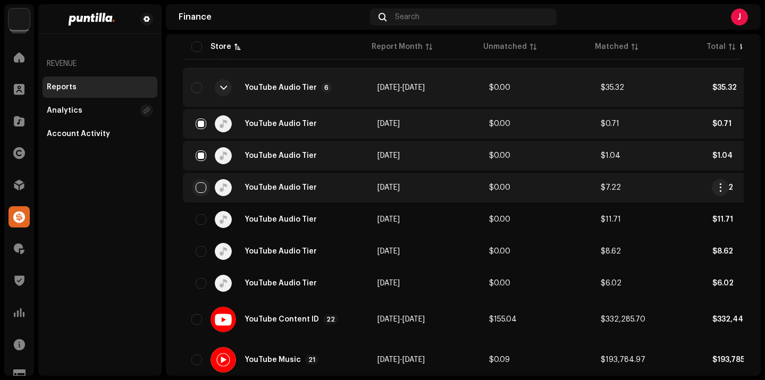
click at [201, 189] on input "checkbox" at bounding box center [201, 187] width 11 height 11
checkbox input "true"
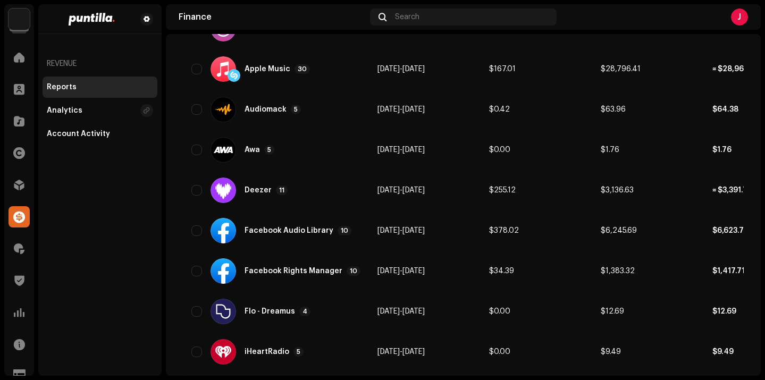
scroll to position [0, 0]
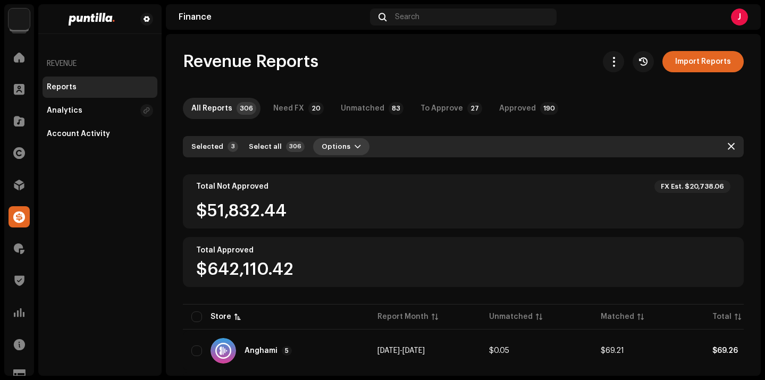
click at [335, 150] on span "Options" at bounding box center [336, 146] width 29 height 21
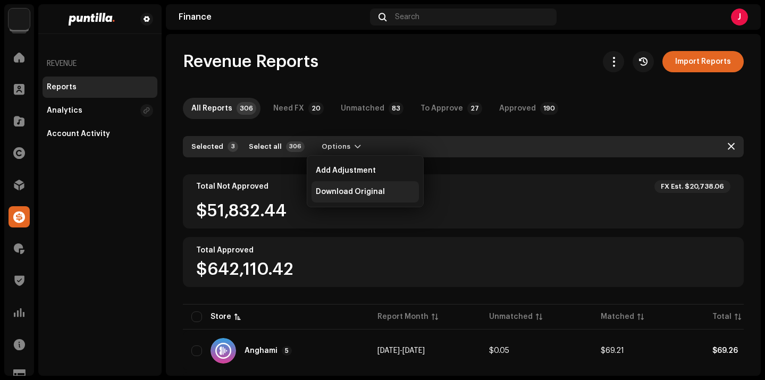
click at [355, 193] on span "Download Original" at bounding box center [350, 192] width 69 height 9
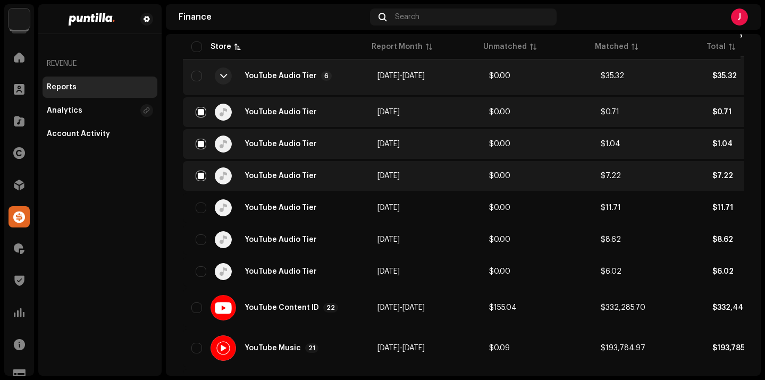
scroll to position [1406, 0]
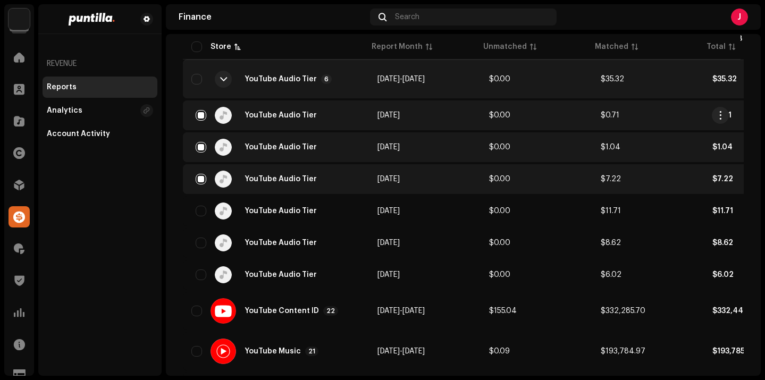
drag, startPoint x: 201, startPoint y: 115, endPoint x: 205, endPoint y: 128, distance: 13.3
click at [201, 115] on input "checkbox" at bounding box center [201, 115] width 11 height 11
checkbox input "false"
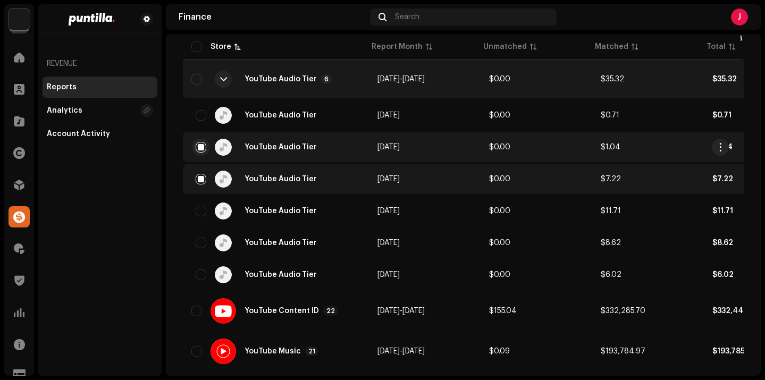
click at [205, 145] on input "checkbox" at bounding box center [201, 147] width 11 height 11
checkbox input "false"
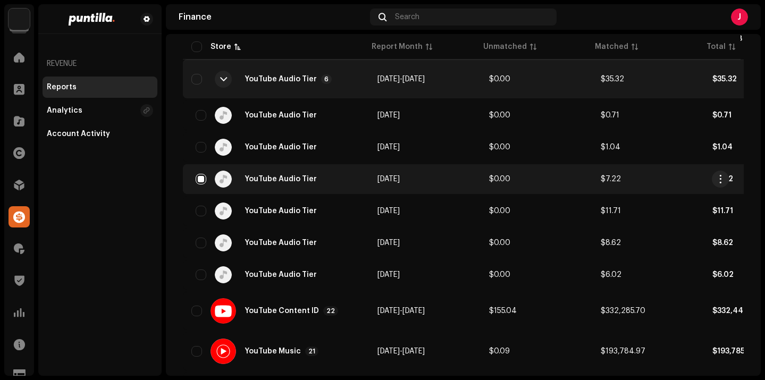
click at [194, 183] on div "YouTube Audio Tier" at bounding box center [275, 179] width 169 height 17
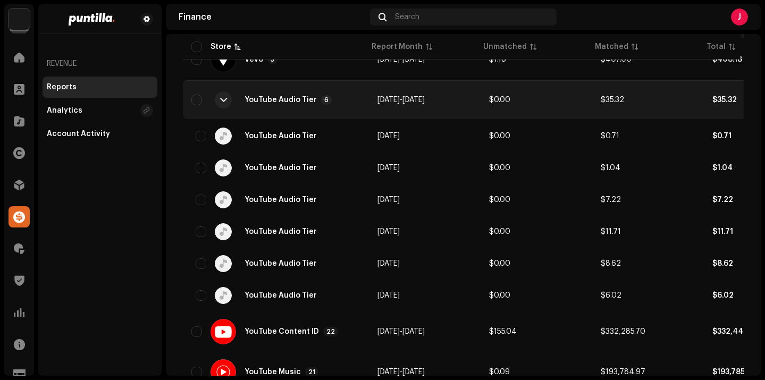
drag, startPoint x: 224, startPoint y: 103, endPoint x: 230, endPoint y: 114, distance: 12.1
click at [224, 103] on div at bounding box center [223, 100] width 7 height 9
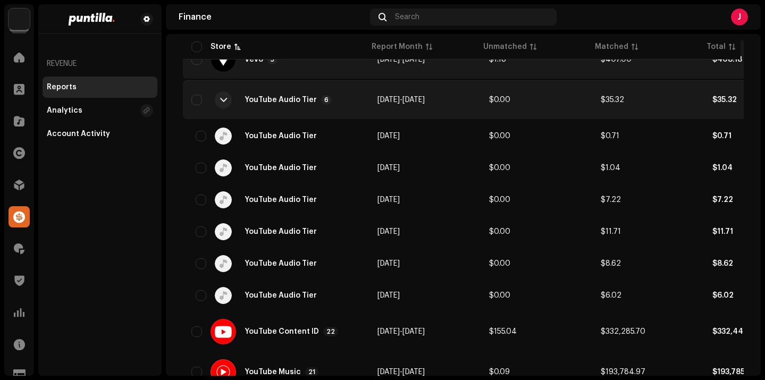
scroll to position [1282, 0]
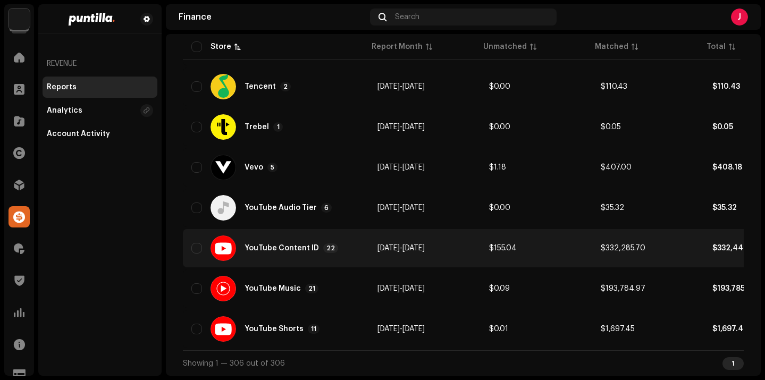
click at [269, 246] on div "YouTube Content ID" at bounding box center [282, 248] width 74 height 7
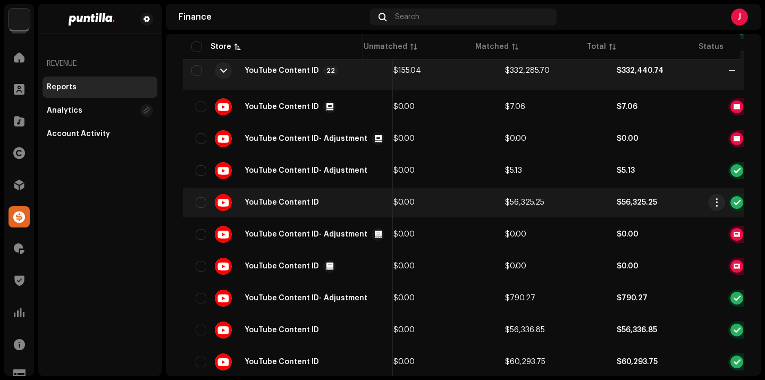
scroll to position [0, 123]
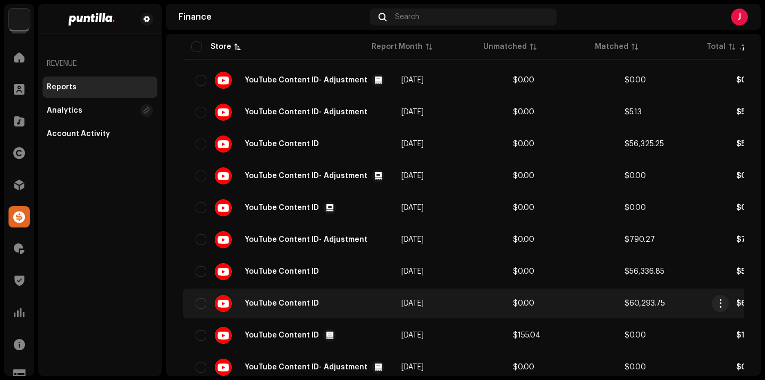
scroll to position [0, 1]
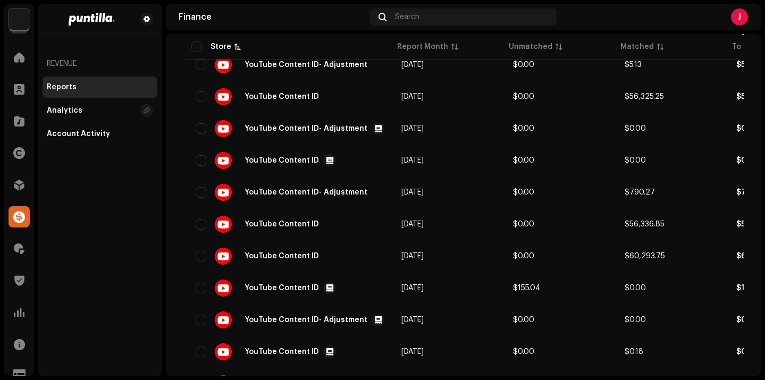
scroll to position [1567, 0]
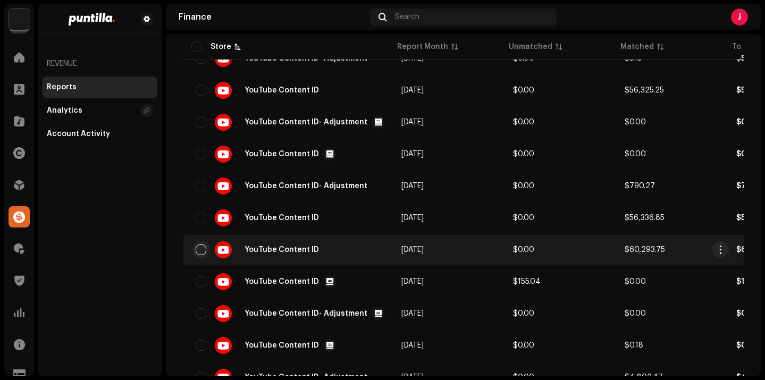
click at [198, 249] on input "checkbox" at bounding box center [201, 250] width 11 height 11
checkbox input "true"
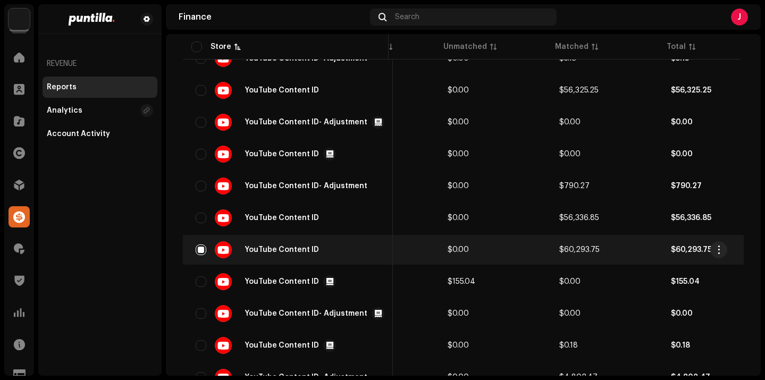
scroll to position [0, 0]
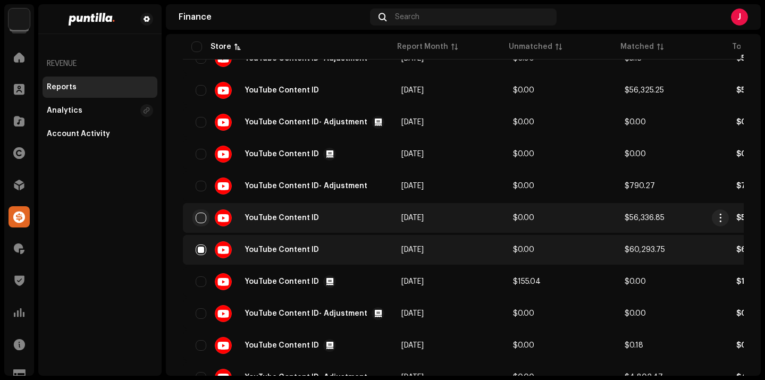
click at [201, 220] on input "checkbox" at bounding box center [201, 218] width 11 height 11
checkbox input "true"
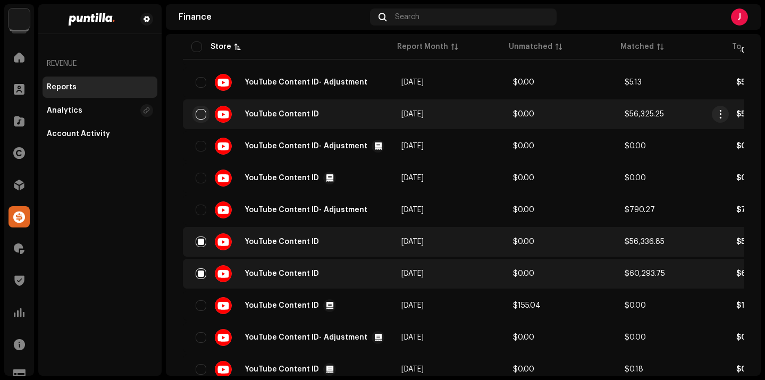
click at [202, 114] on input "checkbox" at bounding box center [201, 114] width 11 height 11
checkbox input "true"
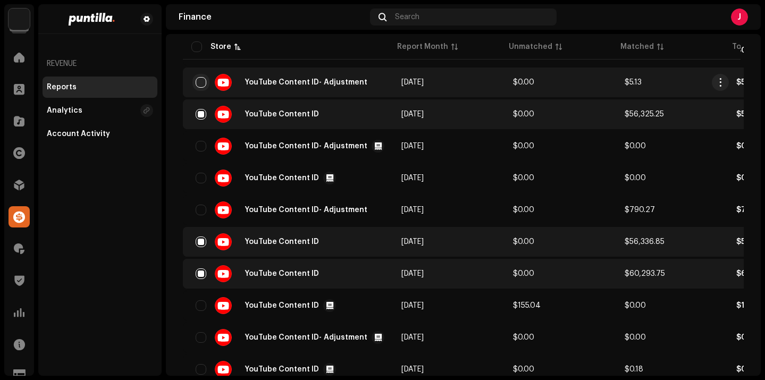
click at [202, 83] on input "checkbox" at bounding box center [201, 82] width 11 height 11
checkbox input "true"
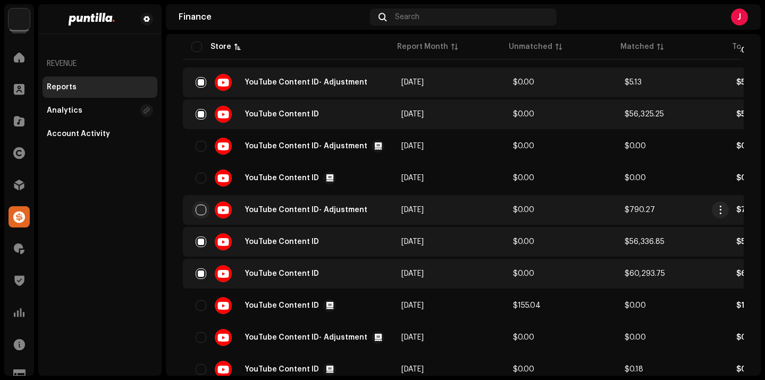
click at [203, 210] on input "checkbox" at bounding box center [201, 210] width 11 height 11
checkbox input "true"
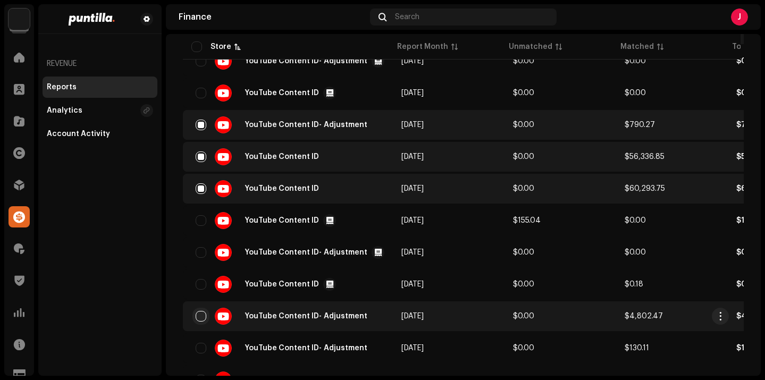
click at [201, 317] on input "checkbox" at bounding box center [201, 316] width 11 height 11
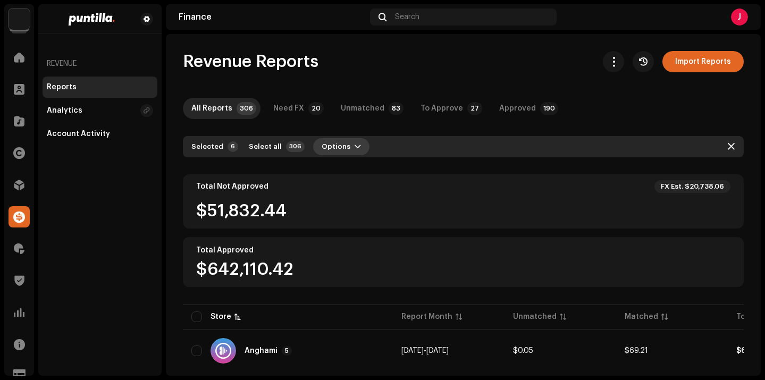
click at [345, 149] on button "Options" at bounding box center [341, 146] width 56 height 17
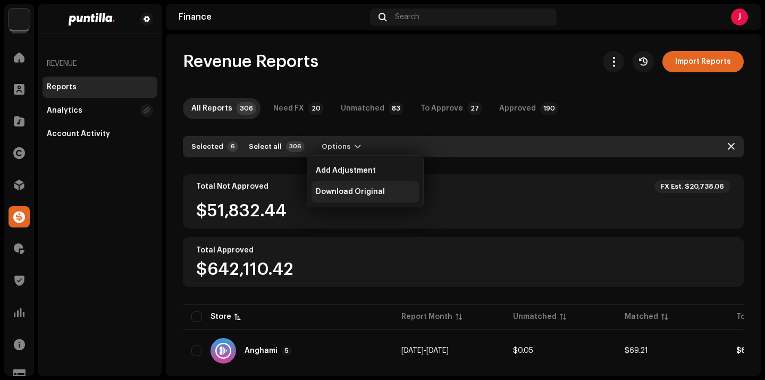
click at [349, 193] on span "Download Original" at bounding box center [350, 192] width 69 height 9
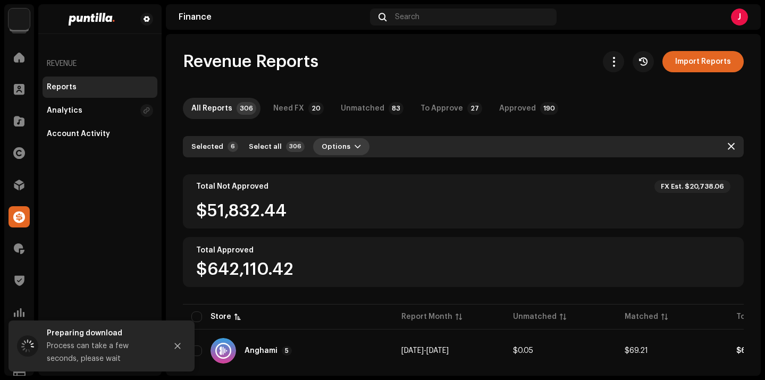
click at [355, 147] on span "button" at bounding box center [358, 147] width 6 height 9
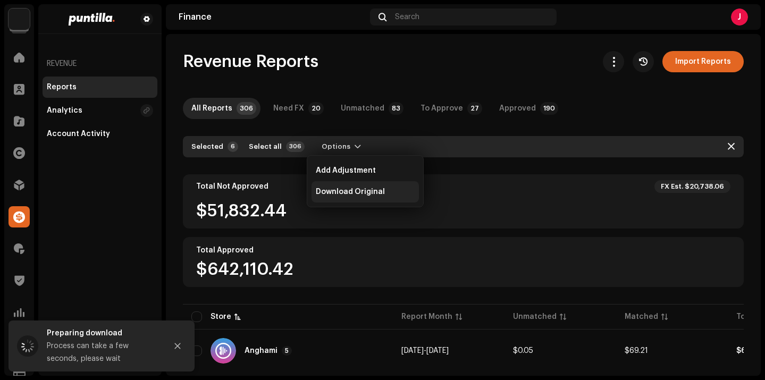
click at [365, 193] on span "Download Original" at bounding box center [350, 192] width 69 height 9
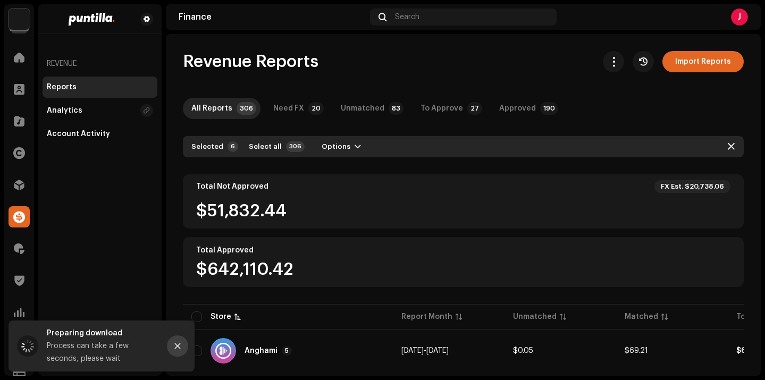
click at [179, 345] on icon "Close" at bounding box center [178, 347] width 6 height 6
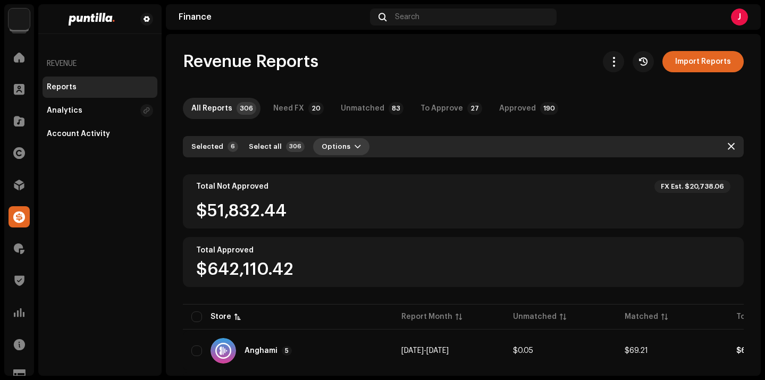
click at [355, 146] on span "button" at bounding box center [358, 147] width 6 height 9
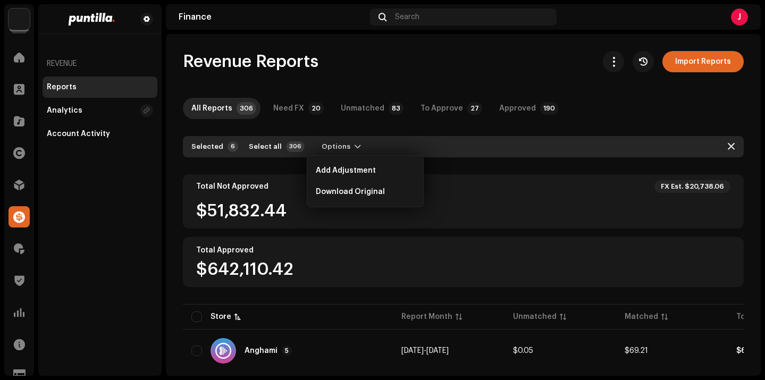
drag, startPoint x: 371, startPoint y: 74, endPoint x: 328, endPoint y: 72, distance: 43.1
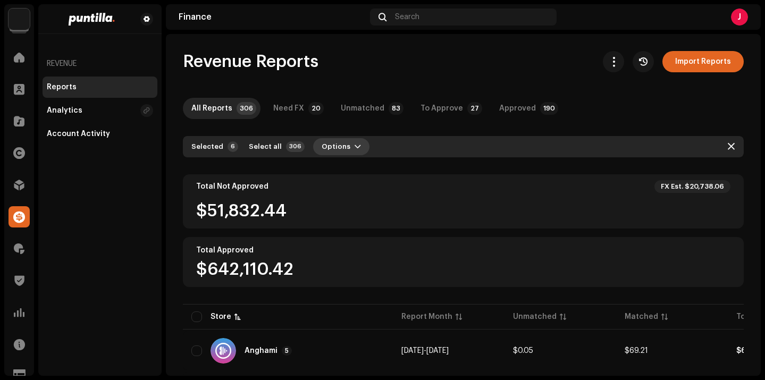
click at [355, 147] on span "button" at bounding box center [358, 147] width 6 height 9
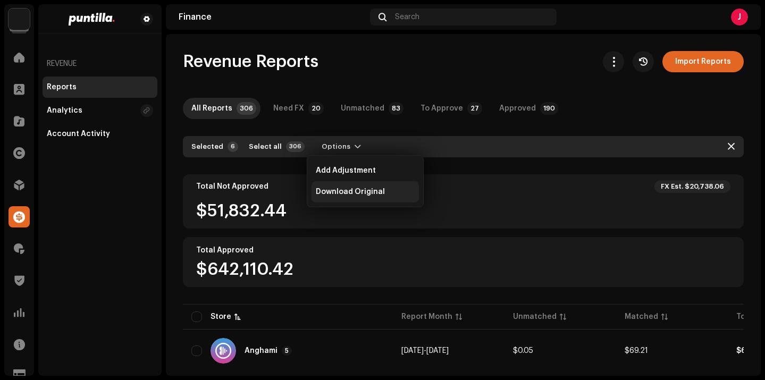
click at [360, 193] on span "Download Original" at bounding box center [350, 192] width 69 height 9
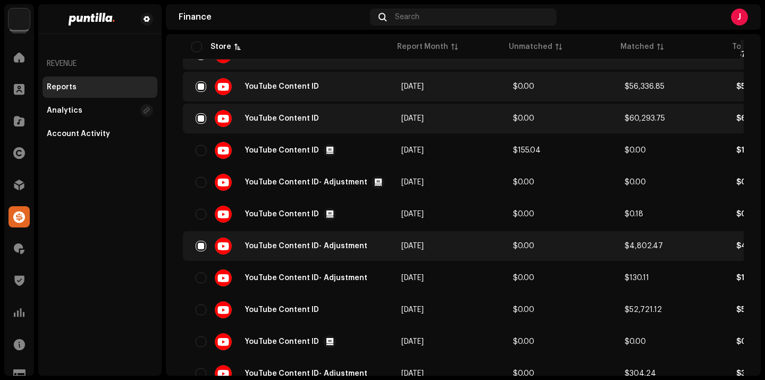
scroll to position [1697, 0]
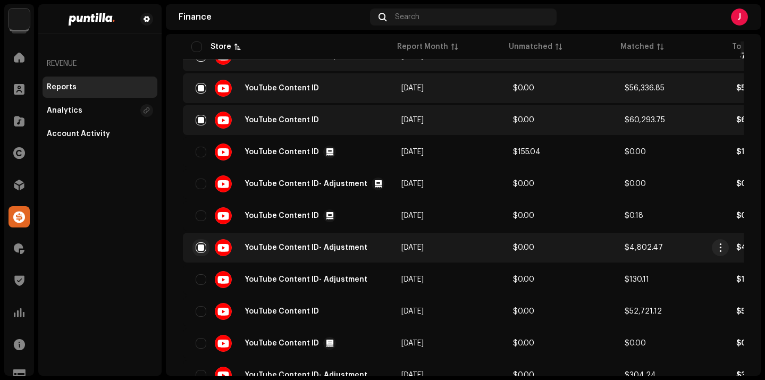
click at [201, 248] on input "checkbox" at bounding box center [201, 248] width 11 height 11
checkbox input "false"
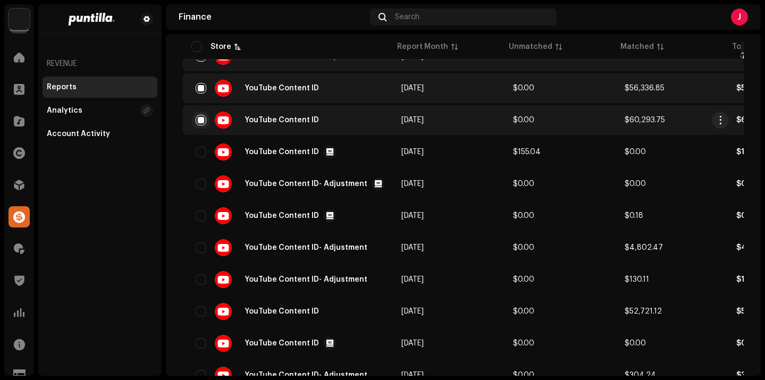
click at [204, 116] on input "checkbox" at bounding box center [201, 120] width 11 height 11
checkbox input "false"
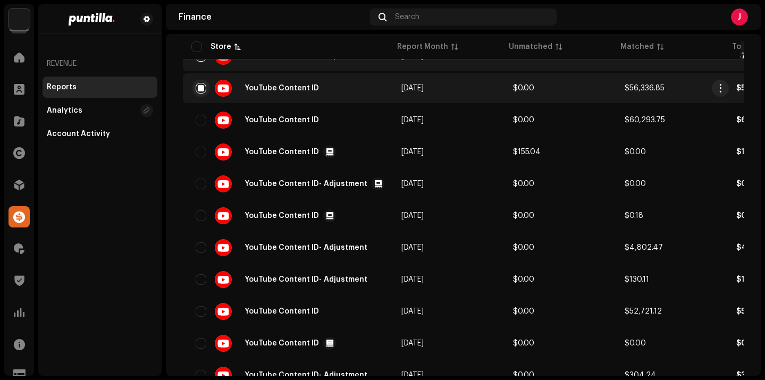
click at [201, 90] on input "checkbox" at bounding box center [201, 88] width 11 height 11
checkbox input "false"
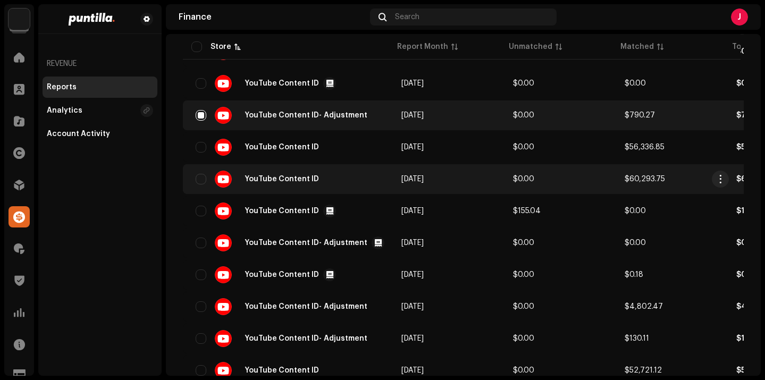
scroll to position [1637, 0]
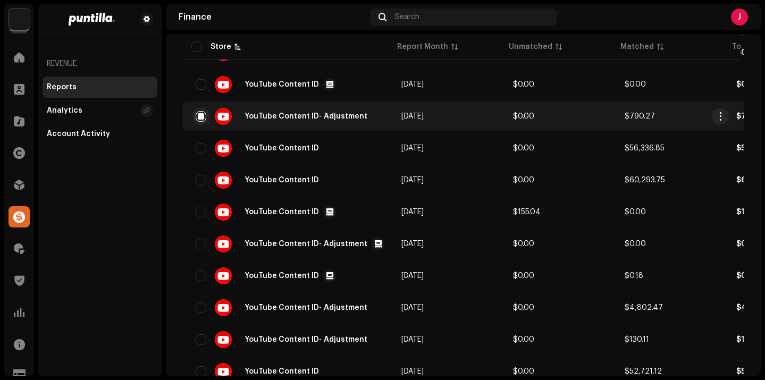
click at [204, 118] on input "checkbox" at bounding box center [201, 116] width 11 height 11
checkbox input "false"
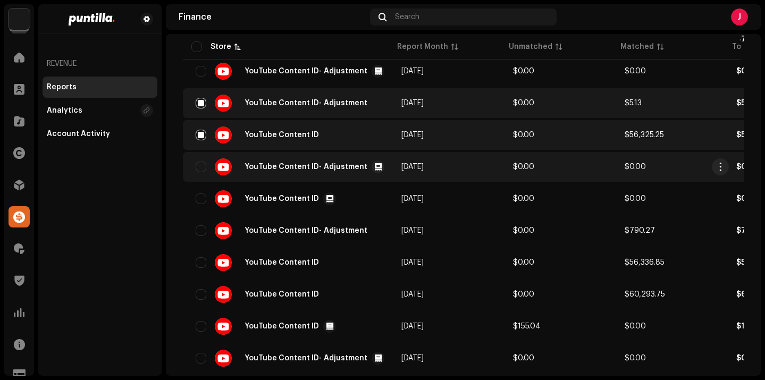
scroll to position [1521, 0]
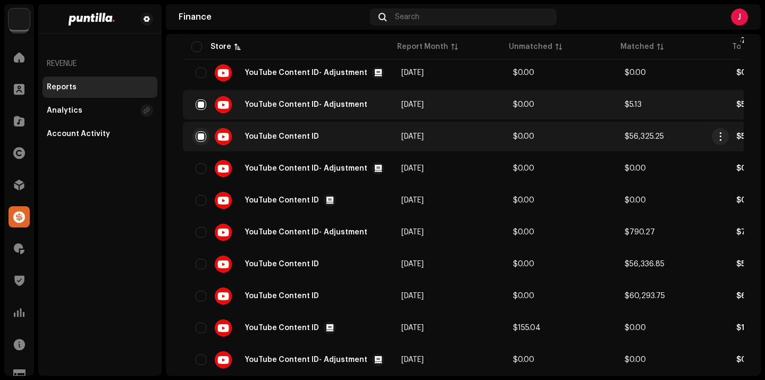
click at [201, 136] on input "checkbox" at bounding box center [201, 136] width 11 height 11
checkbox input "false"
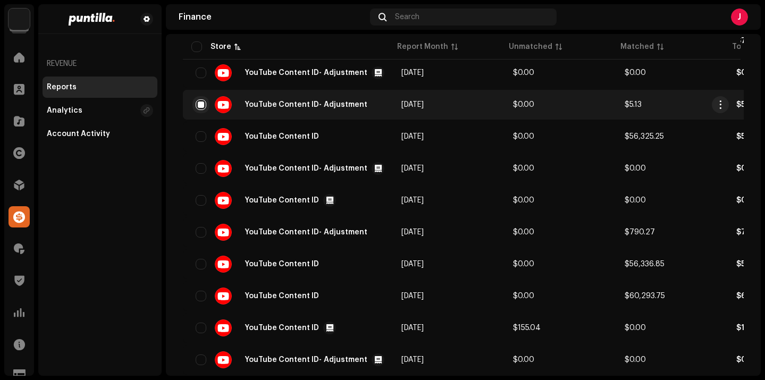
click at [205, 107] on input "checkbox" at bounding box center [201, 104] width 11 height 11
checkbox input "false"
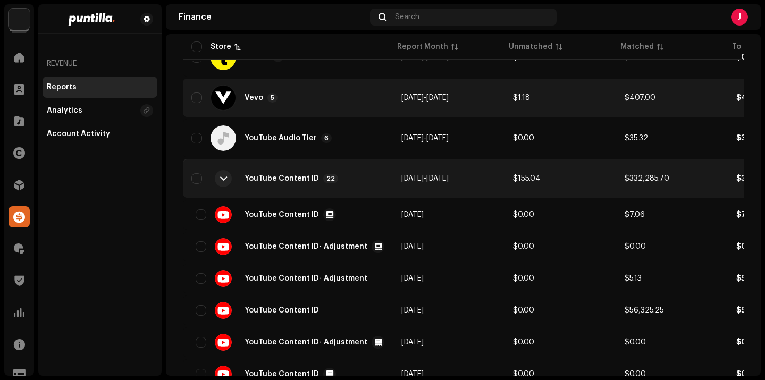
click at [244, 180] on div "YouTube Content ID 22" at bounding box center [287, 179] width 193 height 26
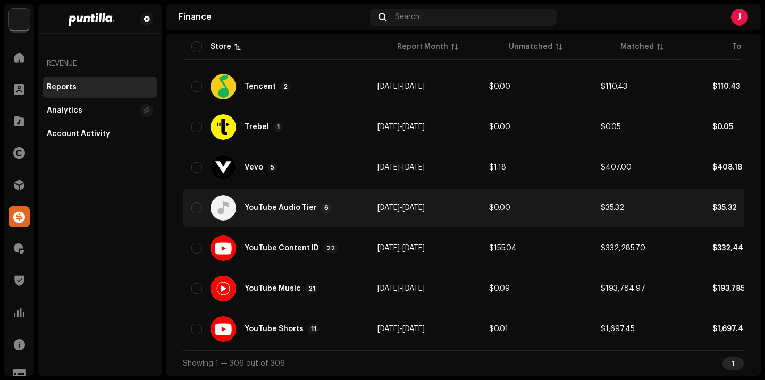
scroll to position [1282, 0]
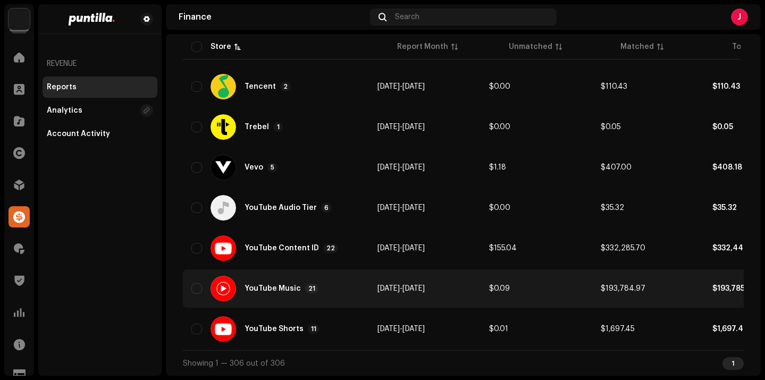
click at [319, 283] on div "YouTube Music 21" at bounding box center [275, 289] width 169 height 26
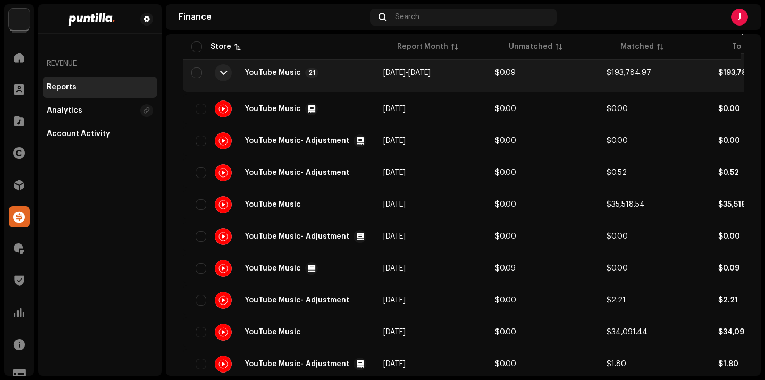
scroll to position [1499, 0]
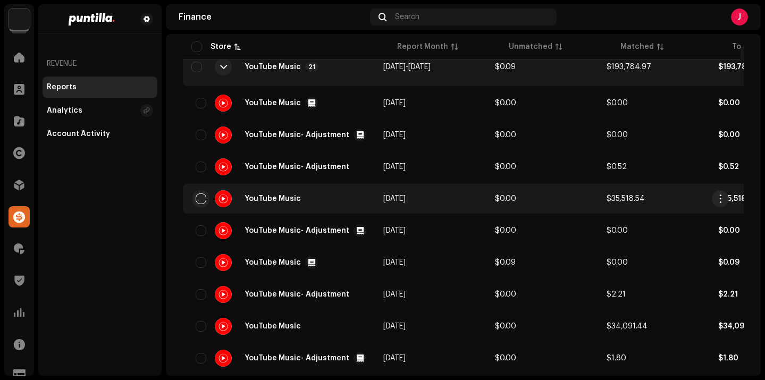
click at [202, 200] on input "checkbox" at bounding box center [201, 199] width 11 height 11
checkbox input "true"
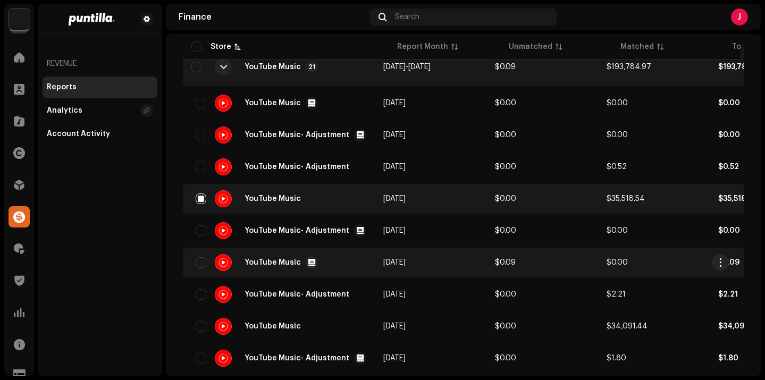
scroll to position [1521, 0]
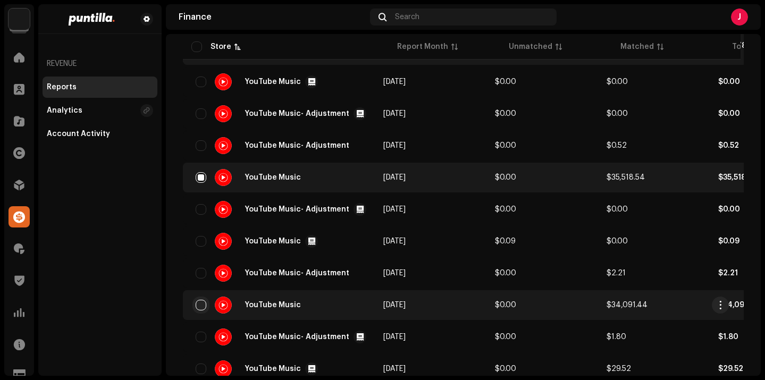
click at [203, 303] on input "checkbox" at bounding box center [201, 305] width 11 height 11
checkbox input "true"
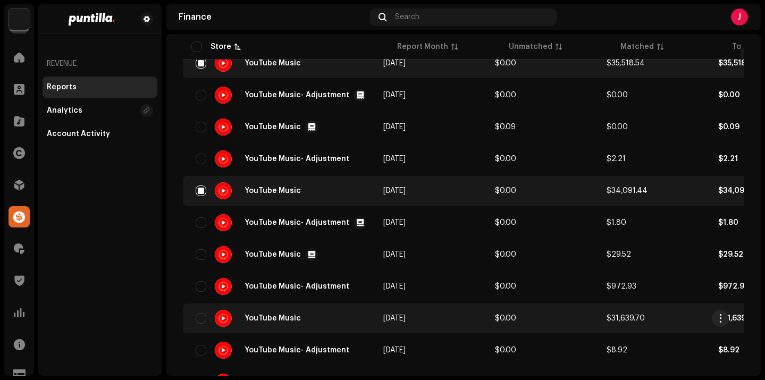
scroll to position [1639, 0]
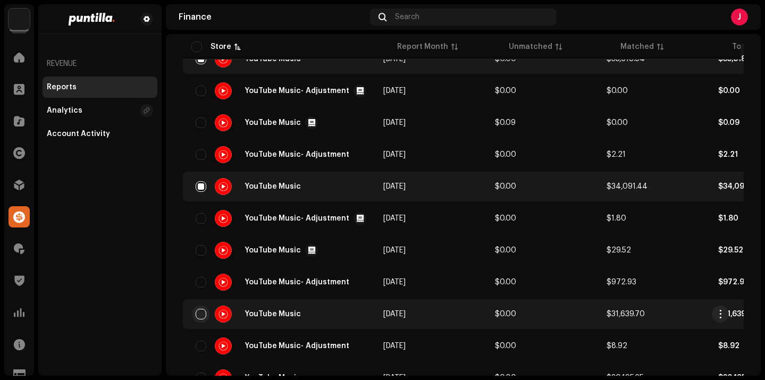
click at [200, 313] on input "checkbox" at bounding box center [201, 314] width 11 height 11
checkbox input "true"
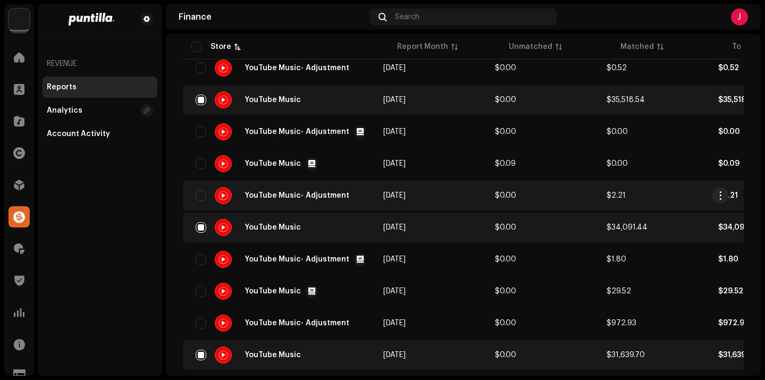
scroll to position [1597, 0]
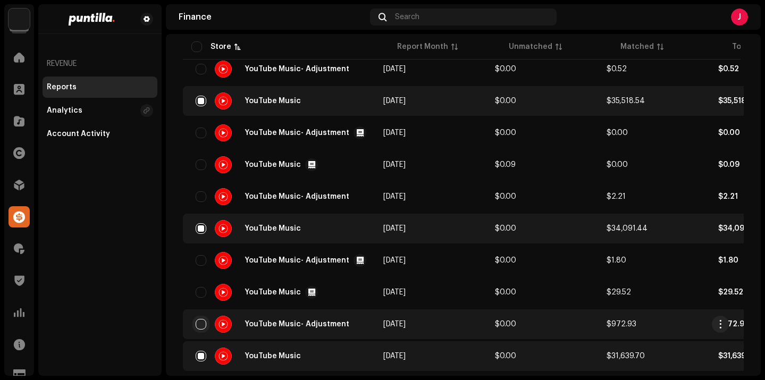
click at [198, 323] on input "checkbox" at bounding box center [201, 324] width 11 height 11
checkbox input "true"
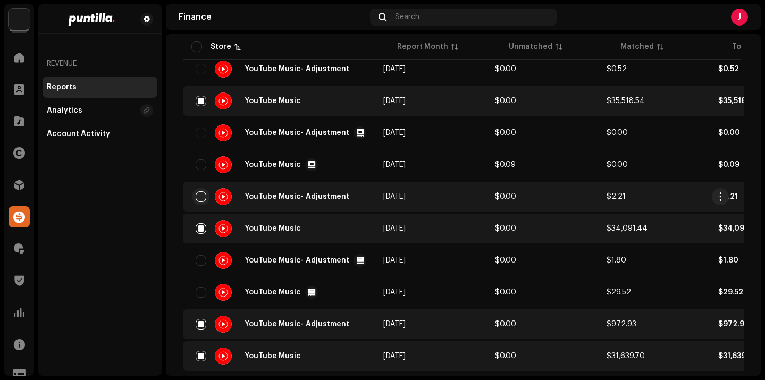
click at [202, 197] on input "checkbox" at bounding box center [201, 196] width 11 height 11
checkbox input "true"
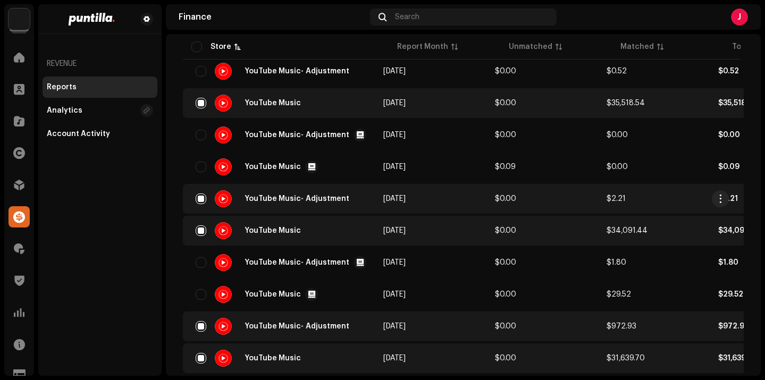
scroll to position [1599, 0]
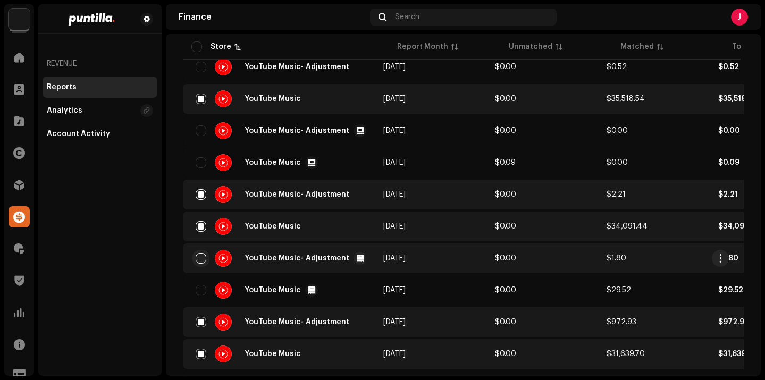
click at [200, 259] on input "checkbox" at bounding box center [201, 258] width 11 height 11
checkbox input "true"
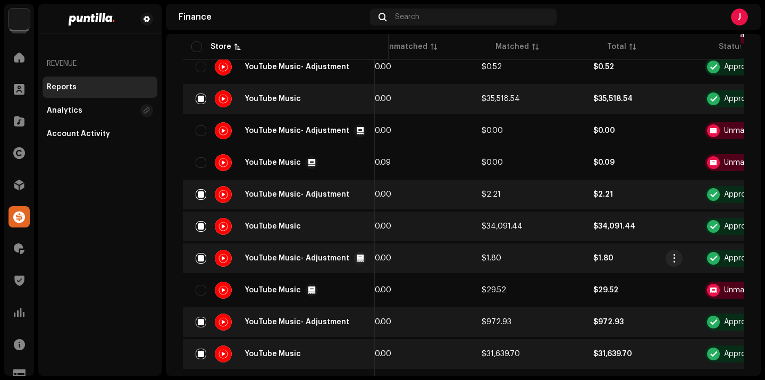
scroll to position [0, 155]
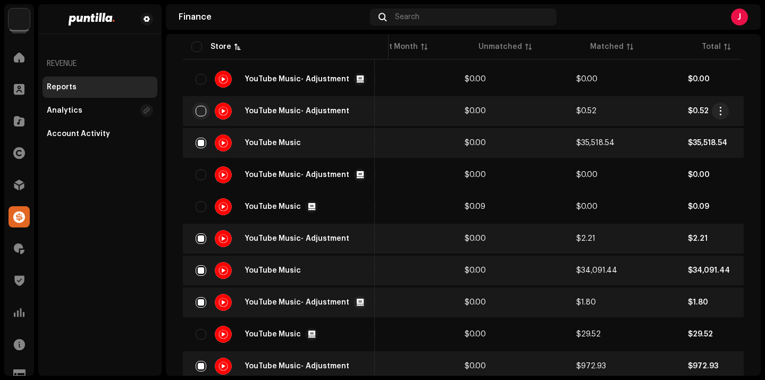
click at [201, 111] on input "checkbox" at bounding box center [201, 111] width 11 height 11
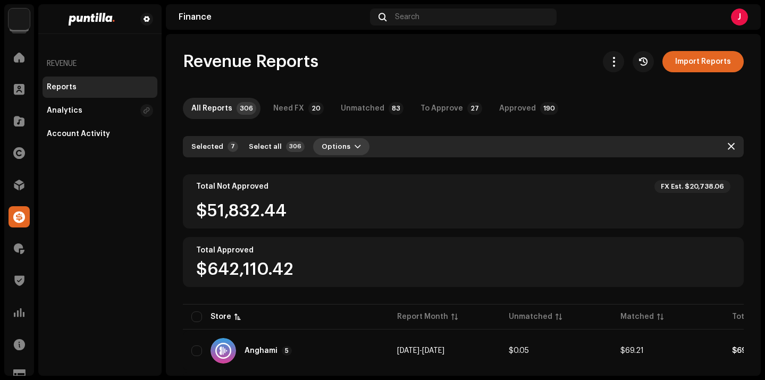
click at [352, 148] on button "Options" at bounding box center [341, 146] width 56 height 17
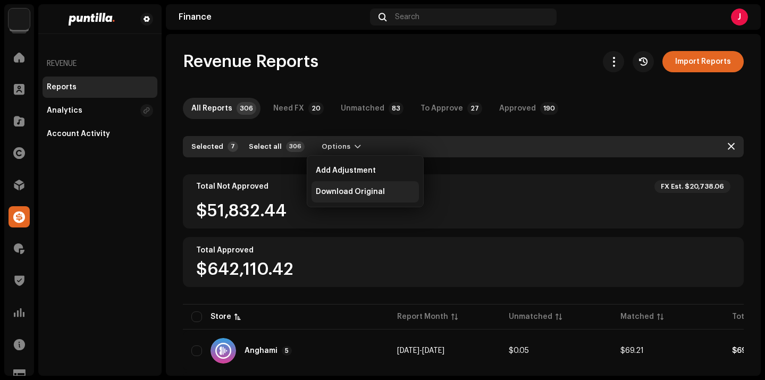
click at [375, 196] on span "Download Original" at bounding box center [350, 192] width 69 height 9
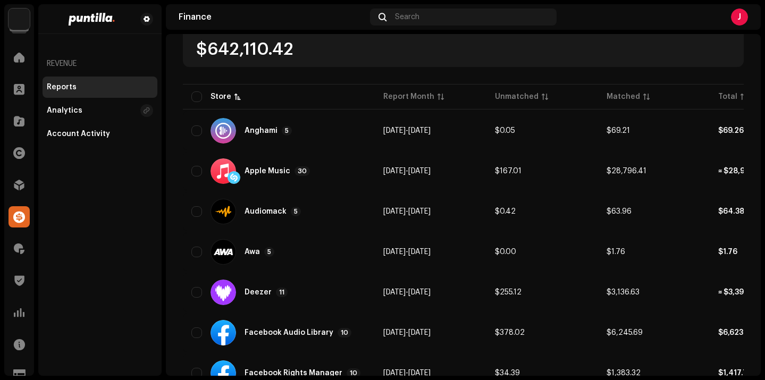
scroll to position [0, 0]
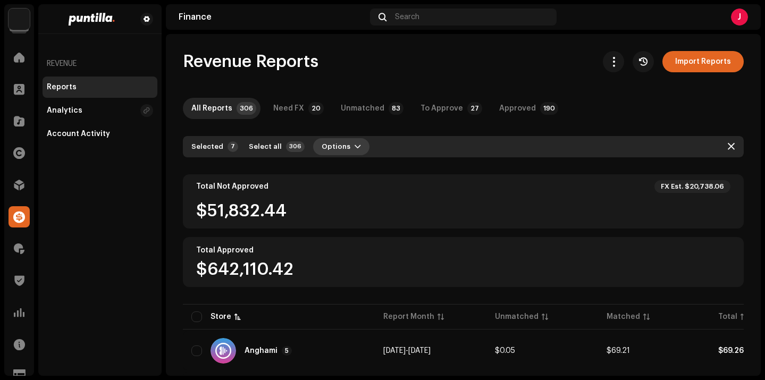
click at [336, 147] on span "Options" at bounding box center [336, 146] width 29 height 21
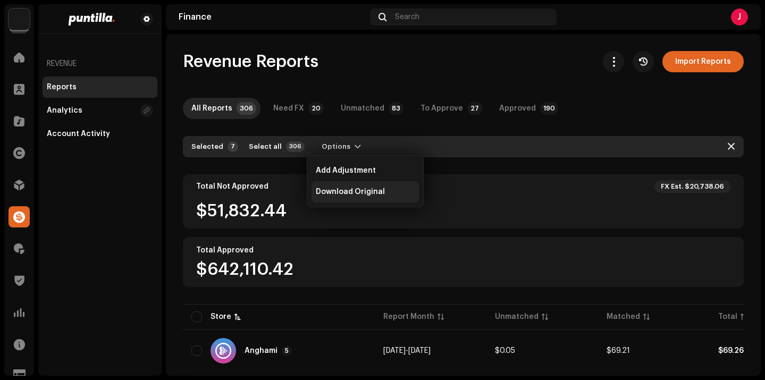
click at [344, 195] on span "Download Original" at bounding box center [350, 192] width 69 height 9
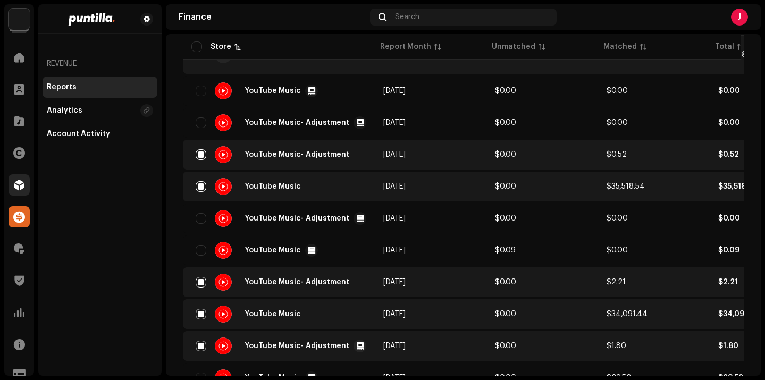
scroll to position [1503, 0]
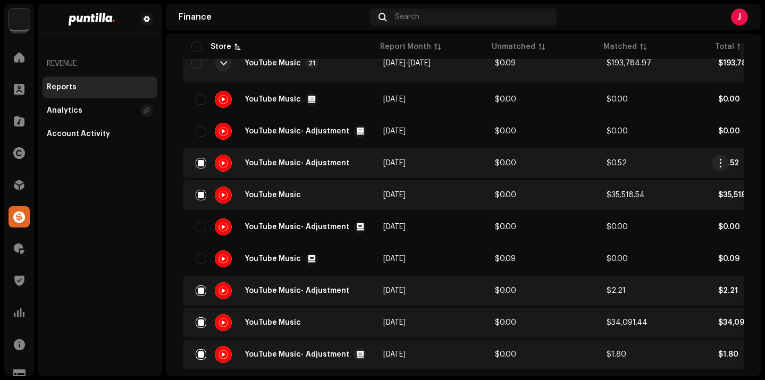
drag, startPoint x: 203, startPoint y: 163, endPoint x: 203, endPoint y: 171, distance: 8.0
click at [203, 163] on input "checkbox" at bounding box center [201, 163] width 11 height 11
checkbox input "false"
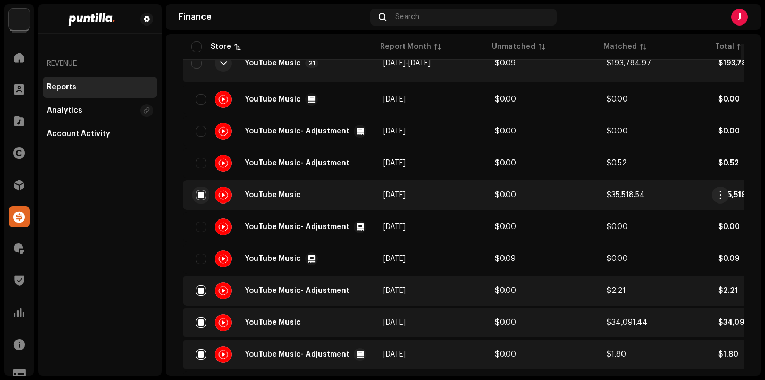
click at [205, 196] on input "checkbox" at bounding box center [201, 195] width 11 height 11
checkbox input "false"
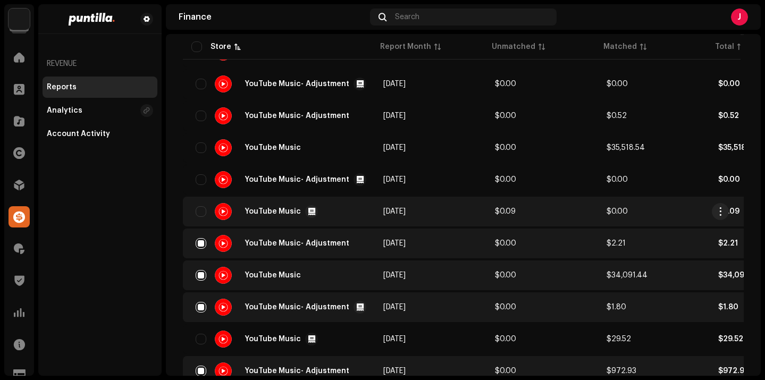
scroll to position [1552, 0]
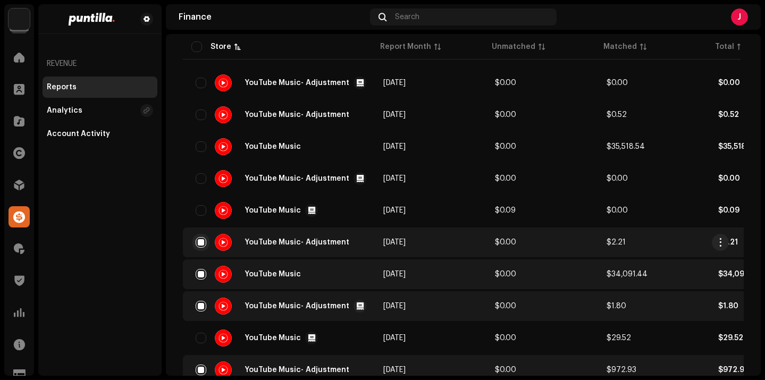
click at [201, 243] on input "checkbox" at bounding box center [201, 242] width 11 height 11
checkbox input "false"
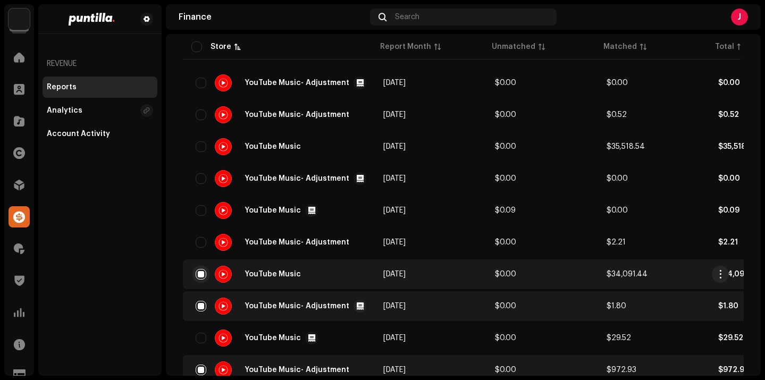
click at [202, 270] on input "checkbox" at bounding box center [201, 274] width 11 height 11
checkbox input "false"
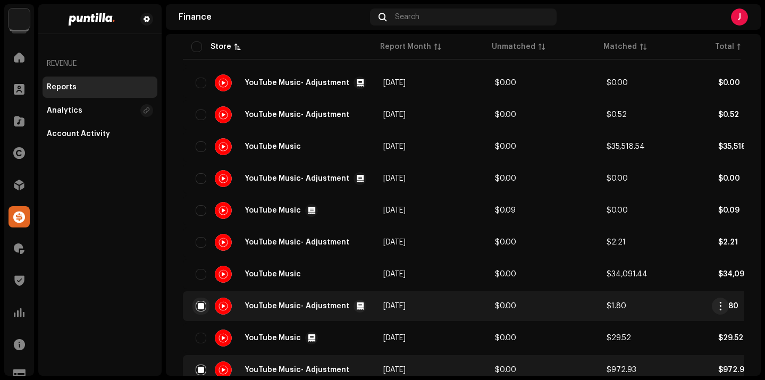
click at [202, 309] on input "checkbox" at bounding box center [201, 306] width 11 height 11
checkbox input "false"
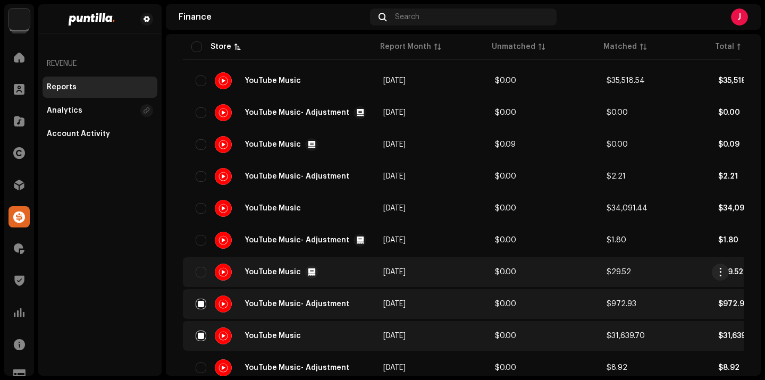
scroll to position [1619, 0]
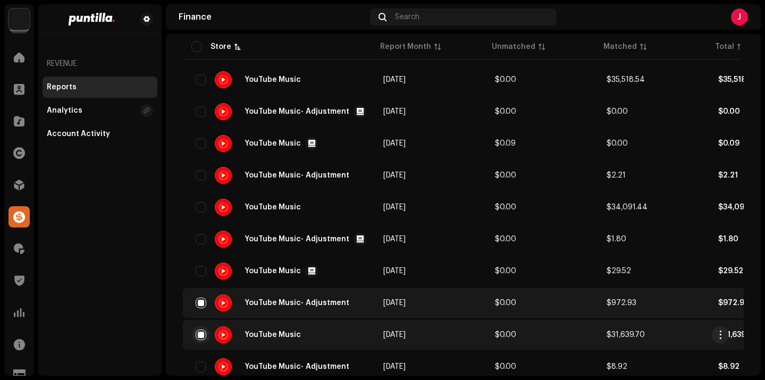
drag, startPoint x: 200, startPoint y: 304, endPoint x: 205, endPoint y: 332, distance: 29.2
click at [200, 304] on input "checkbox" at bounding box center [201, 303] width 11 height 11
checkbox input "false"
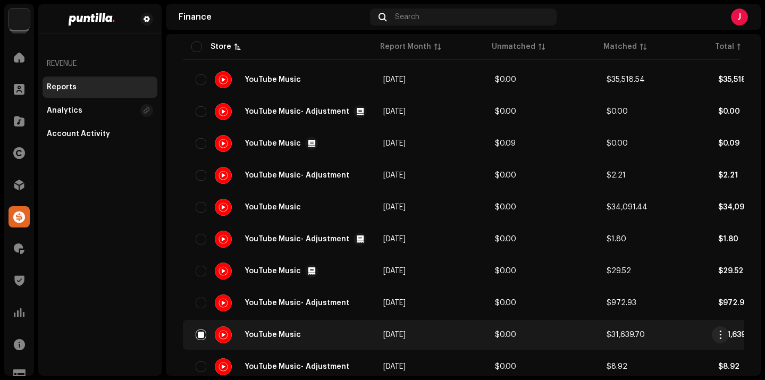
drag, startPoint x: 206, startPoint y: 336, endPoint x: 230, endPoint y: 330, distance: 25.0
click at [206, 336] on input "checkbox" at bounding box center [201, 335] width 11 height 11
checkbox input "false"
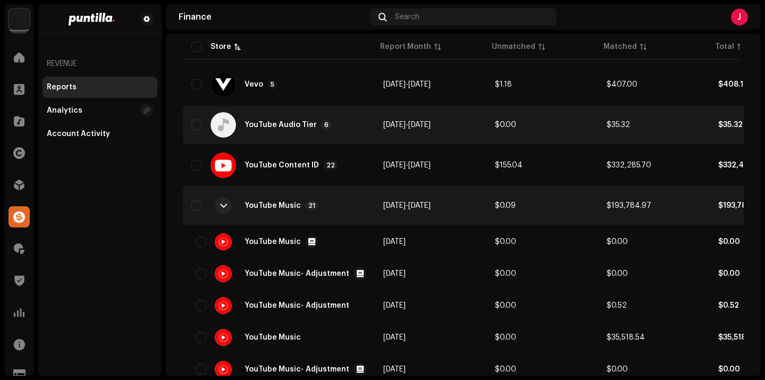
click at [258, 212] on div "YouTube Music 21" at bounding box center [278, 206] width 175 height 26
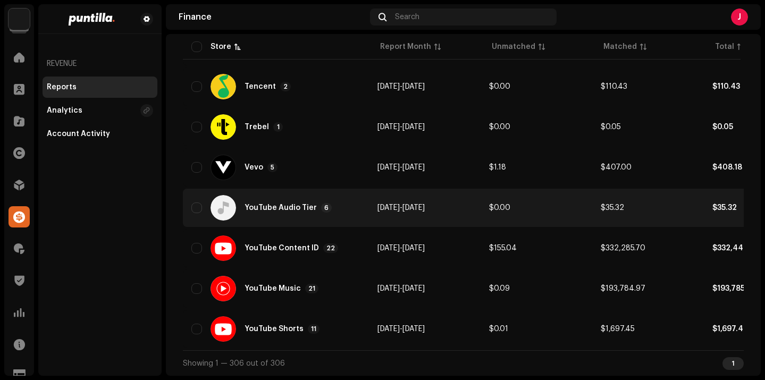
scroll to position [1282, 0]
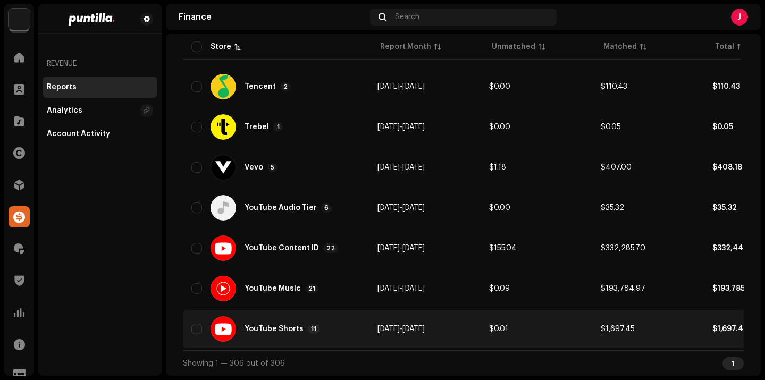
click at [282, 326] on div "YouTube Shorts" at bounding box center [274, 329] width 59 height 7
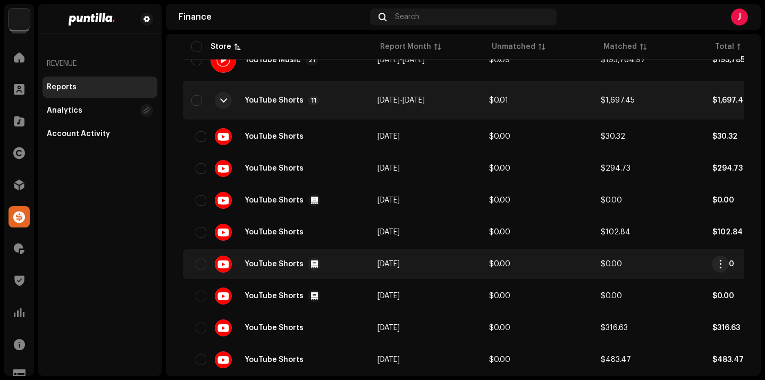
scroll to position [0, 63]
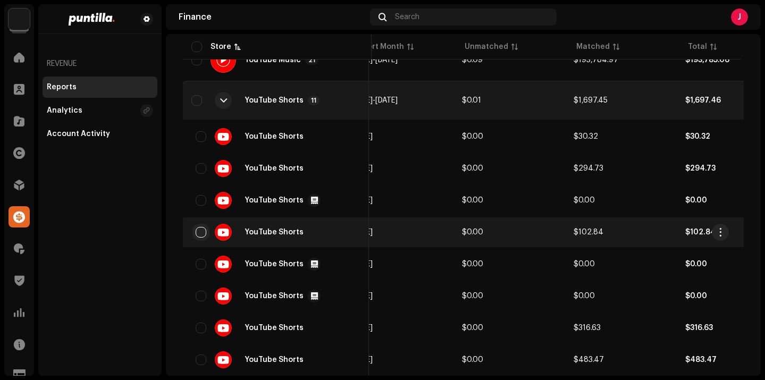
click at [202, 230] on input "checkbox" at bounding box center [201, 232] width 11 height 11
checkbox input "true"
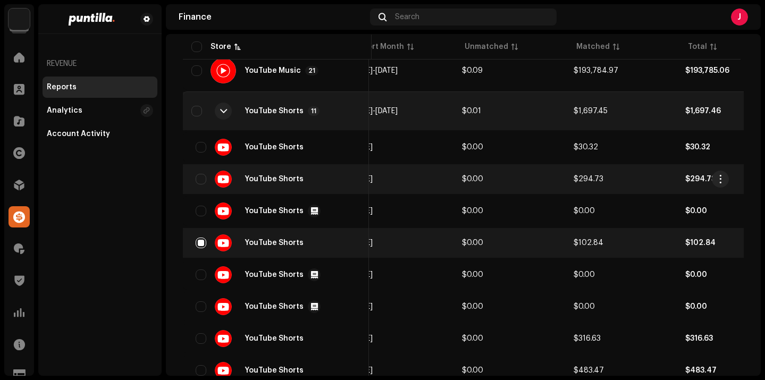
drag, startPoint x: 203, startPoint y: 178, endPoint x: 201, endPoint y: 171, distance: 6.6
click at [203, 178] on input "checkbox" at bounding box center [201, 179] width 11 height 11
checkbox input "true"
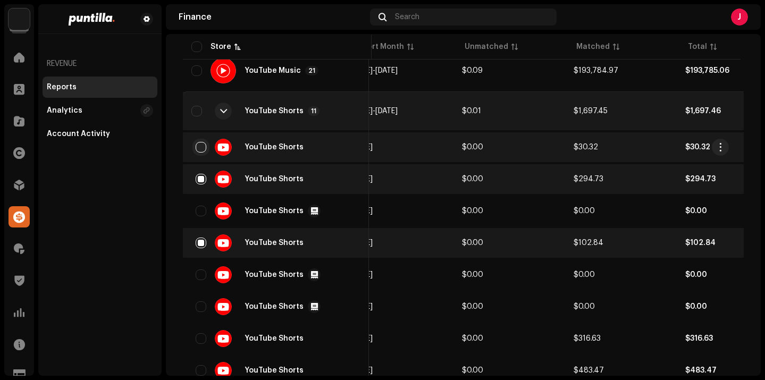
click at [198, 147] on input "checkbox" at bounding box center [201, 147] width 11 height 11
checkbox input "true"
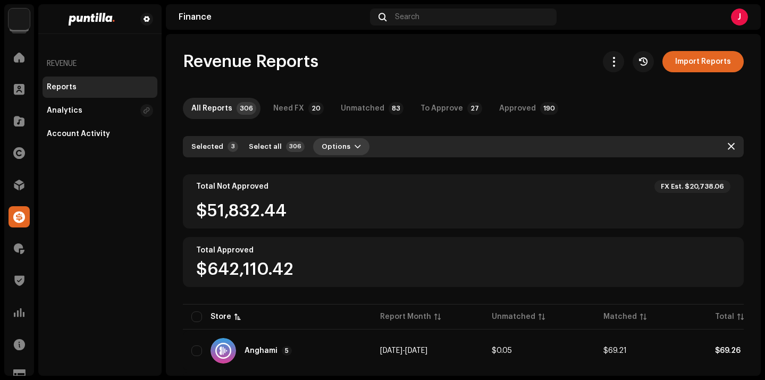
click at [340, 148] on span "Options" at bounding box center [336, 146] width 29 height 21
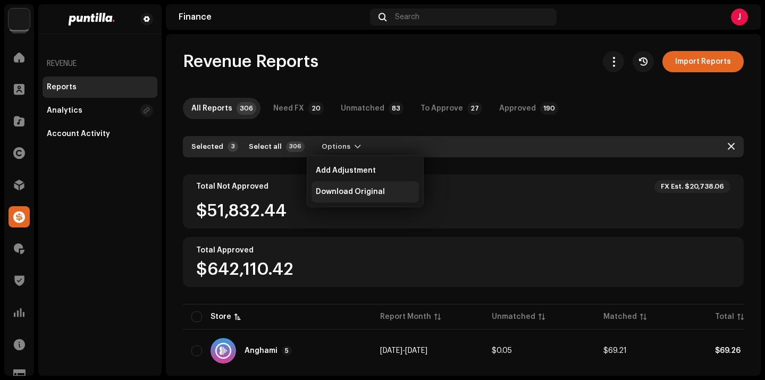
click at [379, 188] on span "Download Original" at bounding box center [350, 192] width 69 height 9
